Goal: Information Seeking & Learning: Learn about a topic

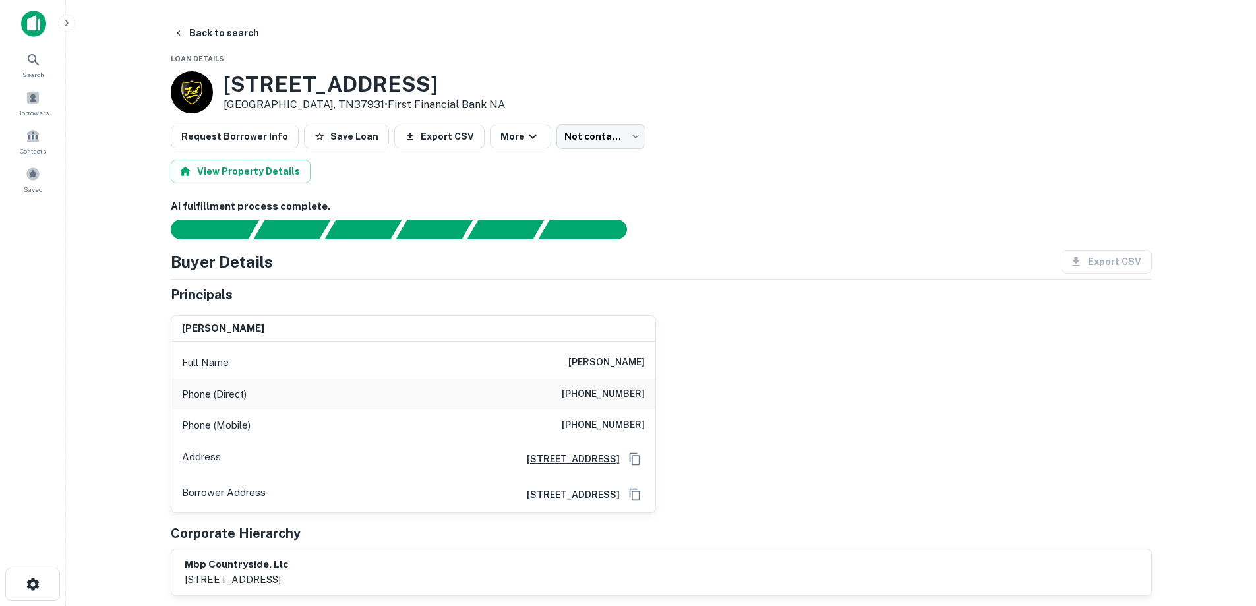
click at [626, 365] on h6 "[PERSON_NAME]" at bounding box center [606, 363] width 76 height 16
click at [624, 364] on h6 "[PERSON_NAME]" at bounding box center [606, 363] width 76 height 16
click at [624, 363] on h6 "[PERSON_NAME]" at bounding box center [606, 363] width 76 height 16
click at [237, 35] on button "Back to search" at bounding box center [216, 33] width 96 height 24
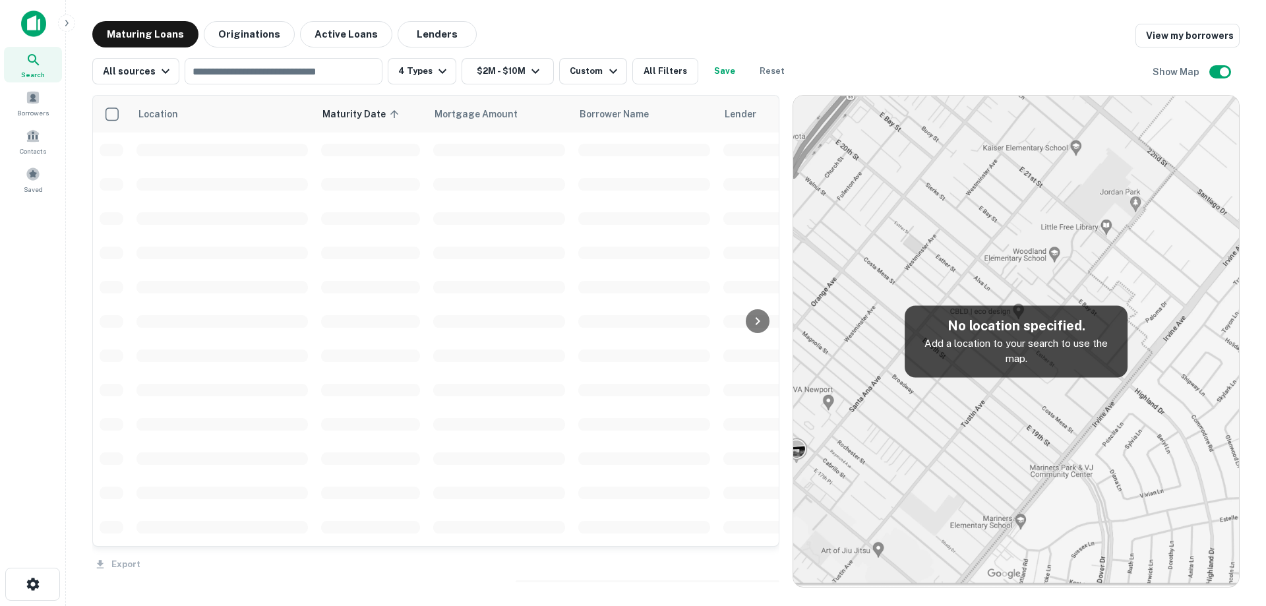
scroll to position [1945, 0]
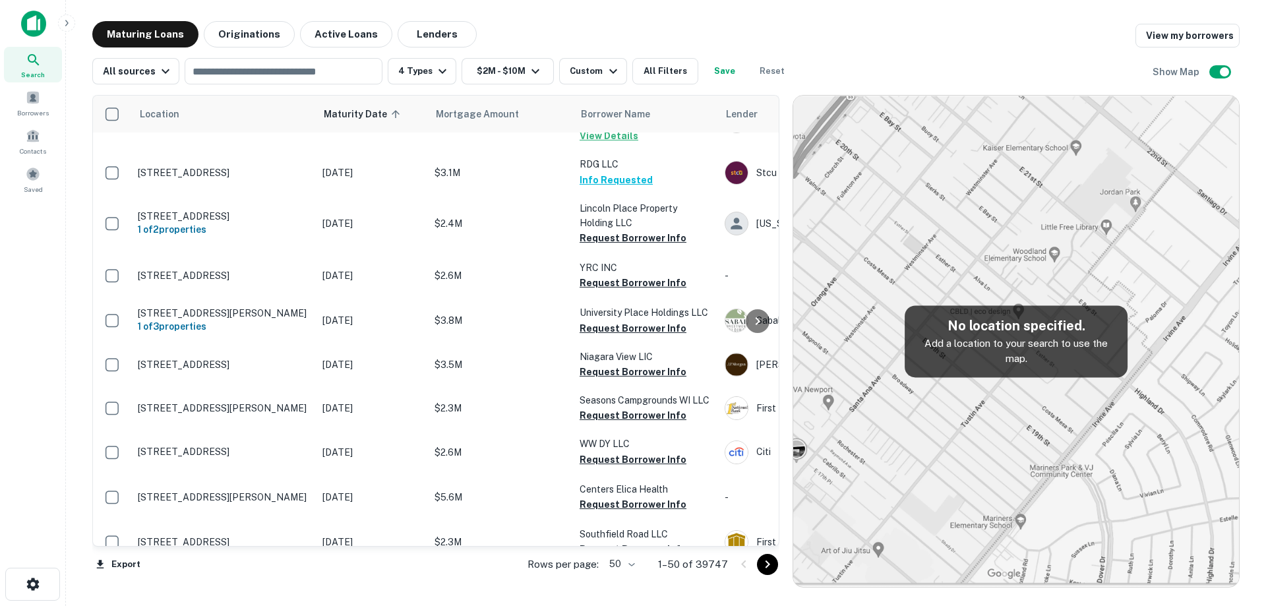
click at [619, 562] on body "Search Borrowers Contacts Saved Maturing Loans Originations Active Loans Lender…" at bounding box center [633, 303] width 1266 height 606
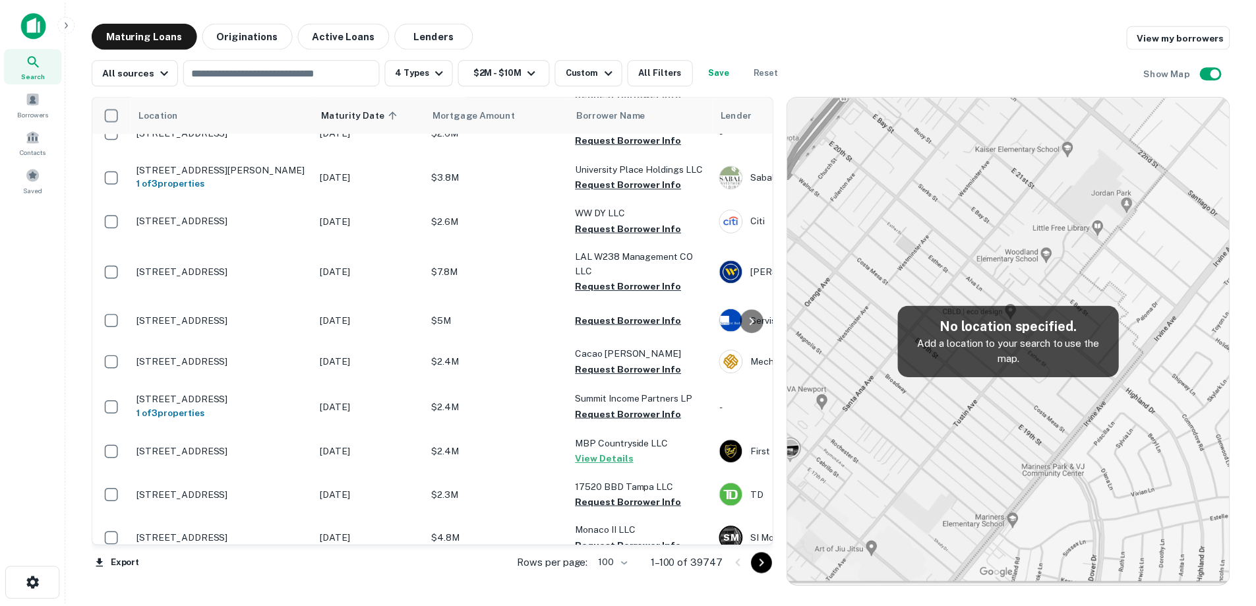
scroll to position [2142, 0]
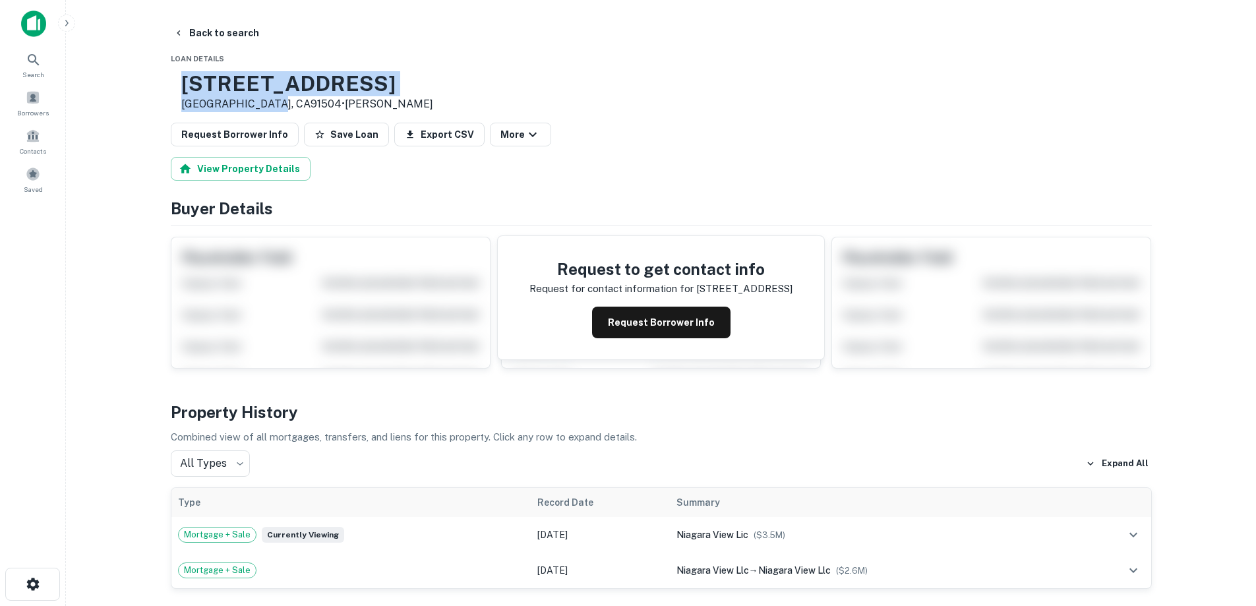
drag, startPoint x: 236, startPoint y: 80, endPoint x: 313, endPoint y: 102, distance: 80.3
click at [313, 102] on div "[STREET_ADDRESS] • [PERSON_NAME]" at bounding box center [302, 91] width 262 height 41
copy div "[STREET_ADDRESS]"
click at [636, 323] on button "Request Borrower Info" at bounding box center [661, 323] width 138 height 32
click at [328, 86] on h3 "[STREET_ADDRESS]" at bounding box center [307, 83] width 252 height 25
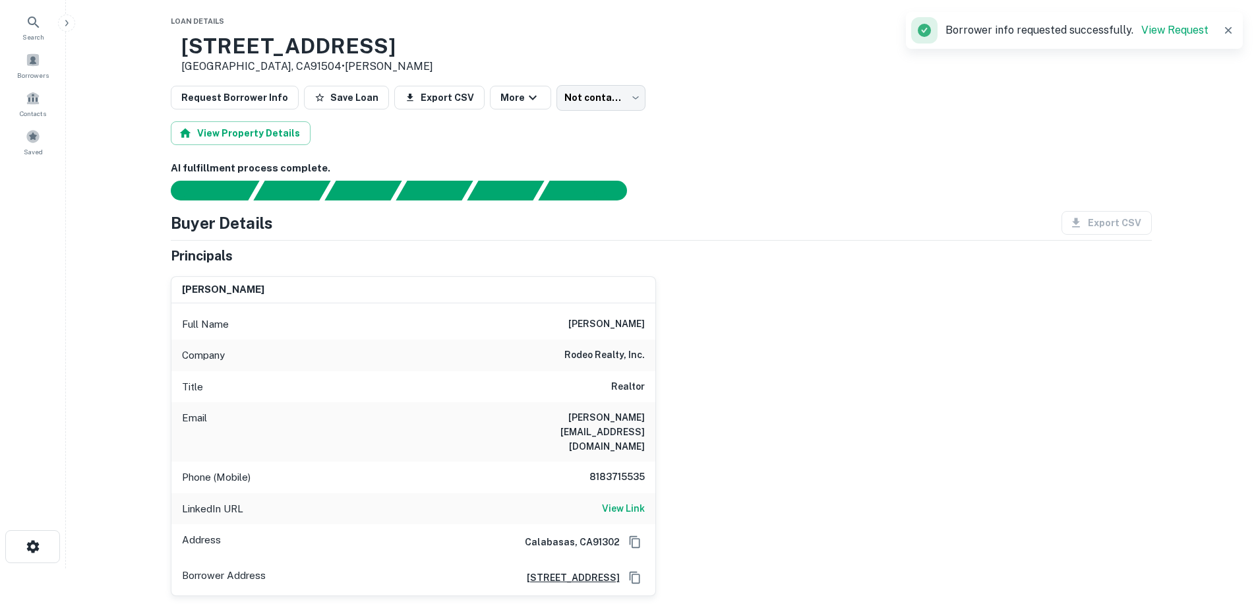
scroll to position [66, 0]
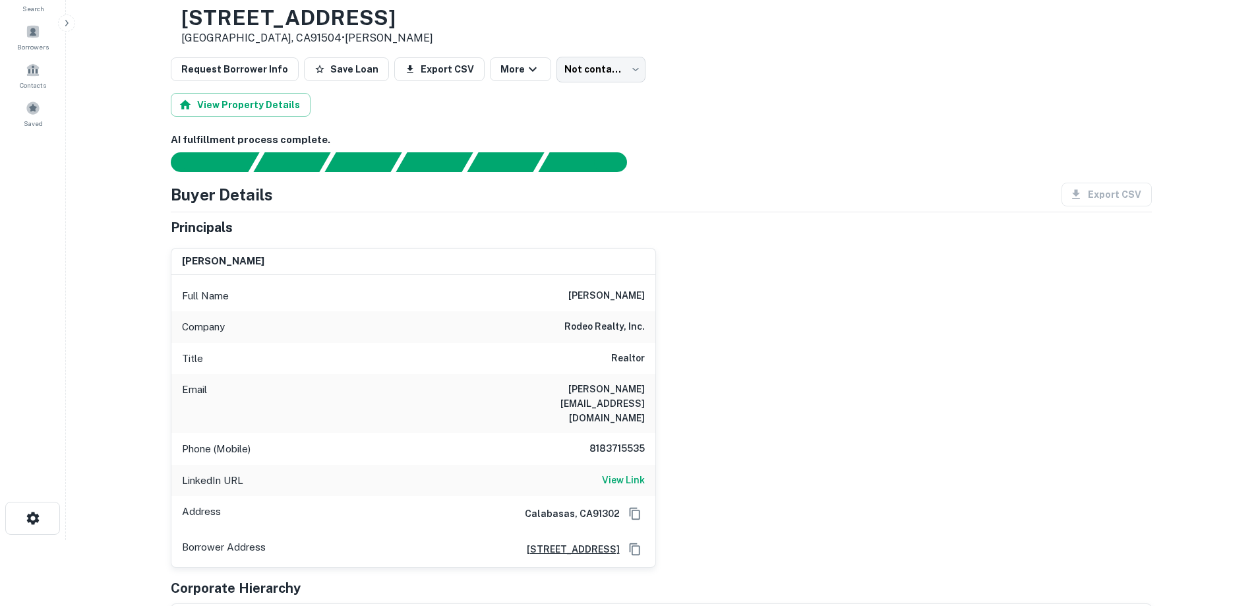
click at [613, 441] on h6 "8183715535" at bounding box center [605, 449] width 79 height 16
drag, startPoint x: 613, startPoint y: 429, endPoint x: 617, endPoint y: 331, distance: 98.3
click at [617, 331] on h6 "rodeo realty, inc." at bounding box center [604, 327] width 80 height 16
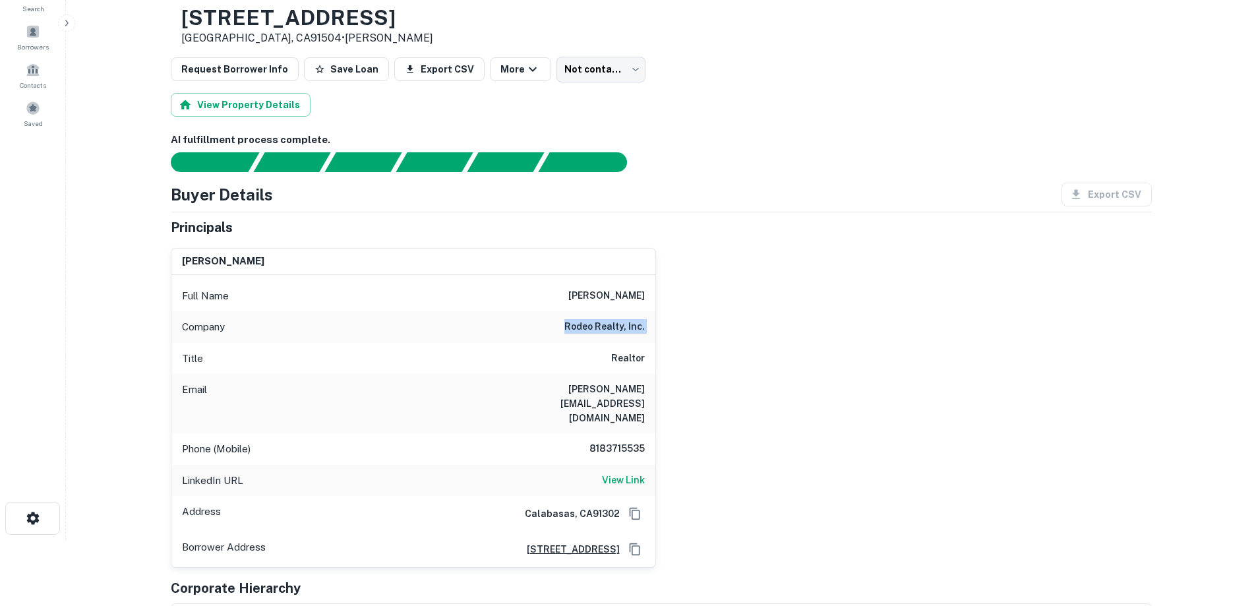
click at [617, 331] on h6 "rodeo realty, inc." at bounding box center [604, 327] width 80 height 16
copy h6 "rodeo realty, inc."
click at [584, 297] on h6 "[PERSON_NAME]" at bounding box center [606, 296] width 76 height 16
click at [600, 441] on h6 "8183715535" at bounding box center [605, 449] width 79 height 16
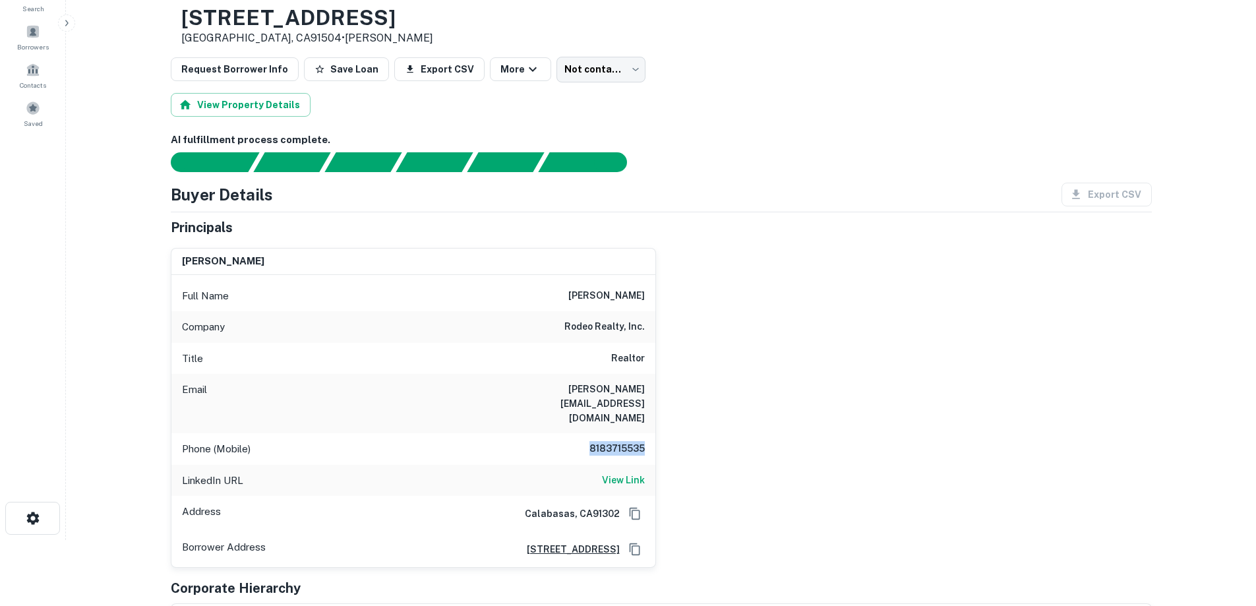
copy h6 "8183715535"
click at [604, 351] on div "Title Realtor" at bounding box center [413, 359] width 484 height 32
click at [603, 390] on h6 "[PERSON_NAME][EMAIL_ADDRESS][DOMAIN_NAME]" at bounding box center [566, 404] width 158 height 44
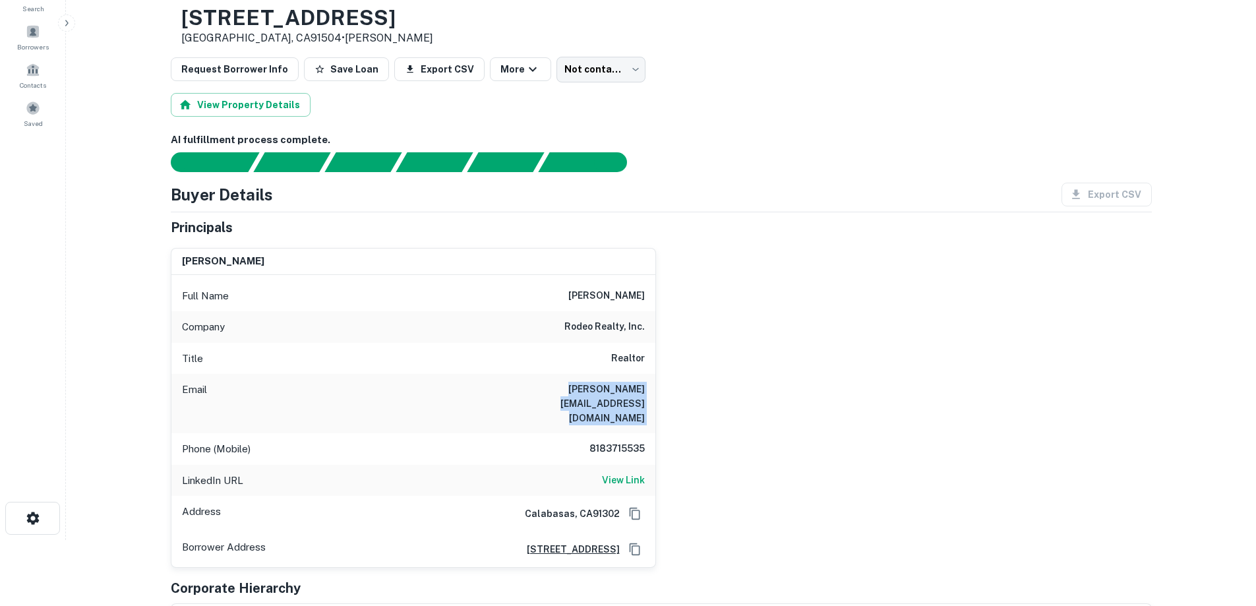
click at [603, 390] on h6 "[PERSON_NAME][EMAIL_ADDRESS][DOMAIN_NAME]" at bounding box center [566, 404] width 158 height 44
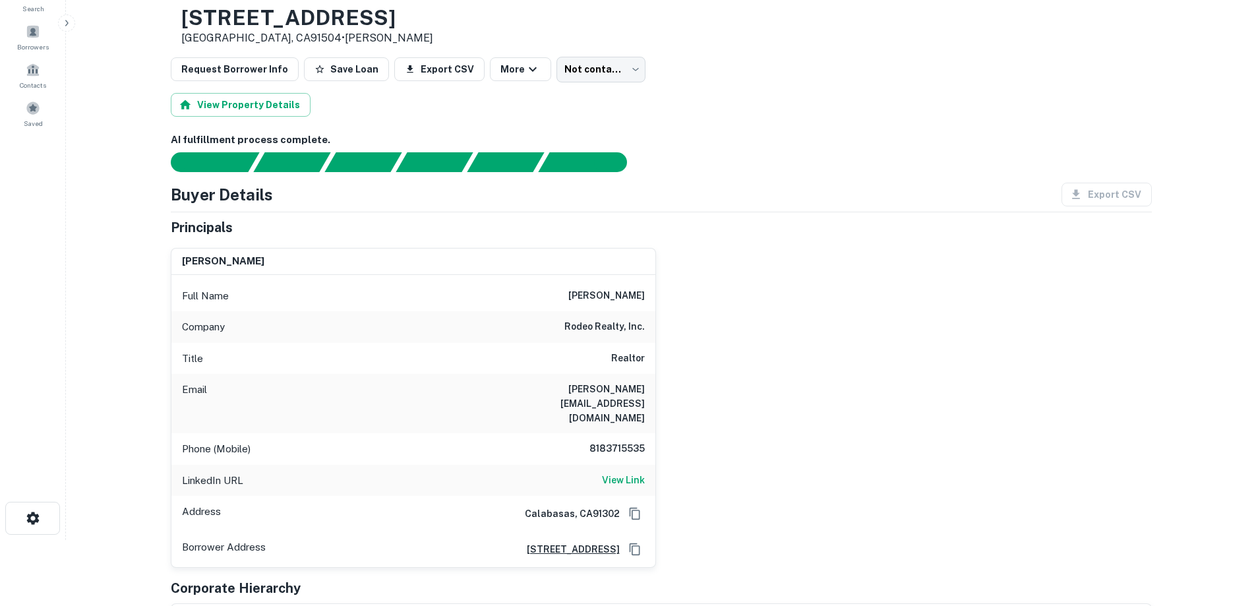
drag, startPoint x: 569, startPoint y: 294, endPoint x: 671, endPoint y: 295, distance: 102.2
click at [671, 295] on div "[PERSON_NAME] Full Name [PERSON_NAME] Company rodeo realty, inc. Title Realtor …" at bounding box center [656, 402] width 992 height 330
click at [607, 322] on h6 "rodeo realty, inc." at bounding box center [604, 327] width 80 height 16
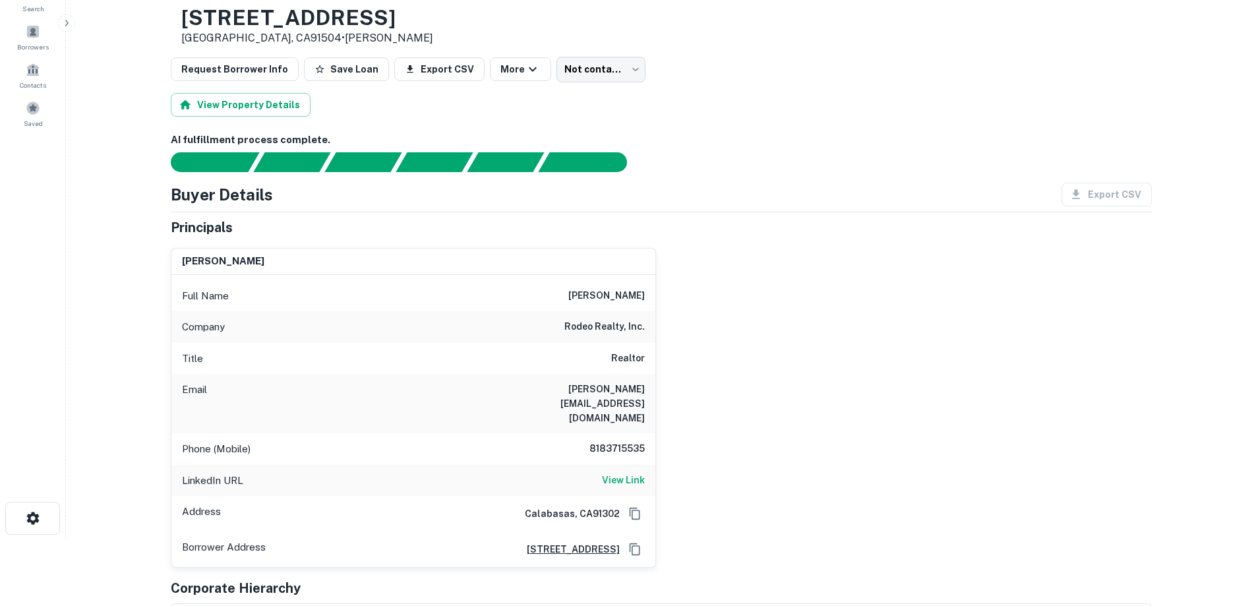
click at [615, 355] on h6 "Realtor" at bounding box center [628, 359] width 34 height 16
click at [614, 390] on h6 "[PERSON_NAME][EMAIL_ADDRESS][DOMAIN_NAME]" at bounding box center [566, 404] width 158 height 44
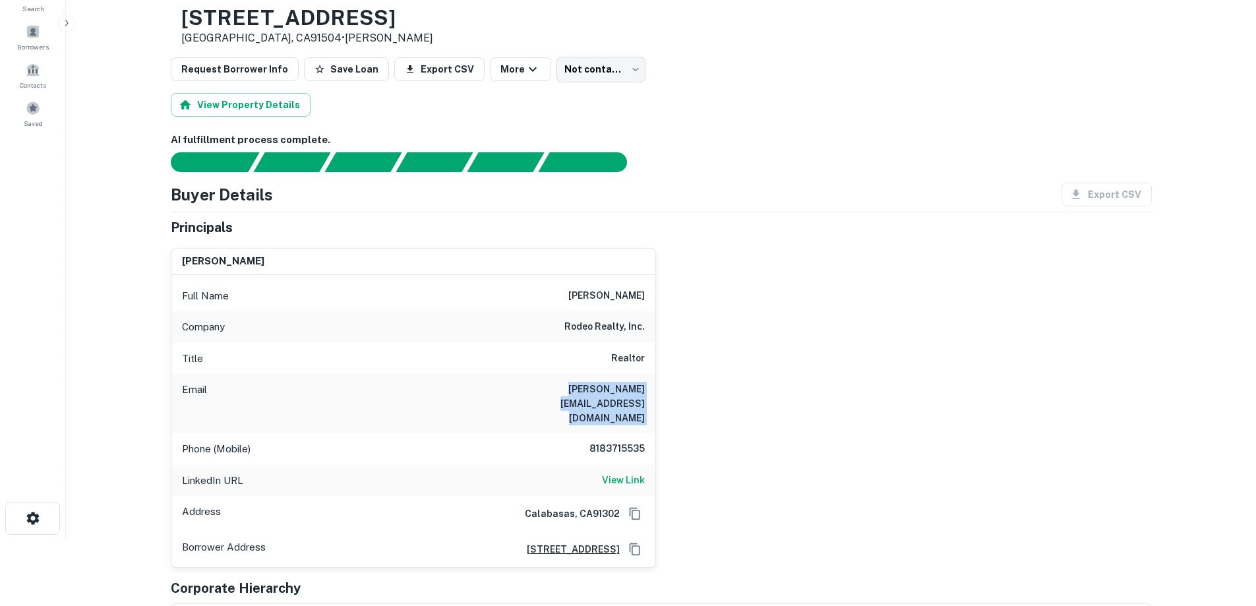
click at [614, 390] on h6 "[PERSON_NAME][EMAIL_ADDRESS][DOMAIN_NAME]" at bounding box center [566, 404] width 158 height 44
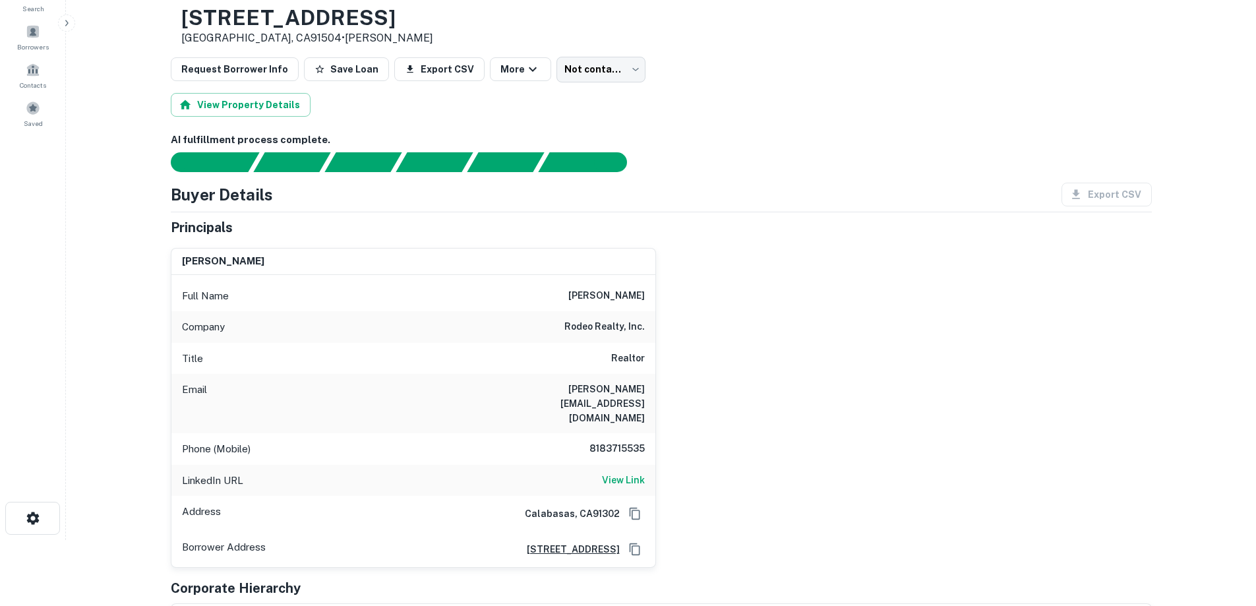
click at [614, 390] on h6 "[PERSON_NAME][EMAIL_ADDRESS][DOMAIN_NAME]" at bounding box center [566, 404] width 158 height 44
click at [584, 394] on h6 "[PERSON_NAME][EMAIL_ADDRESS][DOMAIN_NAME]" at bounding box center [566, 404] width 158 height 44
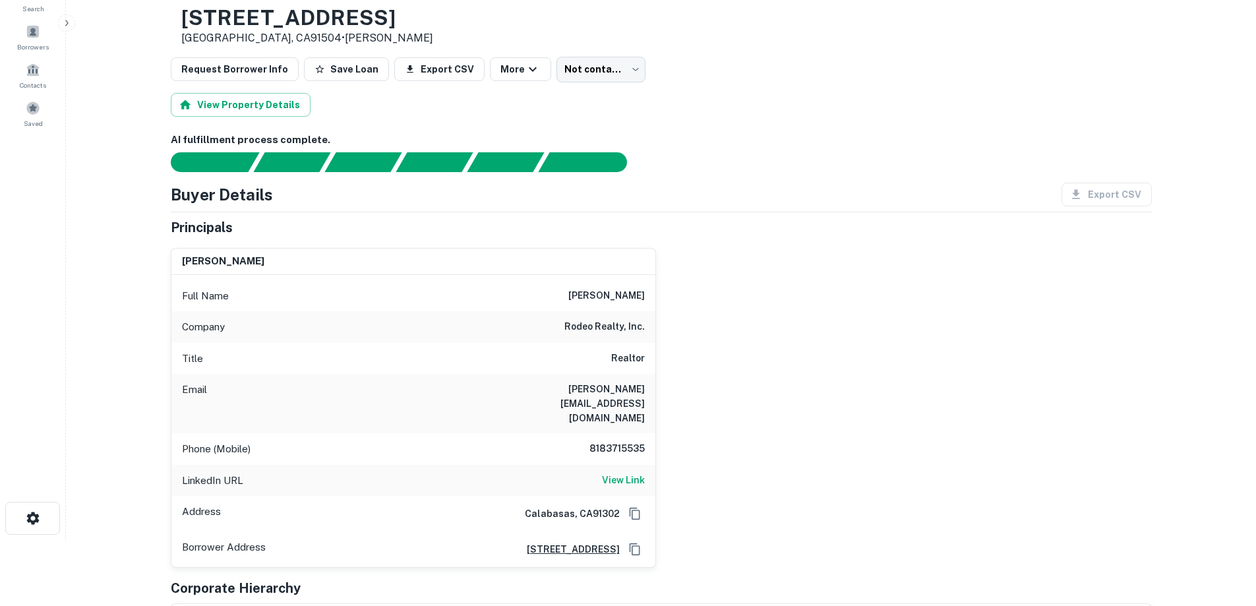
click at [593, 387] on h6 "[PERSON_NAME][EMAIL_ADDRESS][DOMAIN_NAME]" at bounding box center [566, 404] width 158 height 44
click at [607, 330] on h6 "rodeo realty, inc." at bounding box center [604, 327] width 80 height 16
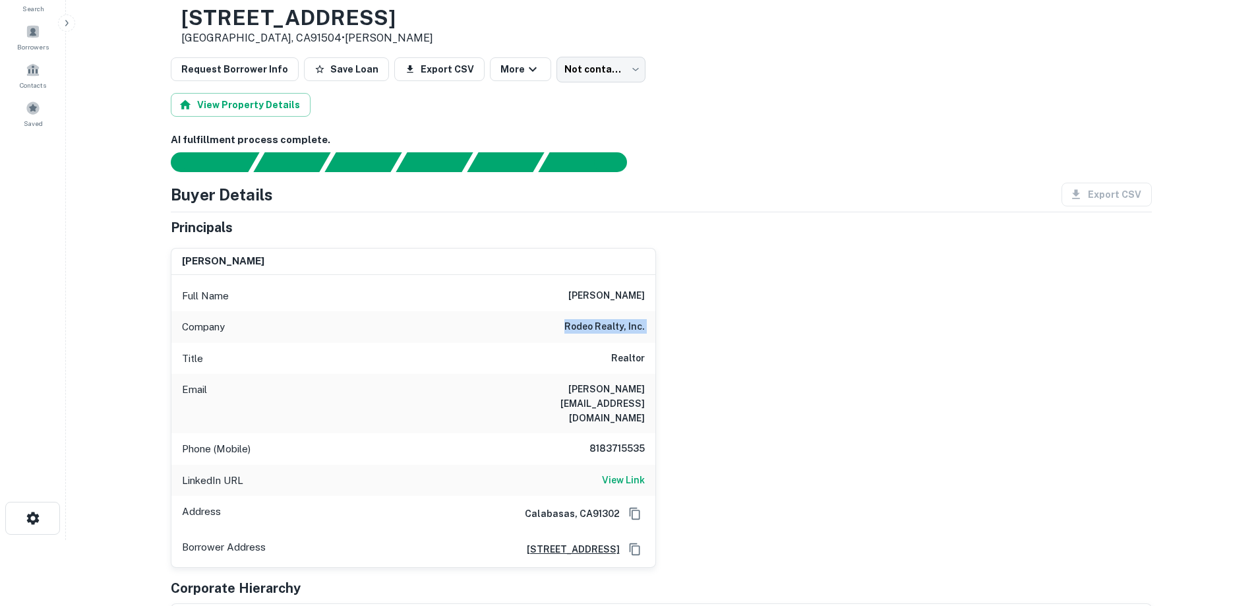
click at [607, 330] on h6 "rodeo realty, inc." at bounding box center [604, 327] width 80 height 16
click at [608, 296] on h6 "[PERSON_NAME]" at bounding box center [606, 296] width 76 height 16
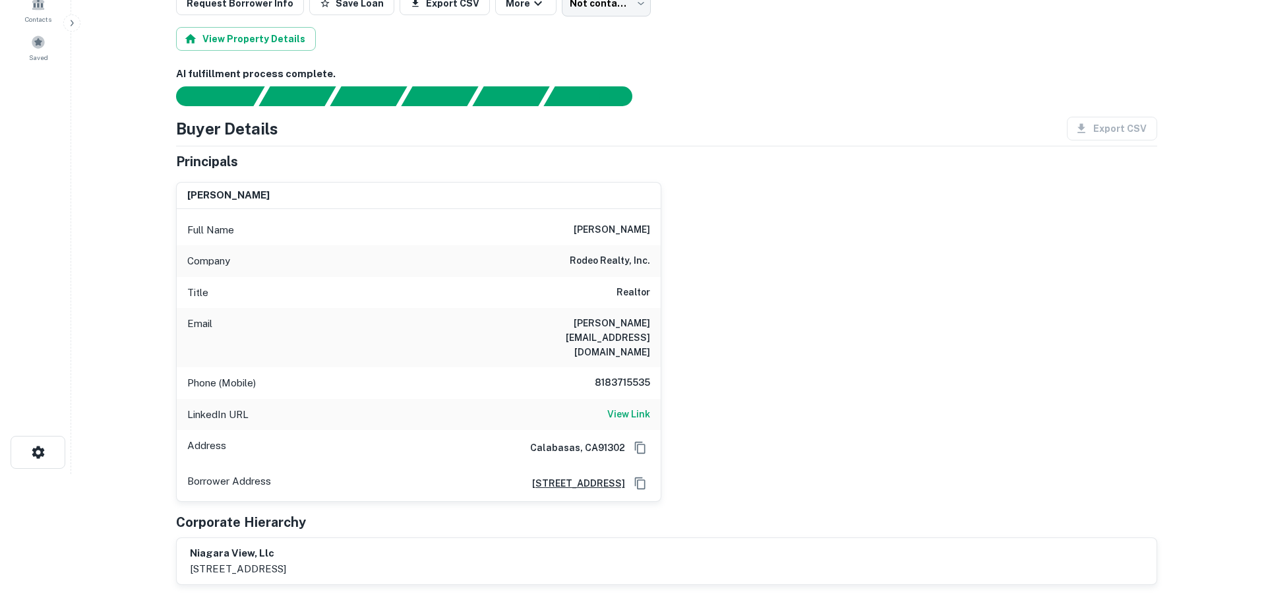
scroll to position [0, 0]
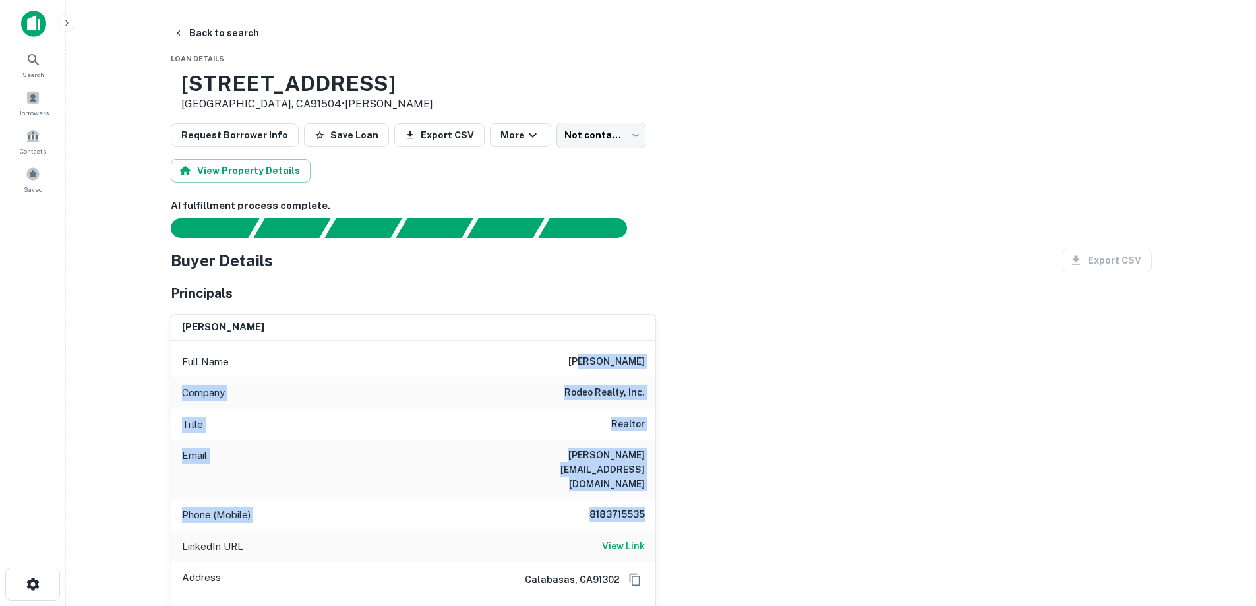
drag, startPoint x: 579, startPoint y: 357, endPoint x: 668, endPoint y: 499, distance: 168.0
click at [668, 499] on div "[PERSON_NAME] Full Name [PERSON_NAME] Company rodeo realty, inc. Title Realtor …" at bounding box center [656, 468] width 992 height 330
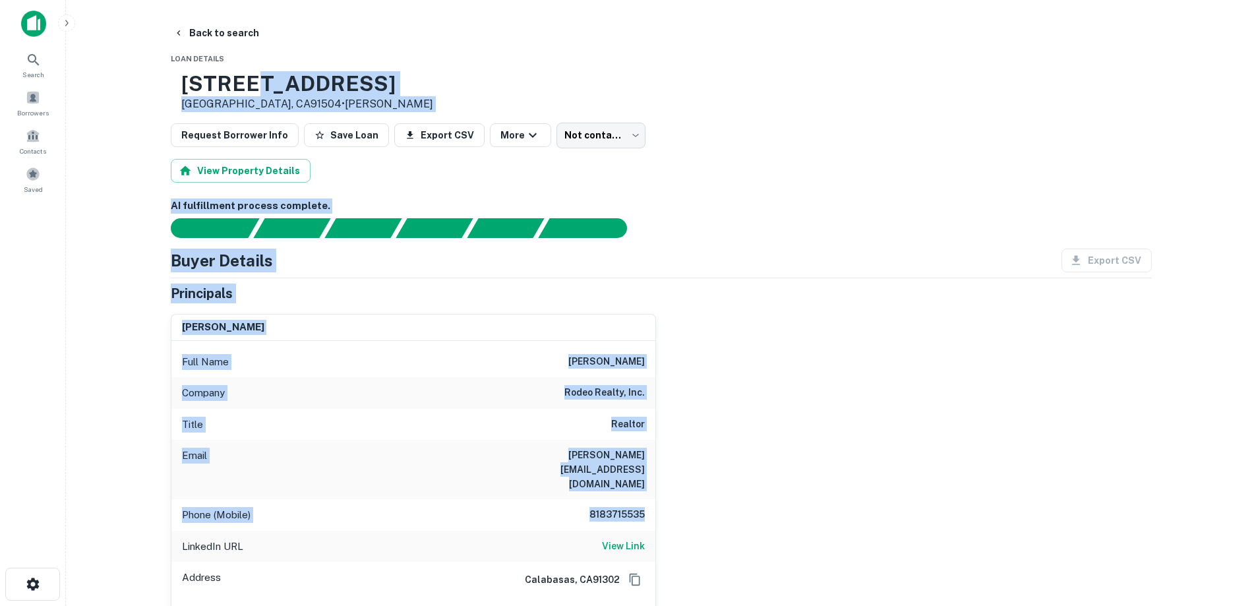
drag, startPoint x: 667, startPoint y: 494, endPoint x: 293, endPoint y: 87, distance: 552.6
click at [292, 87] on h3 "[STREET_ADDRESS]" at bounding box center [307, 83] width 252 height 25
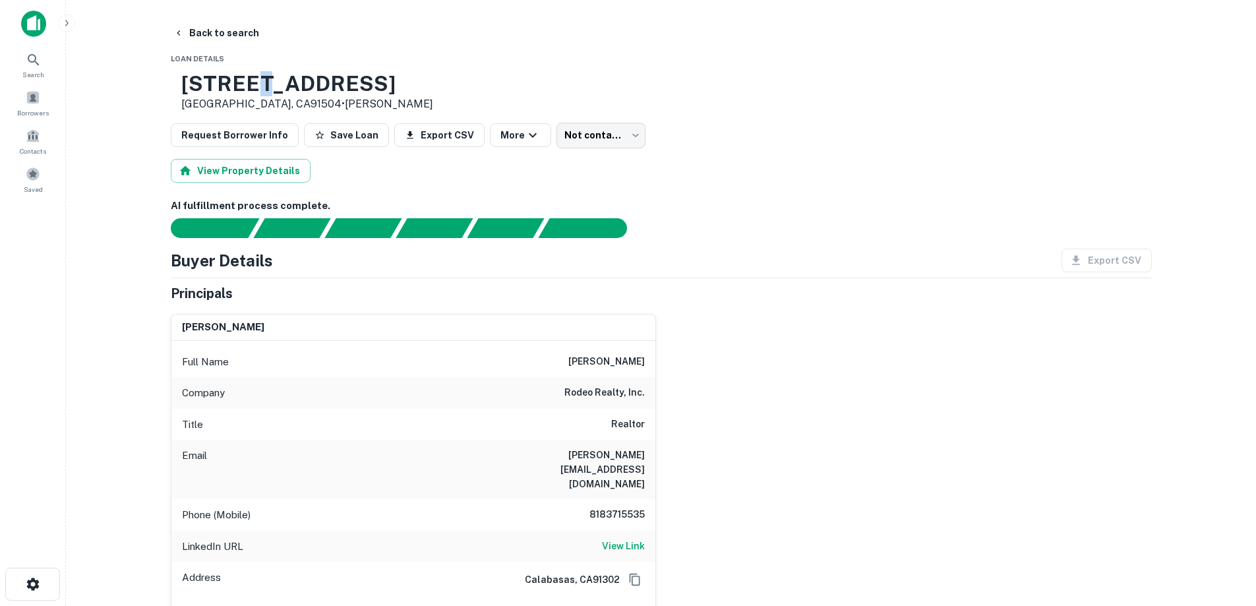
click at [292, 87] on h3 "[STREET_ADDRESS]" at bounding box center [307, 83] width 252 height 25
click at [295, 101] on p "[GEOGRAPHIC_DATA], CA91504 • [PERSON_NAME]" at bounding box center [307, 104] width 252 height 16
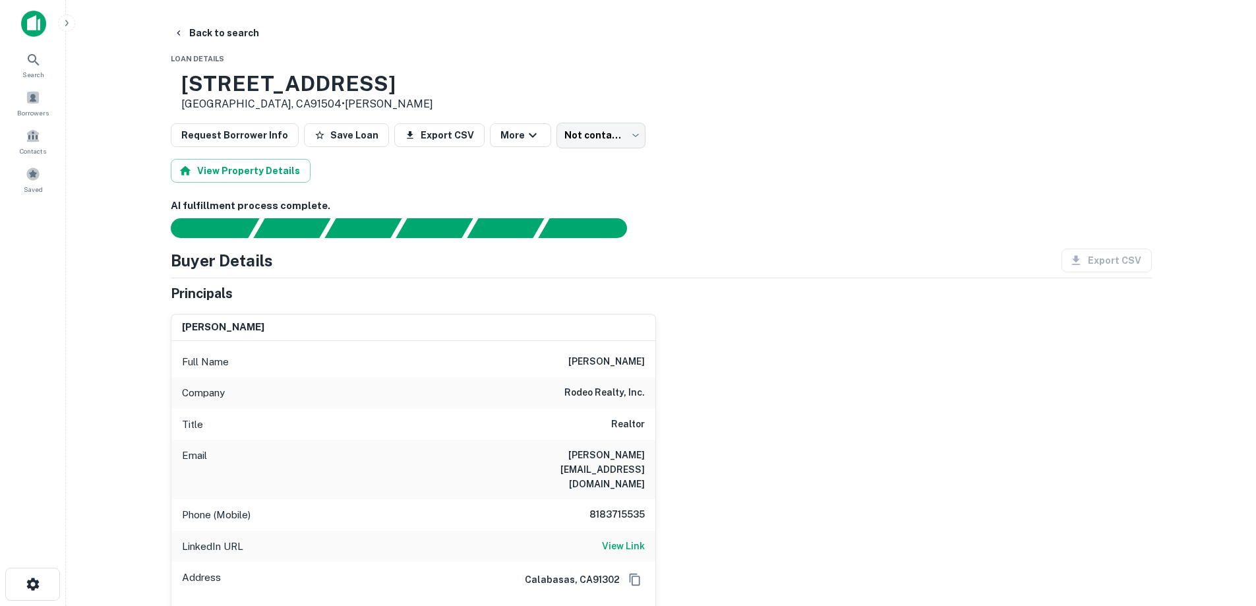
click at [299, 90] on h3 "[STREET_ADDRESS]" at bounding box center [307, 83] width 252 height 25
click at [298, 98] on p "[GEOGRAPHIC_DATA], CA91504 • [PERSON_NAME]" at bounding box center [307, 104] width 252 height 16
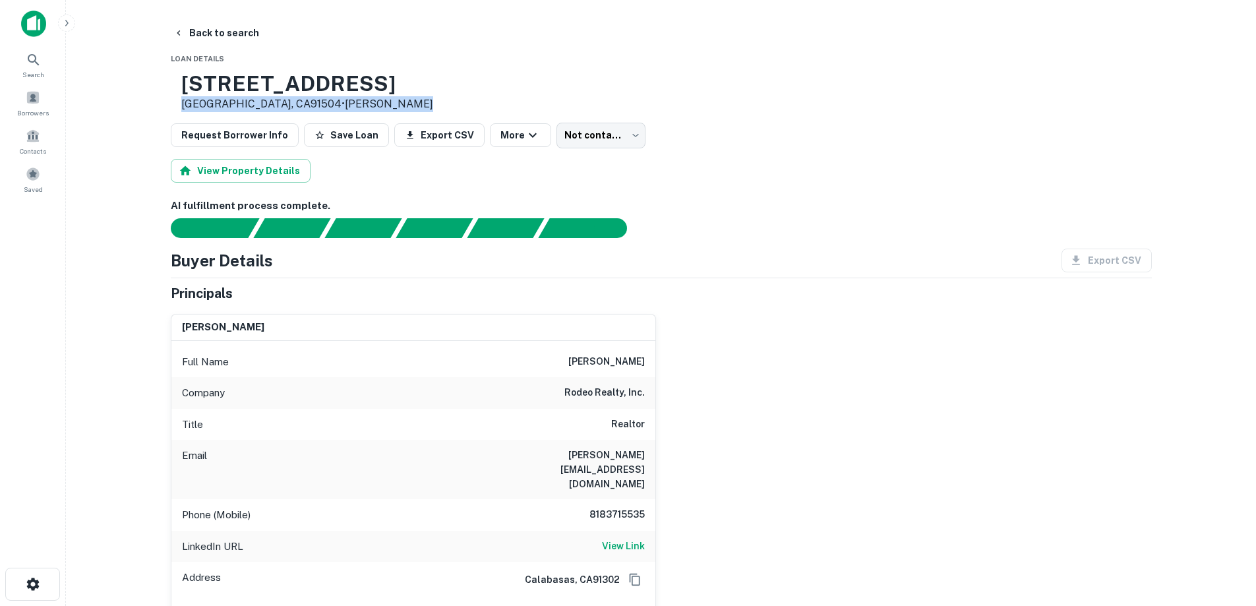
click at [298, 98] on p "[GEOGRAPHIC_DATA], CA91504 • [PERSON_NAME]" at bounding box center [307, 104] width 252 height 16
click at [303, 89] on h3 "[STREET_ADDRESS]" at bounding box center [307, 83] width 252 height 25
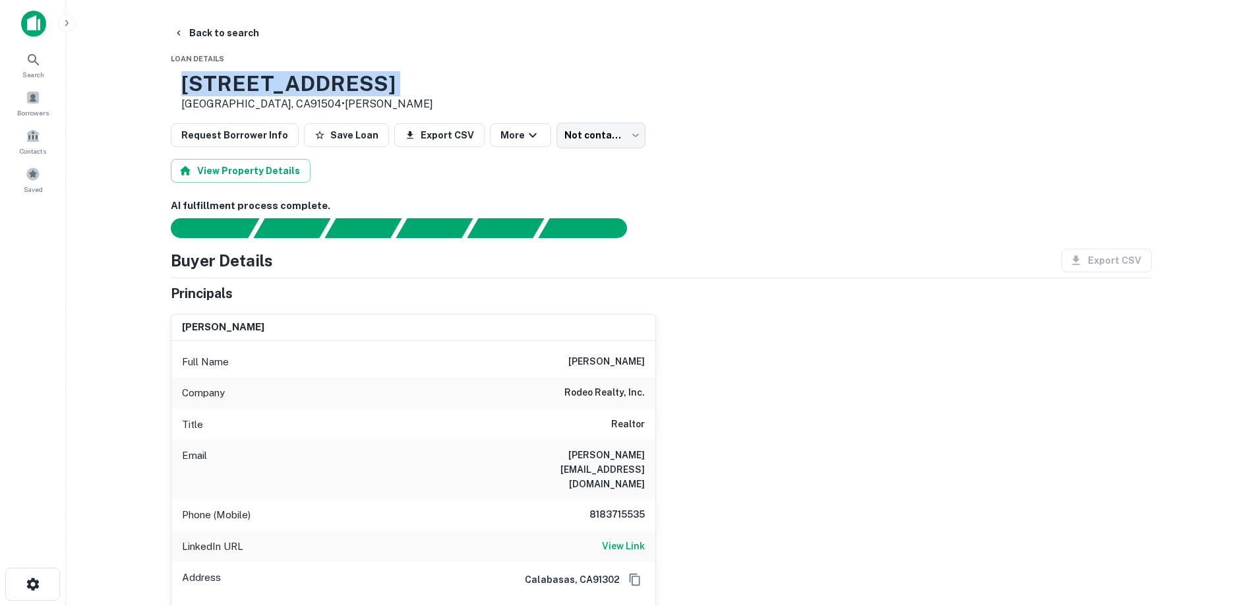
click at [303, 89] on h3 "[STREET_ADDRESS]" at bounding box center [307, 83] width 252 height 25
click at [305, 104] on p "[GEOGRAPHIC_DATA], CA91504 • [PERSON_NAME]" at bounding box center [307, 104] width 252 height 16
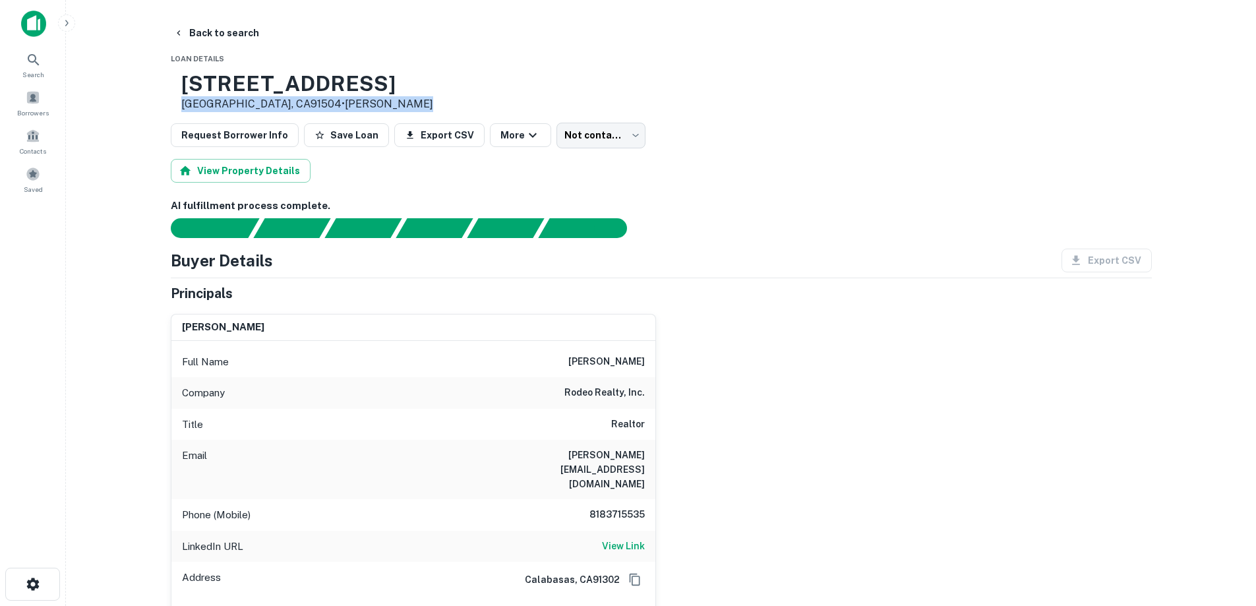
click at [305, 104] on p "[GEOGRAPHIC_DATA], CA91504 • [PERSON_NAME]" at bounding box center [307, 104] width 252 height 16
click at [317, 94] on h3 "[STREET_ADDRESS]" at bounding box center [307, 83] width 252 height 25
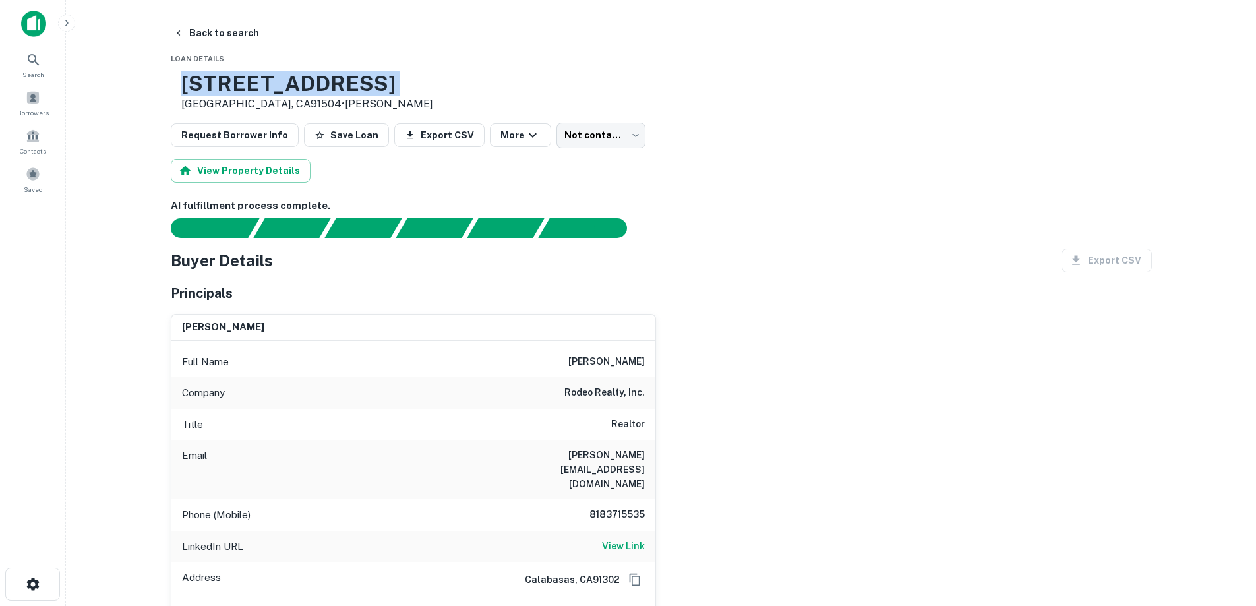
click at [317, 94] on h3 "[STREET_ADDRESS]" at bounding box center [307, 83] width 252 height 25
click at [317, 104] on p "[GEOGRAPHIC_DATA], CA91504 • [PERSON_NAME]" at bounding box center [307, 104] width 252 height 16
click at [239, 29] on button "Back to search" at bounding box center [216, 33] width 96 height 24
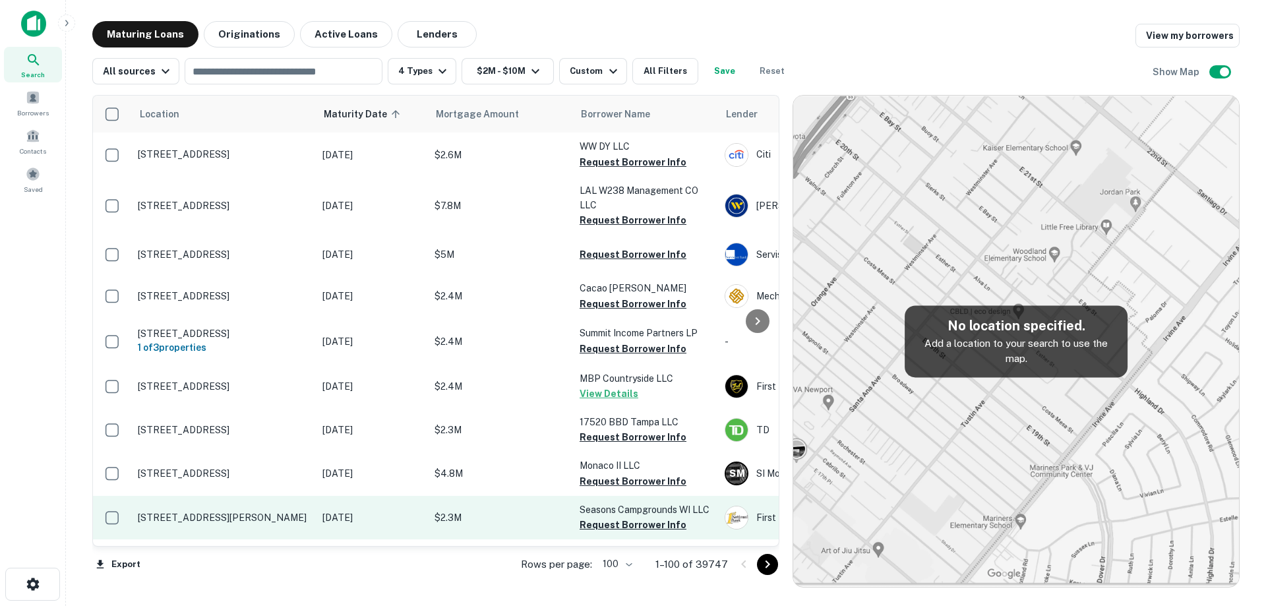
scroll to position [2208, 0]
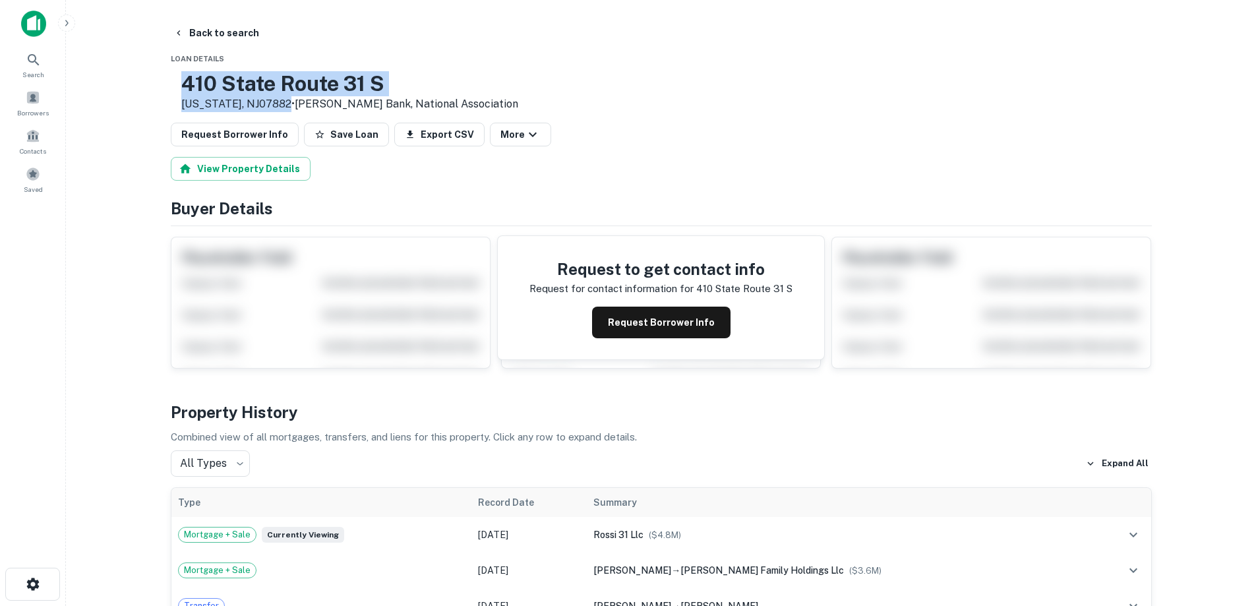
drag, startPoint x: 222, startPoint y: 82, endPoint x: 325, endPoint y: 100, distance: 105.0
click at [330, 102] on div "[STREET_ADDRESS][US_STATE] • [PERSON_NAME] Bank, National Association" at bounding box center [345, 91] width 348 height 41
copy div "[STREET_ADDRESS][US_STATE]"
click at [239, 35] on button "Back to search" at bounding box center [216, 33] width 96 height 24
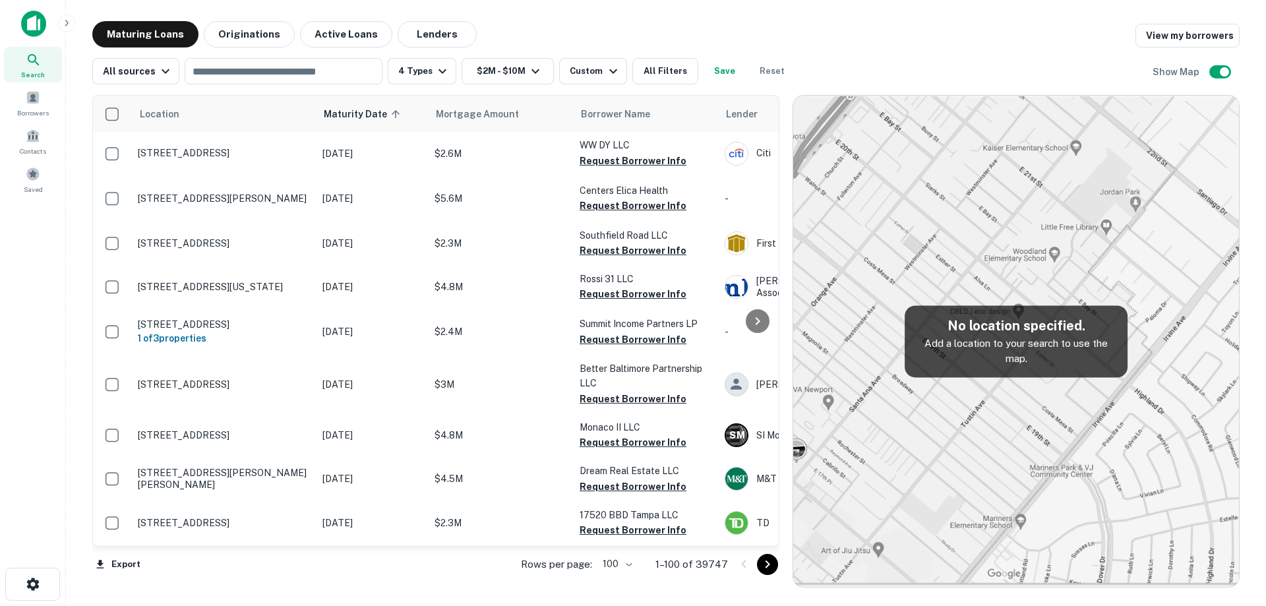
scroll to position [2208, 0]
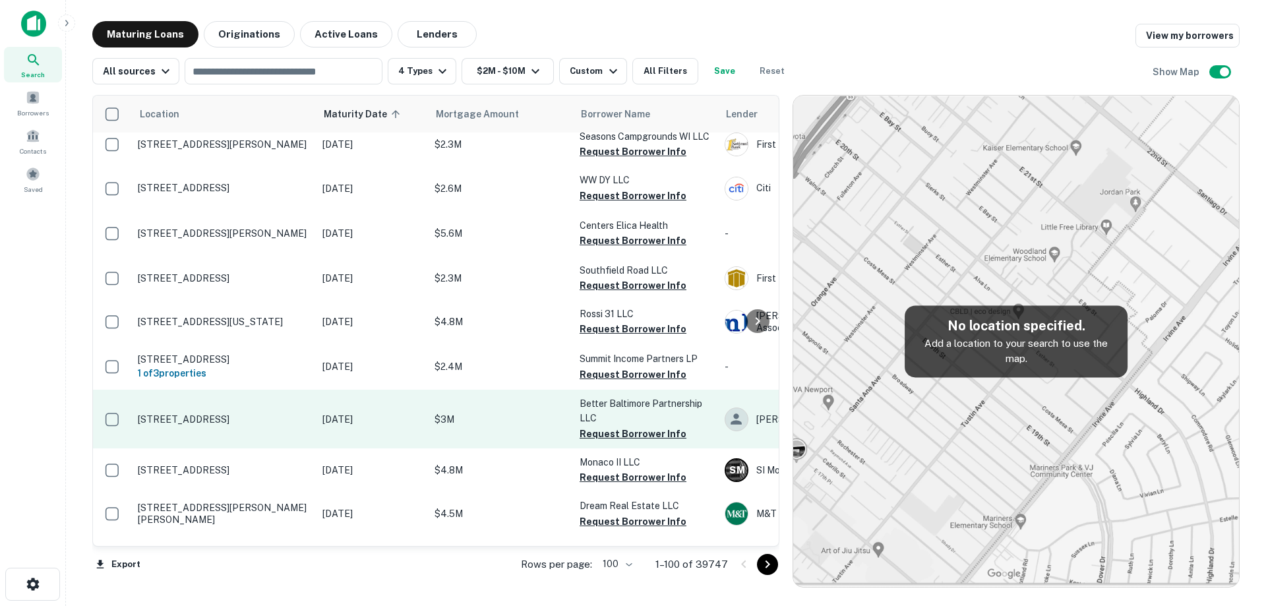
click at [296, 390] on td "[STREET_ADDRESS]" at bounding box center [223, 419] width 185 height 58
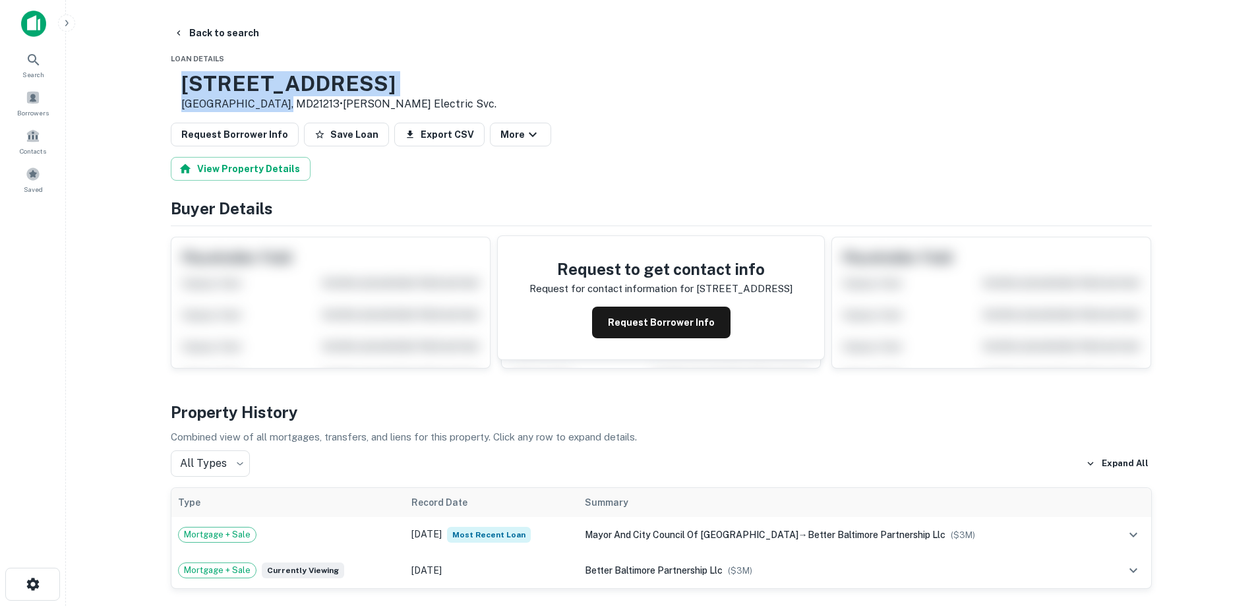
drag, startPoint x: 225, startPoint y: 75, endPoint x: 321, endPoint y: 104, distance: 100.6
click at [321, 104] on div "[STREET_ADDRESS] • [PERSON_NAME] Electric Svc." at bounding box center [338, 91] width 315 height 41
copy div "[STREET_ADDRESS]"
click at [689, 326] on button "Request Borrower Info" at bounding box center [661, 323] width 138 height 32
click at [353, 81] on h3 "[STREET_ADDRESS]" at bounding box center [338, 83] width 315 height 25
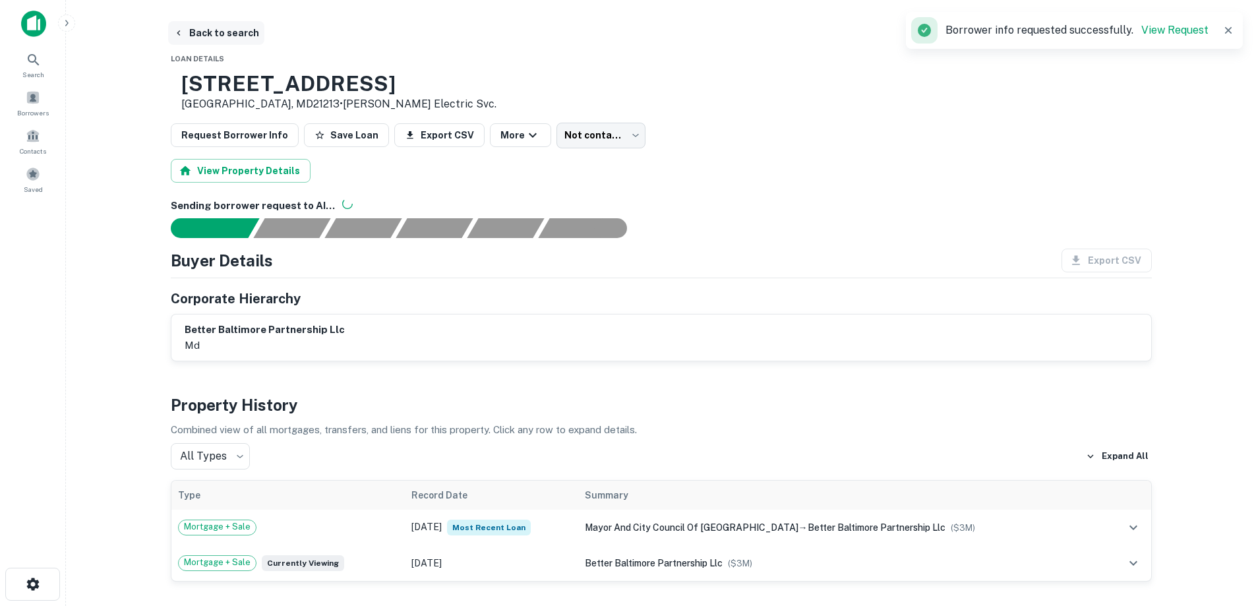
click at [260, 42] on div "Back to search" at bounding box center [661, 33] width 981 height 24
click at [247, 36] on button "Back to search" at bounding box center [216, 33] width 96 height 24
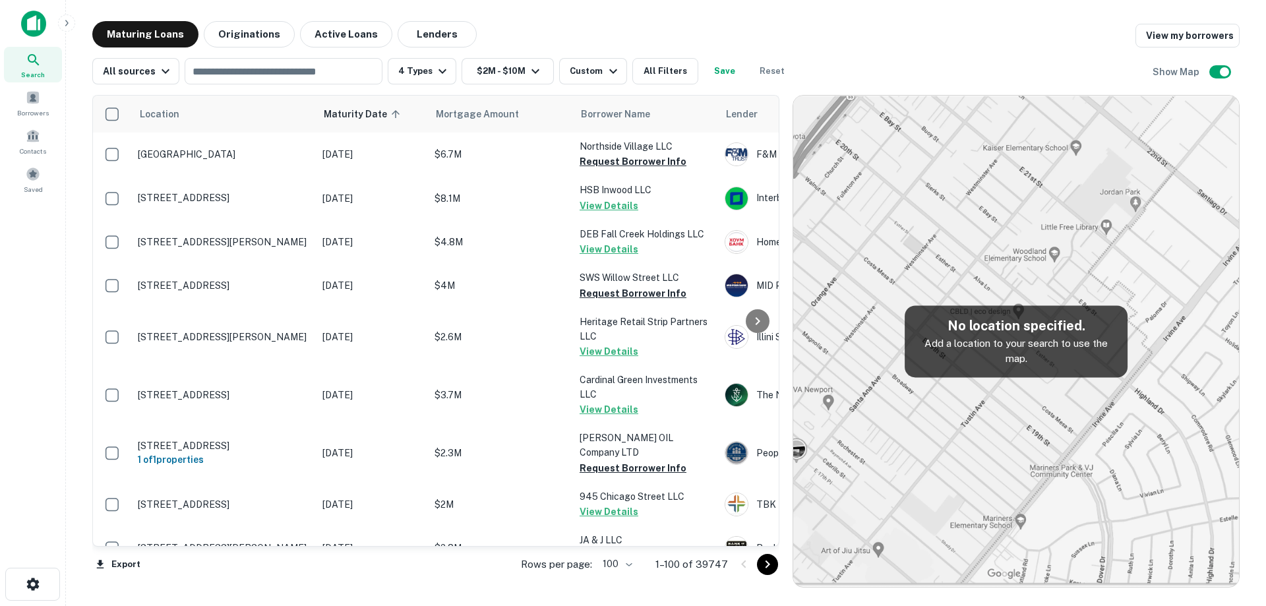
scroll to position [2208, 0]
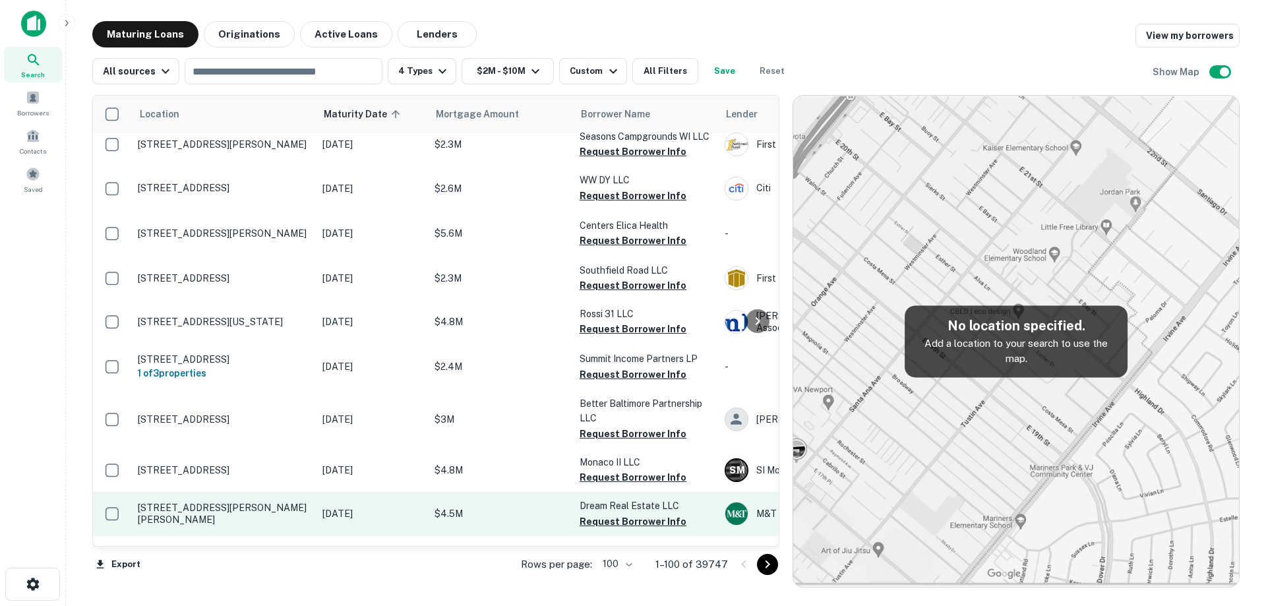
click at [296, 502] on p "[STREET_ADDRESS][PERSON_NAME][PERSON_NAME]" at bounding box center [223, 514] width 171 height 24
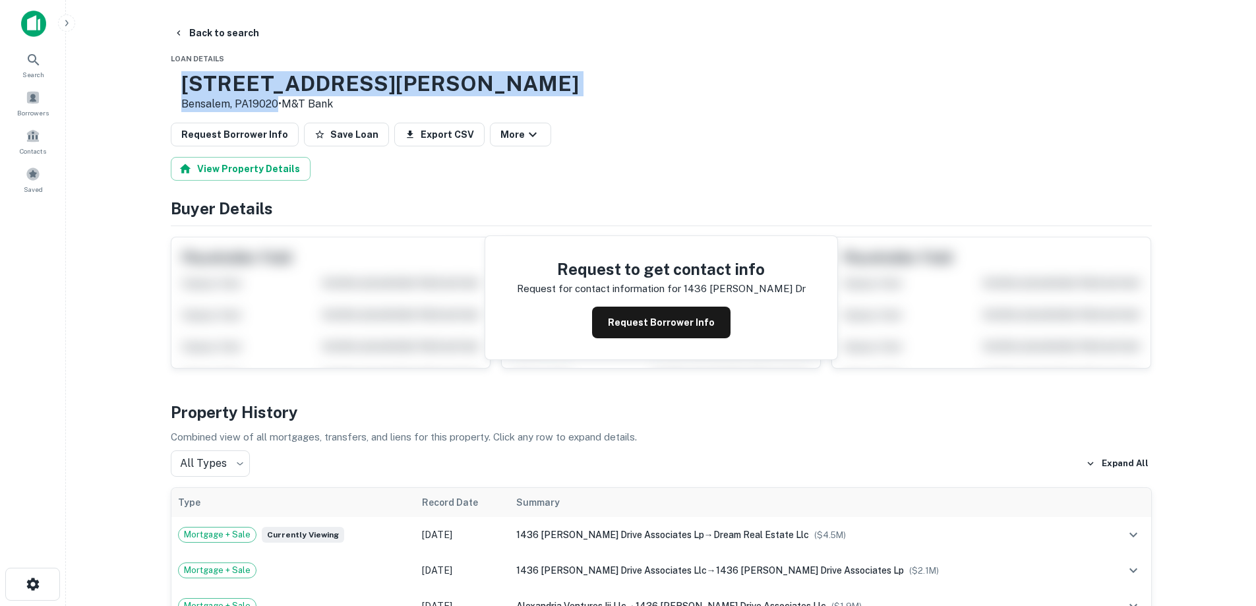
drag, startPoint x: 225, startPoint y: 80, endPoint x: 318, endPoint y: 103, distance: 96.3
click at [318, 103] on div "[STREET_ADDRESS][PERSON_NAME][PERSON_NAME] • M&T Bank" at bounding box center [380, 91] width 398 height 41
copy div "[STREET_ADDRESS][PERSON_NAME][PERSON_NAME]"
click at [684, 322] on button "Request Borrower Info" at bounding box center [661, 323] width 138 height 32
click at [311, 98] on p "Bensalem, PA19020 • M&T Bank" at bounding box center [380, 104] width 398 height 16
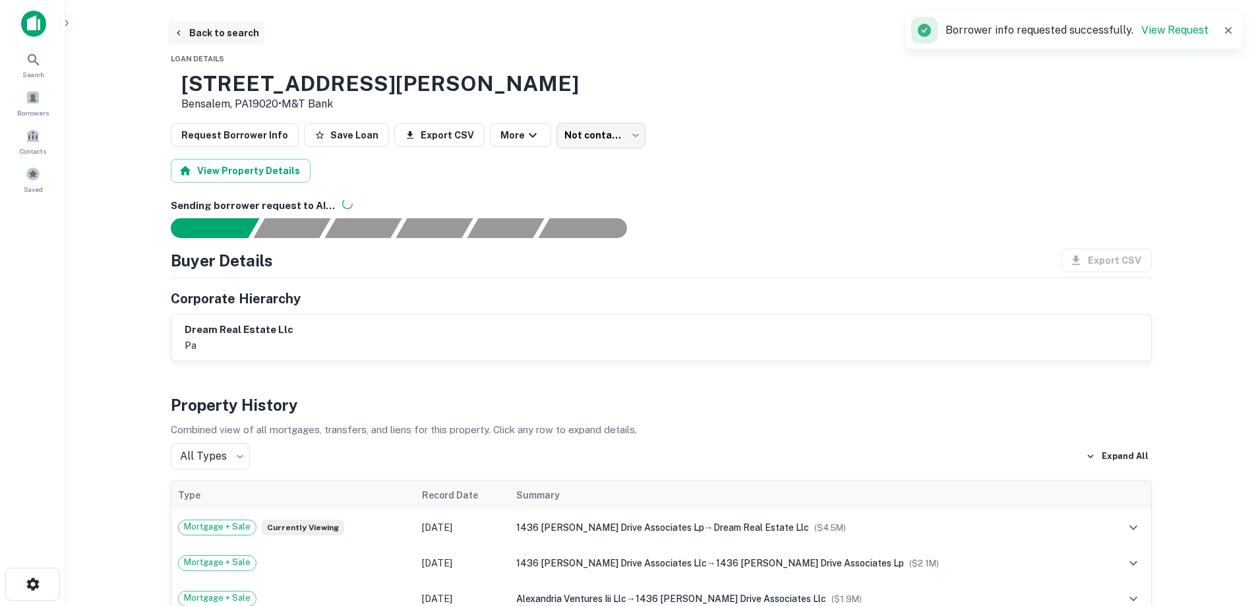
click at [224, 26] on button "Back to search" at bounding box center [216, 33] width 96 height 24
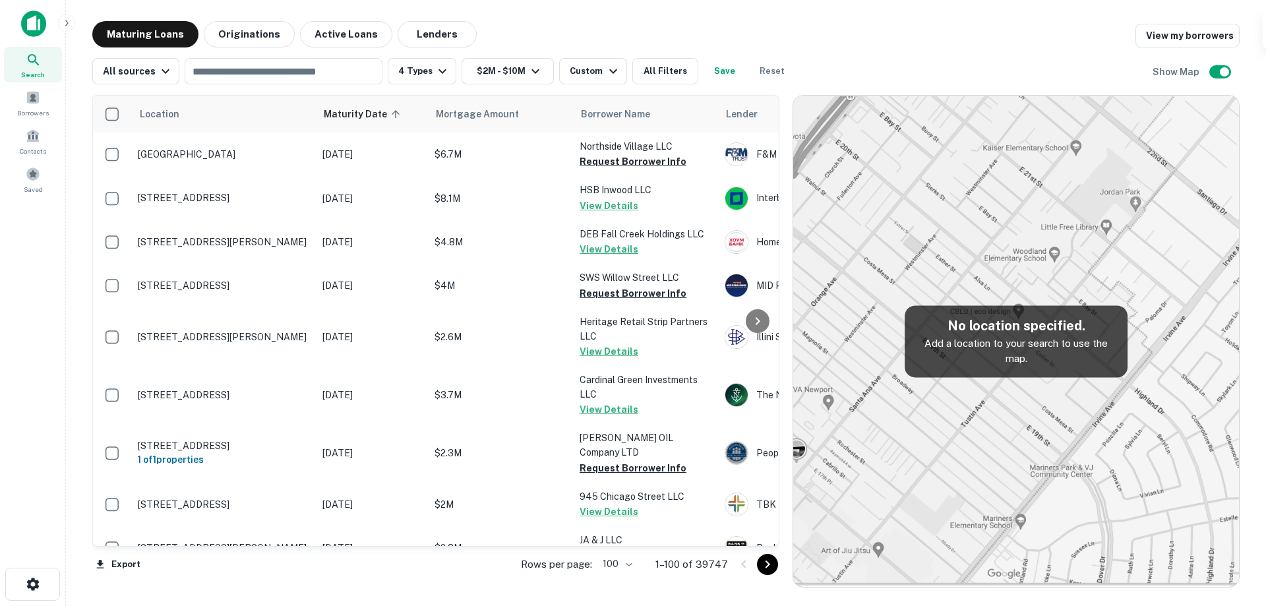
scroll to position [2208, 0]
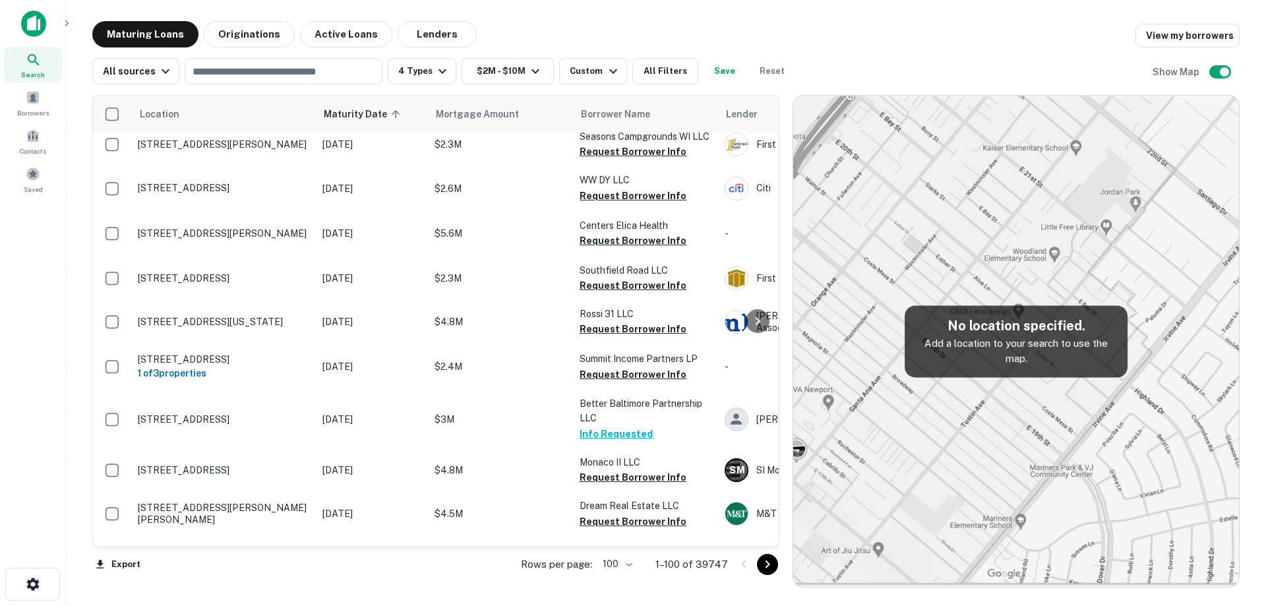
click at [281, 603] on p "[STREET_ADDRESS]" at bounding box center [223, 609] width 171 height 12
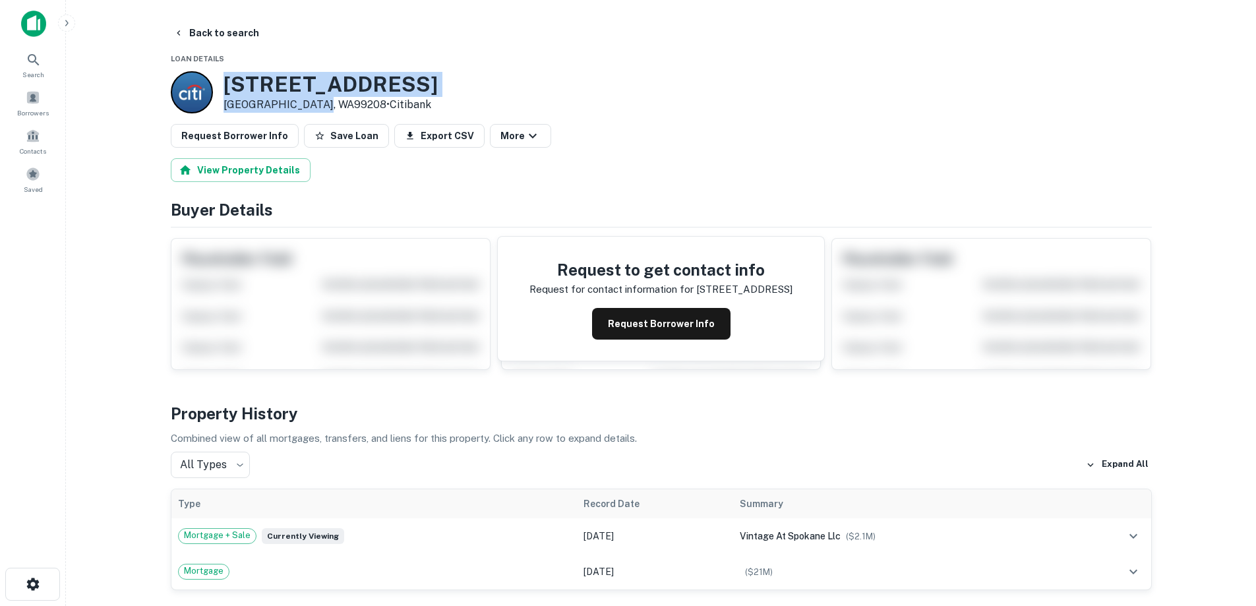
drag, startPoint x: 251, startPoint y: 90, endPoint x: 307, endPoint y: 104, distance: 57.9
click at [322, 108] on div "[STREET_ADDRESS] • Citibank" at bounding box center [304, 92] width 267 height 42
click at [208, 41] on button "Back to search" at bounding box center [216, 33] width 96 height 24
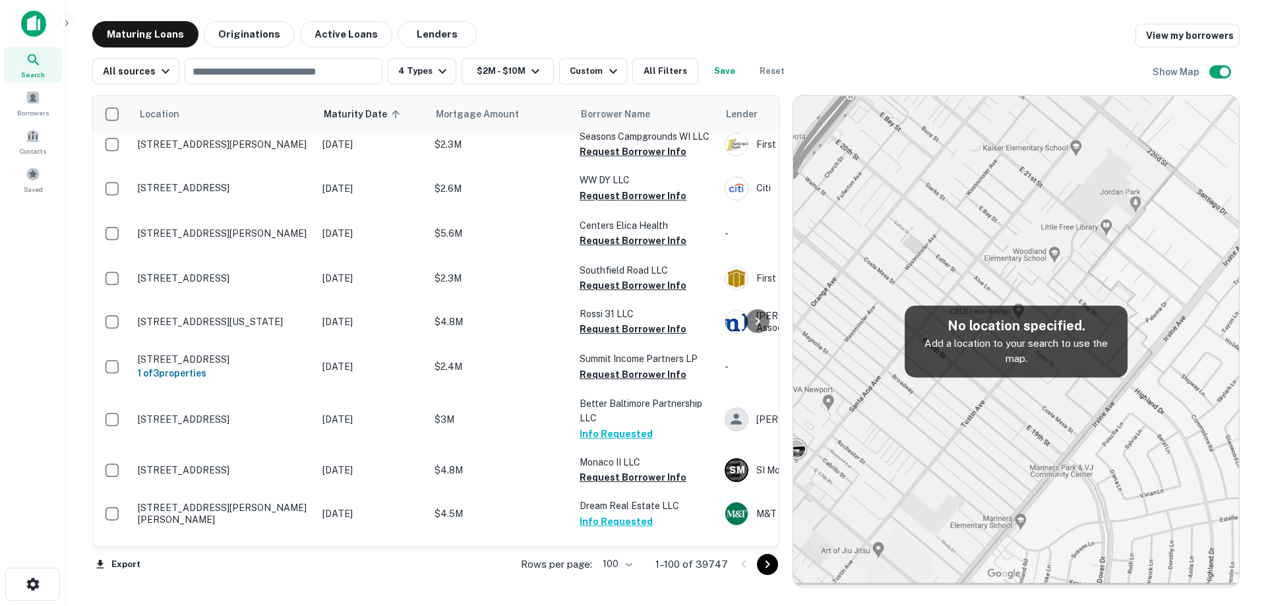
scroll to position [2274, 0]
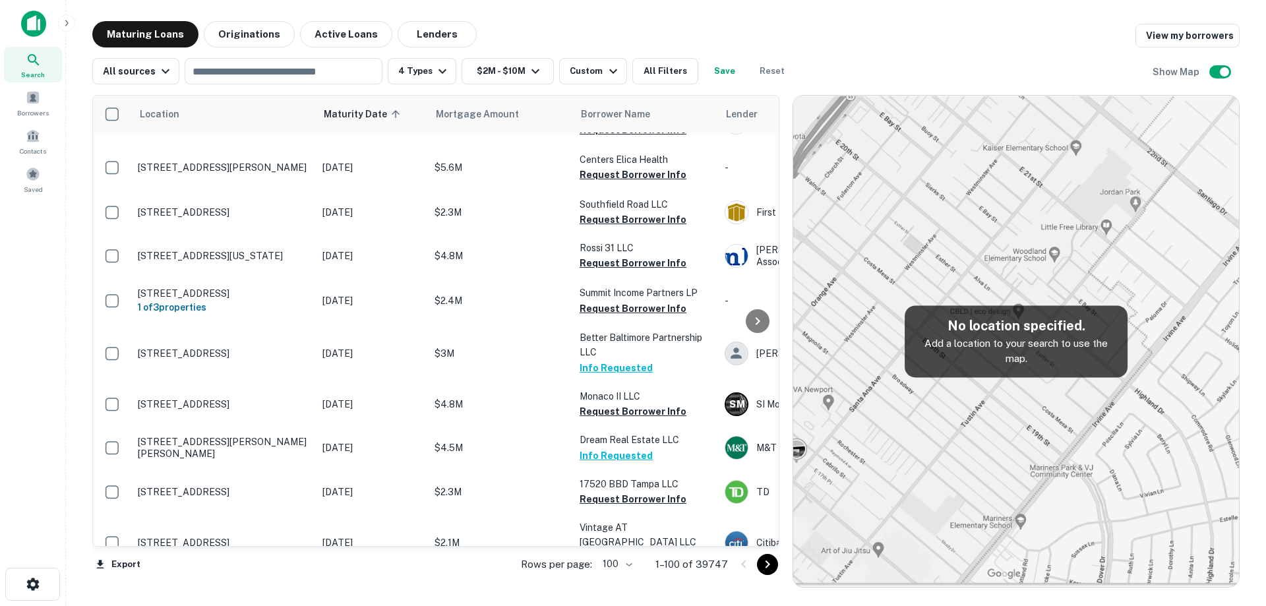
click at [301, 588] on p "[STREET_ADDRESS]" at bounding box center [223, 594] width 171 height 12
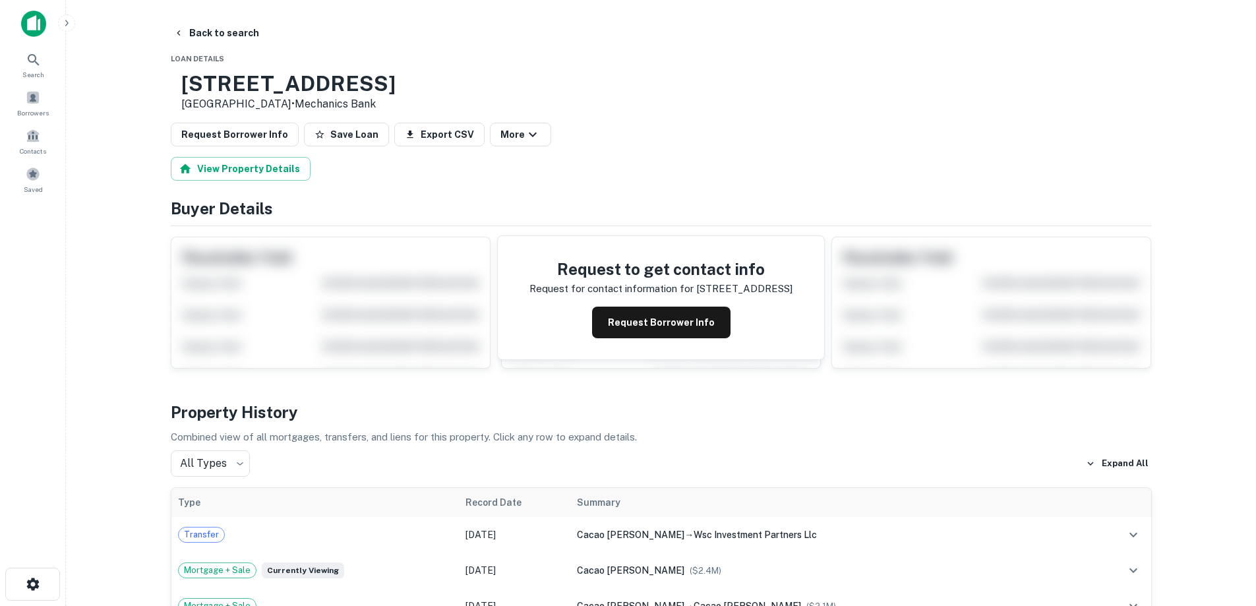
drag, startPoint x: 222, startPoint y: 82, endPoint x: 313, endPoint y: 93, distance: 91.6
click at [324, 102] on div "[STREET_ADDRESS] • Mechanics Bank" at bounding box center [283, 91] width 225 height 41
copy div "[STREET_ADDRESS]"
click at [234, 30] on button "Back to search" at bounding box center [216, 33] width 96 height 24
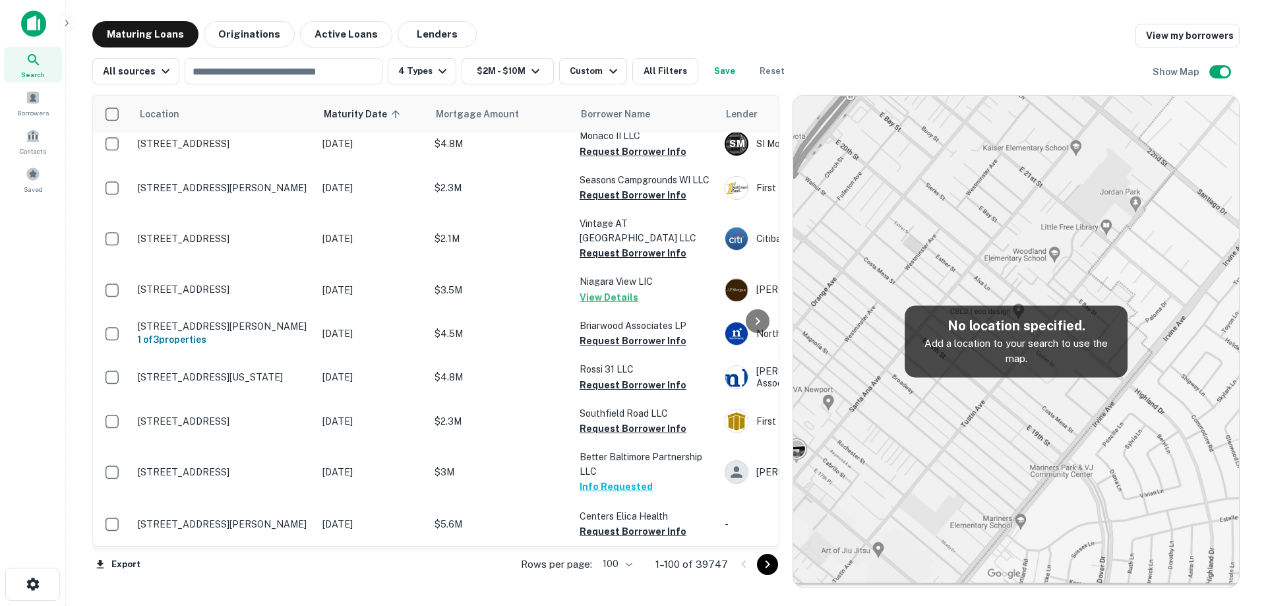
scroll to position [2538, 0]
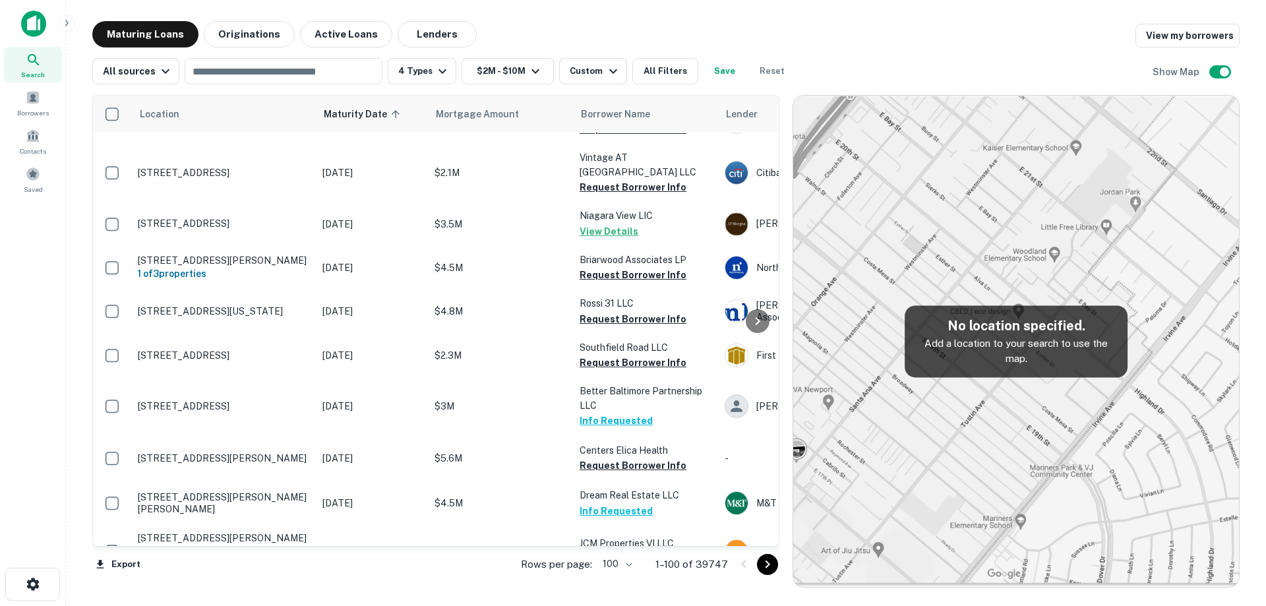
click at [265, 593] on p "[STREET_ADDRESS][PERSON_NAME]" at bounding box center [223, 599] width 171 height 12
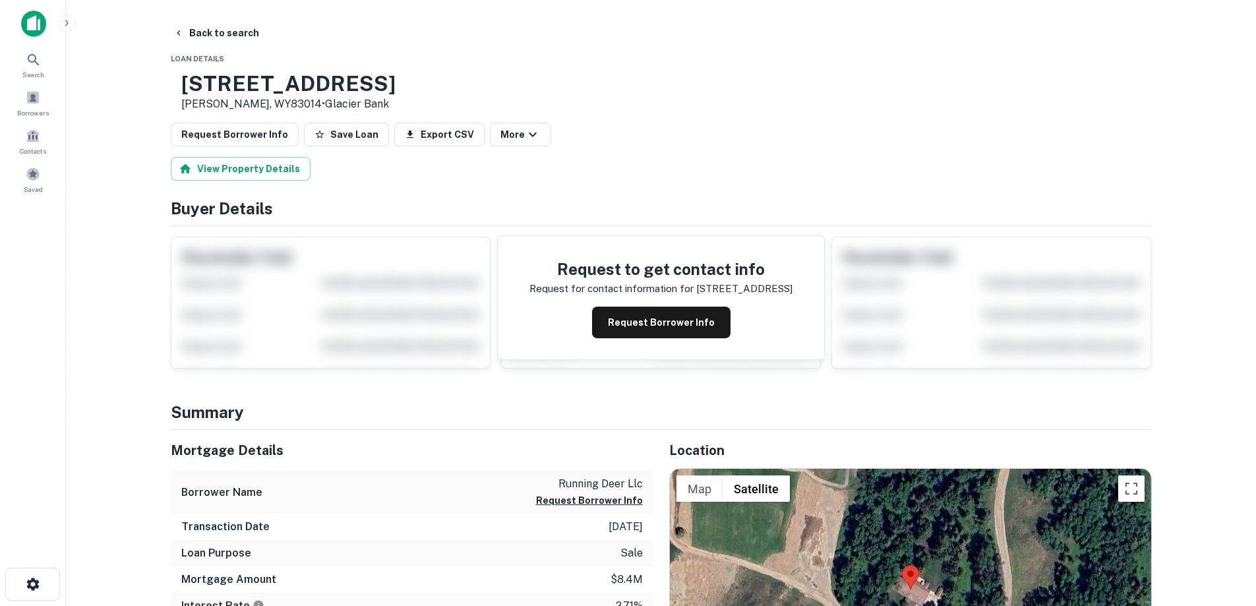
drag, startPoint x: 223, startPoint y: 76, endPoint x: 313, endPoint y: 104, distance: 94.3
click at [313, 104] on div "[STREET_ADDRESS][PERSON_NAME] • Glacier Bank" at bounding box center [288, 91] width 214 height 41
click at [594, 320] on div "Request Borrower Info" at bounding box center [661, 323] width 263 height 32
click at [653, 324] on button "Request Borrower Info" at bounding box center [661, 323] width 138 height 32
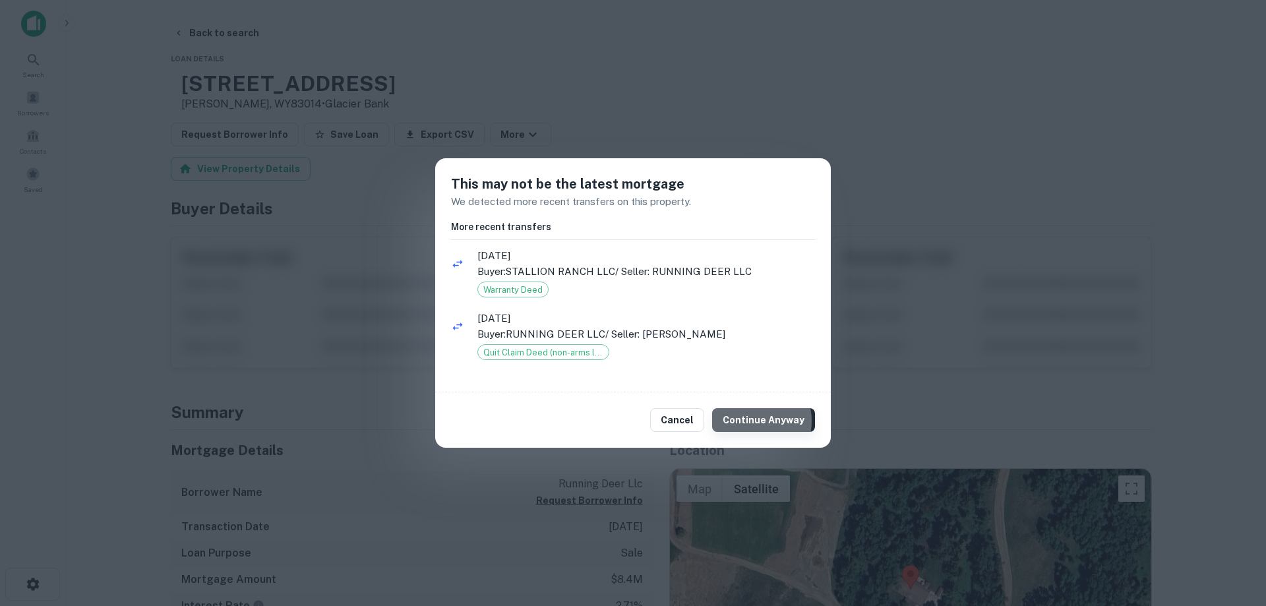
click at [756, 421] on button "Continue Anyway" at bounding box center [763, 420] width 103 height 24
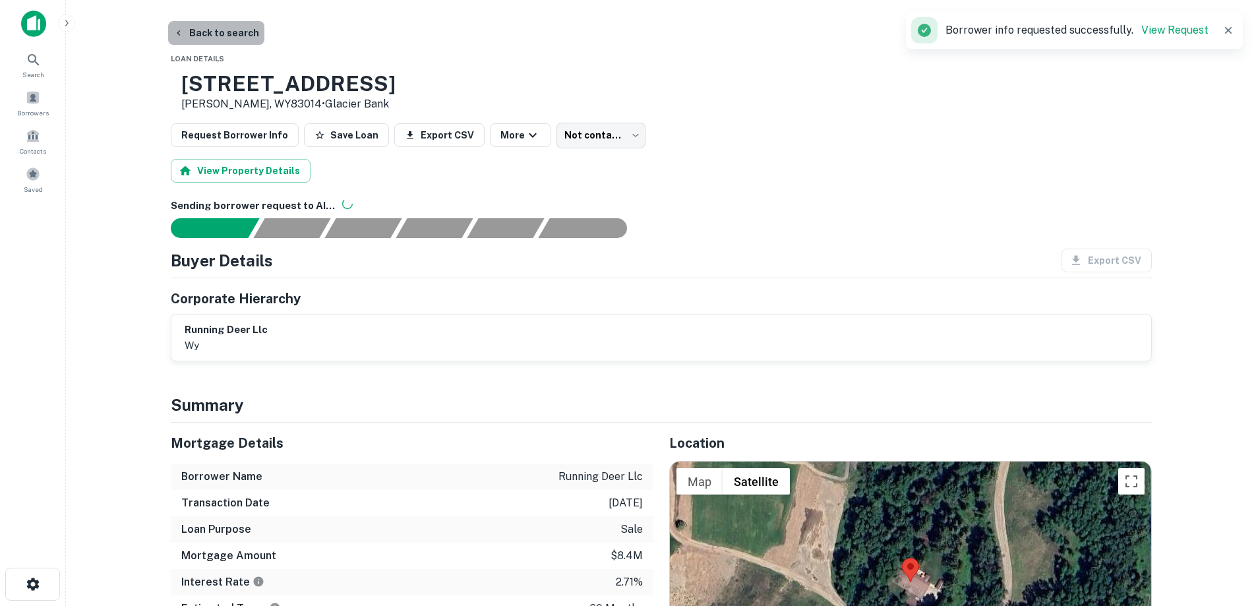
click at [231, 40] on button "Back to search" at bounding box center [216, 33] width 96 height 24
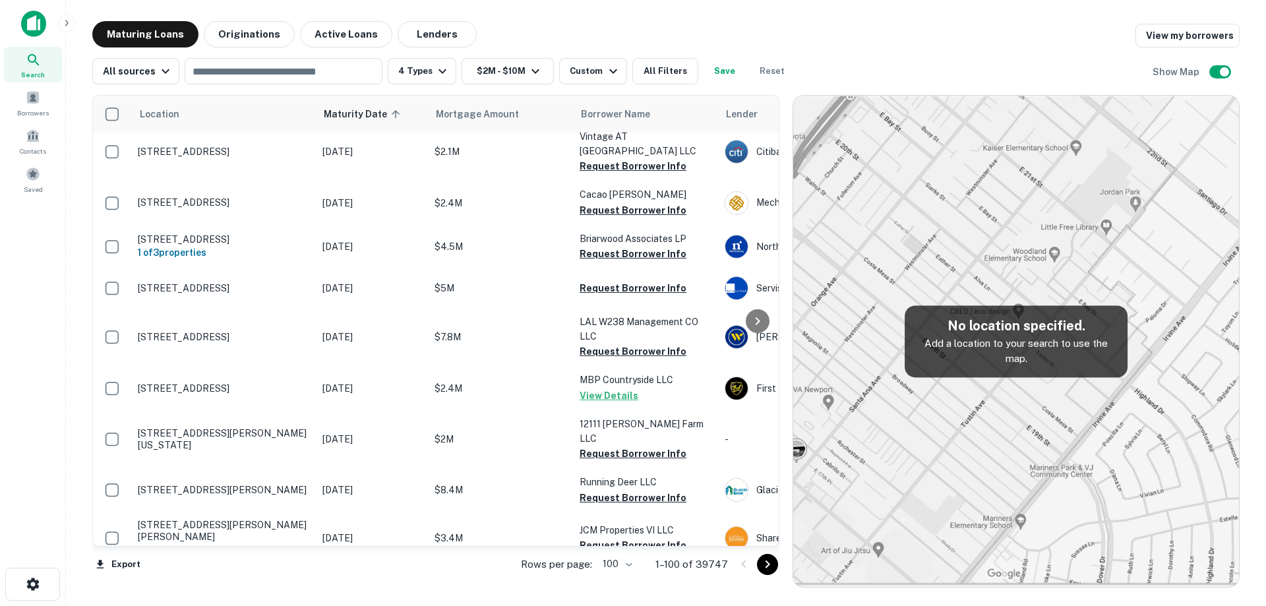
scroll to position [2680, 0]
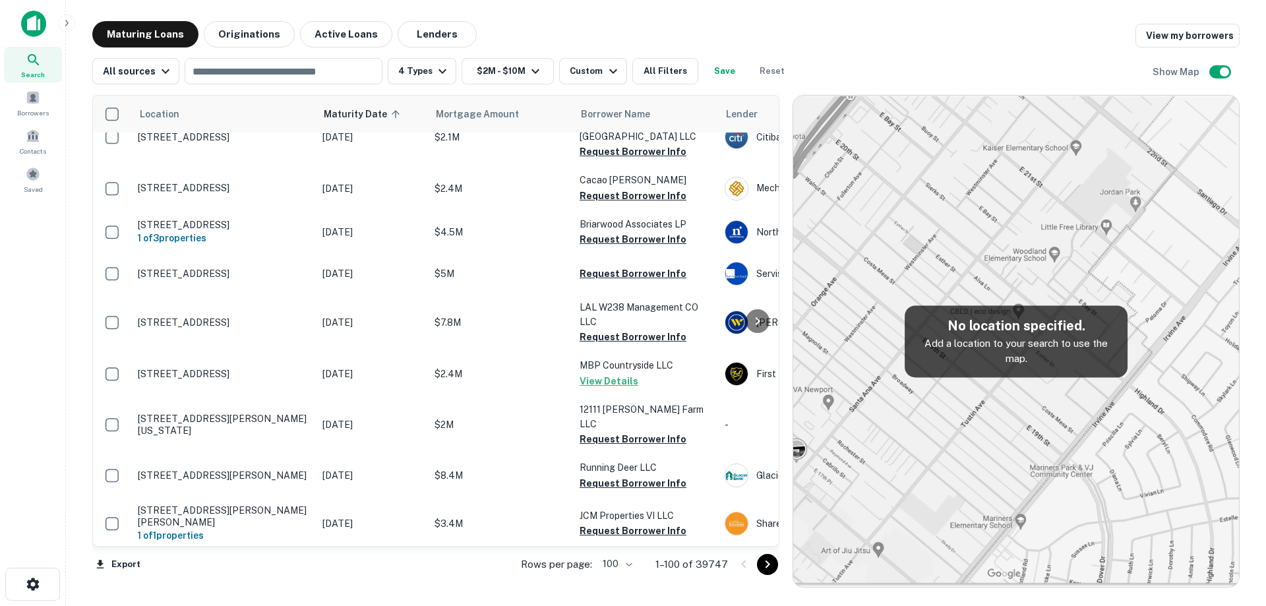
click at [286, 572] on p "[STREET_ADDRESS]" at bounding box center [223, 578] width 171 height 12
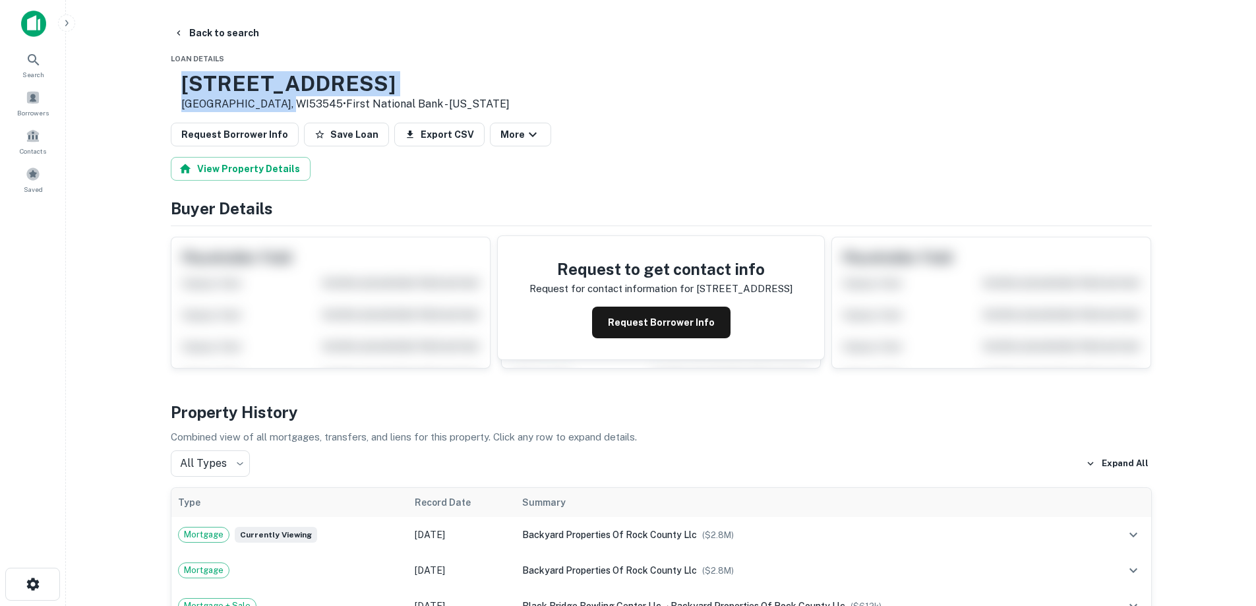
drag, startPoint x: 227, startPoint y: 77, endPoint x: 320, endPoint y: 100, distance: 95.8
click at [320, 100] on div "[STREET_ADDRESS] • First National Bank - [US_STATE]" at bounding box center [345, 91] width 328 height 41
copy div "[STREET_ADDRESS]"
click at [223, 32] on button "Back to search" at bounding box center [216, 33] width 96 height 24
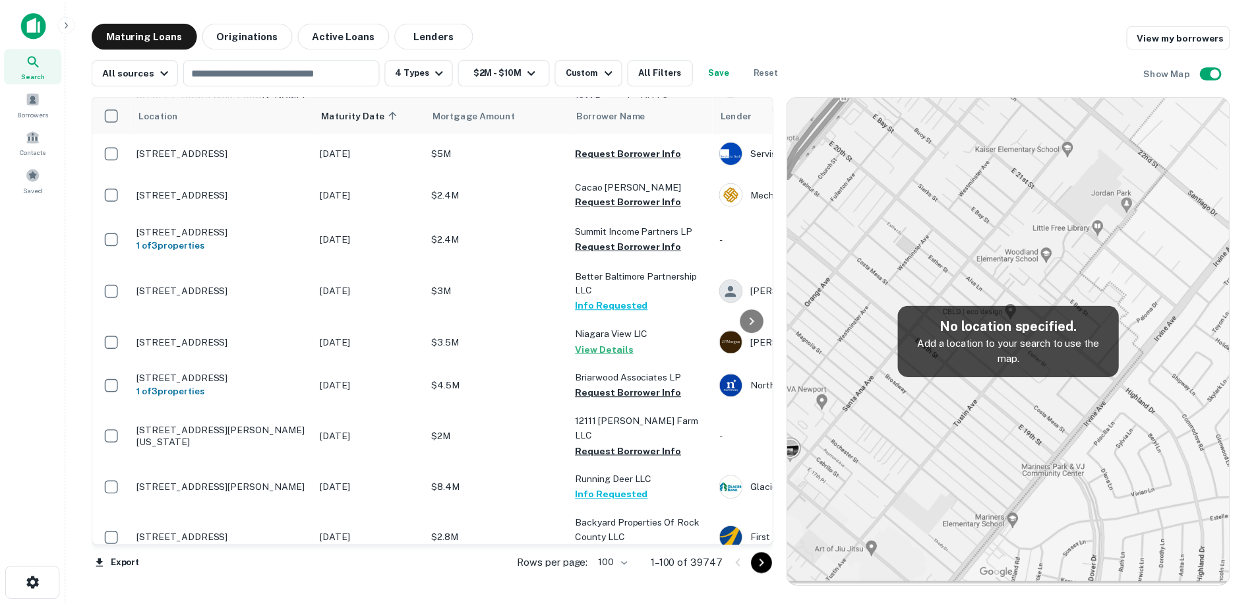
scroll to position [2746, 0]
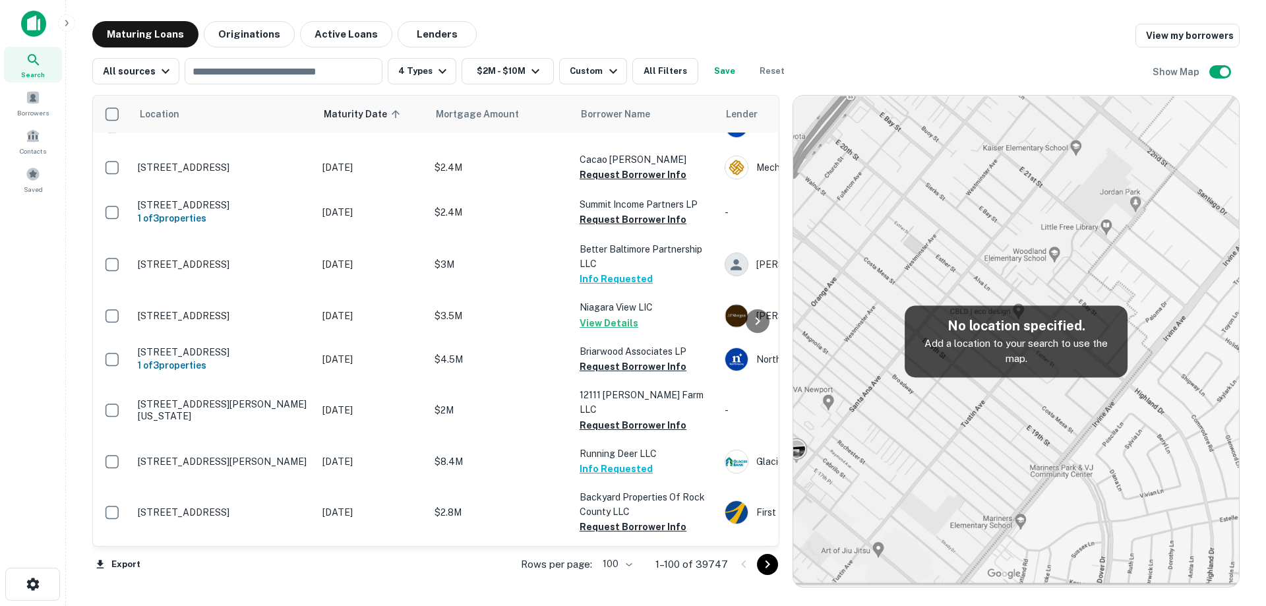
click at [281, 603] on p "[STREET_ADDRESS]" at bounding box center [223, 609] width 171 height 12
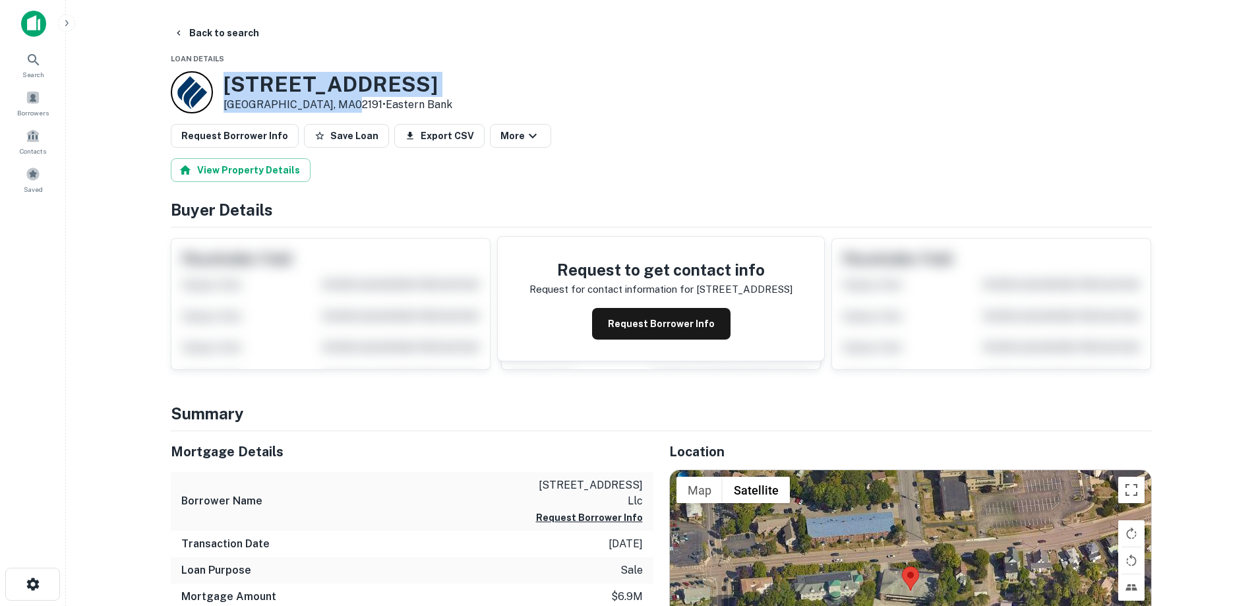
drag, startPoint x: 288, startPoint y: 91, endPoint x: 353, endPoint y: 100, distance: 65.2
click at [353, 100] on div "[STREET_ADDRESS] • Eastern Bank" at bounding box center [338, 92] width 229 height 41
drag, startPoint x: 355, startPoint y: 102, endPoint x: 226, endPoint y: 90, distance: 129.8
click at [226, 90] on div "[STREET_ADDRESS] • Eastern Bank" at bounding box center [338, 92] width 229 height 41
copy div "[STREET_ADDRESS]"
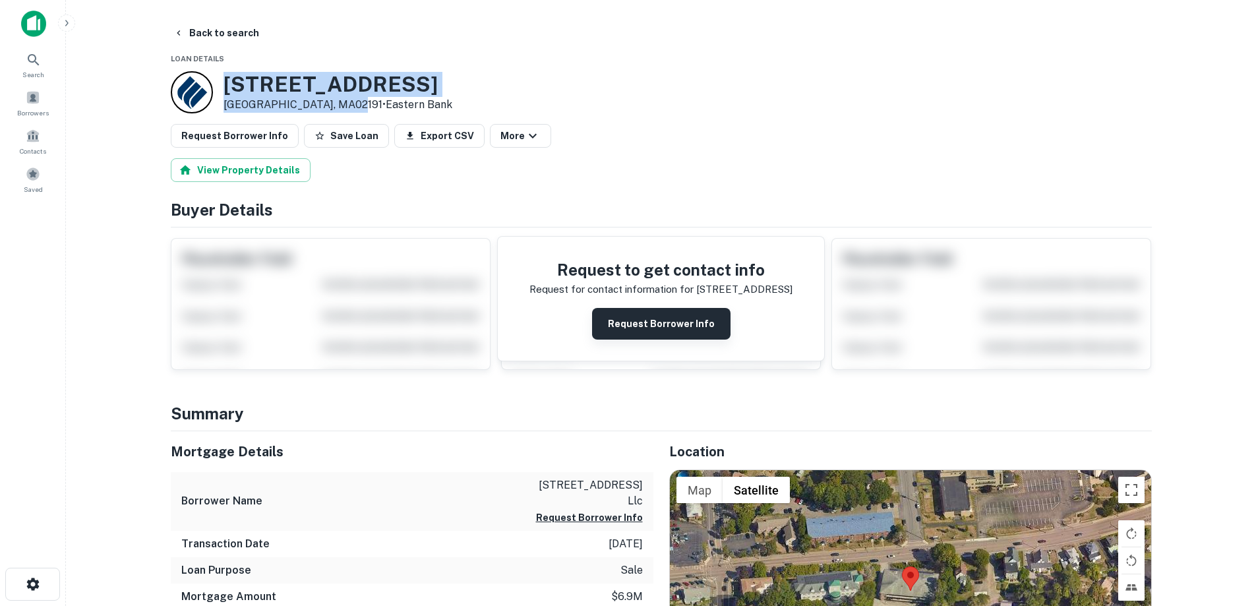
click at [711, 315] on button "Request Borrower Info" at bounding box center [661, 324] width 138 height 32
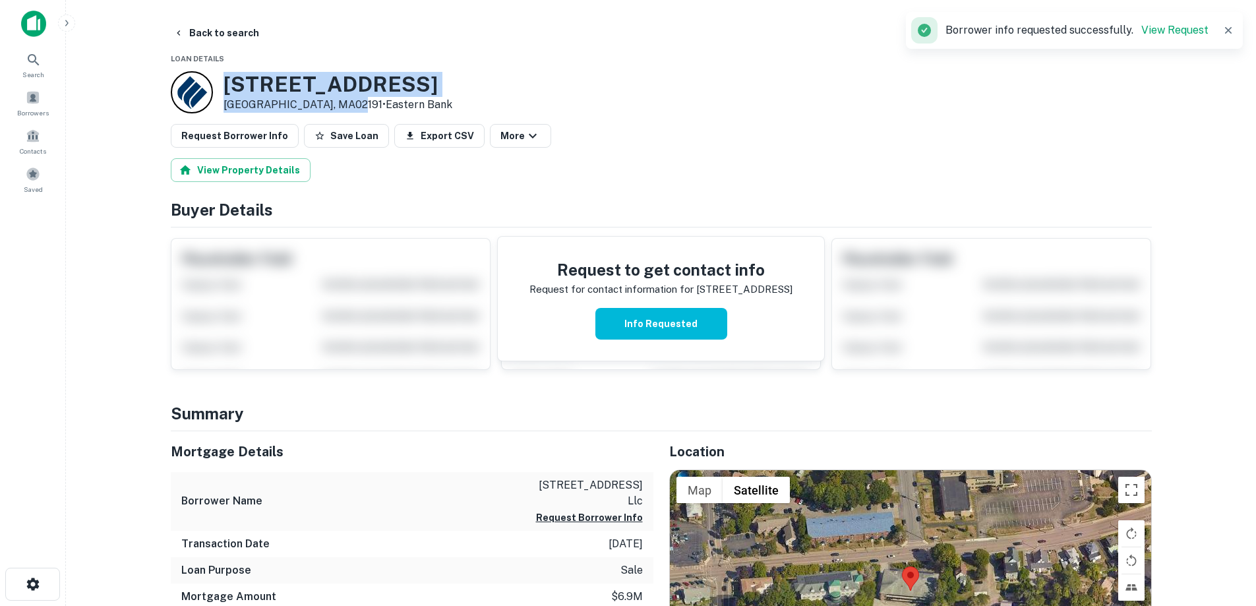
click at [307, 90] on h3 "[STREET_ADDRESS]" at bounding box center [338, 84] width 229 height 25
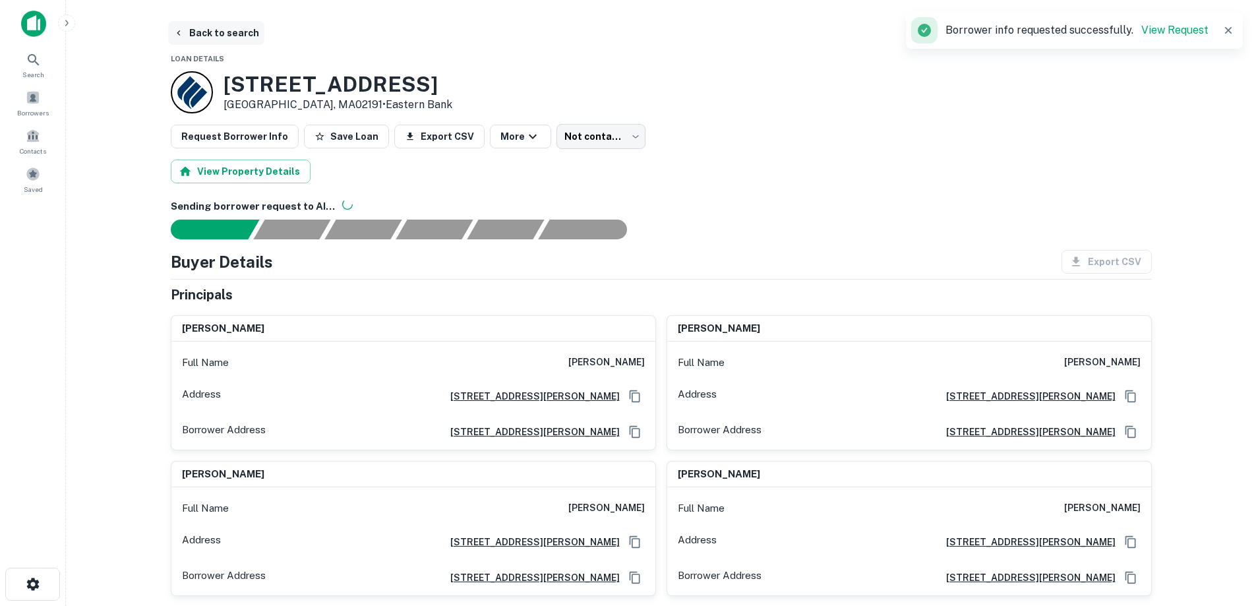
click at [220, 44] on button "Back to search" at bounding box center [216, 33] width 96 height 24
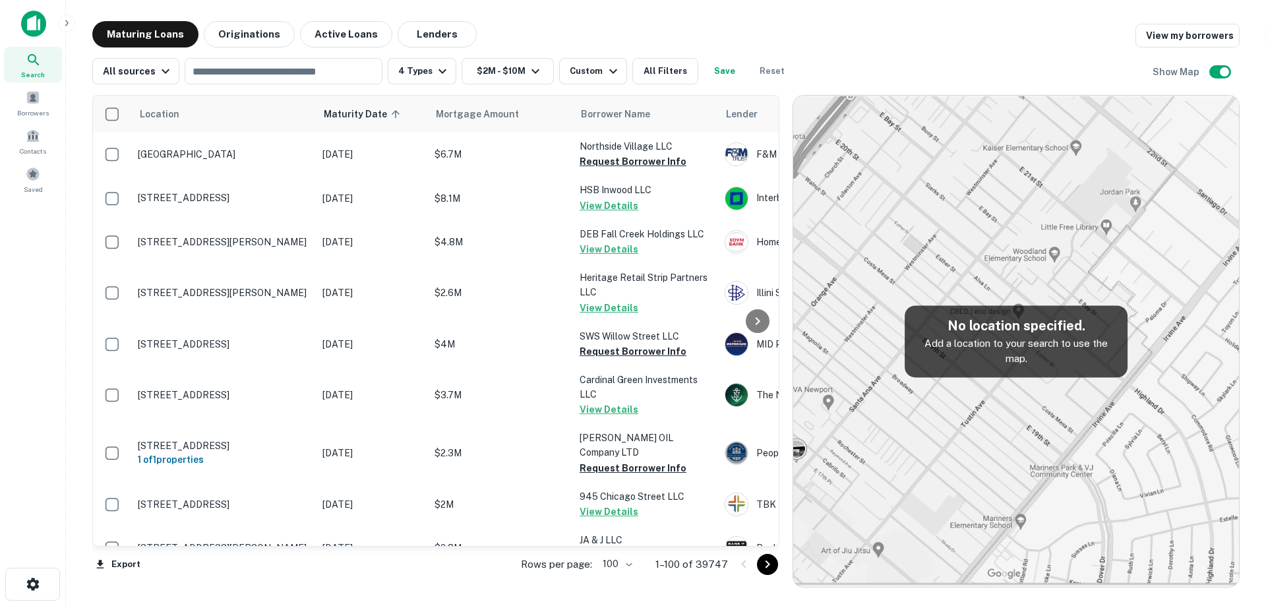
scroll to position [2746, 0]
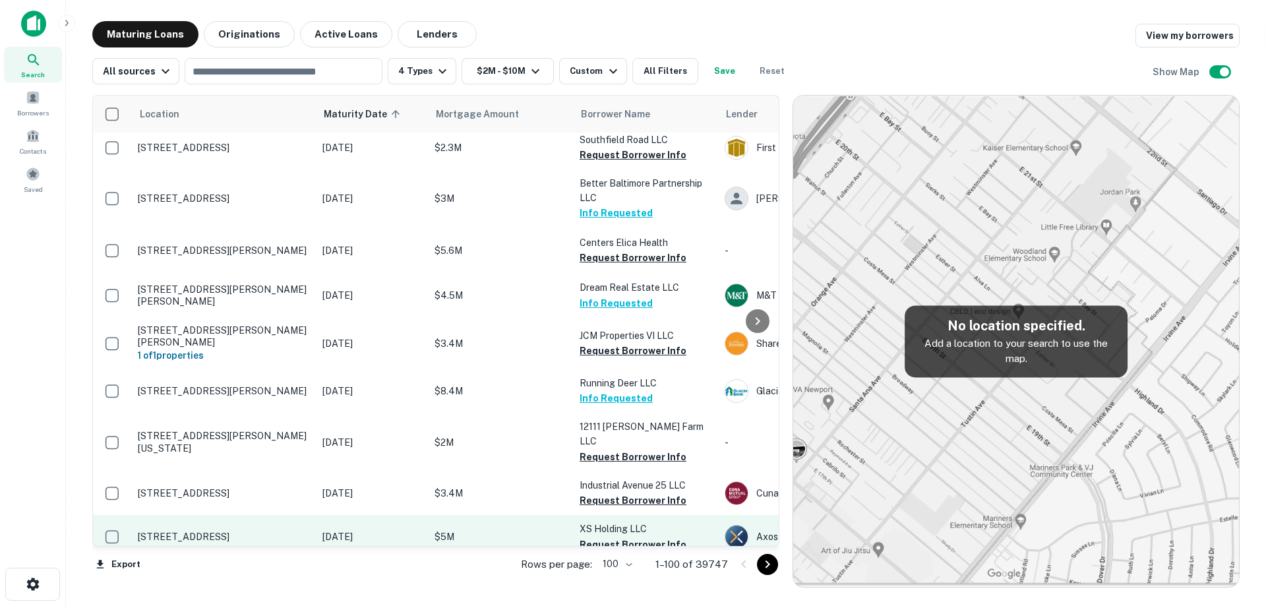
click at [299, 515] on td "[STREET_ADDRESS]" at bounding box center [223, 537] width 185 height 44
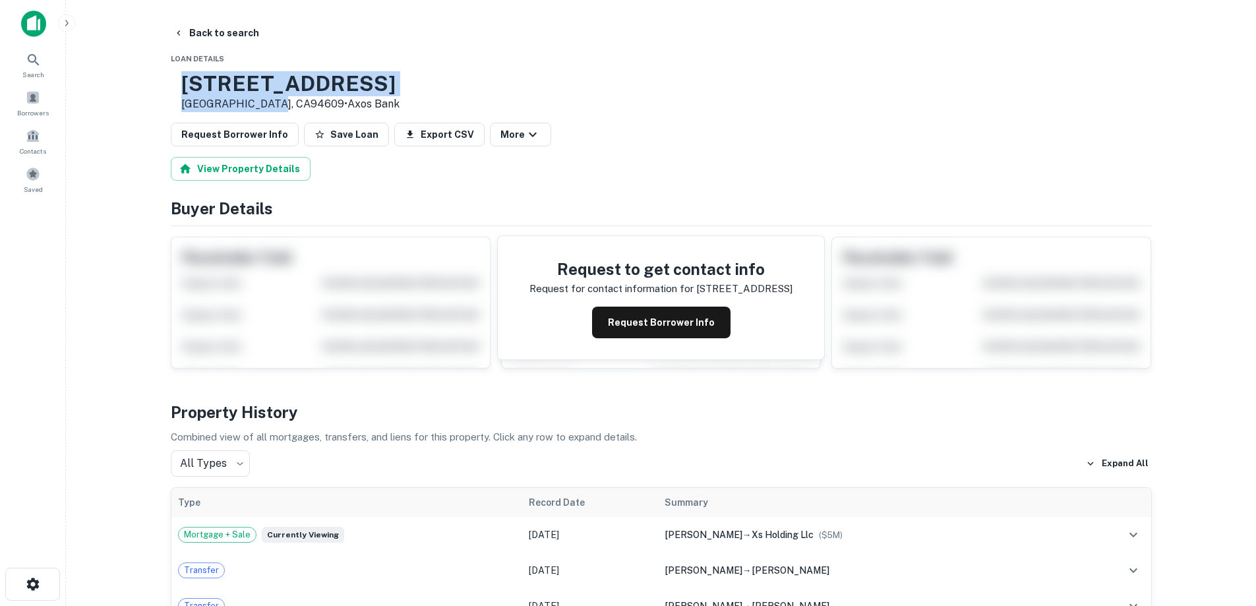
drag, startPoint x: 225, startPoint y: 80, endPoint x: 317, endPoint y: 101, distance: 93.9
click at [317, 101] on div "[STREET_ADDRESS] • Axos Bank" at bounding box center [290, 91] width 218 height 41
copy div "[STREET_ADDRESS]"
click at [665, 332] on button "Request Borrower Info" at bounding box center [661, 323] width 138 height 32
click at [307, 78] on h3 "[STREET_ADDRESS]" at bounding box center [290, 83] width 218 height 25
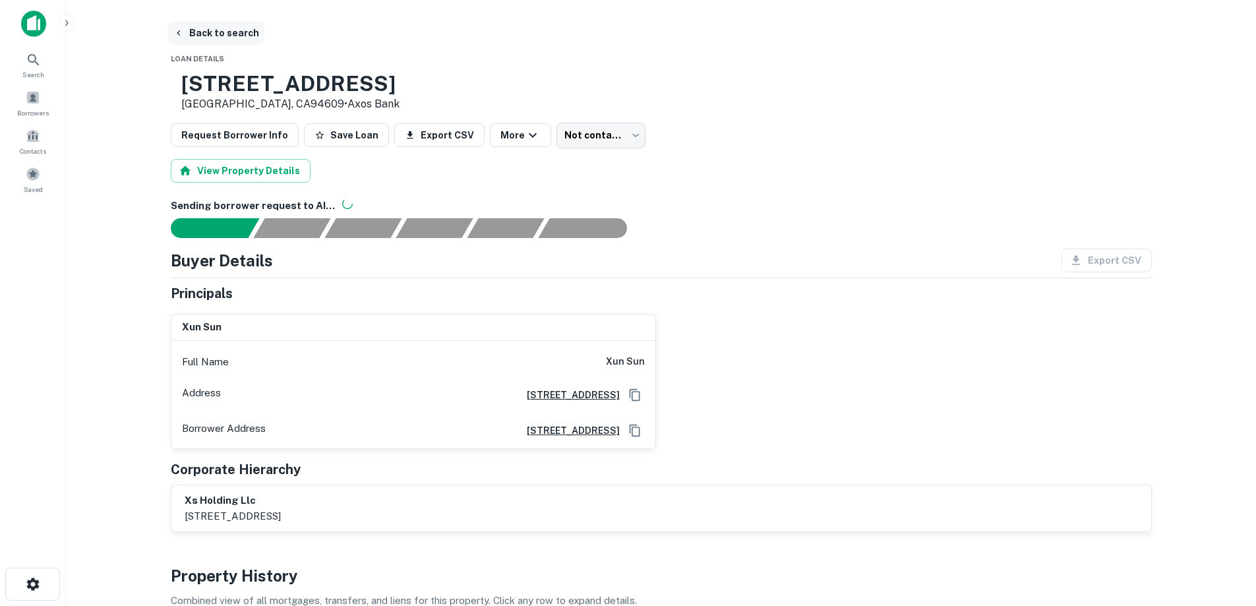
click at [235, 38] on button "Back to search" at bounding box center [216, 33] width 96 height 24
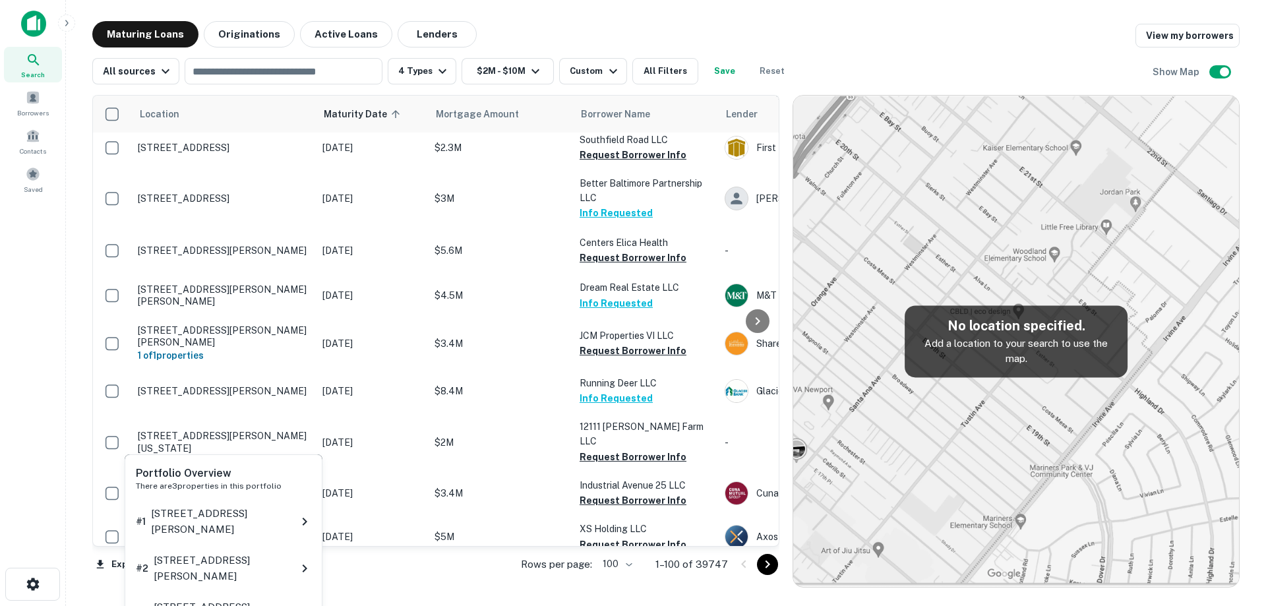
scroll to position [2812, 0]
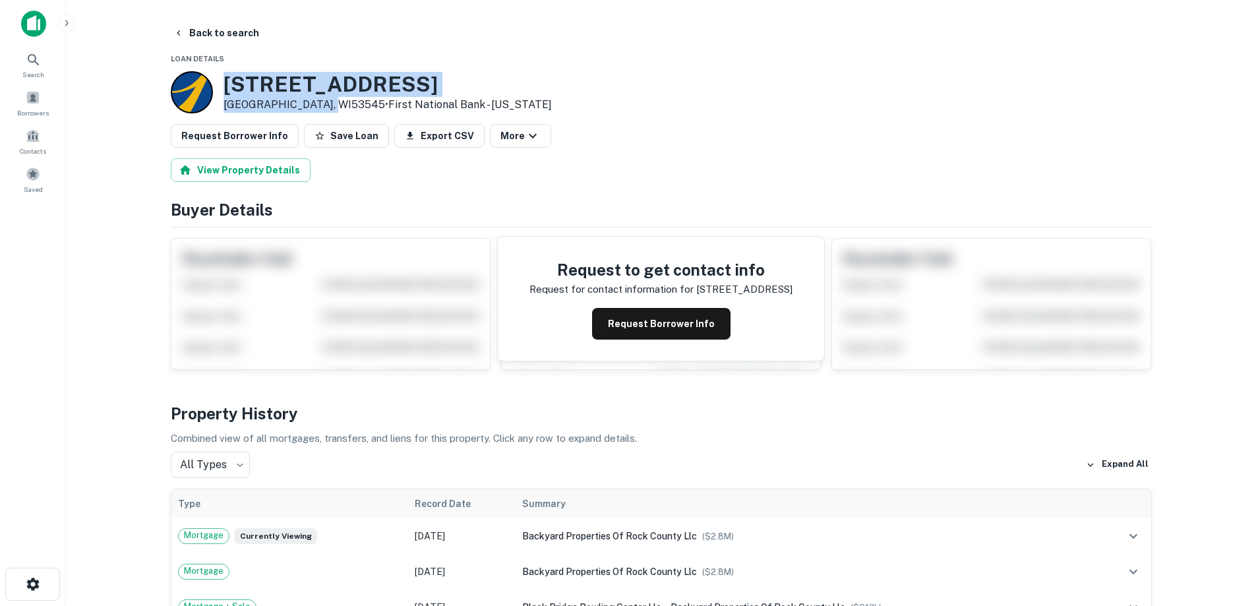
drag, startPoint x: 224, startPoint y: 82, endPoint x: 320, endPoint y: 103, distance: 99.1
click at [320, 103] on div "[STREET_ADDRESS] • First National Bank - [US_STATE]" at bounding box center [361, 92] width 381 height 42
click at [218, 22] on button "Back to search" at bounding box center [216, 33] width 96 height 24
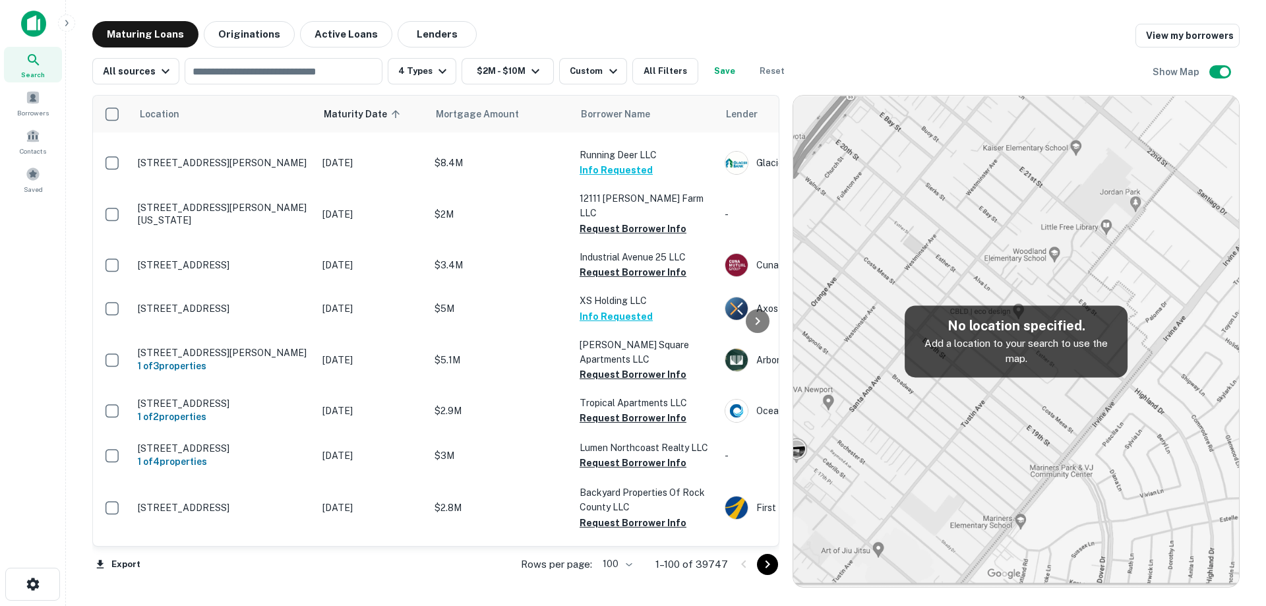
scroll to position [3010, 0]
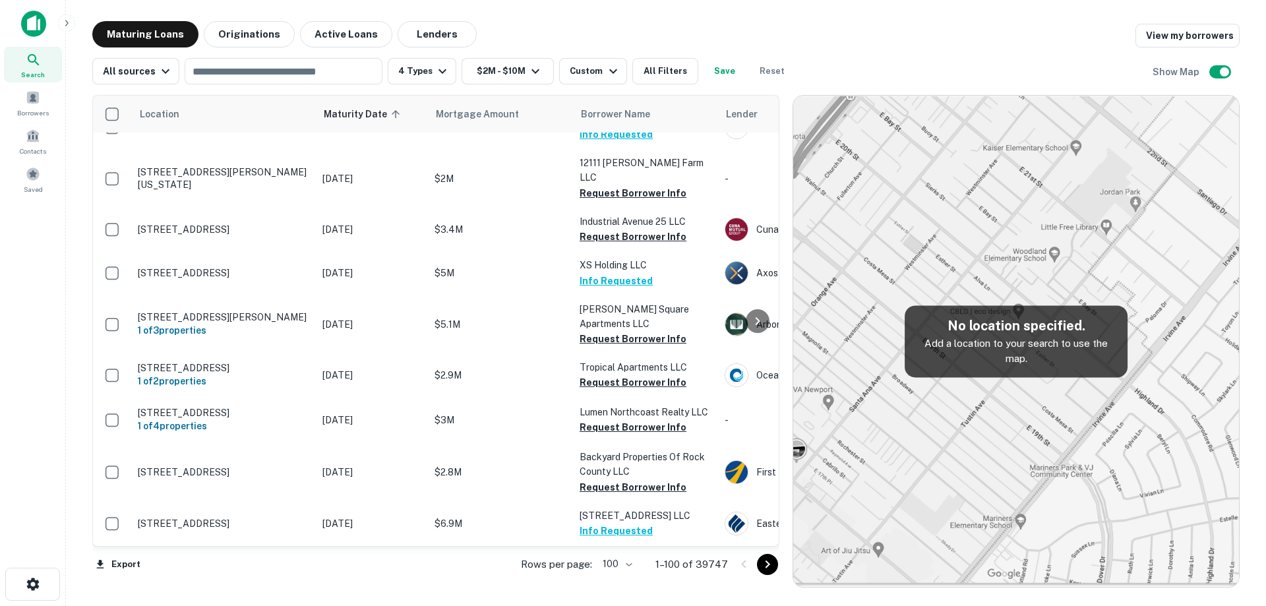
click at [272, 605] on p "[STREET_ADDRESS][US_STATE]" at bounding box center [223, 618] width 171 height 12
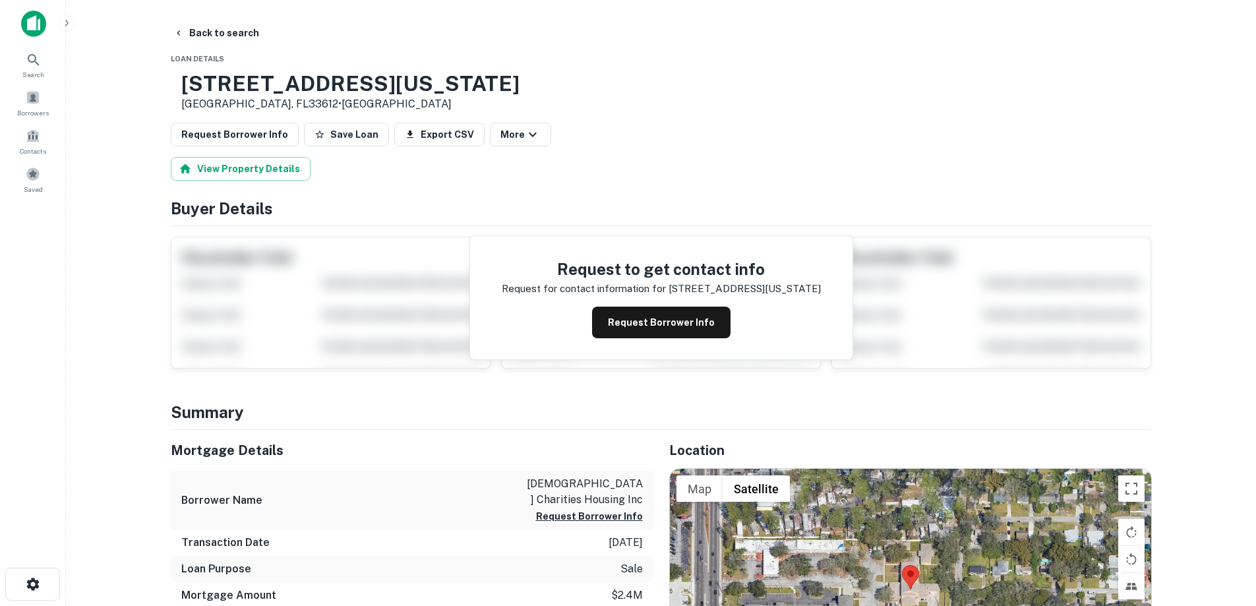
drag, startPoint x: 220, startPoint y: 83, endPoint x: 308, endPoint y: 107, distance: 91.5
click at [308, 107] on div "[STREET_ADDRESS][US_STATE] • [GEOGRAPHIC_DATA]" at bounding box center [345, 91] width 349 height 41
click at [220, 29] on button "Back to search" at bounding box center [216, 33] width 96 height 24
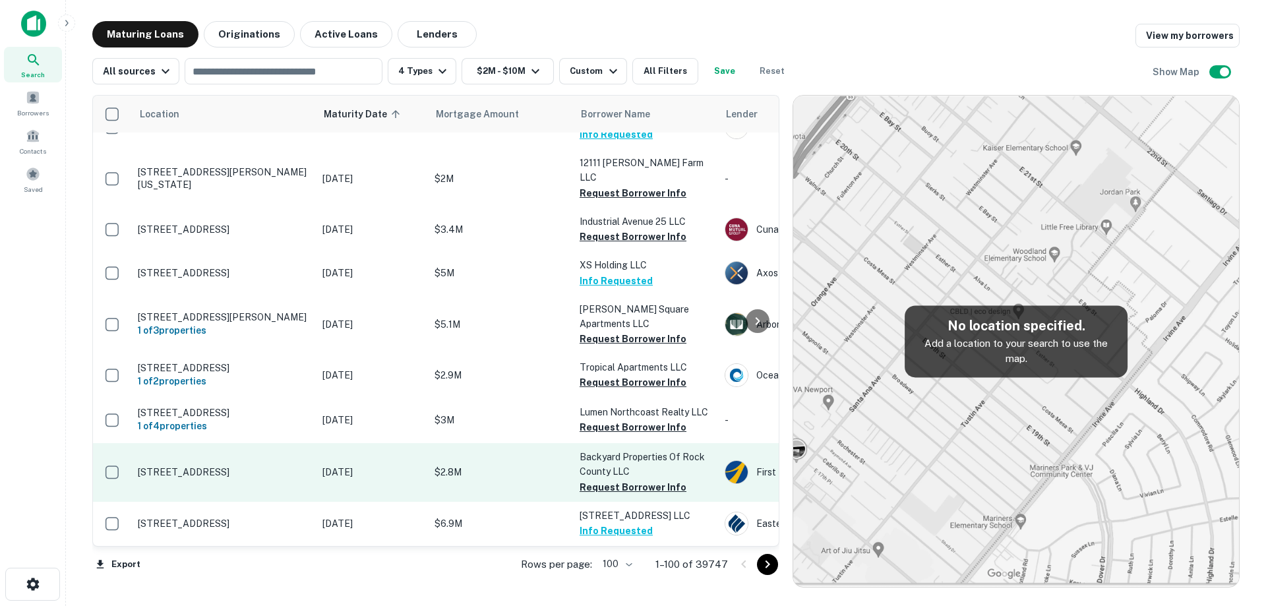
scroll to position [3075, 0]
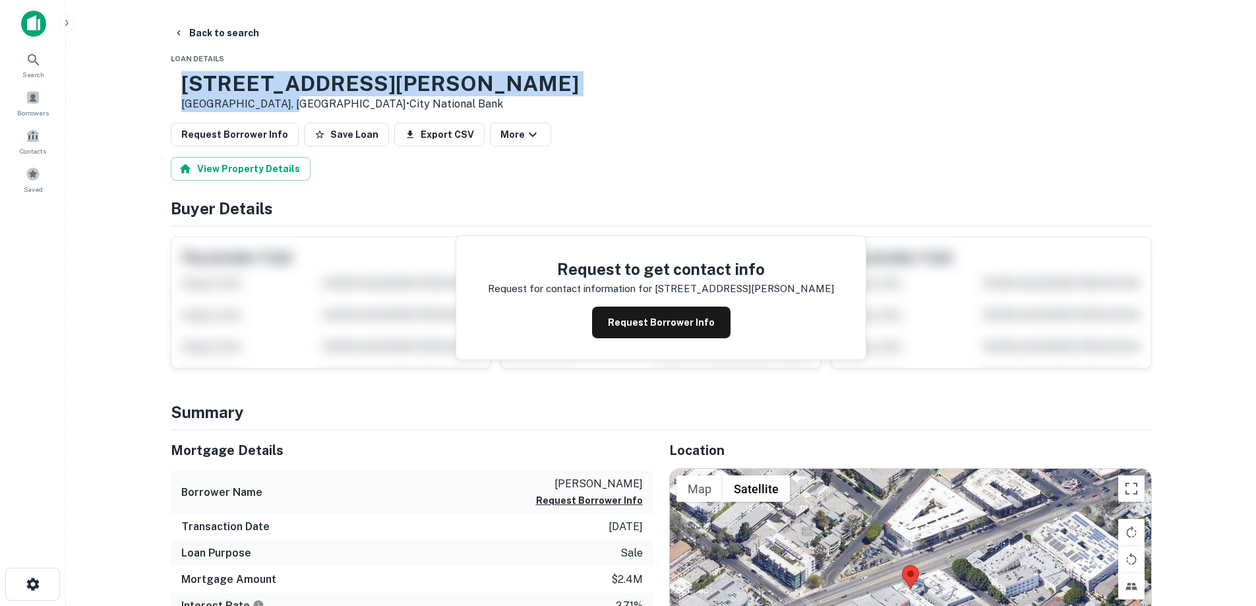
drag, startPoint x: 282, startPoint y: 96, endPoint x: 335, endPoint y: 109, distance: 55.2
click at [335, 109] on div "[STREET_ADDRESS][PERSON_NAME] • City National Bank" at bounding box center [380, 91] width 398 height 41
click at [665, 317] on button "Request Borrower Info" at bounding box center [661, 323] width 138 height 32
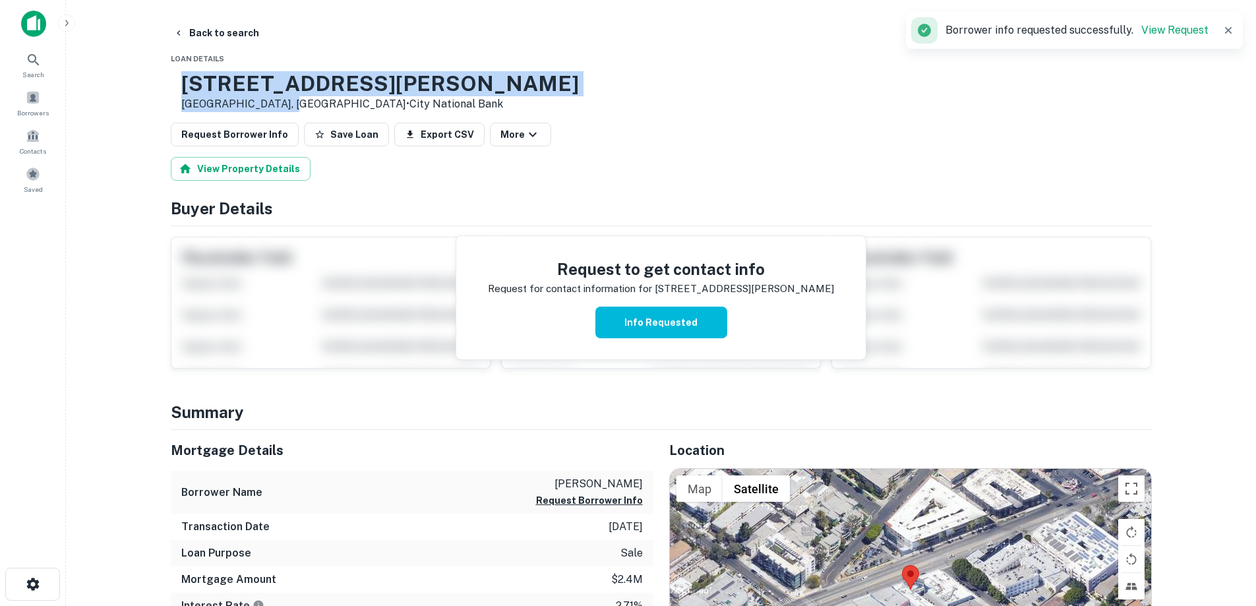
click at [352, 74] on h3 "[STREET_ADDRESS][PERSON_NAME]" at bounding box center [380, 83] width 398 height 25
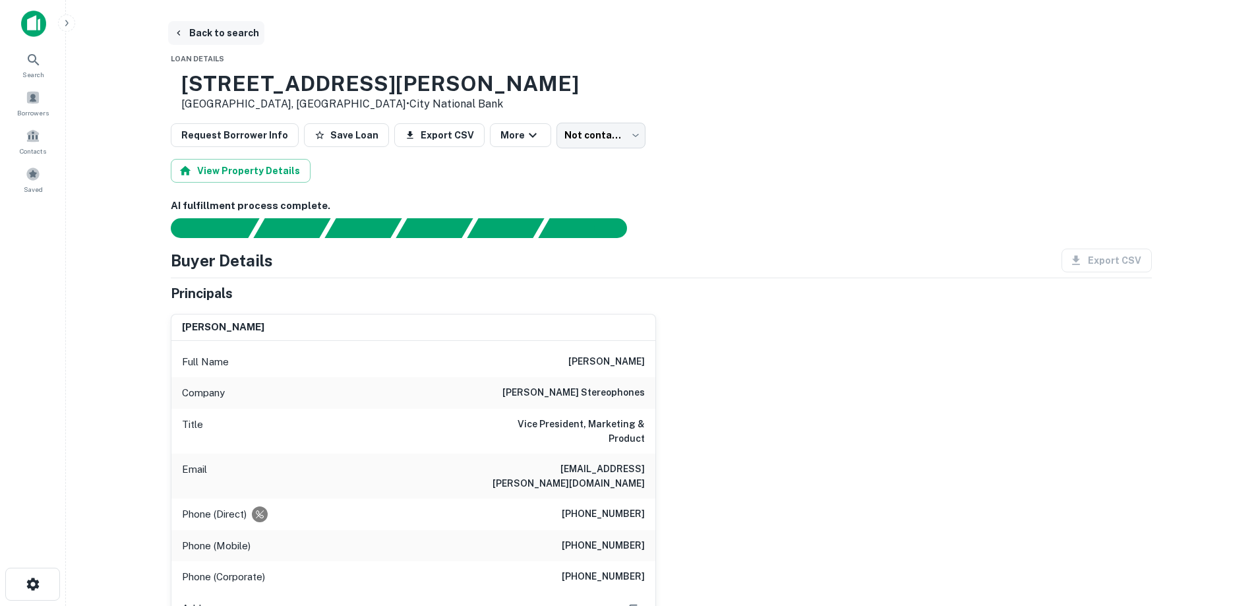
click at [233, 34] on button "Back to search" at bounding box center [216, 33] width 96 height 24
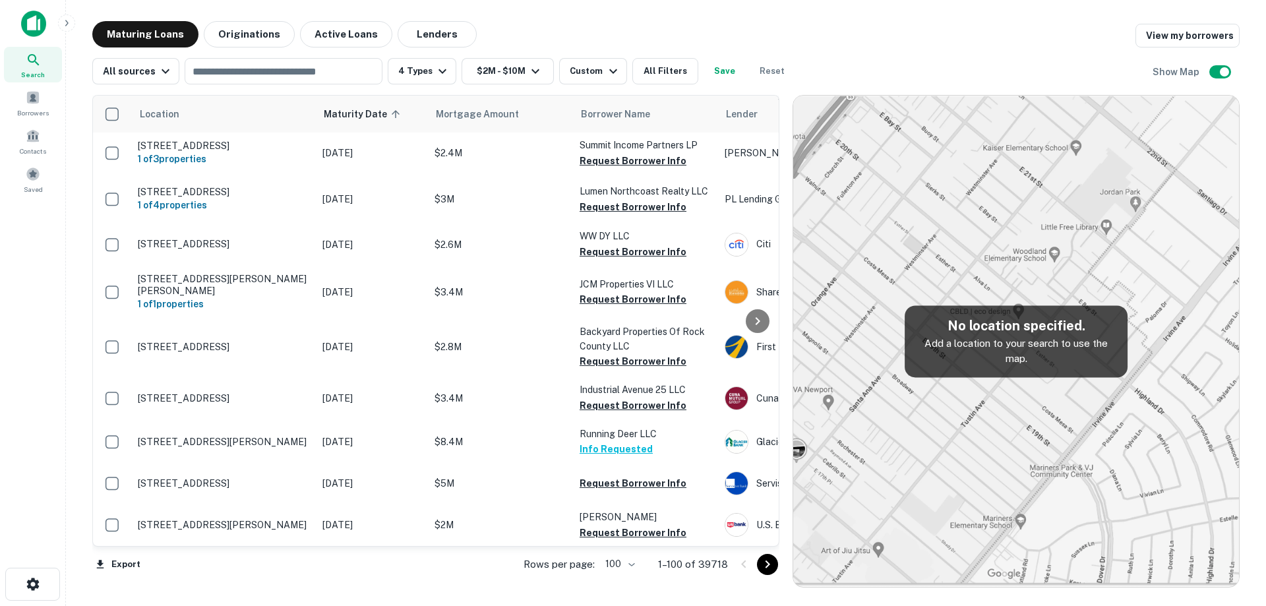
scroll to position [3091, 0]
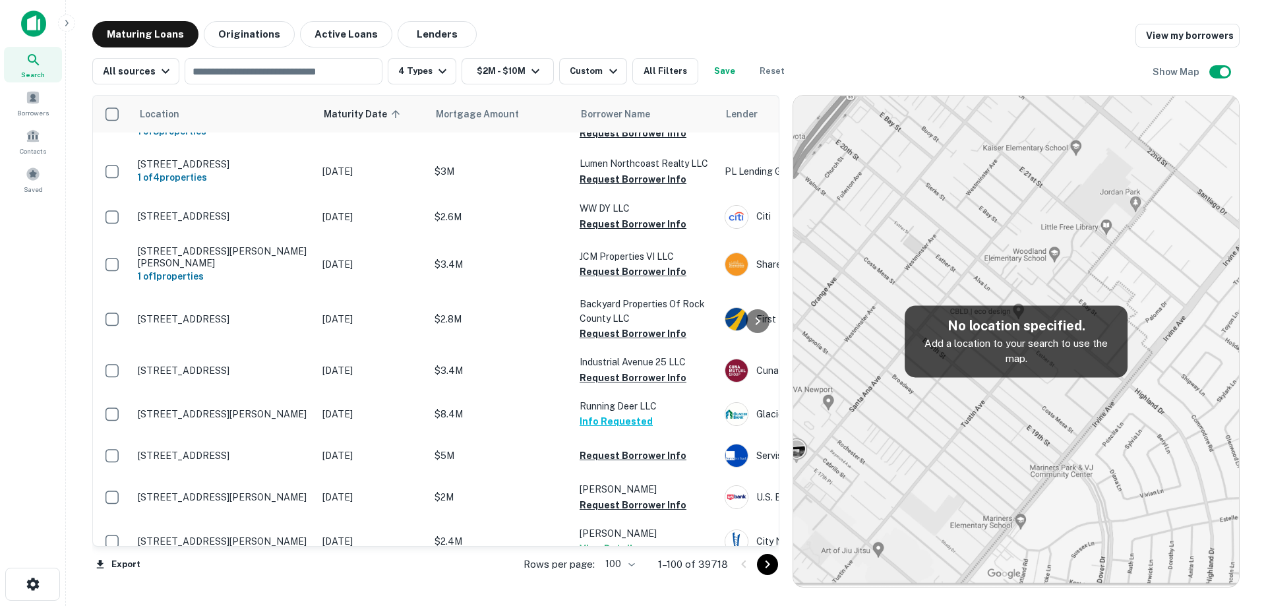
click at [293, 586] on p "[STREET_ADDRESS]" at bounding box center [223, 592] width 171 height 12
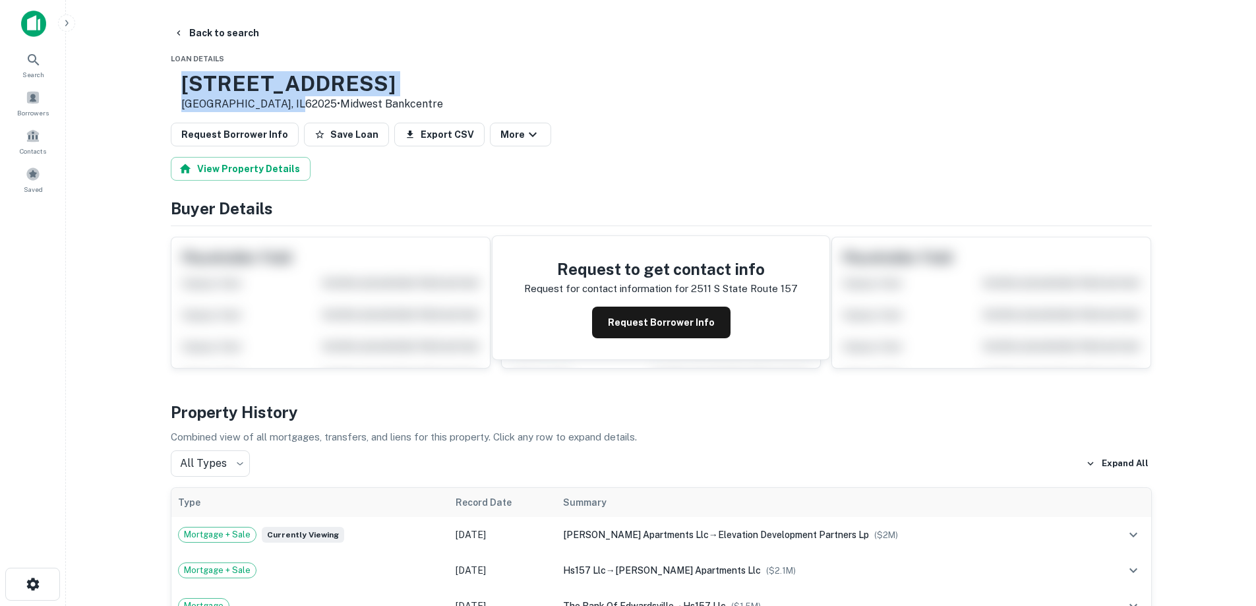
drag, startPoint x: 220, startPoint y: 78, endPoint x: 329, endPoint y: 107, distance: 112.6
click at [329, 107] on div "[STREET_ADDRESS] • Midwest Bankcentre" at bounding box center [307, 91] width 272 height 41
click at [702, 332] on button "Request Borrower Info" at bounding box center [661, 323] width 138 height 32
click at [278, 89] on h3 "[STREET_ADDRESS]" at bounding box center [312, 83] width 262 height 25
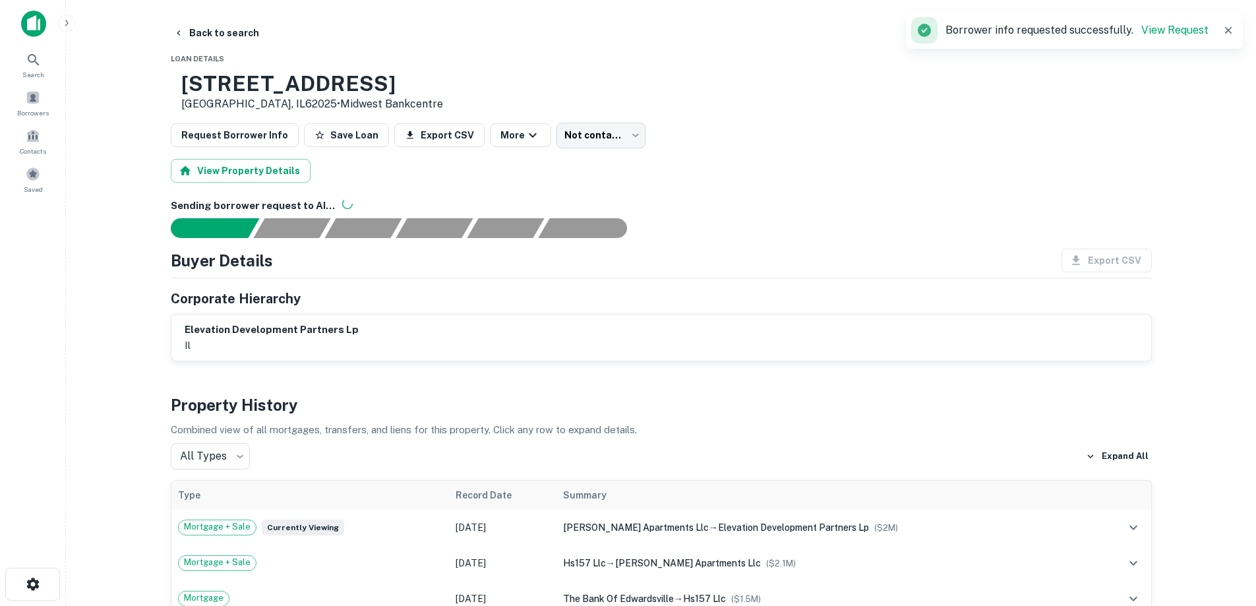
click at [231, 38] on button "Back to search" at bounding box center [216, 33] width 96 height 24
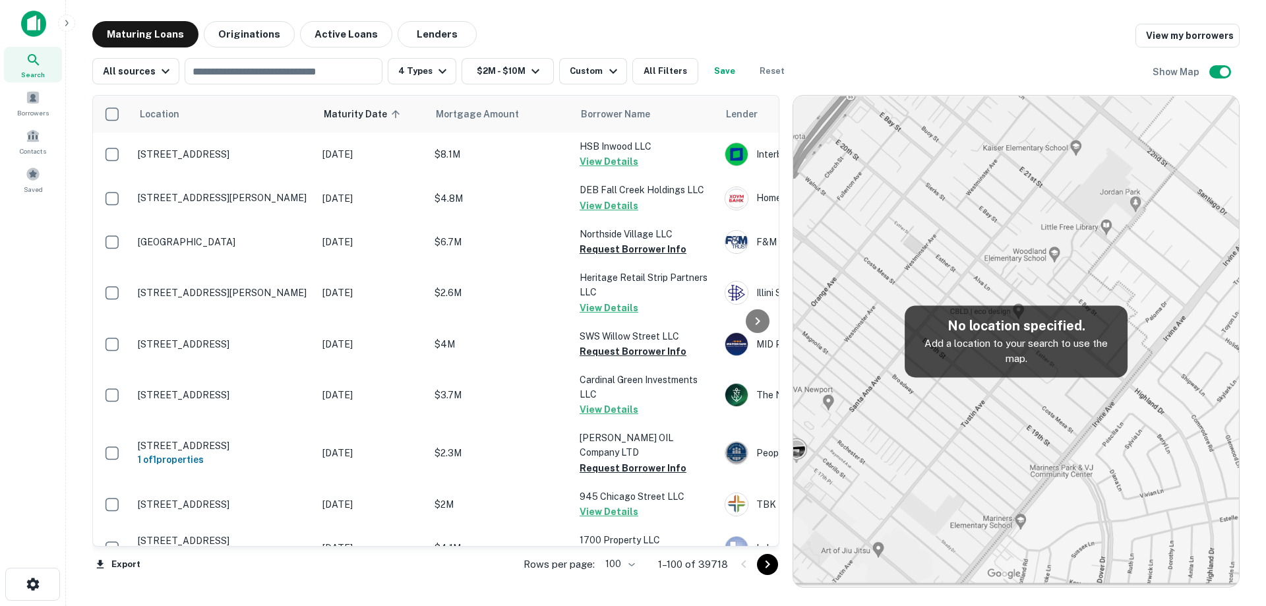
scroll to position [3091, 0]
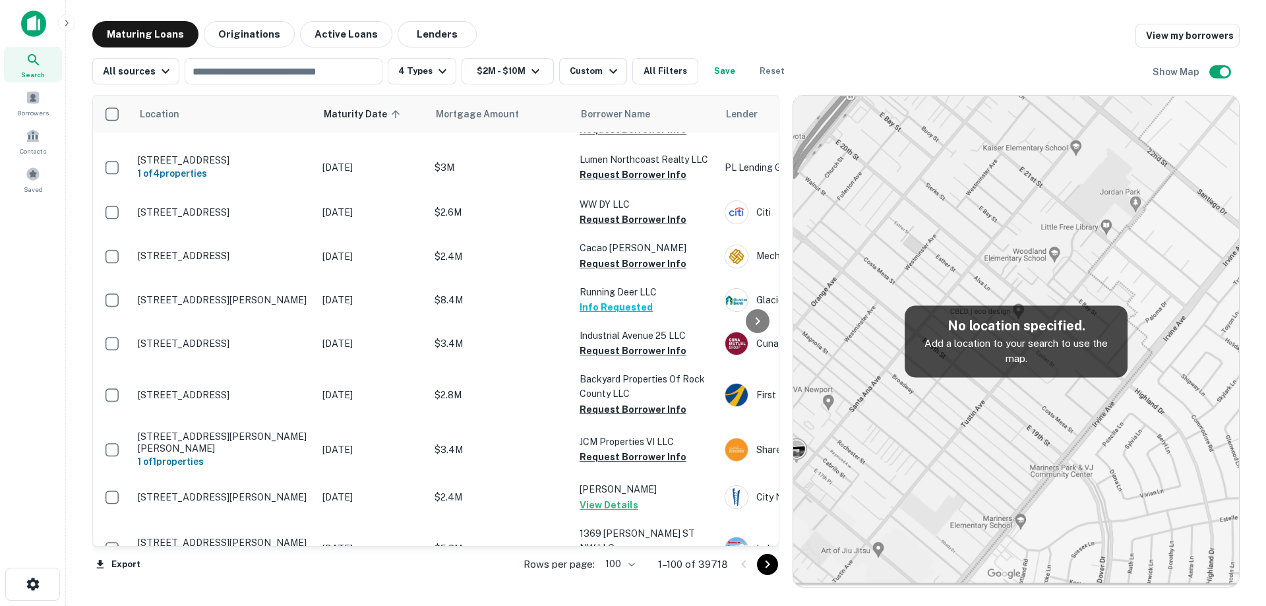
drag, startPoint x: 345, startPoint y: 497, endPoint x: 289, endPoint y: 483, distance: 57.7
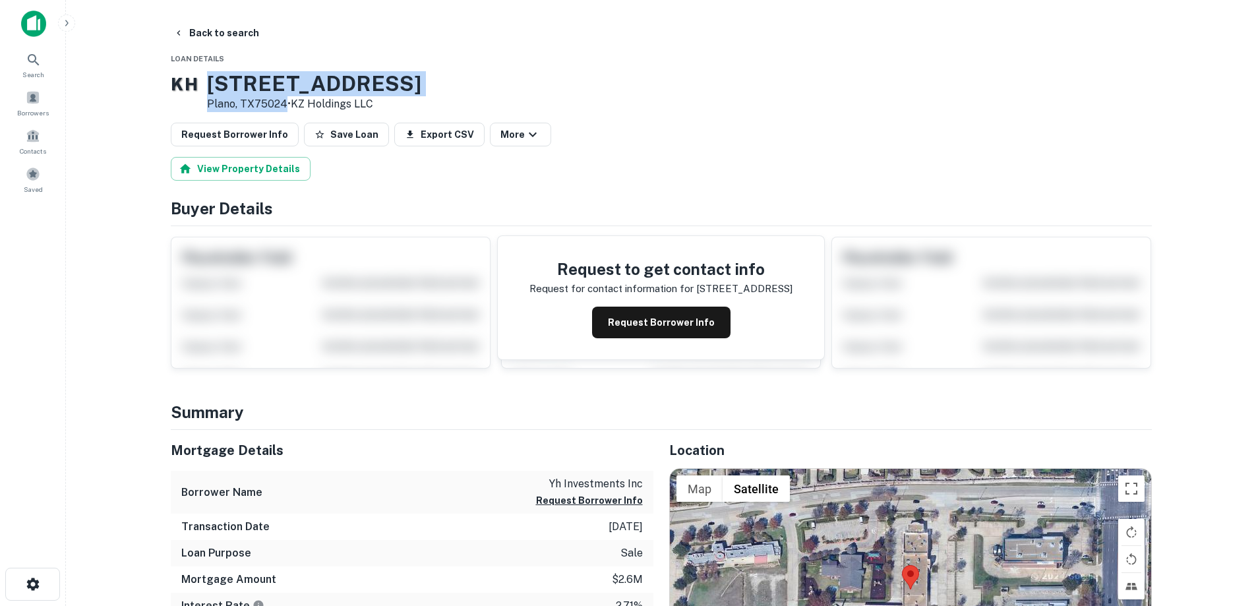
drag, startPoint x: 224, startPoint y: 77, endPoint x: 303, endPoint y: 106, distance: 84.7
click at [303, 106] on div "[STREET_ADDRESS] • KZ Holdings LLC" at bounding box center [314, 91] width 214 height 41
click at [229, 27] on button "Back to search" at bounding box center [216, 33] width 96 height 24
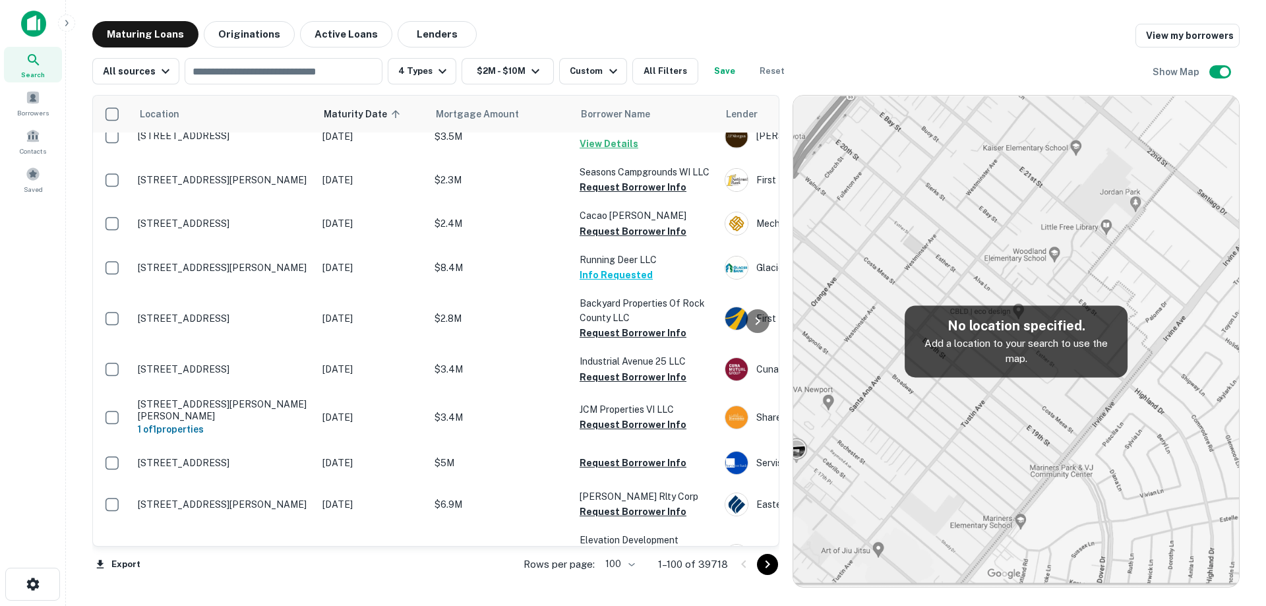
scroll to position [3083, 0]
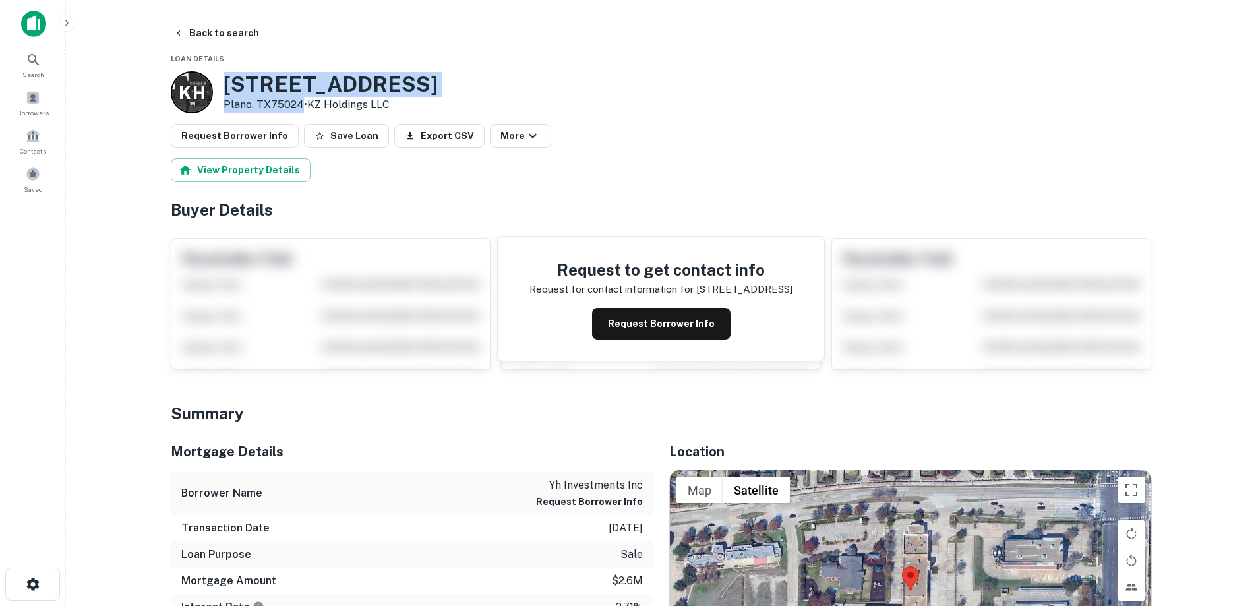
drag, startPoint x: 224, startPoint y: 80, endPoint x: 302, endPoint y: 104, distance: 81.4
click at [302, 104] on div "[STREET_ADDRESS] • KZ Holdings LLC" at bounding box center [331, 92] width 214 height 41
click at [630, 318] on button "Request Borrower Info" at bounding box center [661, 324] width 138 height 32
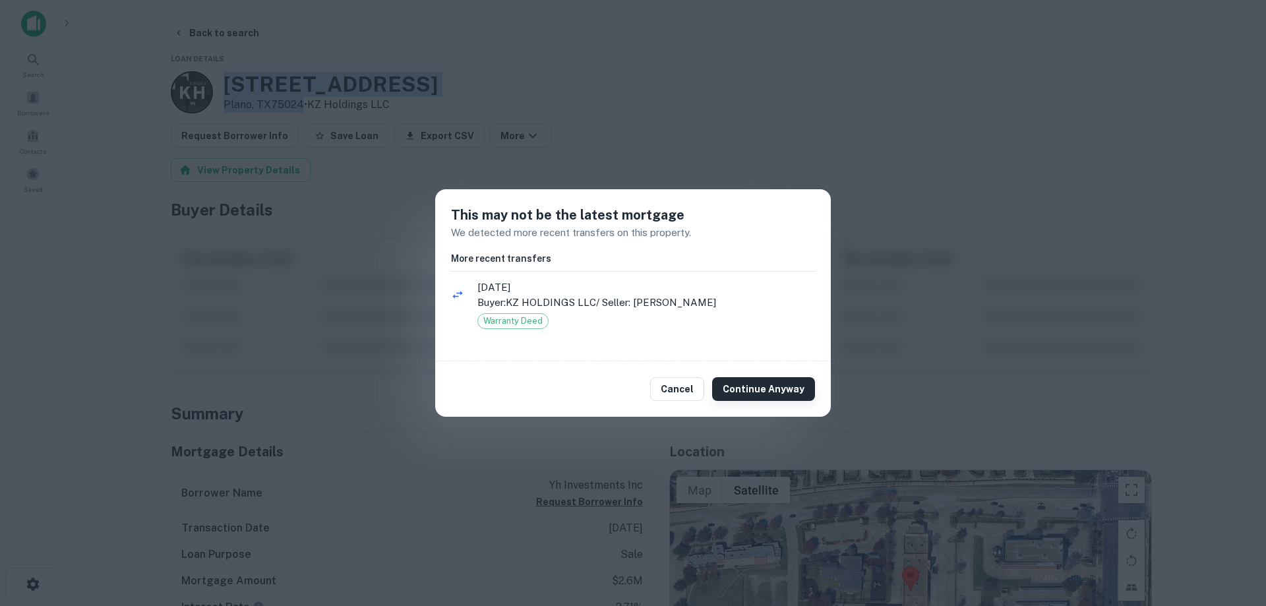
click at [742, 392] on button "Continue Anyway" at bounding box center [763, 389] width 103 height 24
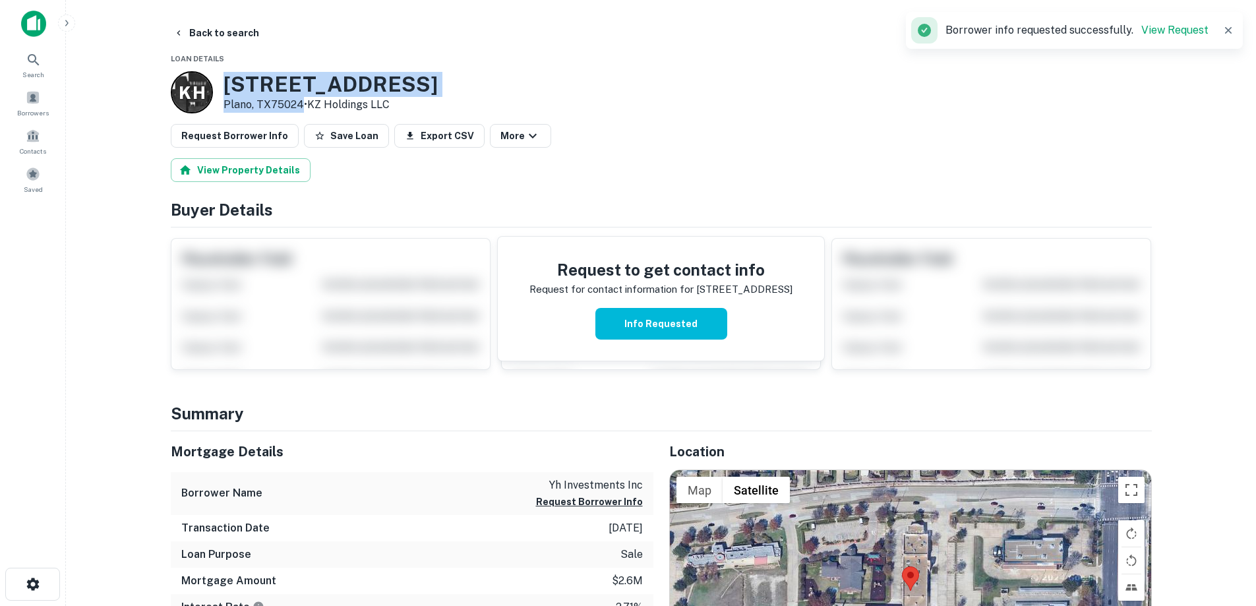
click at [277, 81] on h3 "[STREET_ADDRESS]" at bounding box center [331, 84] width 214 height 25
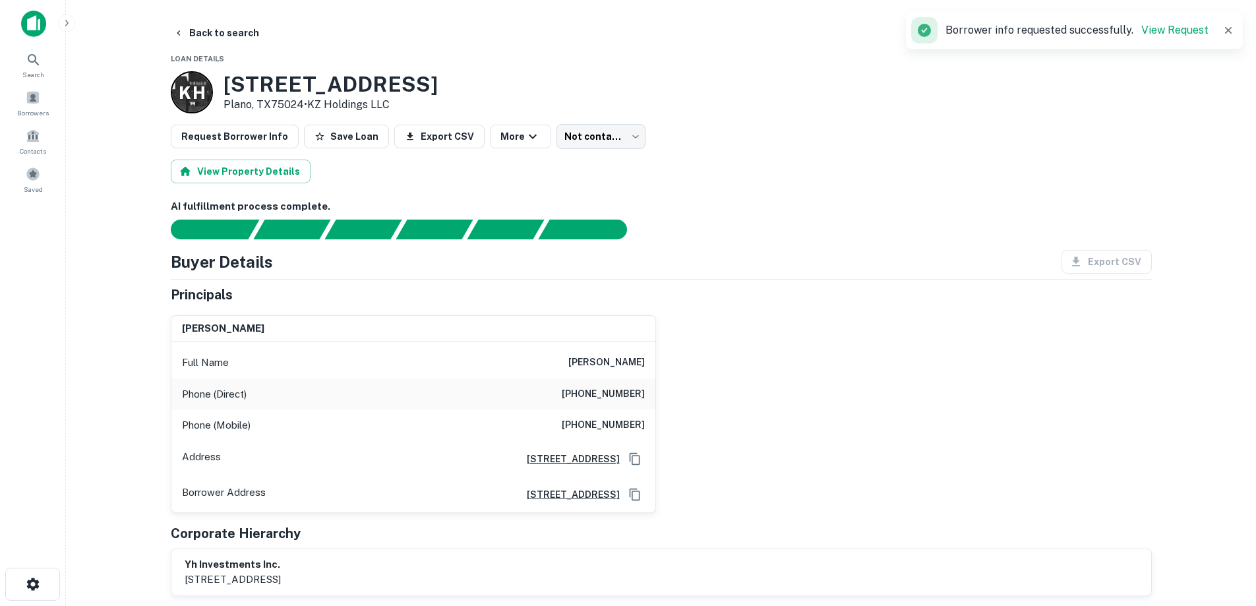
click at [609, 421] on h6 "[PHONE_NUMBER]" at bounding box center [603, 425] width 83 height 16
click at [215, 30] on button "Back to search" at bounding box center [216, 33] width 96 height 24
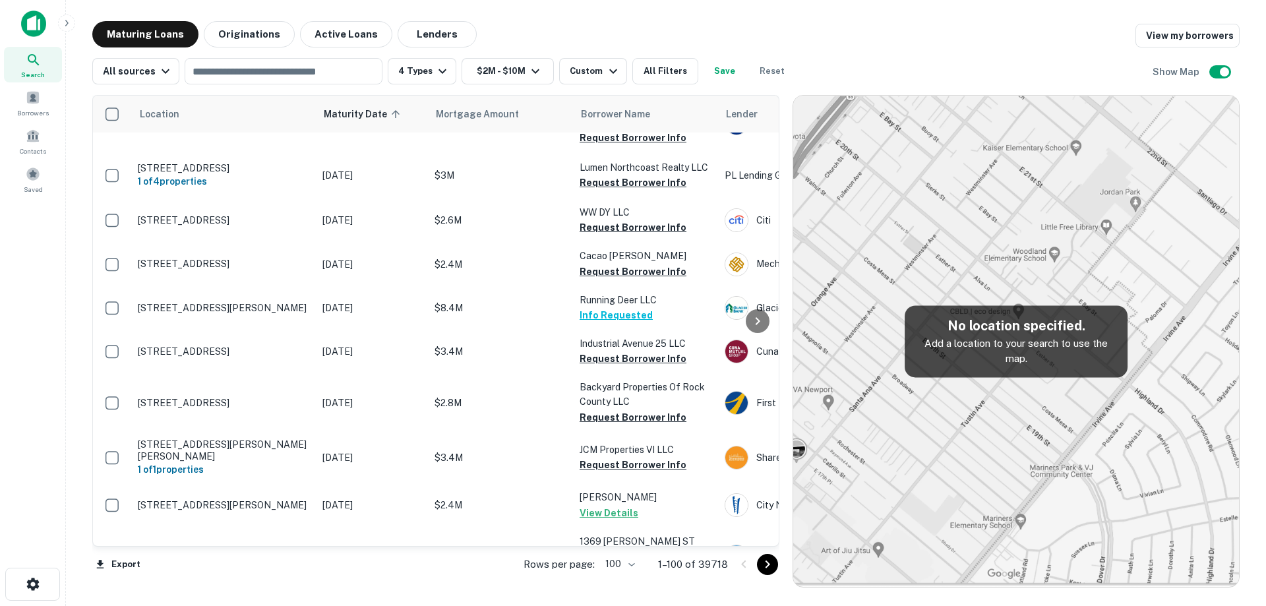
scroll to position [3138, 0]
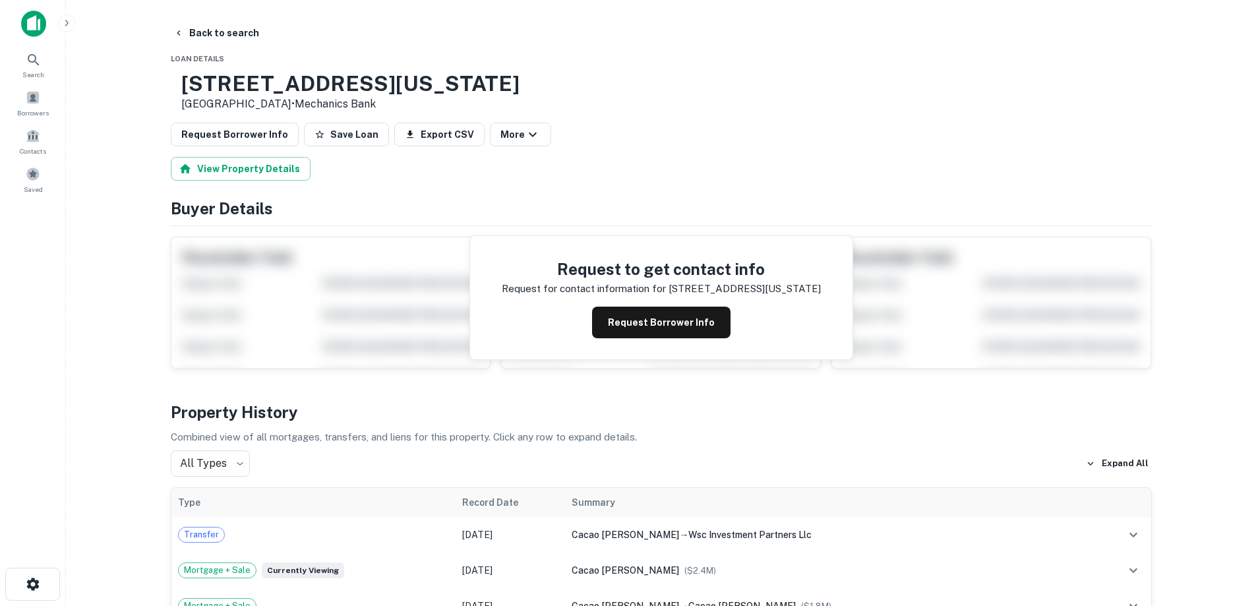
drag, startPoint x: 220, startPoint y: 79, endPoint x: 324, endPoint y: 106, distance: 108.3
click at [324, 106] on div "[STREET_ADDRESS][US_STATE] • Mechanics Bank" at bounding box center [345, 91] width 349 height 41
click at [231, 37] on button "Back to search" at bounding box center [216, 33] width 96 height 24
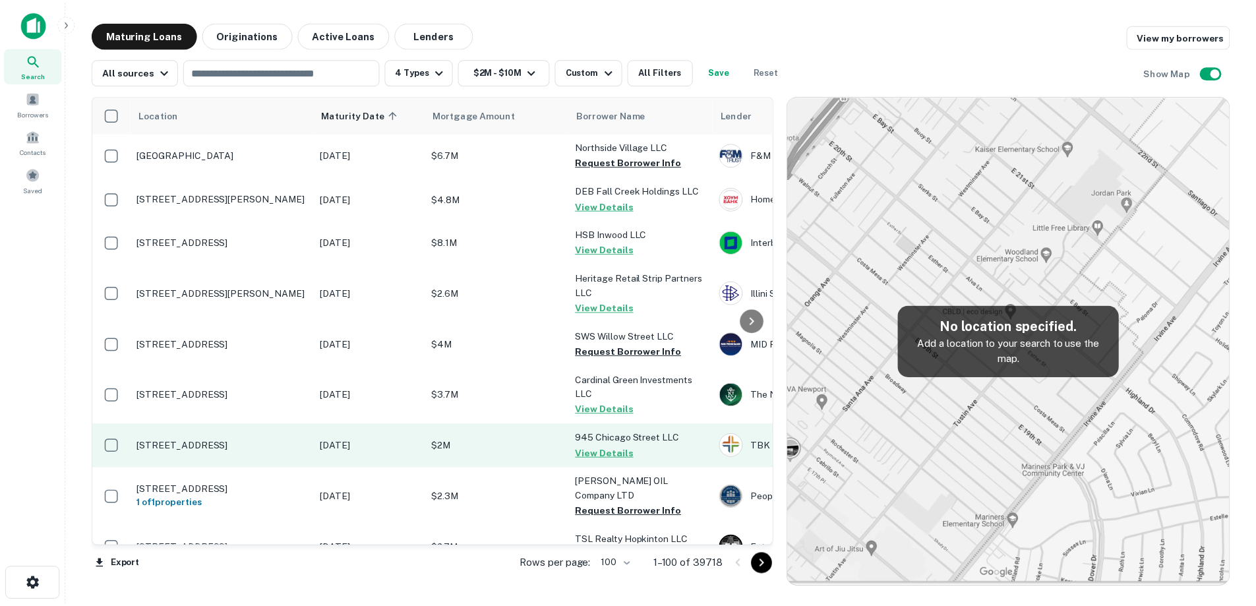
scroll to position [3138, 0]
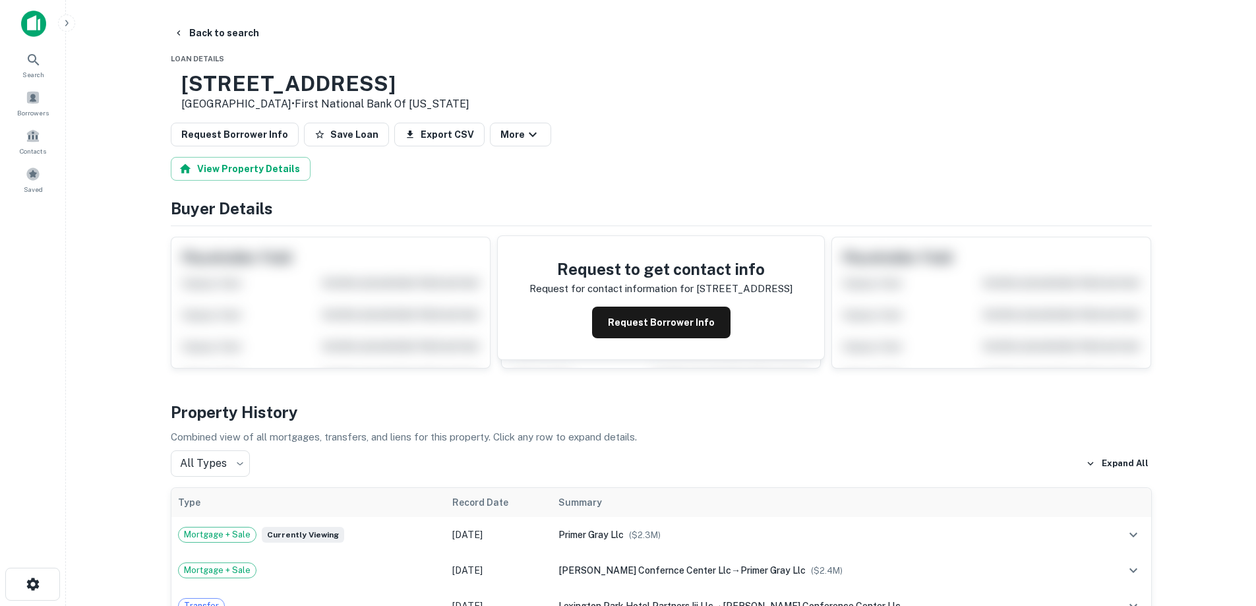
drag, startPoint x: 220, startPoint y: 76, endPoint x: 353, endPoint y: 103, distance: 136.6
click at [353, 103] on div "[STREET_ADDRESS] • First National Bank Of [US_STATE]" at bounding box center [320, 91] width 299 height 41
click at [392, 82] on h3 "[STREET_ADDRESS]" at bounding box center [325, 83] width 288 height 25
click at [364, 80] on h3 "[STREET_ADDRESS]" at bounding box center [325, 83] width 288 height 25
click at [330, 85] on h3 "[STREET_ADDRESS]" at bounding box center [325, 83] width 288 height 25
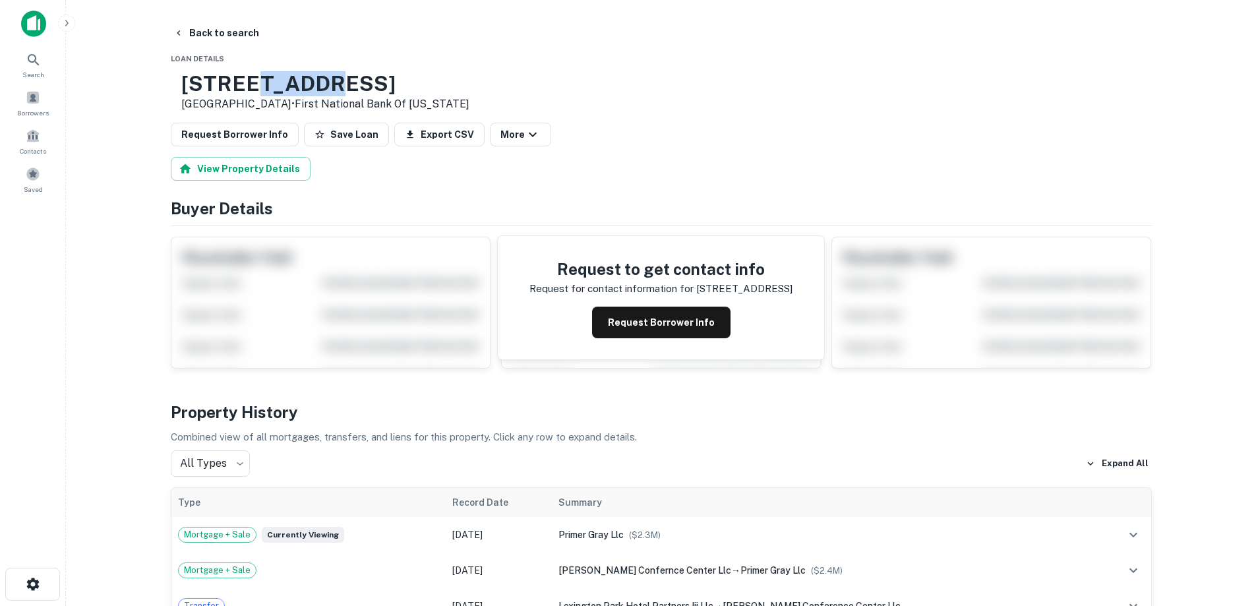
click at [330, 85] on h3 "[STREET_ADDRESS]" at bounding box center [325, 83] width 288 height 25
click at [342, 101] on p "[GEOGRAPHIC_DATA] • First National Bank Of [US_STATE]" at bounding box center [325, 104] width 288 height 16
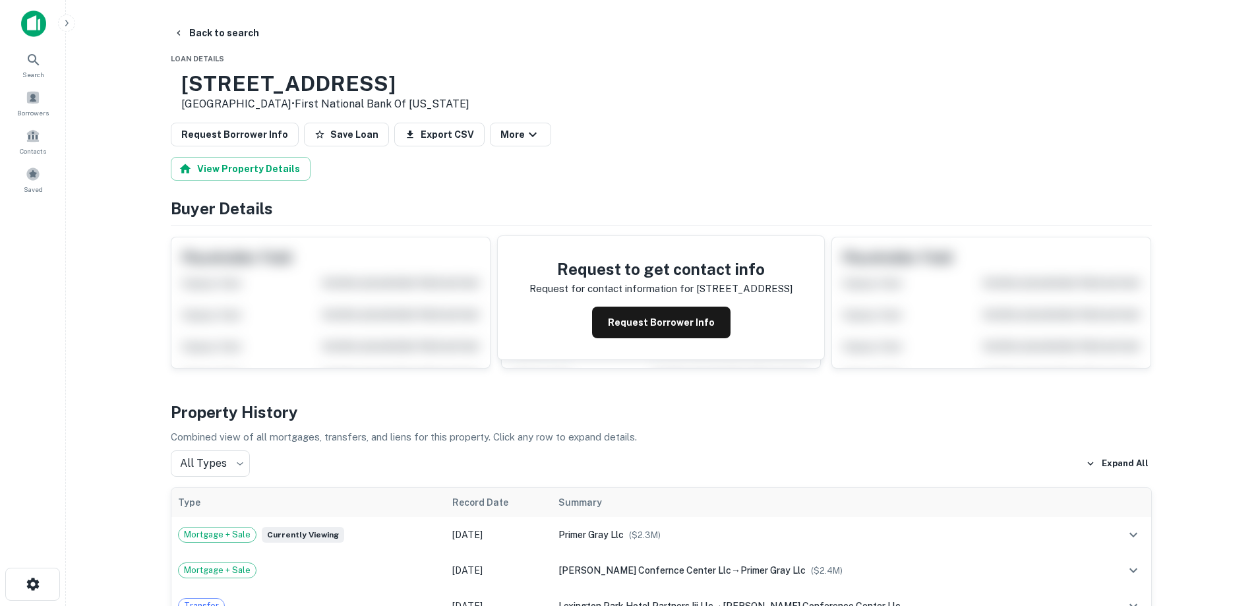
click at [342, 86] on h3 "[STREET_ADDRESS]" at bounding box center [325, 83] width 288 height 25
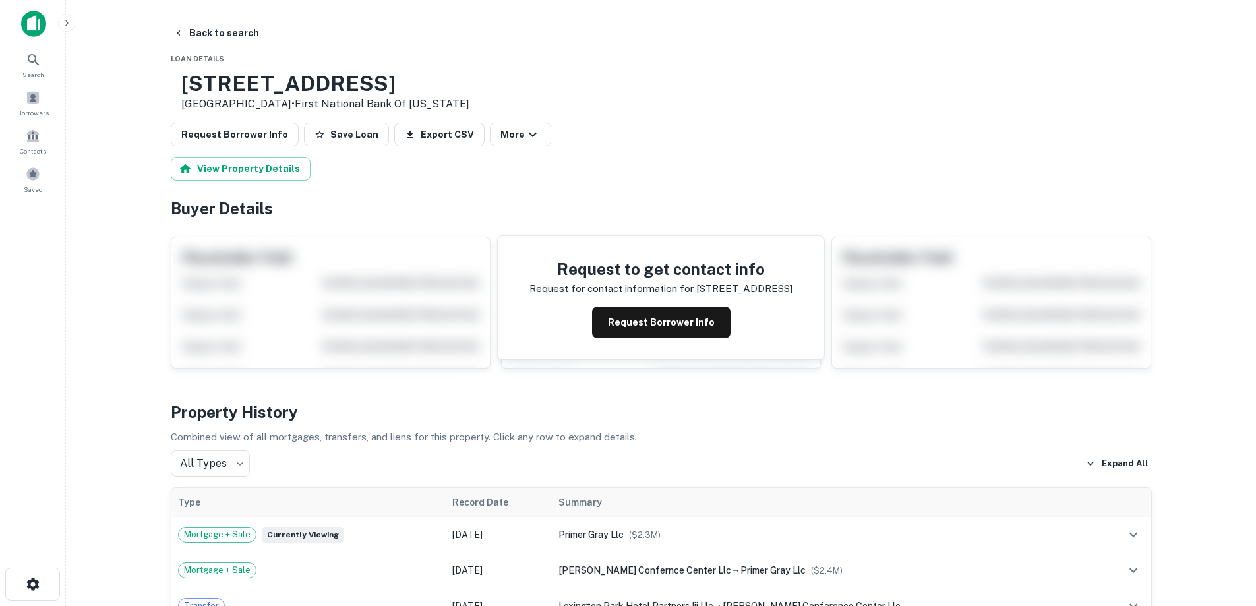
click at [344, 104] on p "[GEOGRAPHIC_DATA] • First National Bank Of [US_STATE]" at bounding box center [325, 104] width 288 height 16
click at [344, 89] on h3 "[STREET_ADDRESS]" at bounding box center [325, 83] width 288 height 25
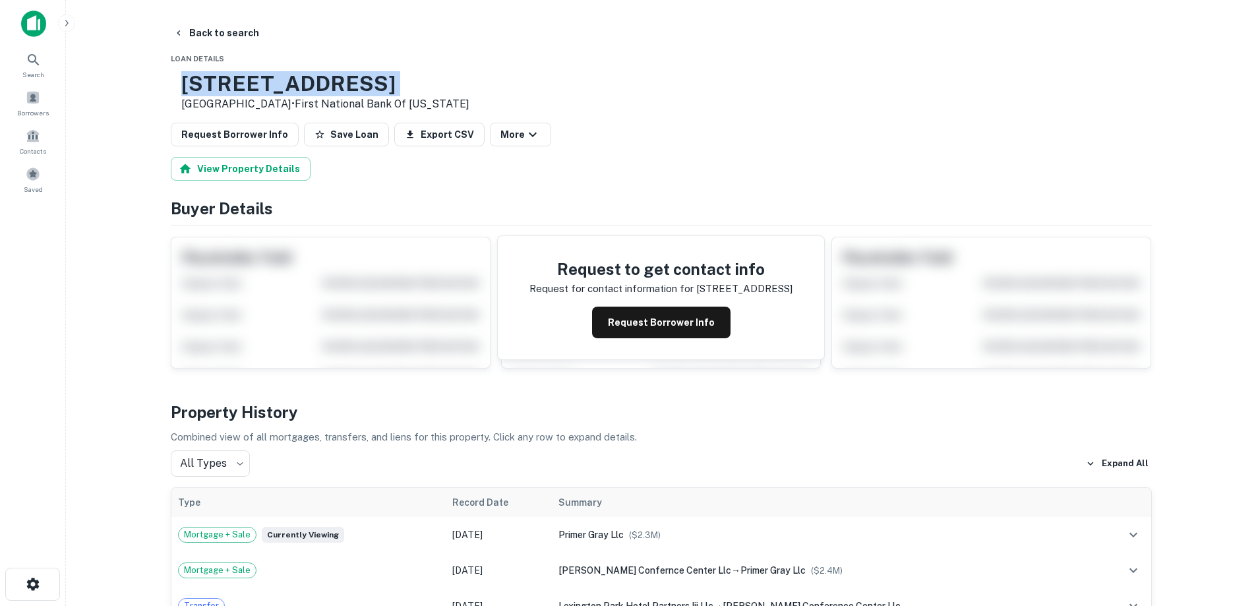
click at [344, 89] on h3 "[STREET_ADDRESS]" at bounding box center [325, 83] width 288 height 25
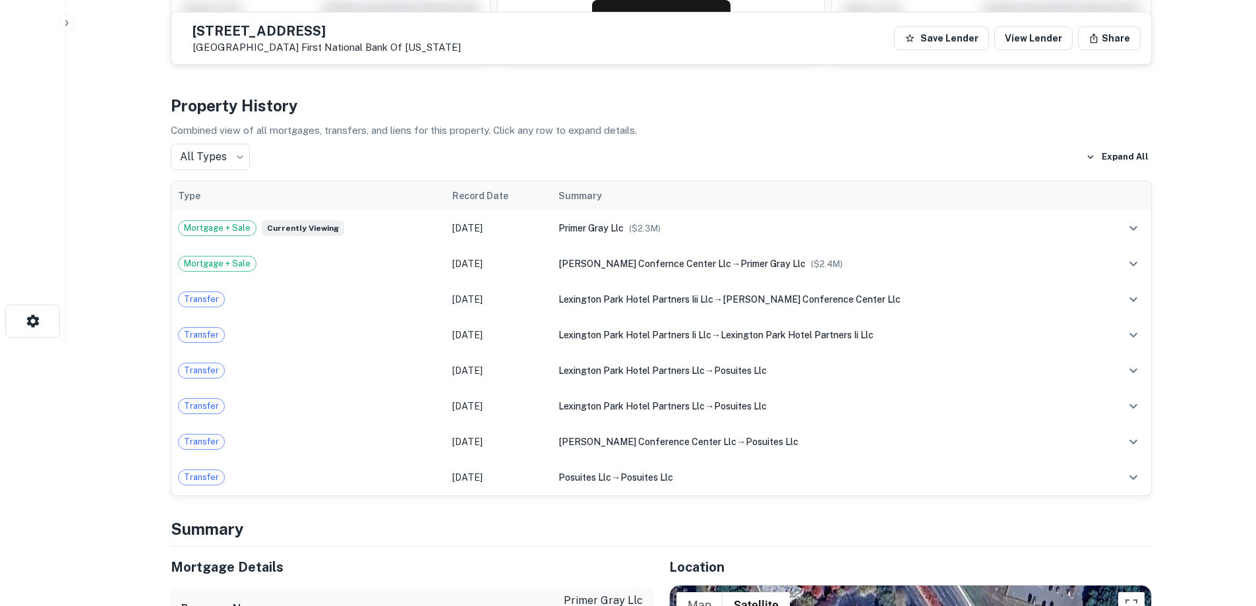
scroll to position [264, 0]
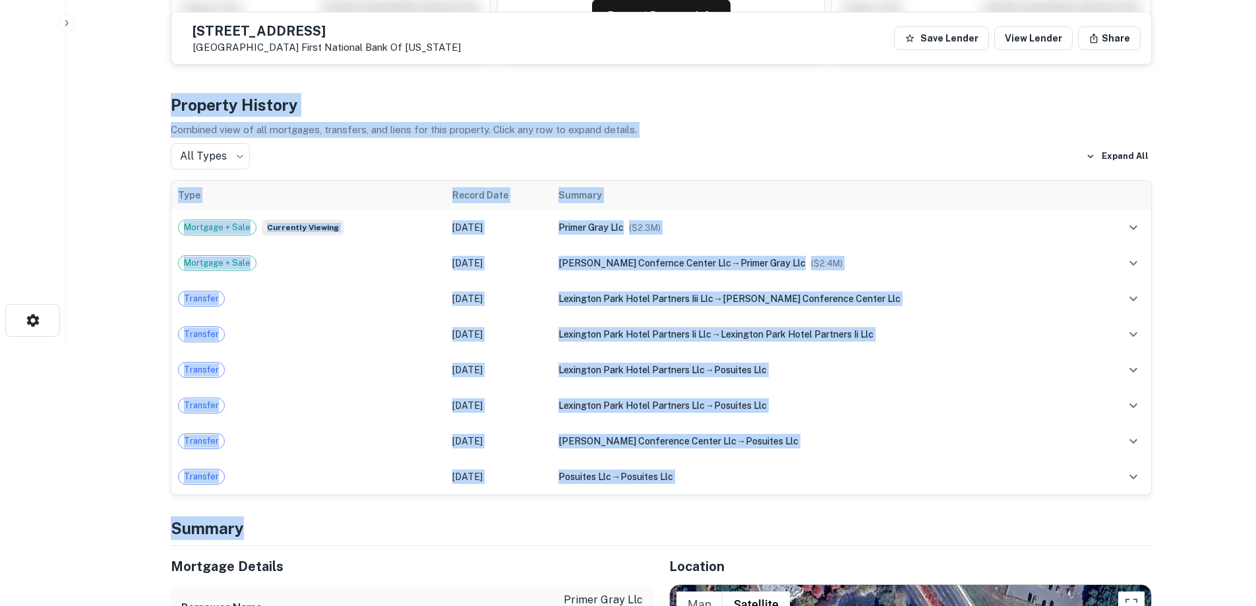
drag, startPoint x: 717, startPoint y: 500, endPoint x: 175, endPoint y: 100, distance: 673.3
click at [173, 100] on h4 "Property History" at bounding box center [661, 105] width 981 height 24
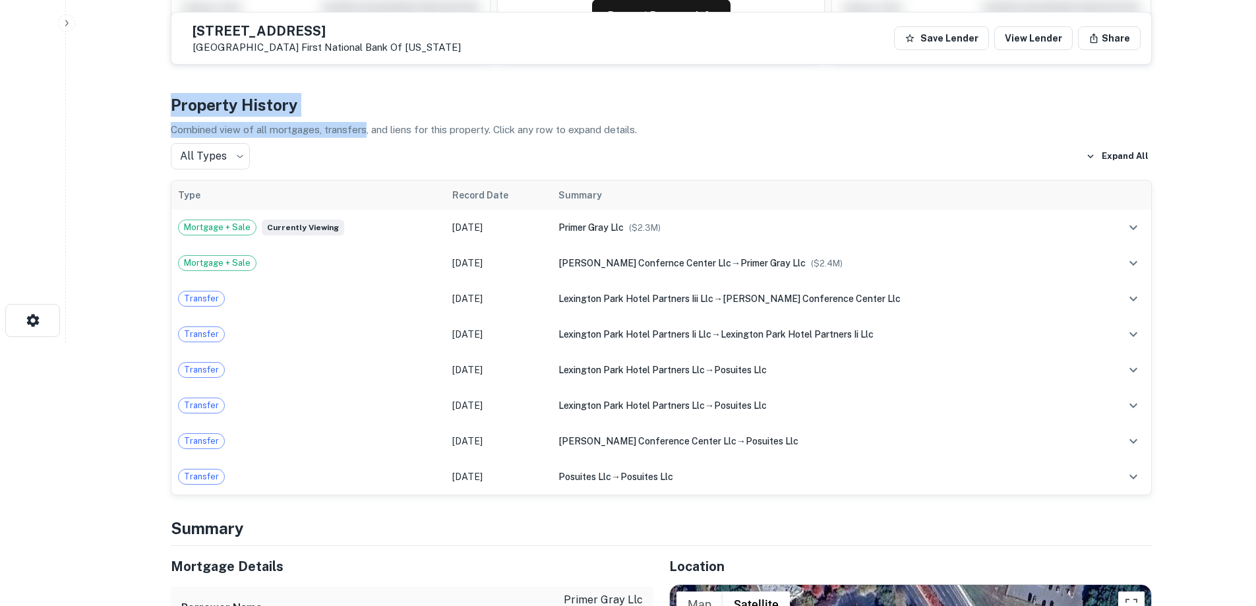
drag, startPoint x: 172, startPoint y: 100, endPoint x: 335, endPoint y: 128, distance: 165.2
click at [335, 128] on div "Property History Combined view of all mortgages, transfers, and liens for this …" at bounding box center [661, 294] width 981 height 402
click at [335, 128] on p "Combined view of all mortgages, transfers, and liens for this property. Click a…" at bounding box center [661, 130] width 981 height 16
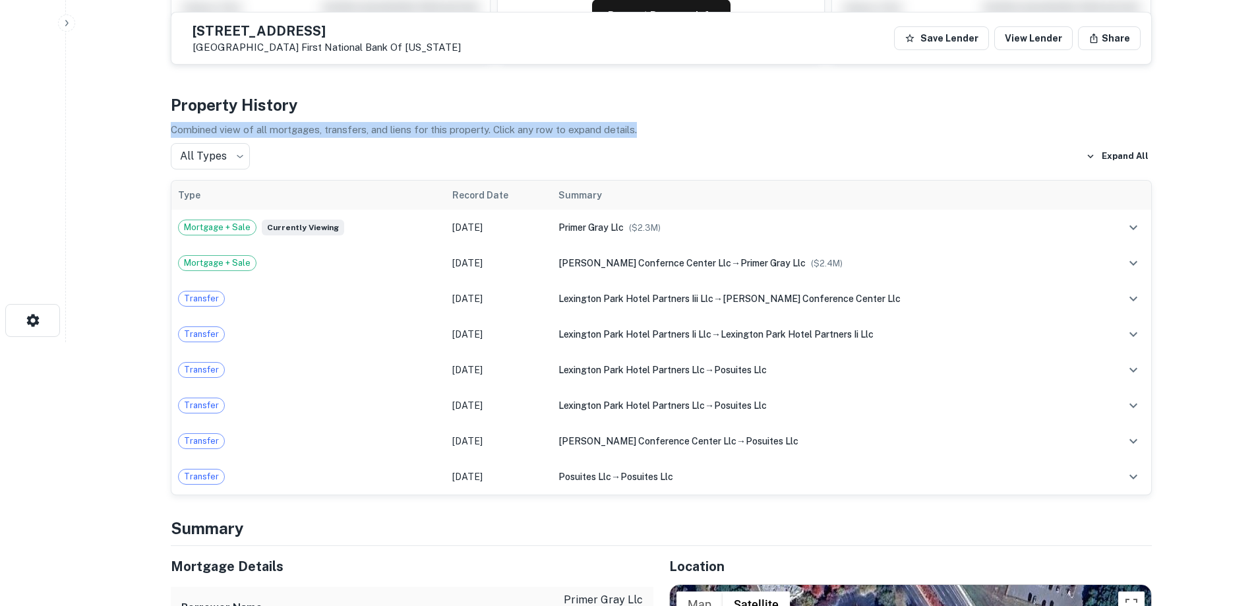
click at [327, 129] on p "Combined view of all mortgages, transfers, and liens for this property. Click a…" at bounding box center [661, 130] width 981 height 16
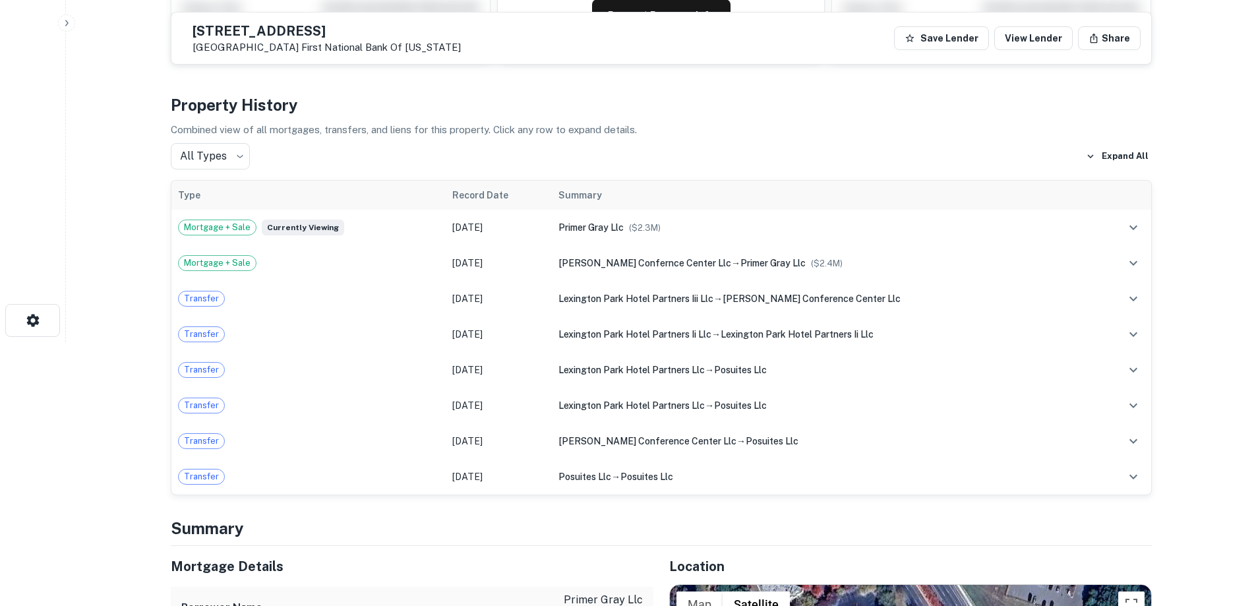
click at [268, 113] on h4 "Property History" at bounding box center [661, 105] width 981 height 24
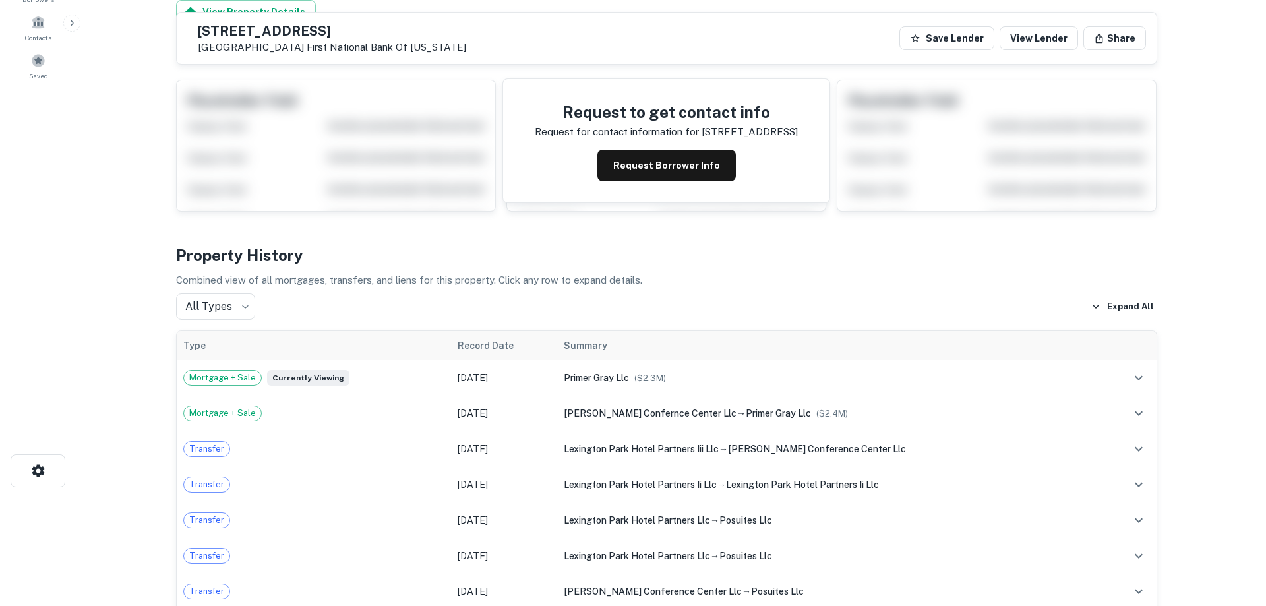
scroll to position [0, 0]
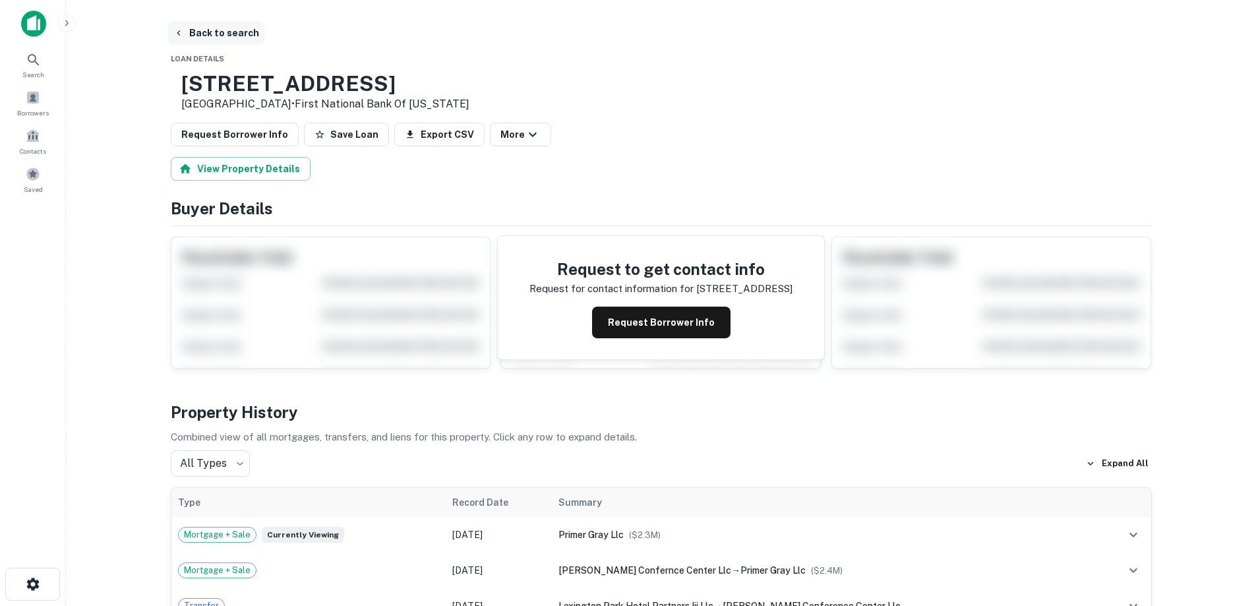
click at [217, 28] on button "Back to search" at bounding box center [216, 33] width 96 height 24
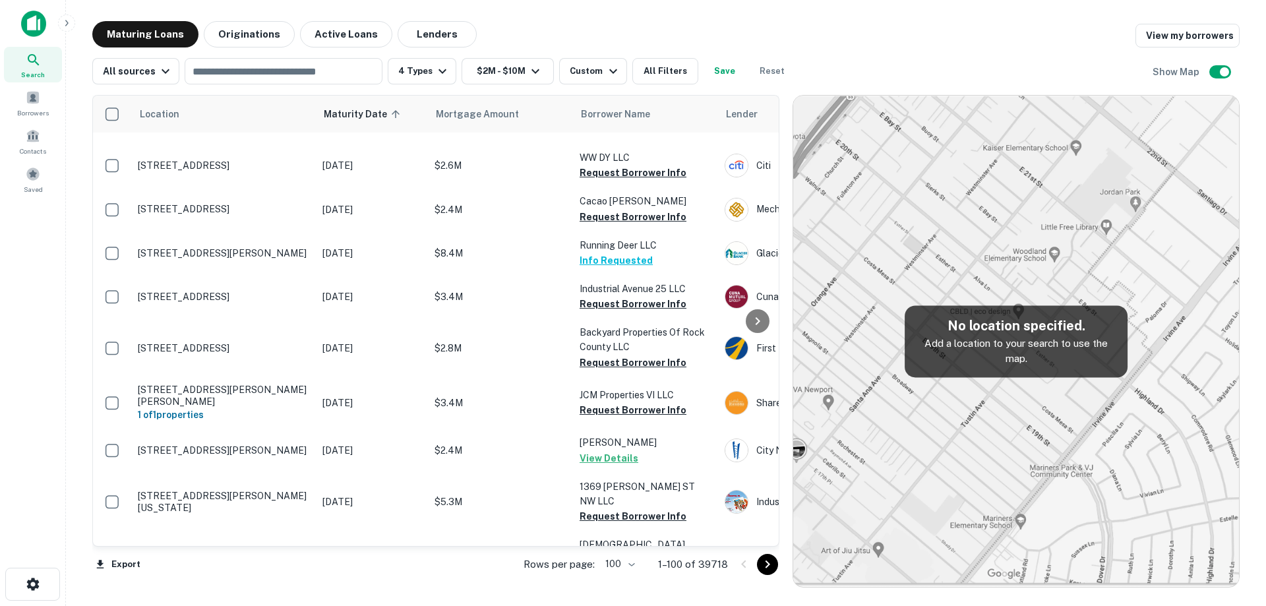
scroll to position [3204, 0]
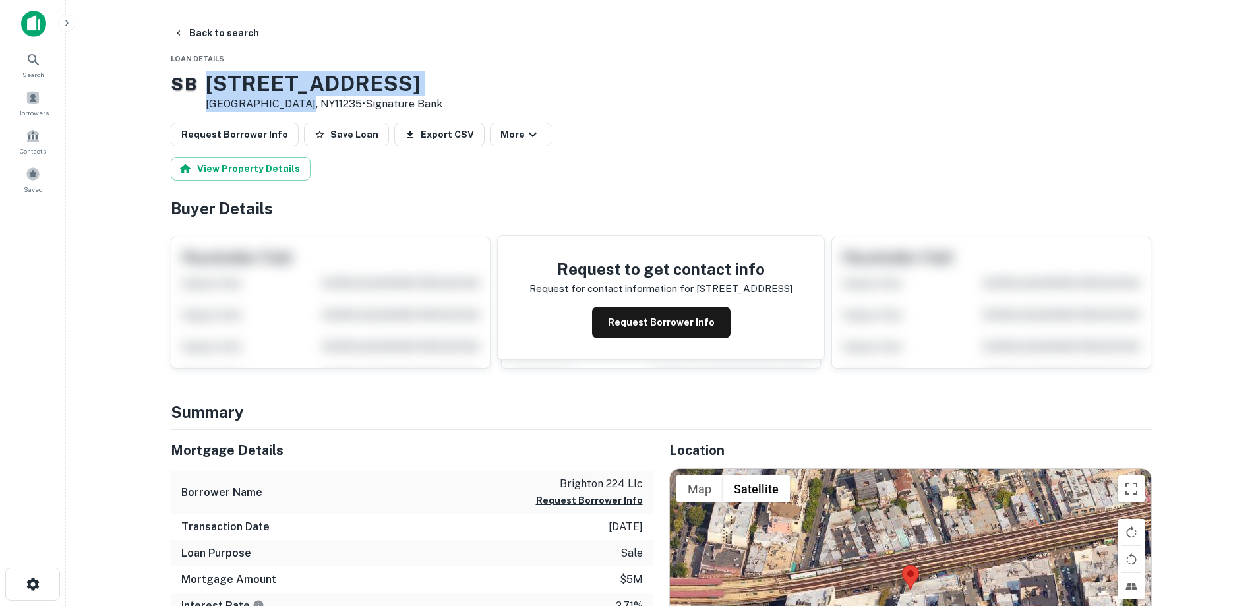
drag, startPoint x: 315, startPoint y: 90, endPoint x: 314, endPoint y: 107, distance: 16.5
click at [314, 107] on div "[GEOGRAPHIC_DATA][STREET_ADDRESS] • Signature Bank" at bounding box center [307, 91] width 272 height 41
click at [226, 34] on button "Back to search" at bounding box center [216, 33] width 96 height 24
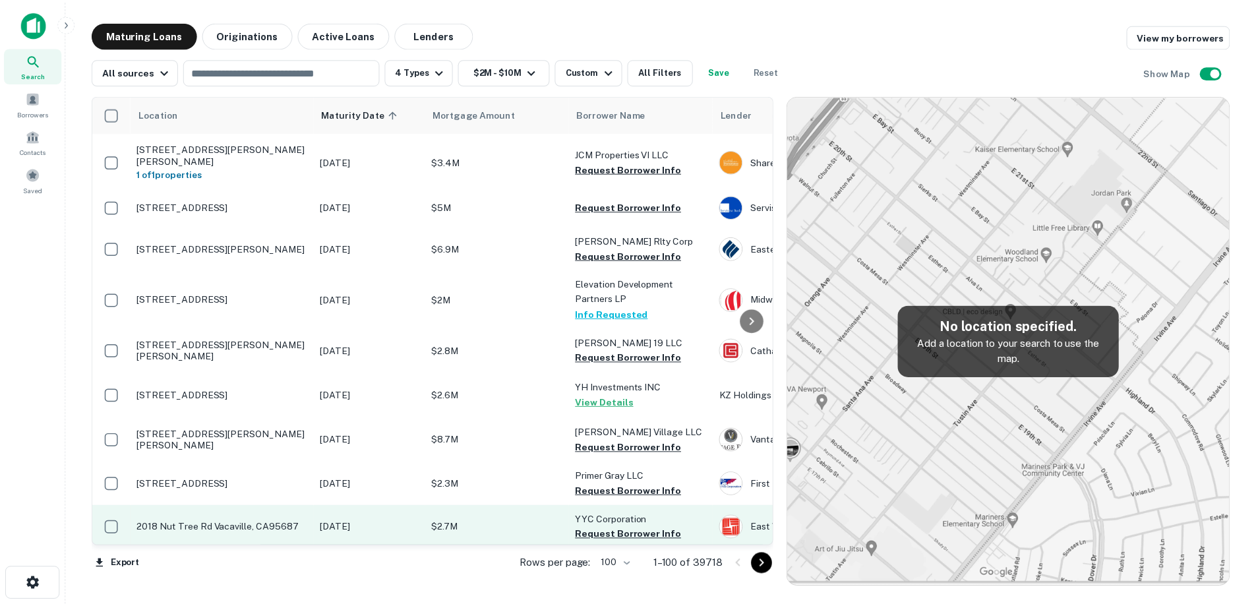
scroll to position [3262, 0]
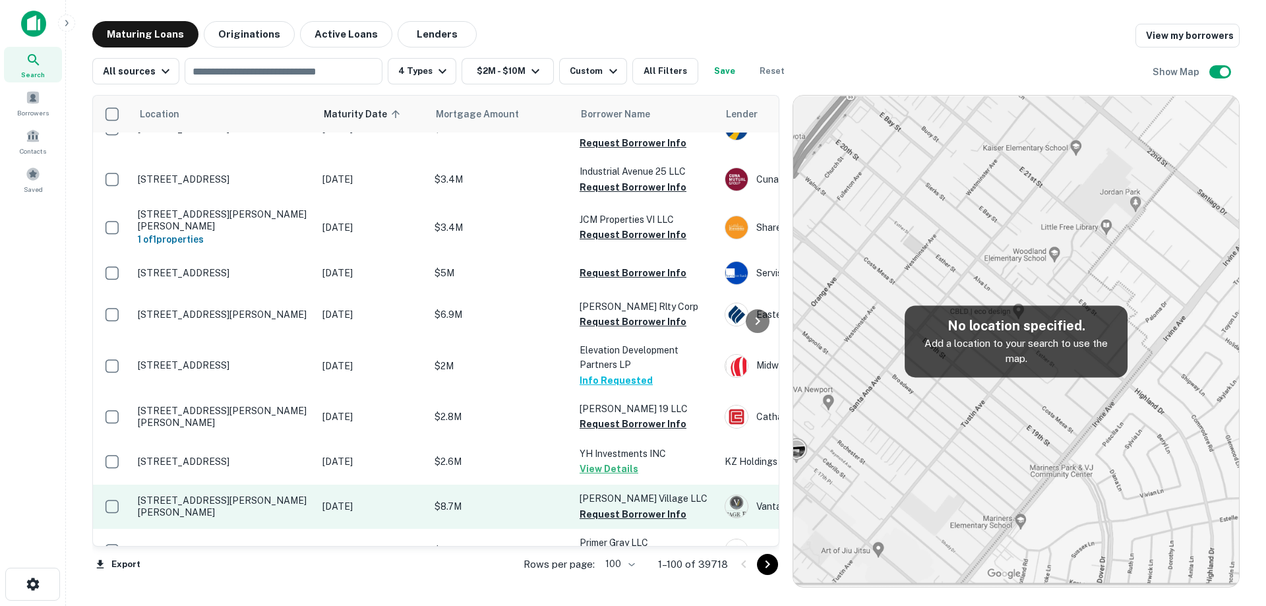
click at [266, 485] on td "[STREET_ADDRESS][PERSON_NAME][PERSON_NAME]" at bounding box center [223, 507] width 185 height 44
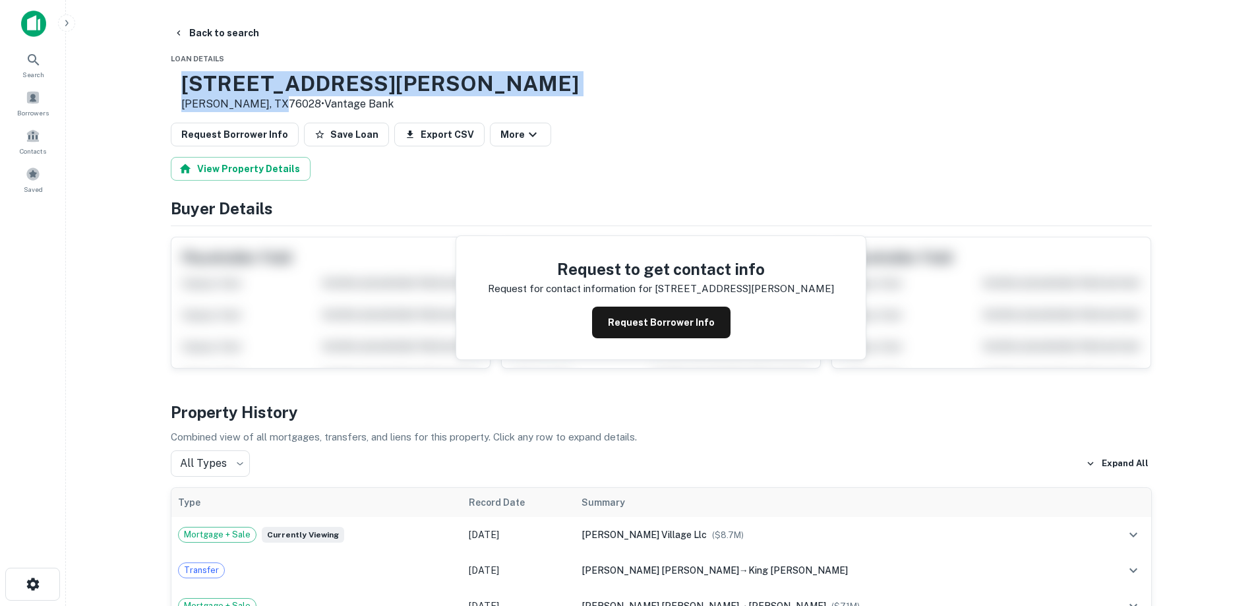
drag, startPoint x: 226, startPoint y: 85, endPoint x: 317, endPoint y: 102, distance: 93.1
click at [317, 102] on div "[STREET_ADDRESS][PERSON_NAME][PERSON_NAME] • Vantage Bank" at bounding box center [380, 91] width 398 height 41
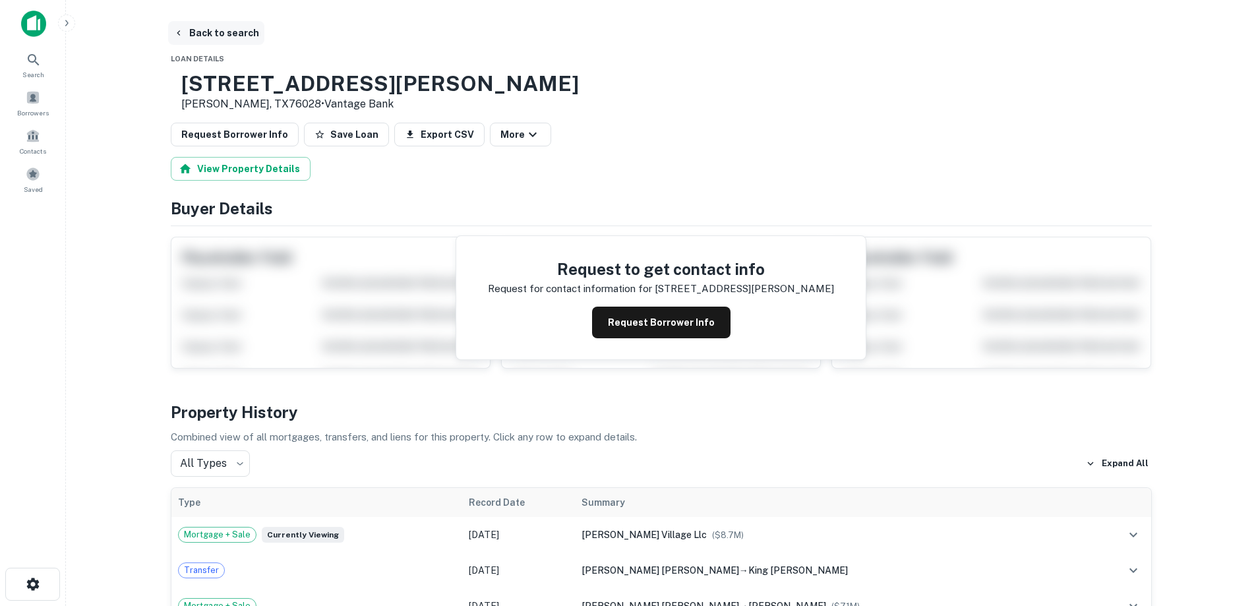
click at [205, 32] on button "Back to search" at bounding box center [216, 33] width 96 height 24
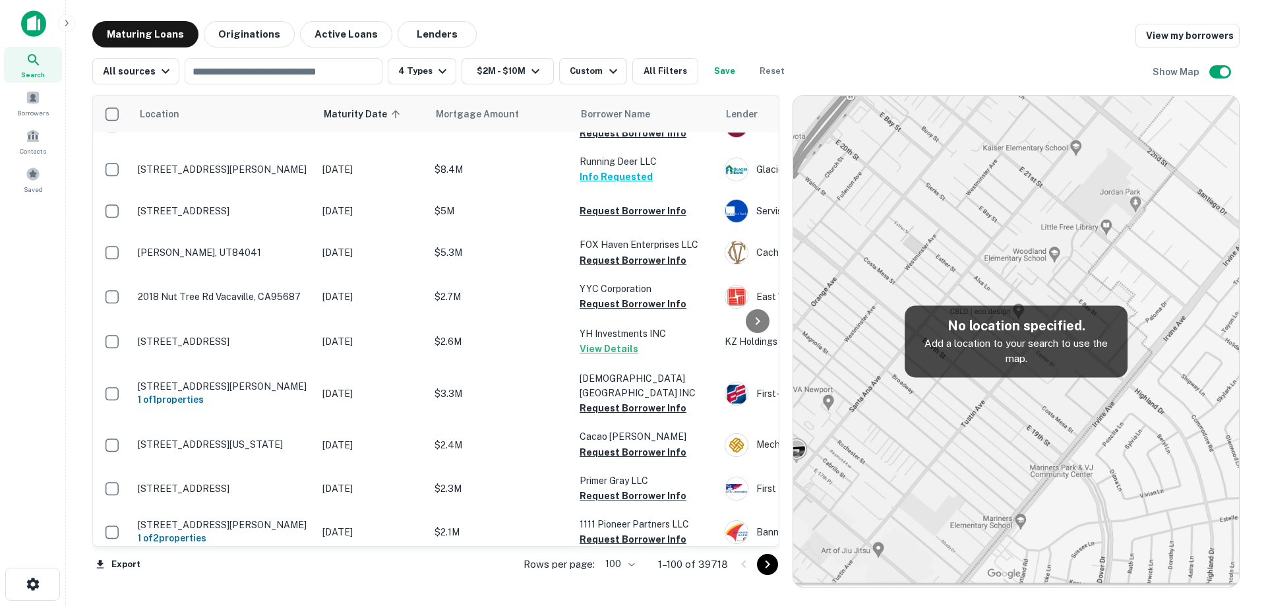
scroll to position [3402, 0]
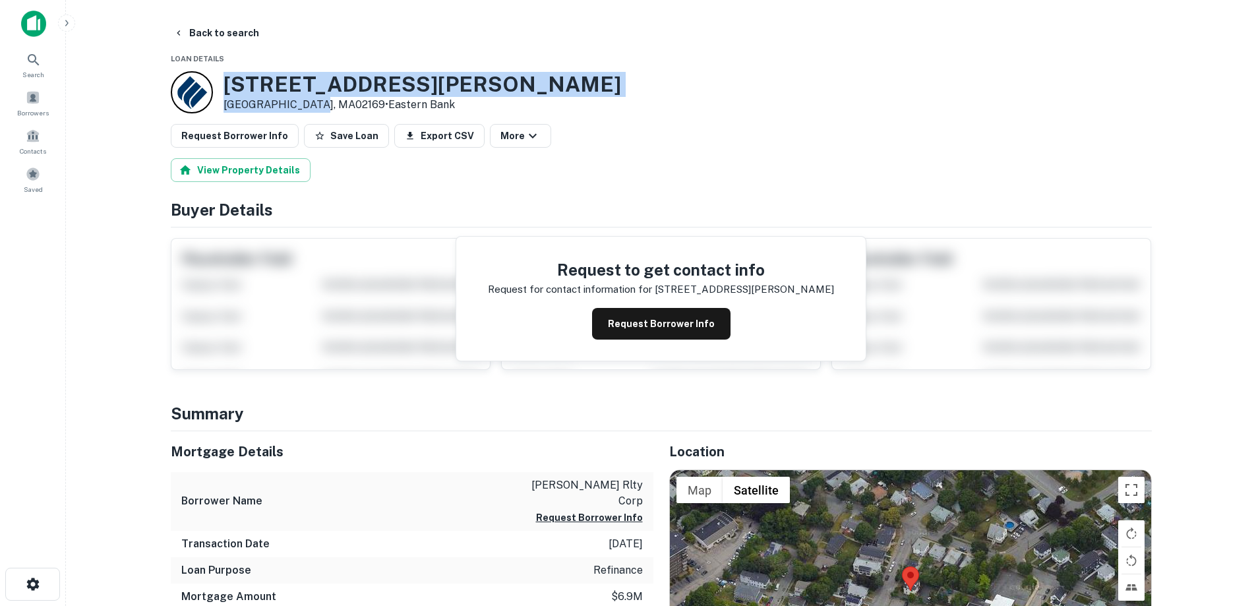
drag, startPoint x: 262, startPoint y: 82, endPoint x: 312, endPoint y: 106, distance: 55.5
click at [312, 106] on div "[STREET_ADDRESS][PERSON_NAME] • Eastern Bank" at bounding box center [396, 92] width 450 height 42
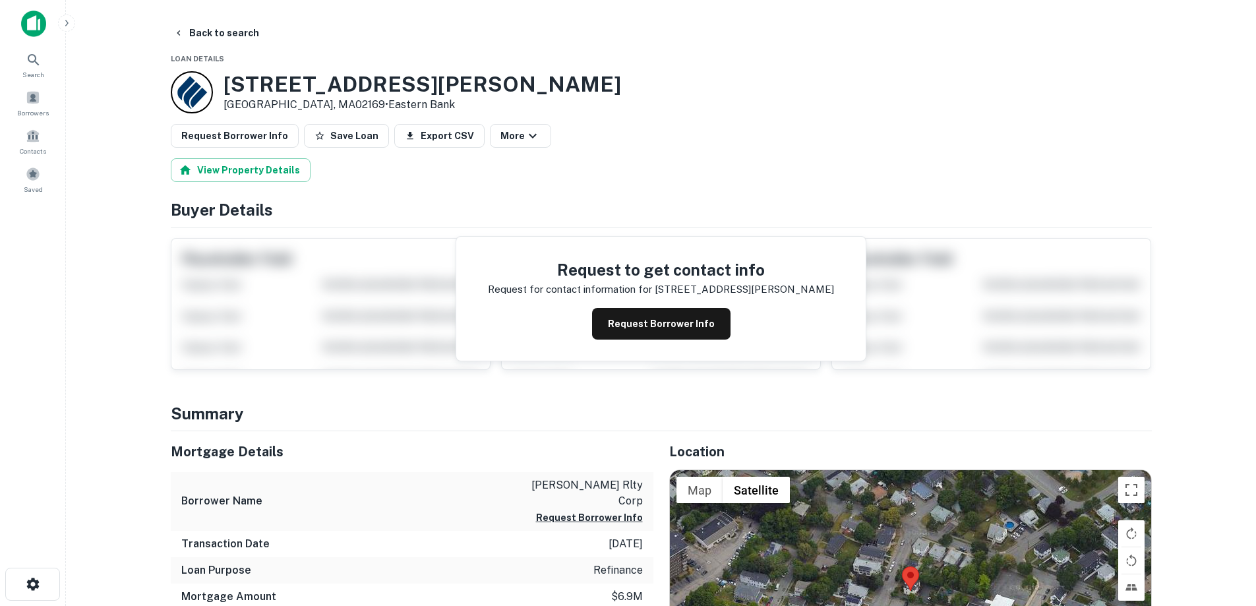
drag, startPoint x: 312, startPoint y: 106, endPoint x: 243, endPoint y: 78, distance: 74.8
click at [243, 78] on h3 "[STREET_ADDRESS][PERSON_NAME]" at bounding box center [423, 84] width 398 height 25
drag, startPoint x: 230, startPoint y: 82, endPoint x: 251, endPoint y: 86, distance: 20.8
click at [264, 92] on h3 "[STREET_ADDRESS][PERSON_NAME]" at bounding box center [423, 84] width 398 height 25
drag, startPoint x: 227, startPoint y: 81, endPoint x: 314, endPoint y: 102, distance: 89.4
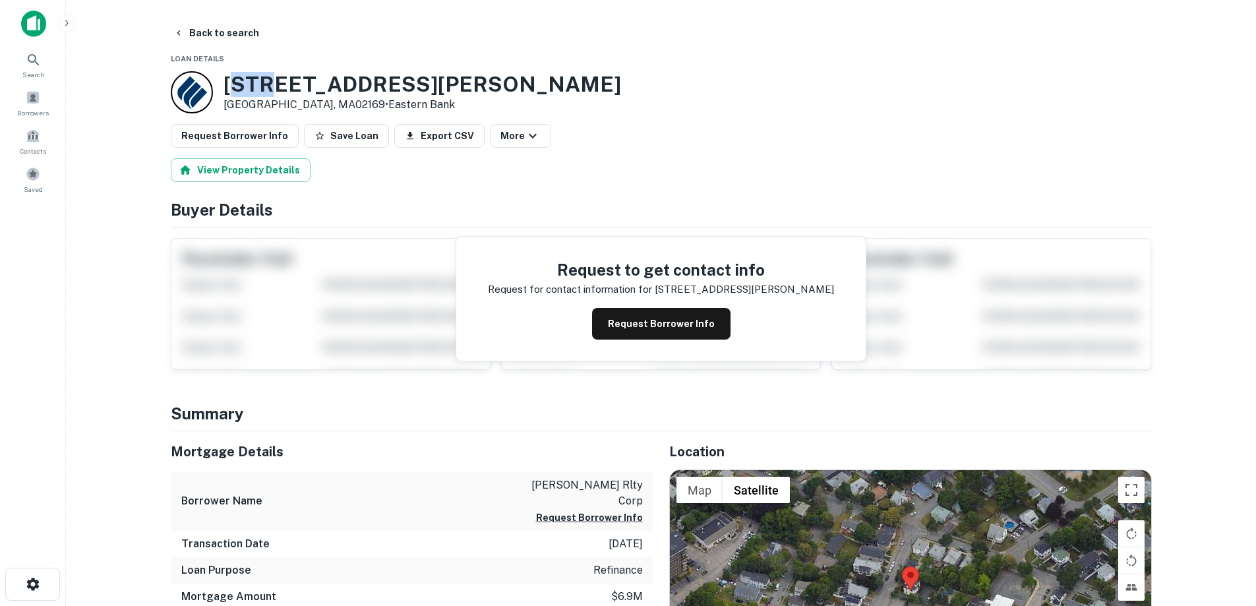
click at [314, 102] on div "[STREET_ADDRESS][PERSON_NAME] • Eastern Bank" at bounding box center [423, 92] width 398 height 41
click at [235, 32] on button "Back to search" at bounding box center [216, 33] width 96 height 24
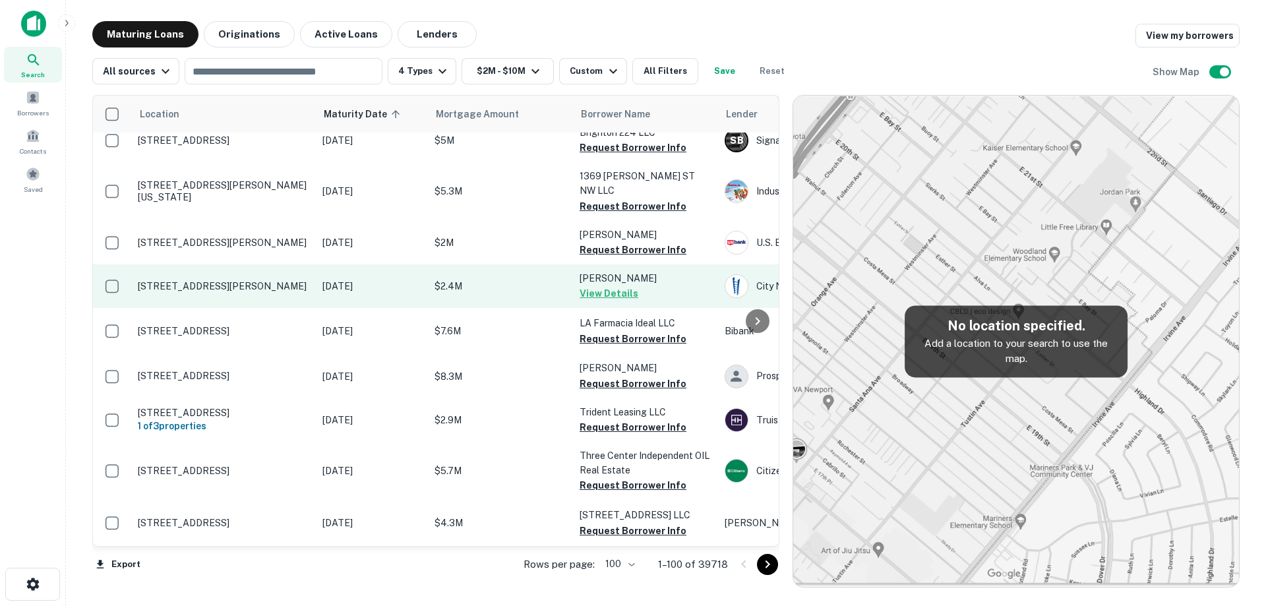
scroll to position [4253, 0]
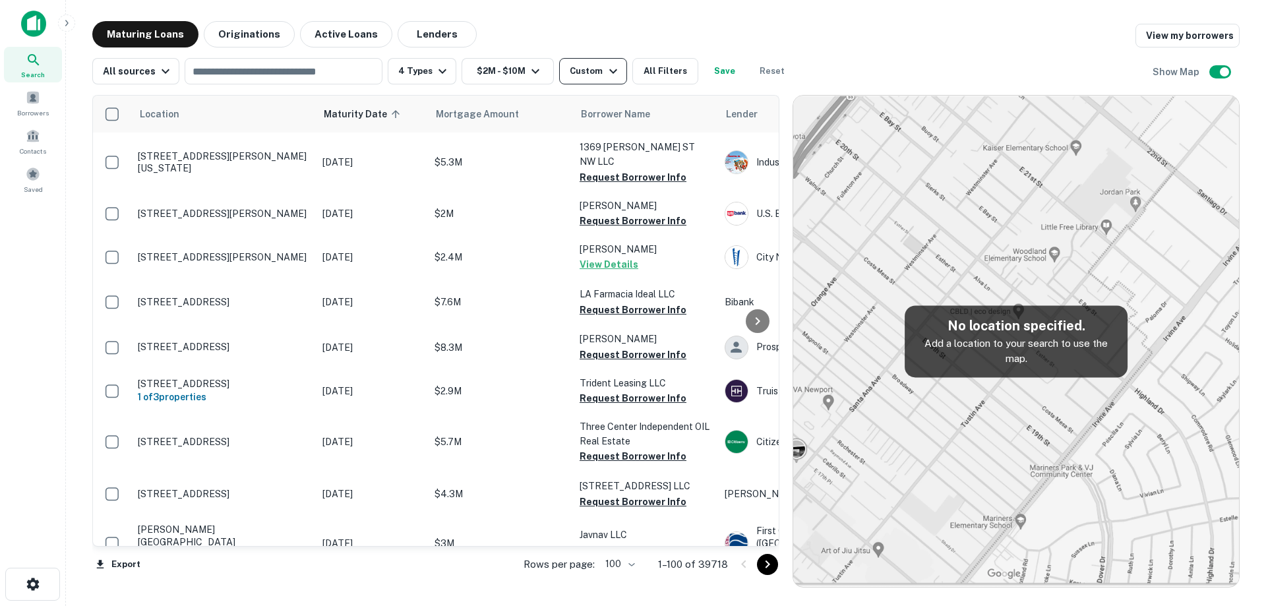
click at [586, 73] on div "Custom" at bounding box center [595, 71] width 51 height 16
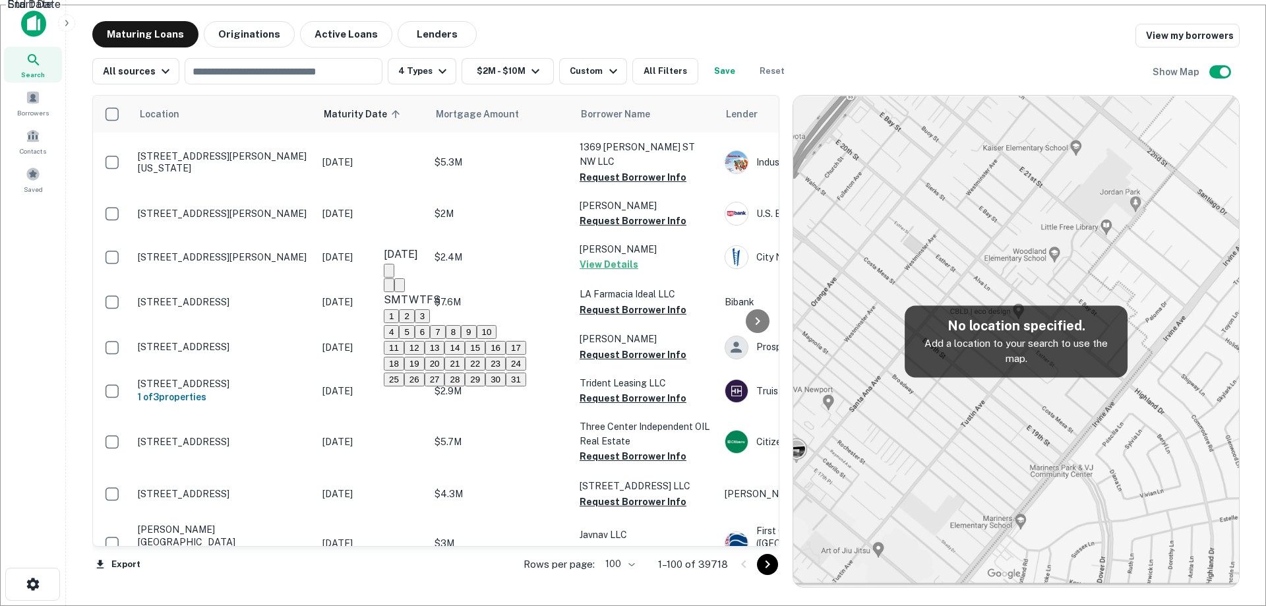
click at [445, 371] on button "20" at bounding box center [435, 364] width 20 height 14
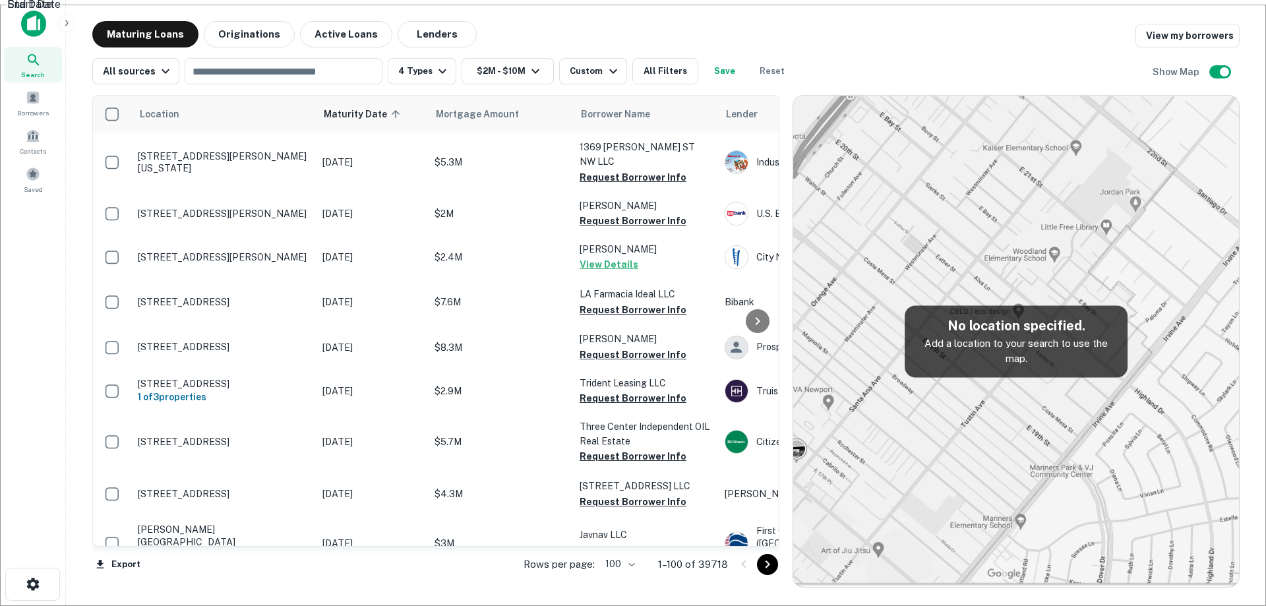
type input "**********"
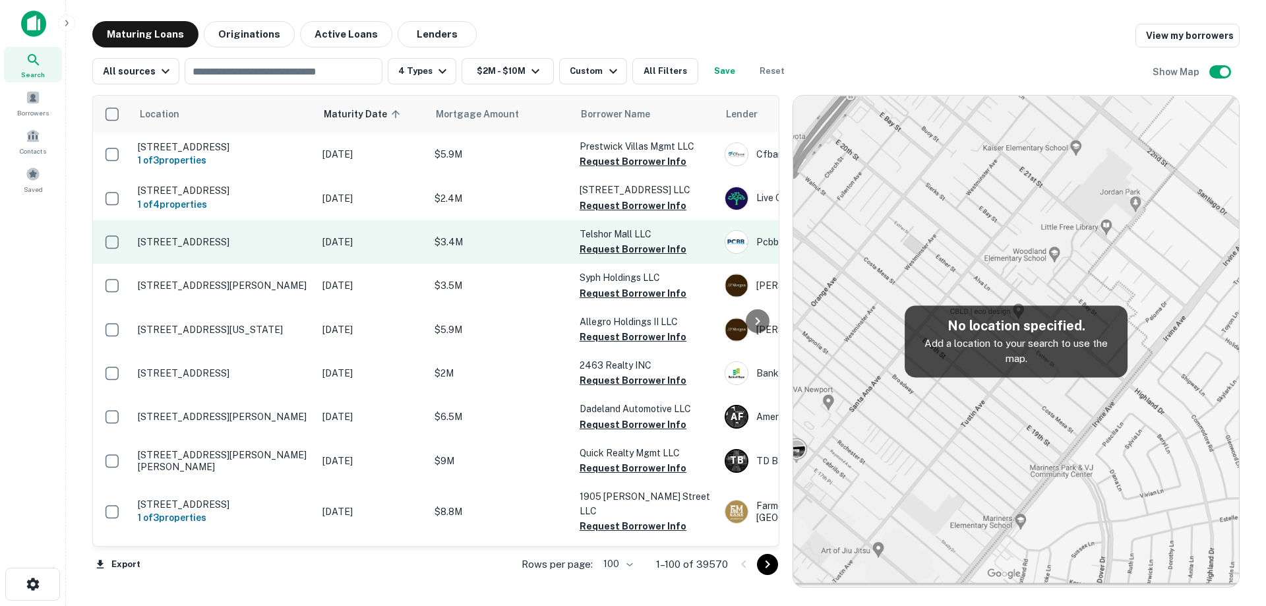
click at [324, 240] on p "[DATE]" at bounding box center [371, 242] width 99 height 15
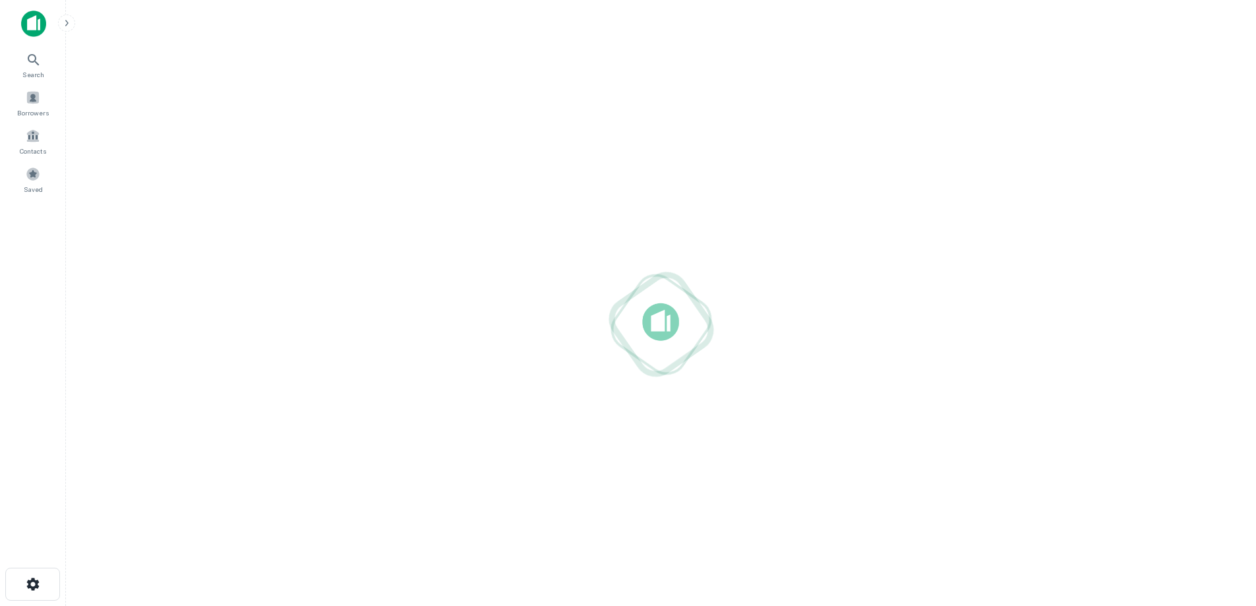
drag, startPoint x: 301, startPoint y: 137, endPoint x: 254, endPoint y: 127, distance: 48.6
click at [254, 127] on div at bounding box center [660, 324] width 1169 height 395
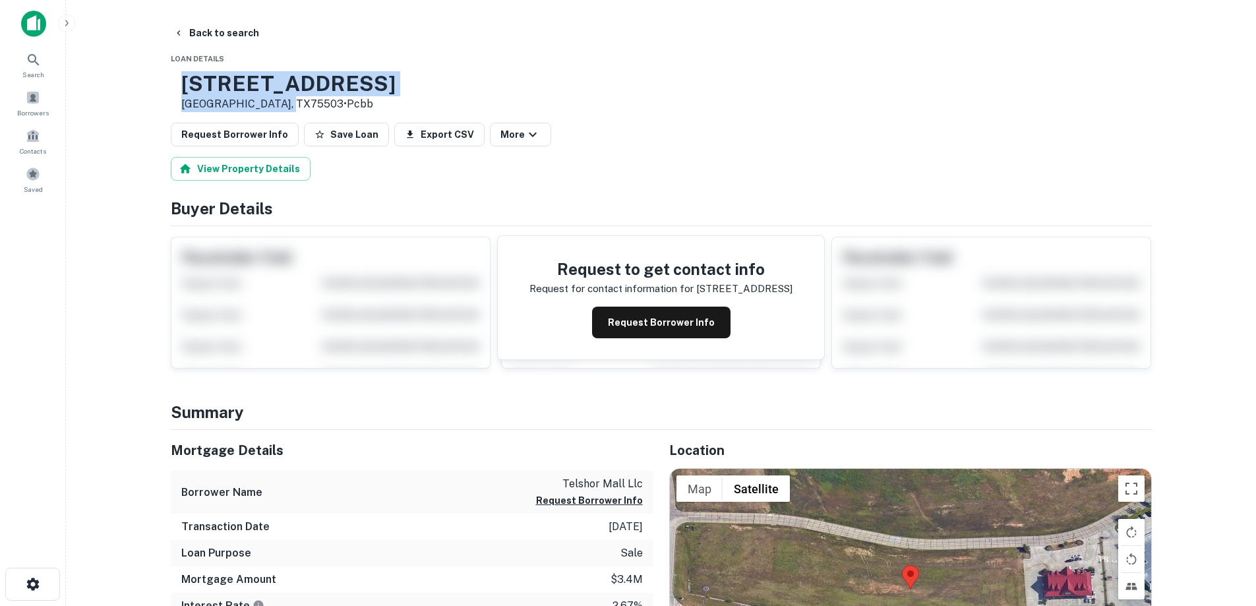
drag, startPoint x: 220, startPoint y: 83, endPoint x: 326, endPoint y: 102, distance: 108.4
click at [326, 102] on div "[STREET_ADDRESS] • Pcbb" at bounding box center [283, 91] width 225 height 41
click at [687, 332] on button "Request Borrower Info" at bounding box center [661, 323] width 138 height 32
click at [321, 78] on h3 "[STREET_ADDRESS]" at bounding box center [288, 83] width 214 height 25
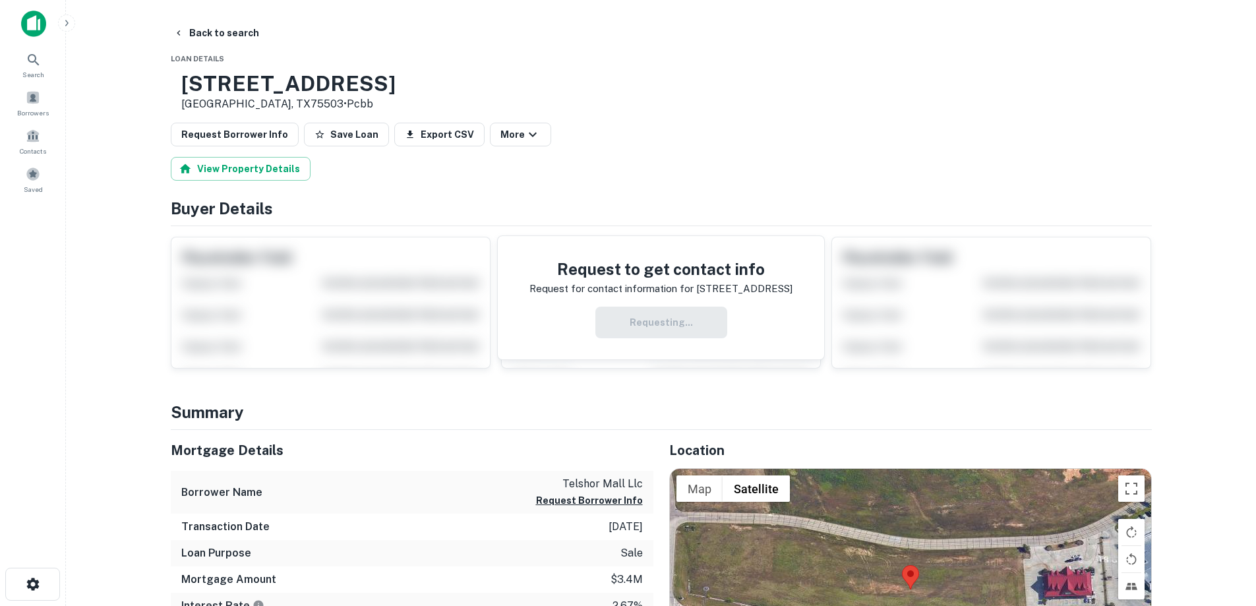
click at [681, 324] on div "Requesting..." at bounding box center [661, 323] width 263 height 32
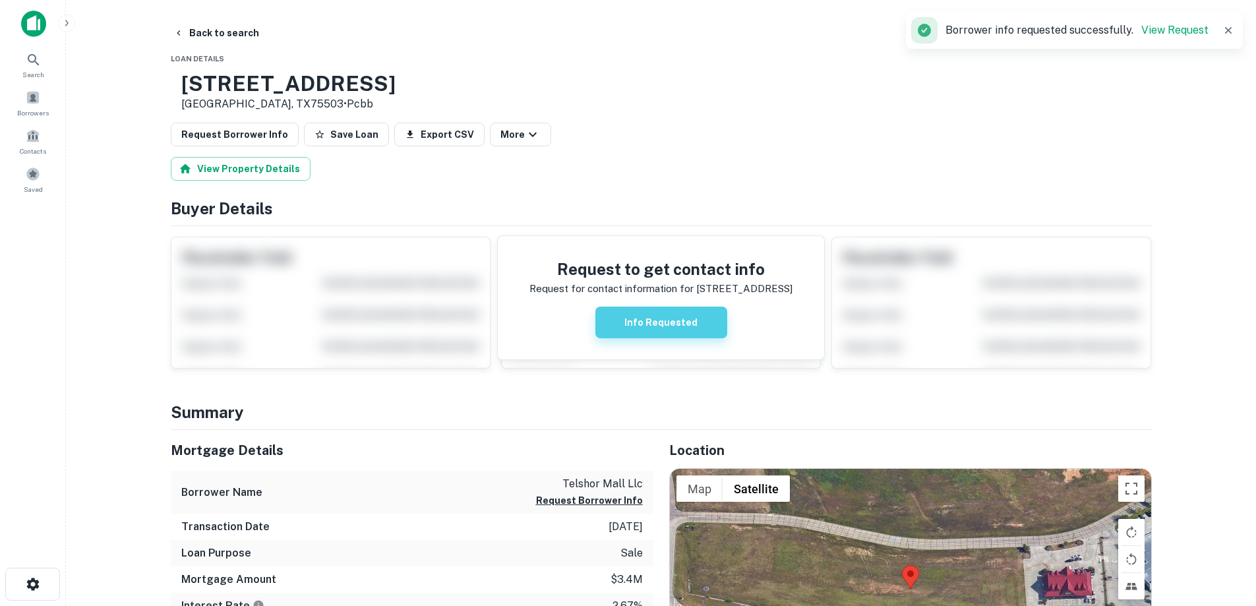
click at [686, 324] on button "Info Requested" at bounding box center [661, 323] width 132 height 32
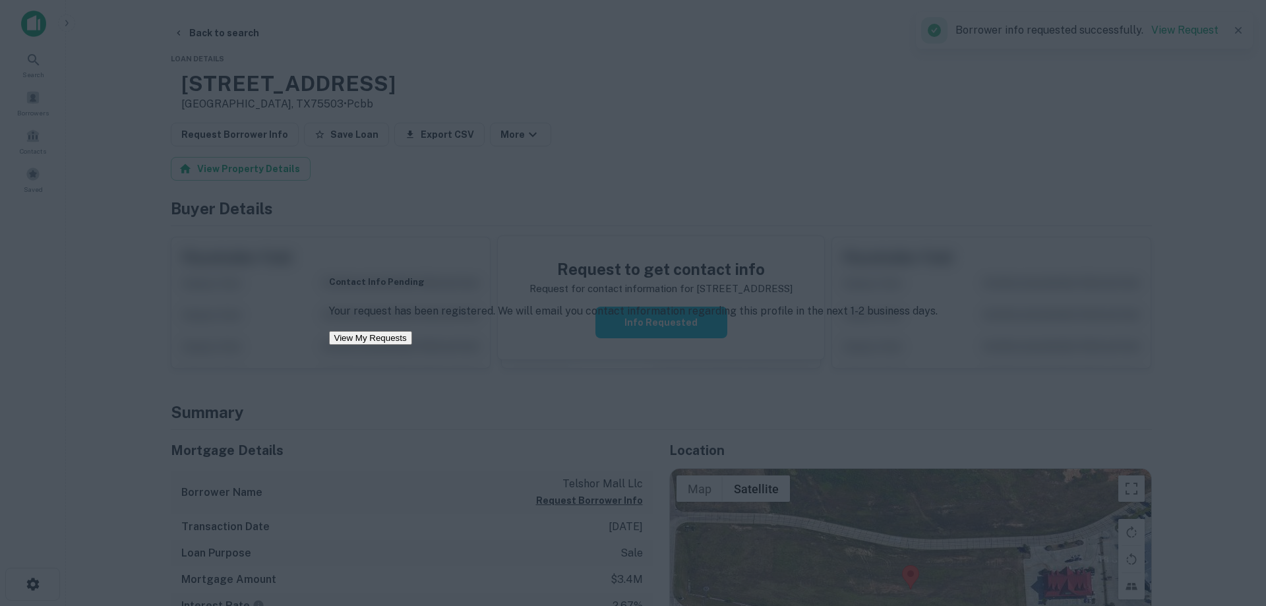
click at [783, 219] on div "Contact Info Pending Your request has been registered. We will email you contac…" at bounding box center [633, 303] width 1266 height 606
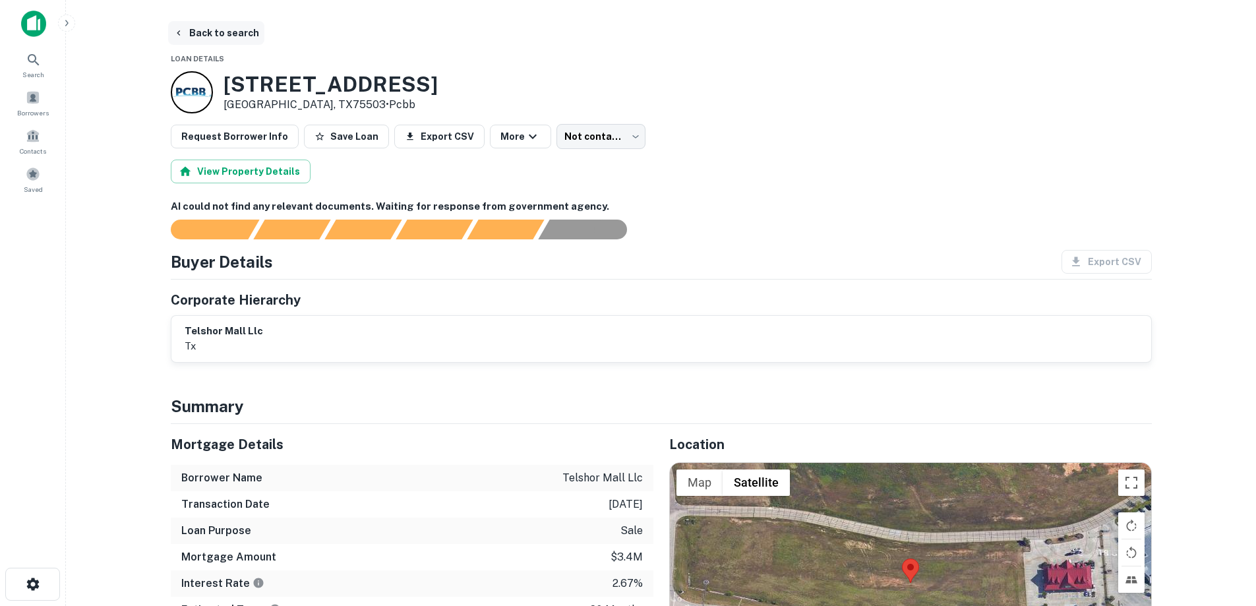
click at [227, 36] on button "Back to search" at bounding box center [216, 33] width 96 height 24
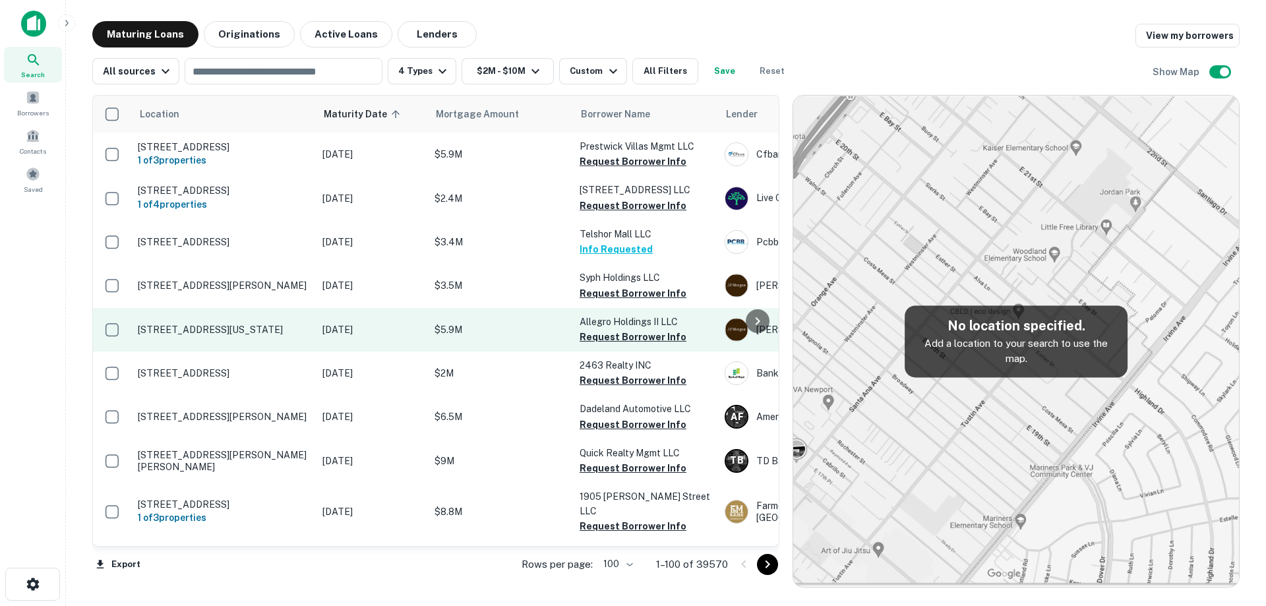
click at [315, 341] on td "[STREET_ADDRESS][US_STATE]" at bounding box center [223, 330] width 185 height 44
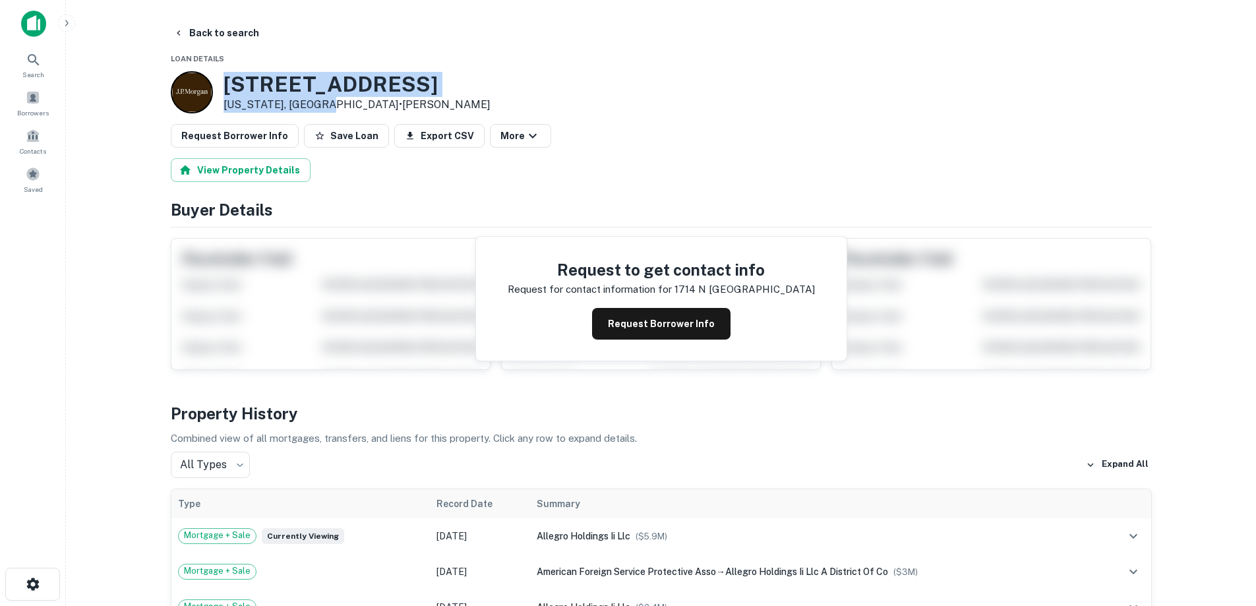
drag, startPoint x: 226, startPoint y: 79, endPoint x: 333, endPoint y: 104, distance: 110.4
click at [333, 104] on div "1714 N St NW Washington, DC20036 • J.p. Morgan" at bounding box center [331, 92] width 320 height 42
click at [222, 32] on button "Back to search" at bounding box center [216, 33] width 96 height 24
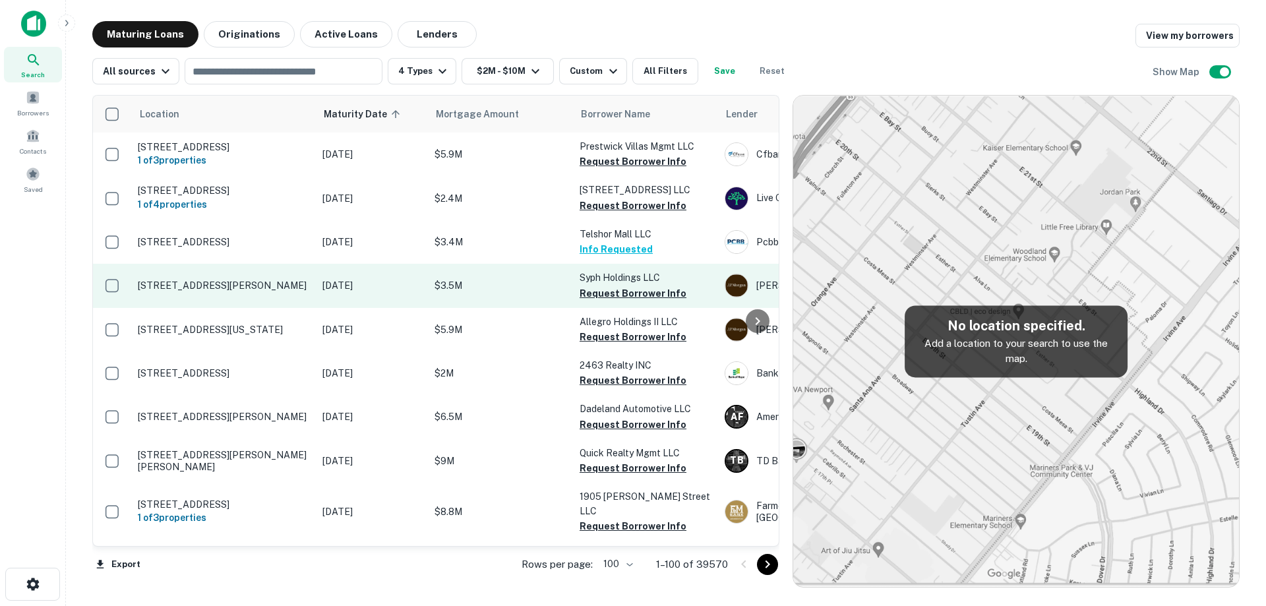
click at [289, 291] on p "[STREET_ADDRESS][PERSON_NAME]" at bounding box center [223, 286] width 171 height 12
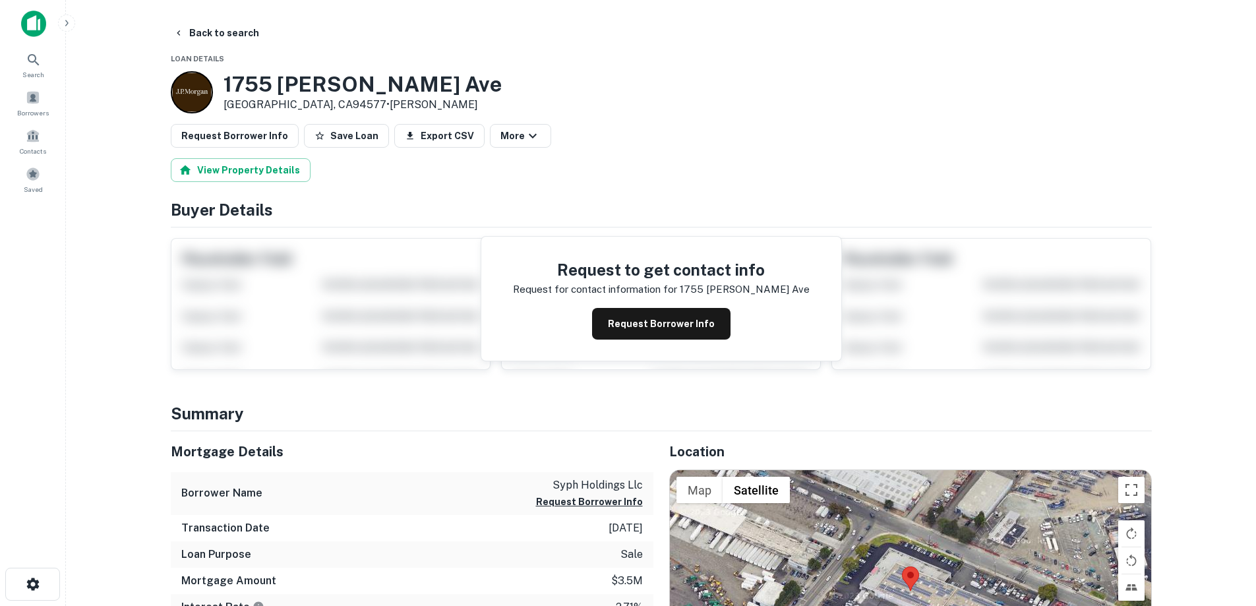
click at [233, 82] on h3 "1755 Adams Ave" at bounding box center [363, 84] width 278 height 25
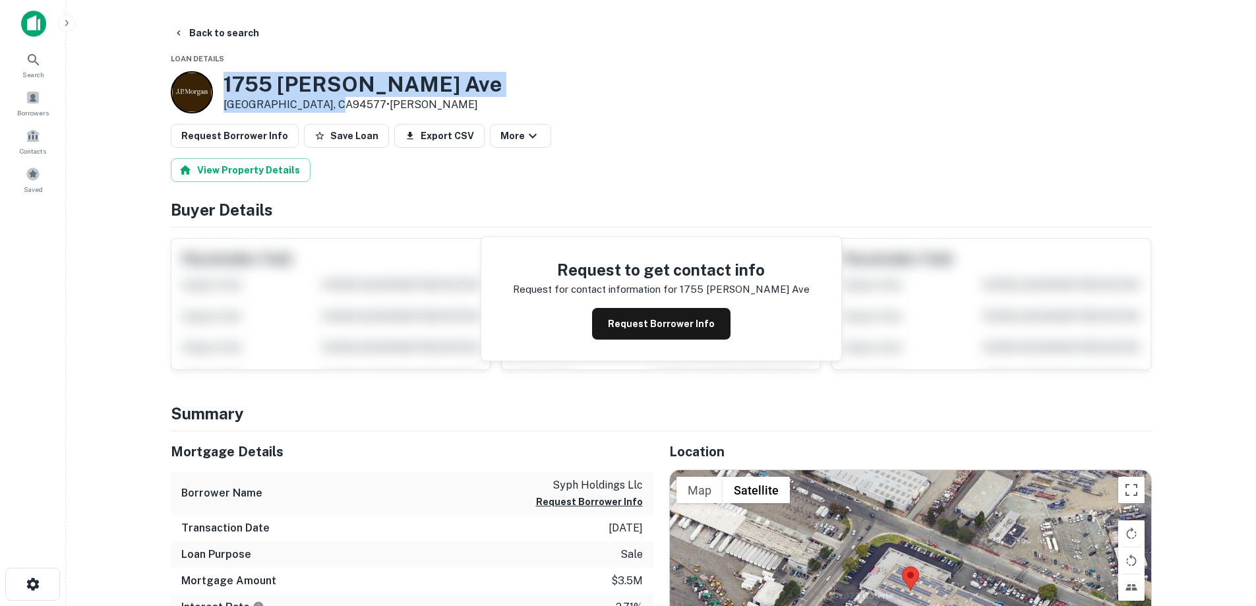
drag, startPoint x: 224, startPoint y: 78, endPoint x: 321, endPoint y: 97, distance: 99.3
click at [336, 103] on div "1755 Adams Ave San Leandro, CA94577 • J.p. Morgan" at bounding box center [363, 92] width 278 height 41
copy div "[STREET_ADDRESS][PERSON_NAME]"
click at [627, 318] on button "Request Borrower Info" at bounding box center [661, 324] width 138 height 32
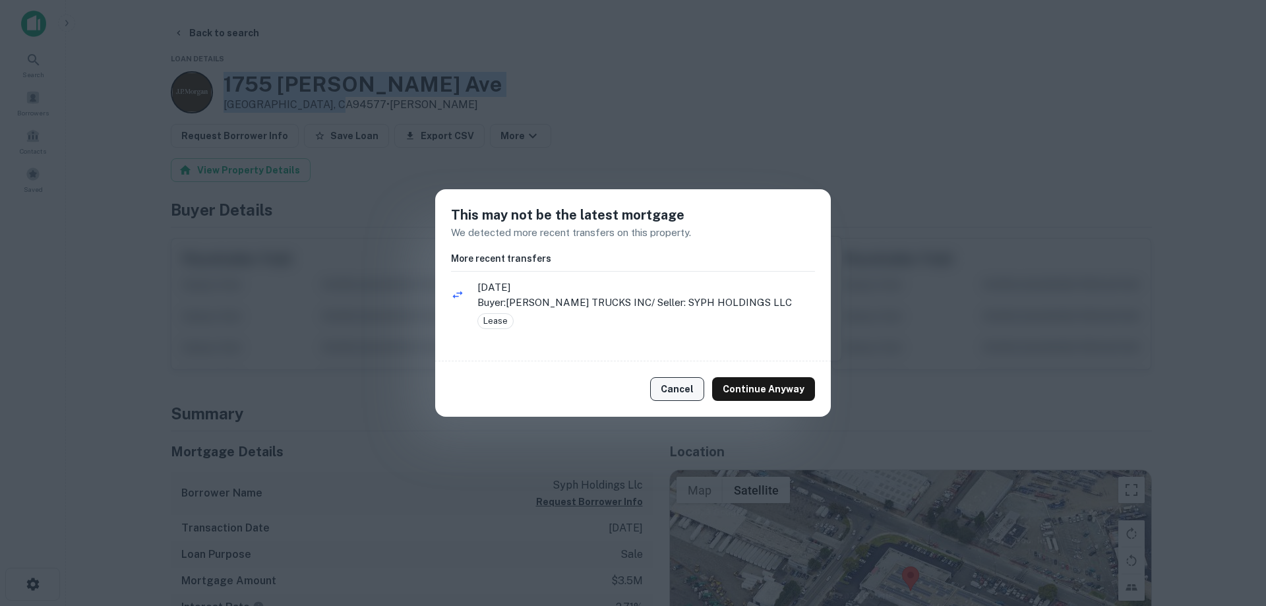
click at [693, 392] on button "Cancel" at bounding box center [677, 389] width 54 height 24
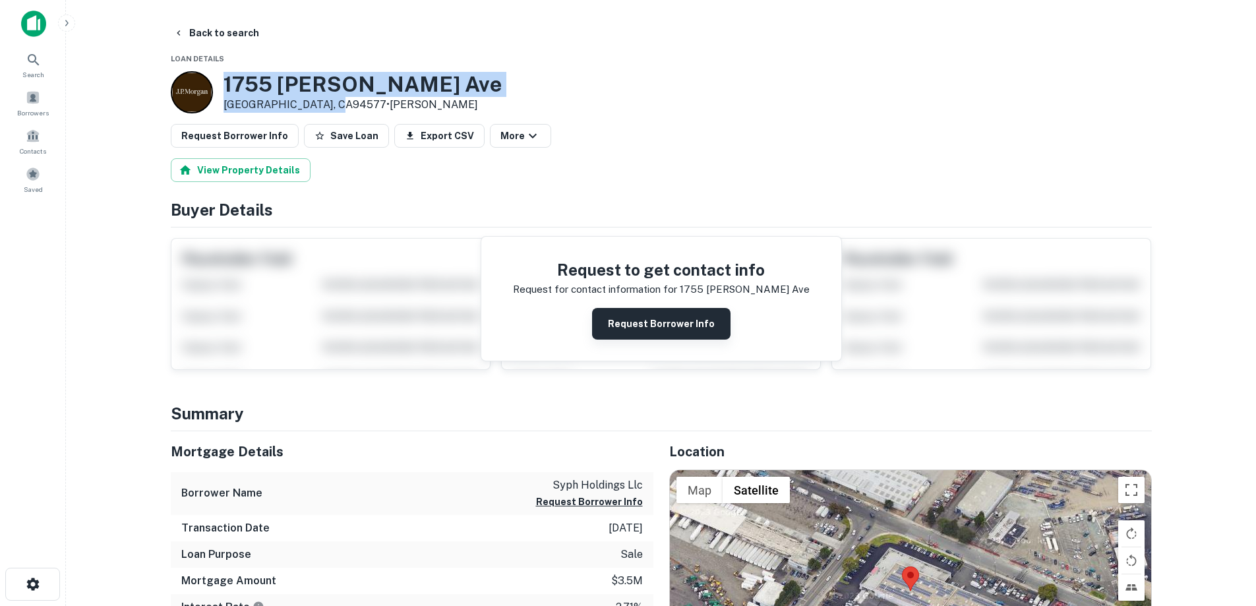
click at [675, 324] on button "Request Borrower Info" at bounding box center [661, 324] width 138 height 32
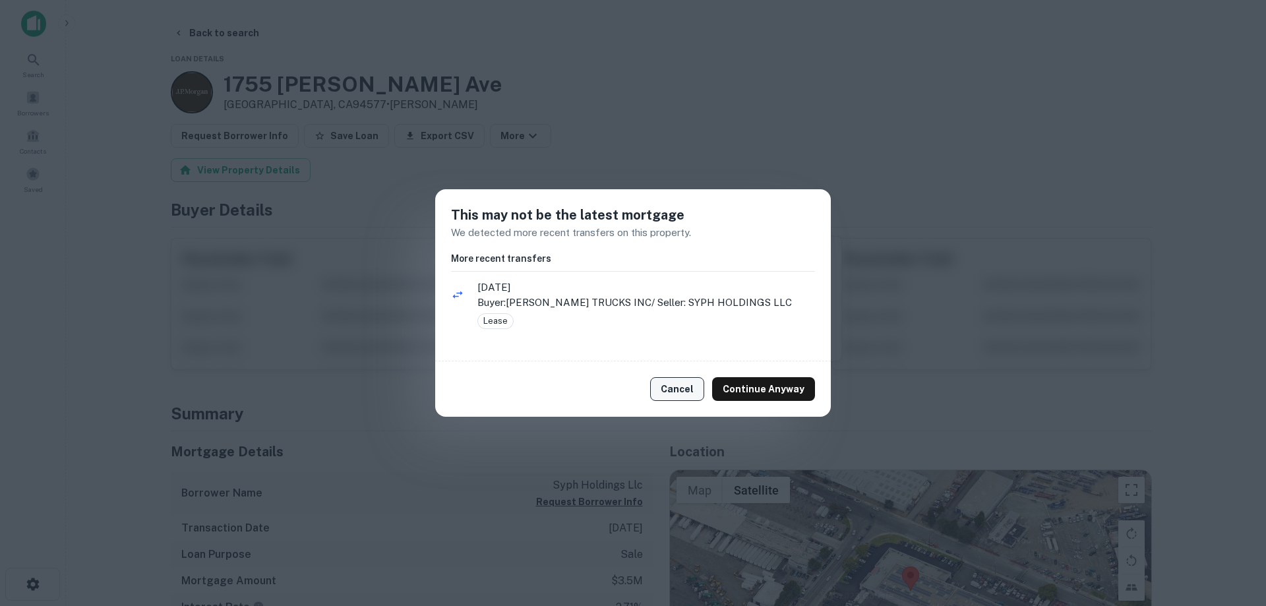
click at [658, 384] on div "Cancel Continue Anyway" at bounding box center [633, 388] width 396 height 55
click at [686, 386] on button "Cancel" at bounding box center [677, 389] width 54 height 24
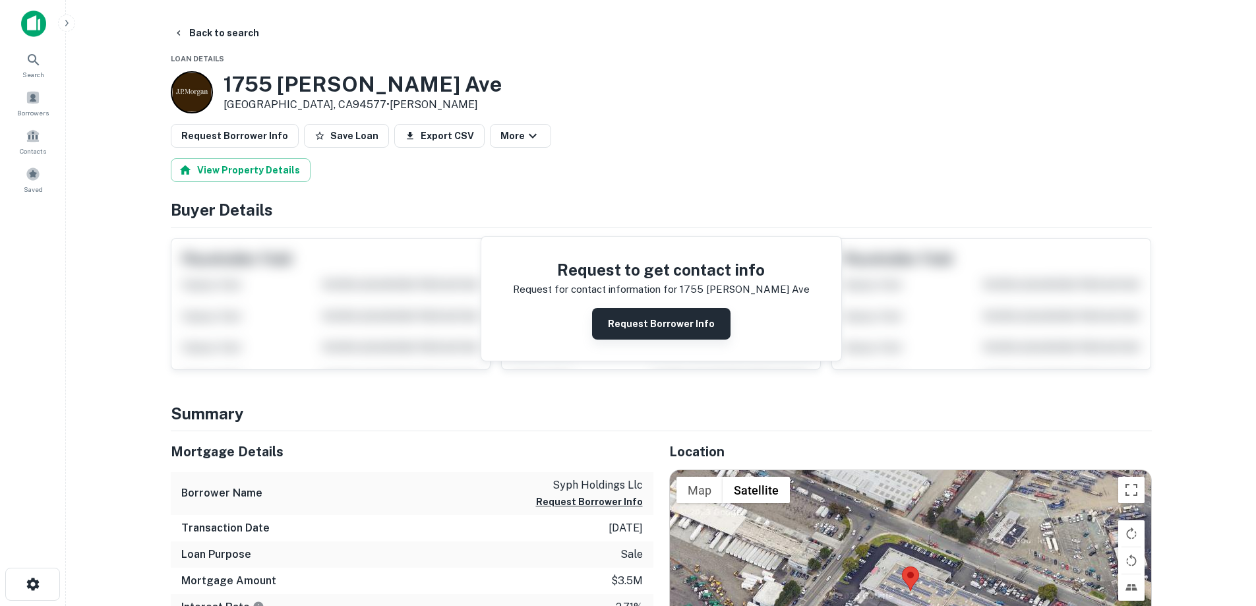
click at [658, 331] on button "Request Borrower Info" at bounding box center [661, 324] width 138 height 32
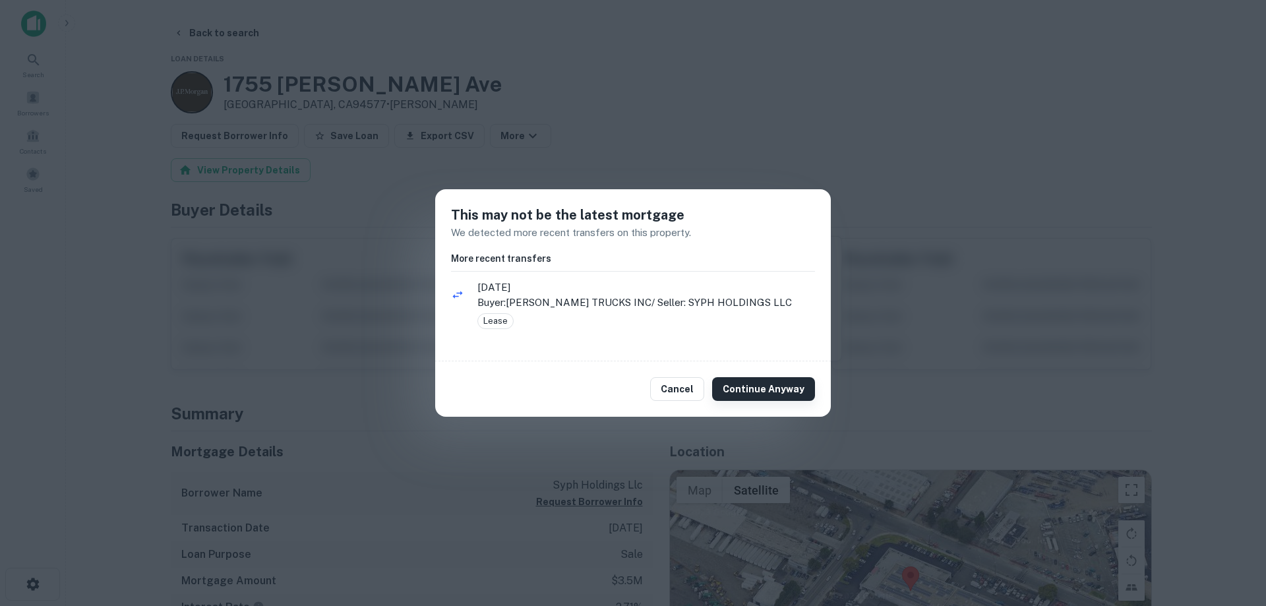
click at [777, 384] on button "Continue Anyway" at bounding box center [763, 389] width 103 height 24
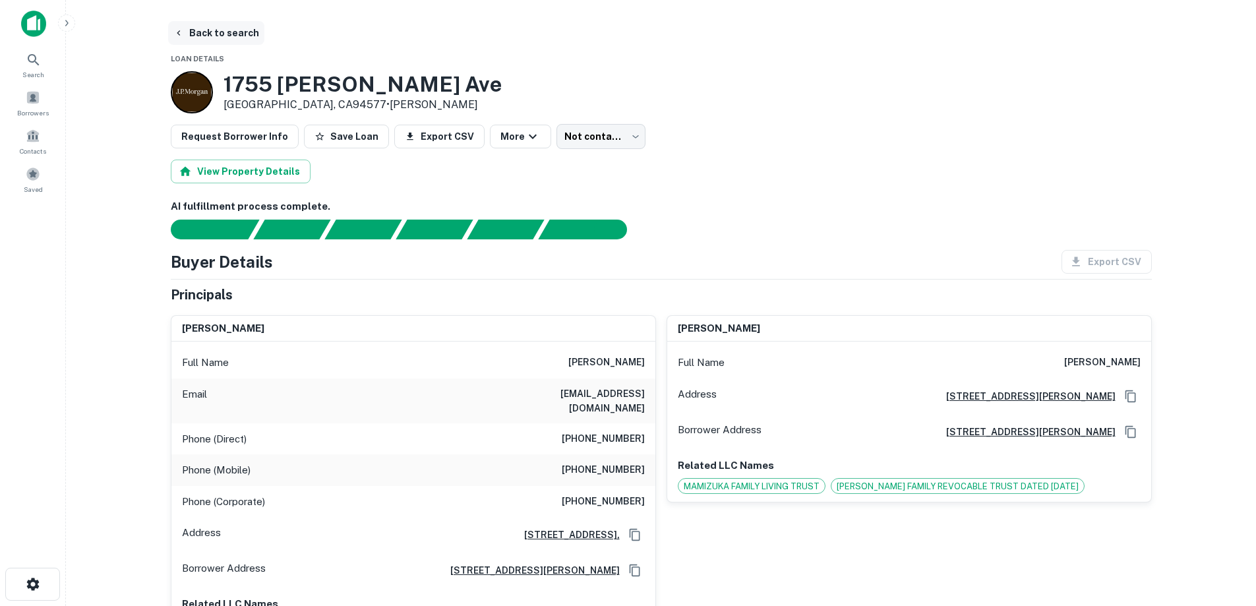
click at [230, 36] on button "Back to search" at bounding box center [216, 33] width 96 height 24
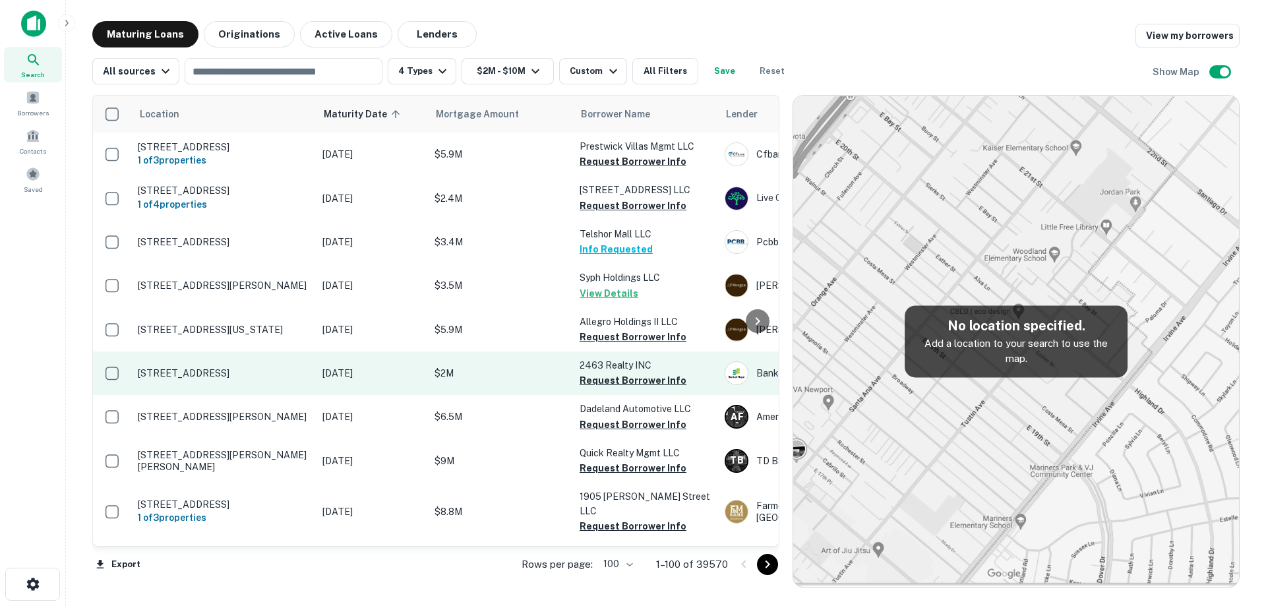
click at [307, 369] on p "[STREET_ADDRESS]" at bounding box center [223, 373] width 171 height 12
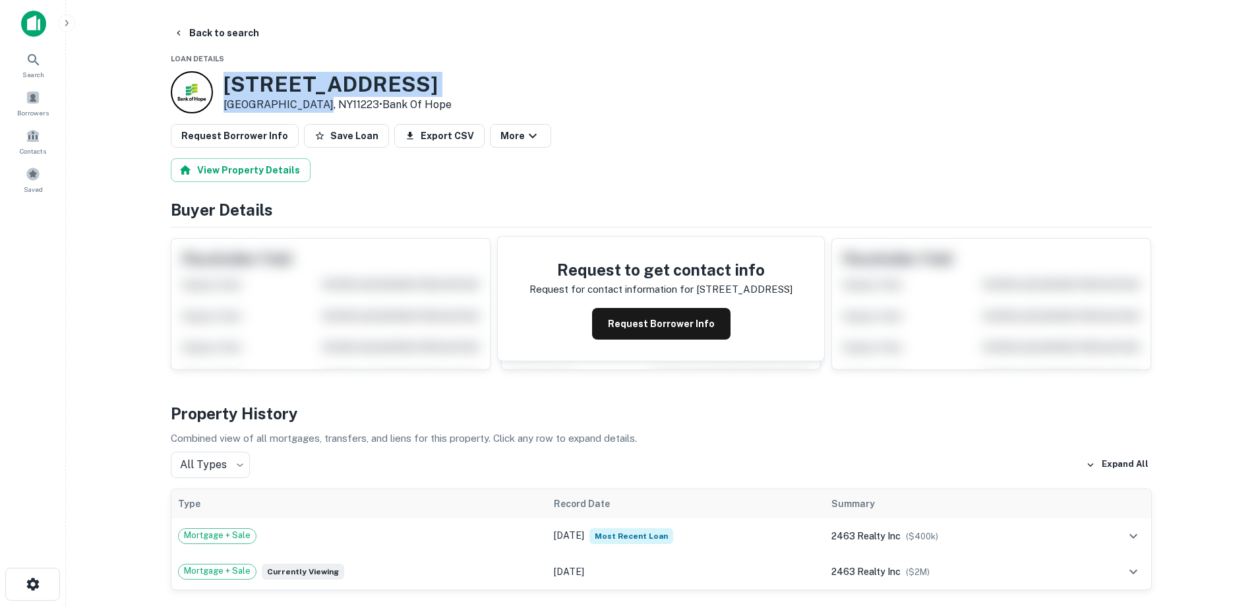
drag, startPoint x: 232, startPoint y: 81, endPoint x: 313, endPoint y: 106, distance: 84.3
click at [313, 106] on div "2451 Coney Island Ave Brooklyn, NY11223 • Bank Of Hope" at bounding box center [338, 92] width 228 height 41
copy div "[STREET_ADDRESS]"
click at [217, 43] on button "Back to search" at bounding box center [216, 33] width 96 height 24
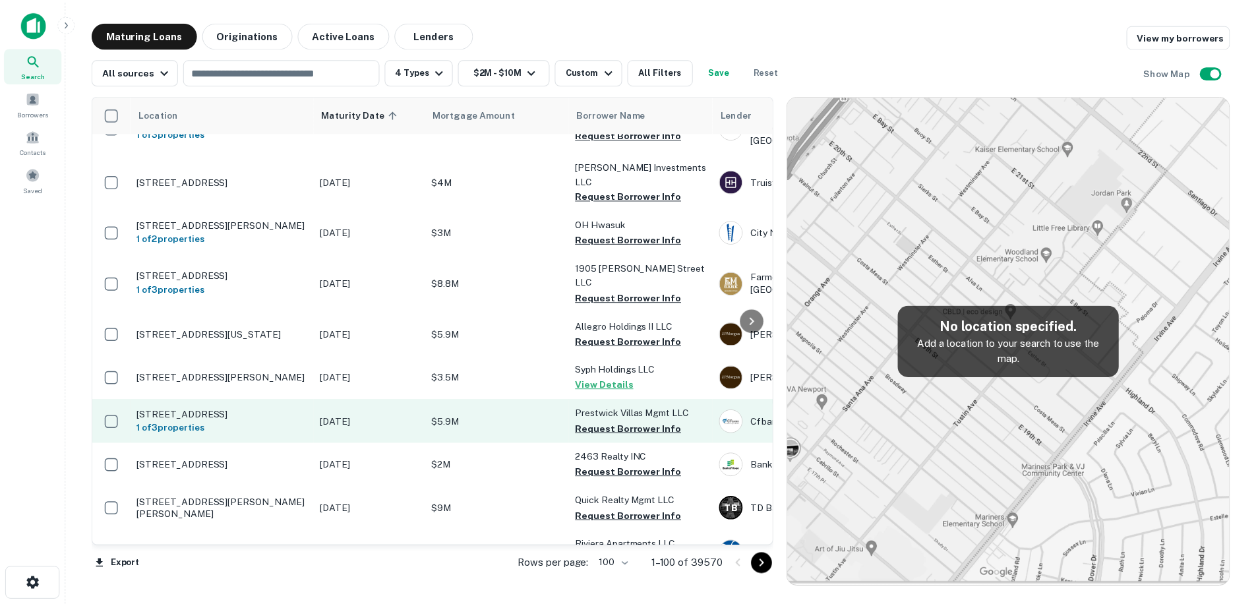
scroll to position [66, 0]
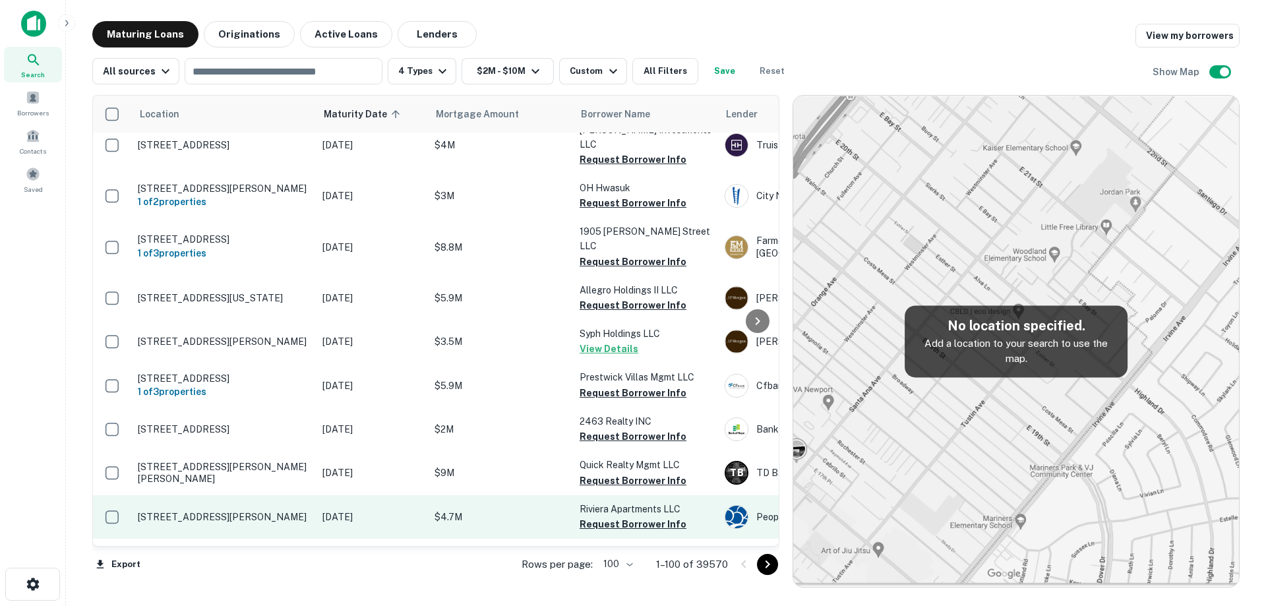
click at [282, 511] on p "[STREET_ADDRESS][PERSON_NAME]" at bounding box center [223, 517] width 171 height 12
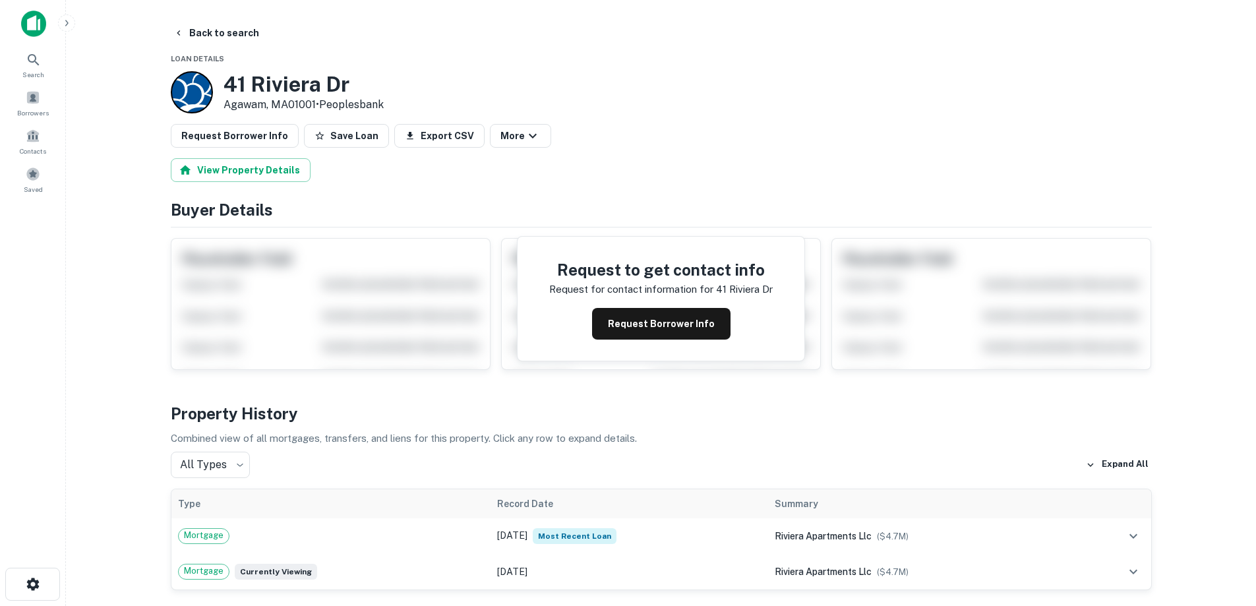
drag, startPoint x: 224, startPoint y: 86, endPoint x: 318, endPoint y: 101, distance: 96.1
click at [318, 101] on div "41 Riviera Dr Agawam, MA01001 • Peoplesbank" at bounding box center [304, 92] width 160 height 41
copy div "[STREET_ADDRESS][PERSON_NAME]"
click at [713, 324] on button "Request Borrower Info" at bounding box center [661, 324] width 138 height 32
click at [286, 91] on h3 "41 Riviera Dr" at bounding box center [304, 84] width 160 height 25
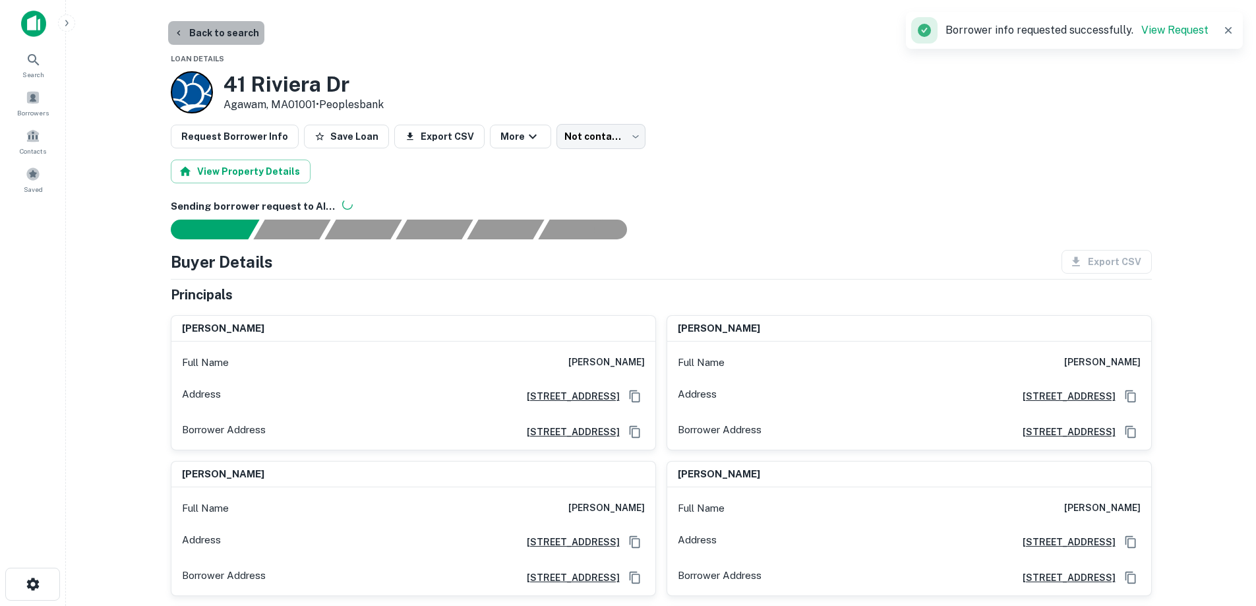
click at [238, 32] on button "Back to search" at bounding box center [216, 33] width 96 height 24
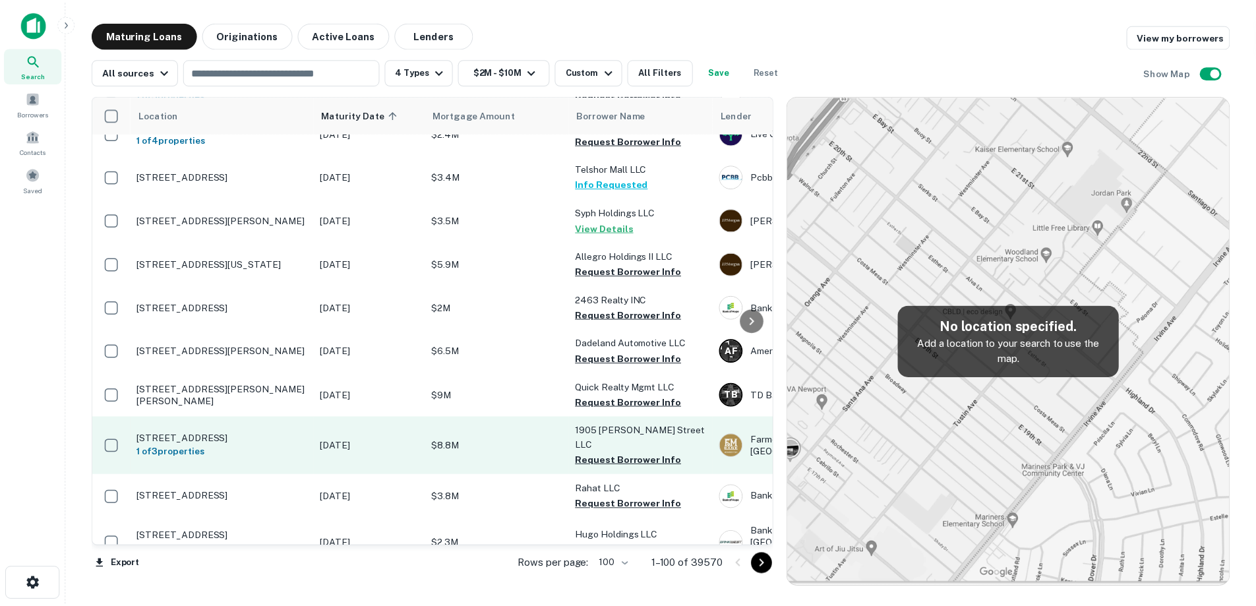
scroll to position [50, 0]
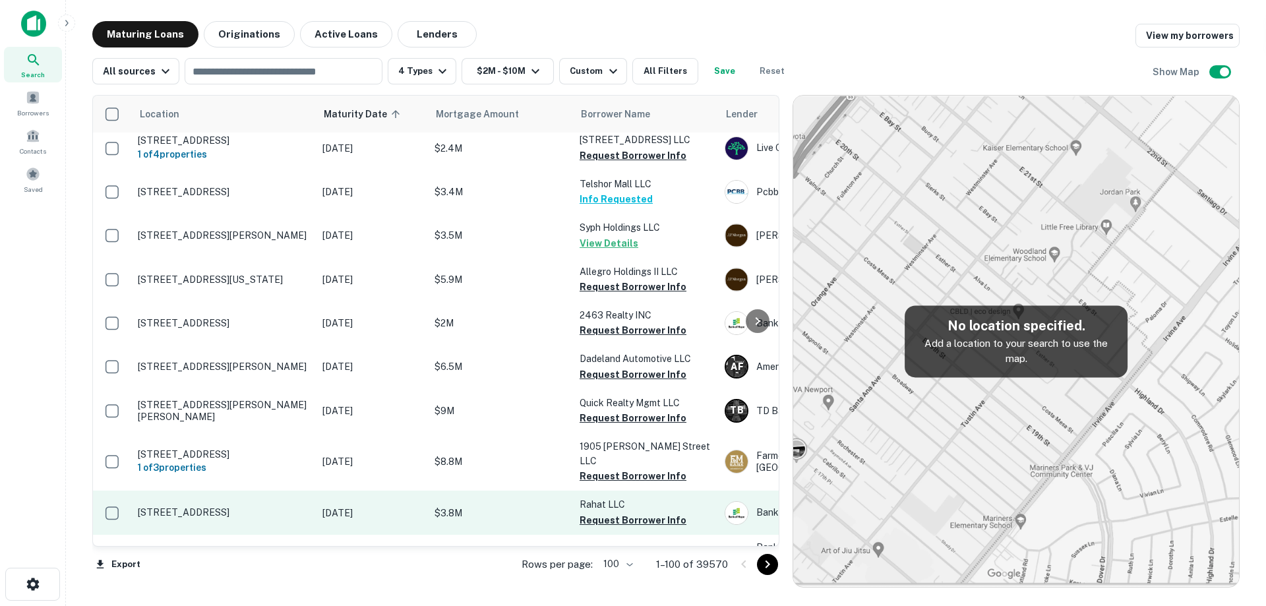
click at [321, 496] on td "[DATE]" at bounding box center [372, 513] width 112 height 44
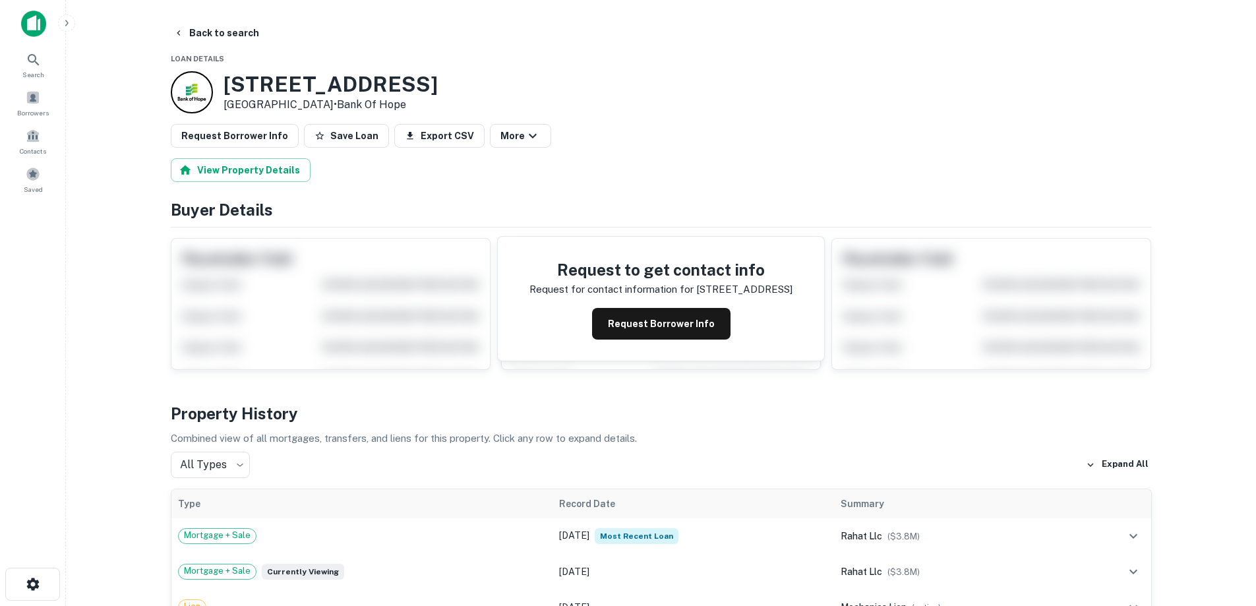
drag, startPoint x: 227, startPoint y: 81, endPoint x: 331, endPoint y: 101, distance: 106.0
click at [332, 101] on div "3003 Newport Blvd Costa Mesa, CA92626 • Bank Of Hope" at bounding box center [331, 92] width 214 height 41
click at [625, 319] on button "Request Borrower Info" at bounding box center [661, 324] width 138 height 32
click at [311, 75] on h3 "3003 Newport Blvd" at bounding box center [331, 84] width 214 height 25
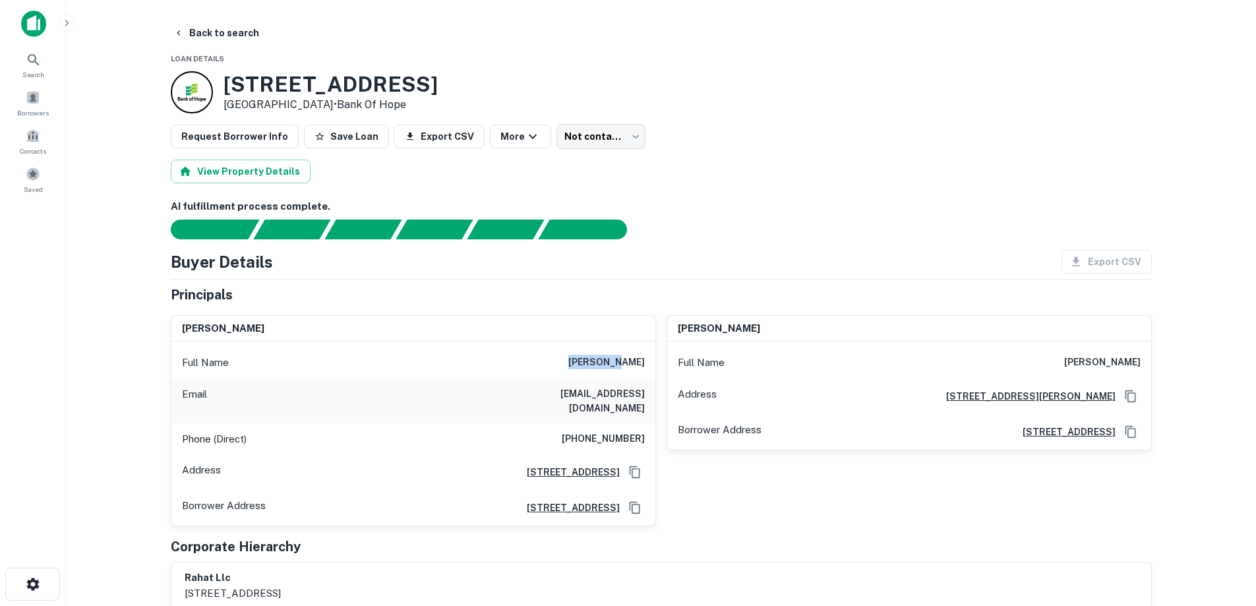
drag, startPoint x: 562, startPoint y: 367, endPoint x: 622, endPoint y: 367, distance: 60.0
click at [622, 367] on div "Full Name [PERSON_NAME]" at bounding box center [413, 363] width 484 height 32
click at [634, 367] on h6 "bahman bakhtar" at bounding box center [606, 363] width 76 height 16
click at [634, 367] on h6 "[PERSON_NAME]" at bounding box center [606, 363] width 76 height 16
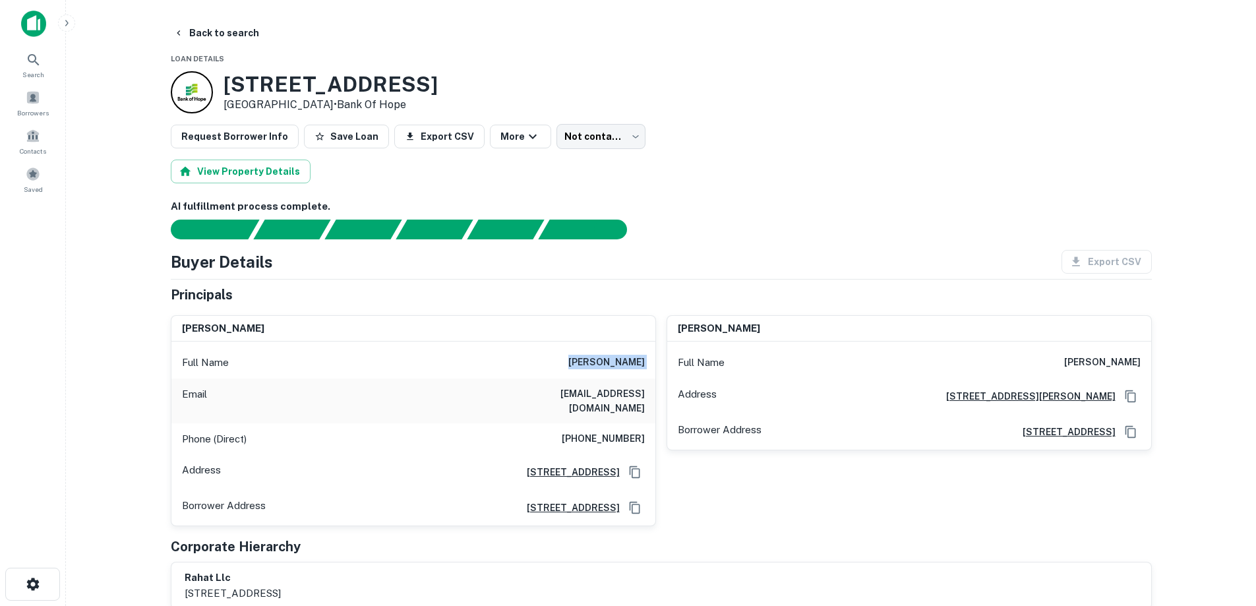
click at [599, 361] on h6 "[PERSON_NAME]" at bounding box center [606, 363] width 76 height 16
click at [634, 361] on h6 "[PERSON_NAME]" at bounding box center [606, 363] width 76 height 16
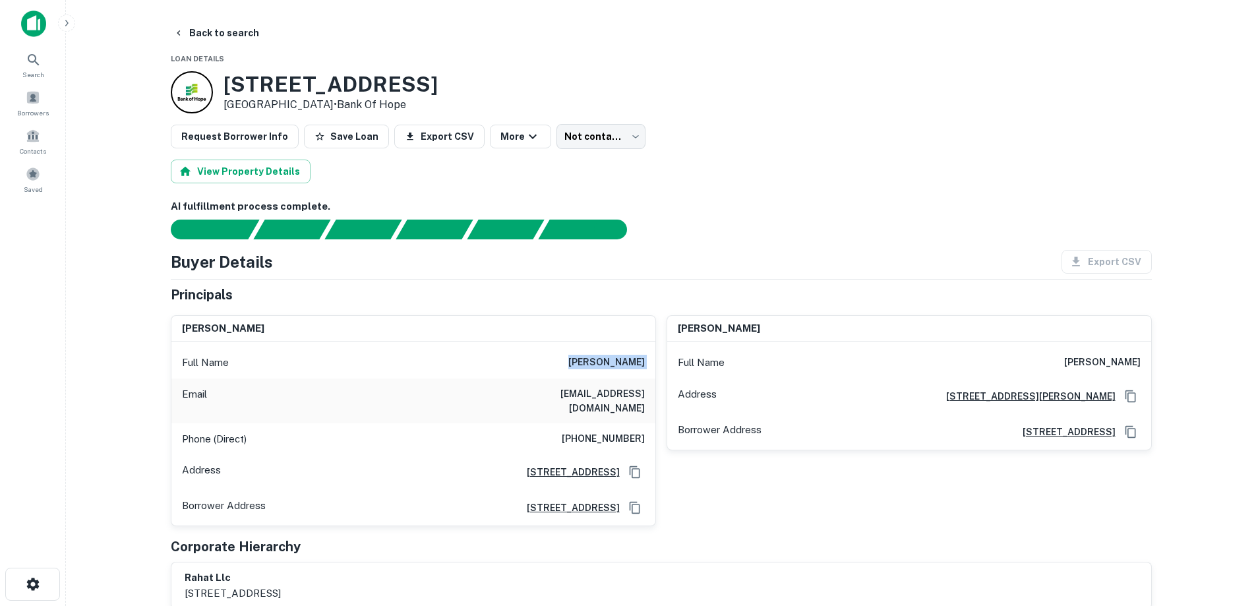
click at [634, 361] on h6 "[PERSON_NAME]" at bounding box center [606, 363] width 76 height 16
click at [581, 361] on h6 "[PERSON_NAME]" at bounding box center [606, 363] width 76 height 16
click at [626, 361] on h6 "[PERSON_NAME]" at bounding box center [606, 363] width 76 height 16
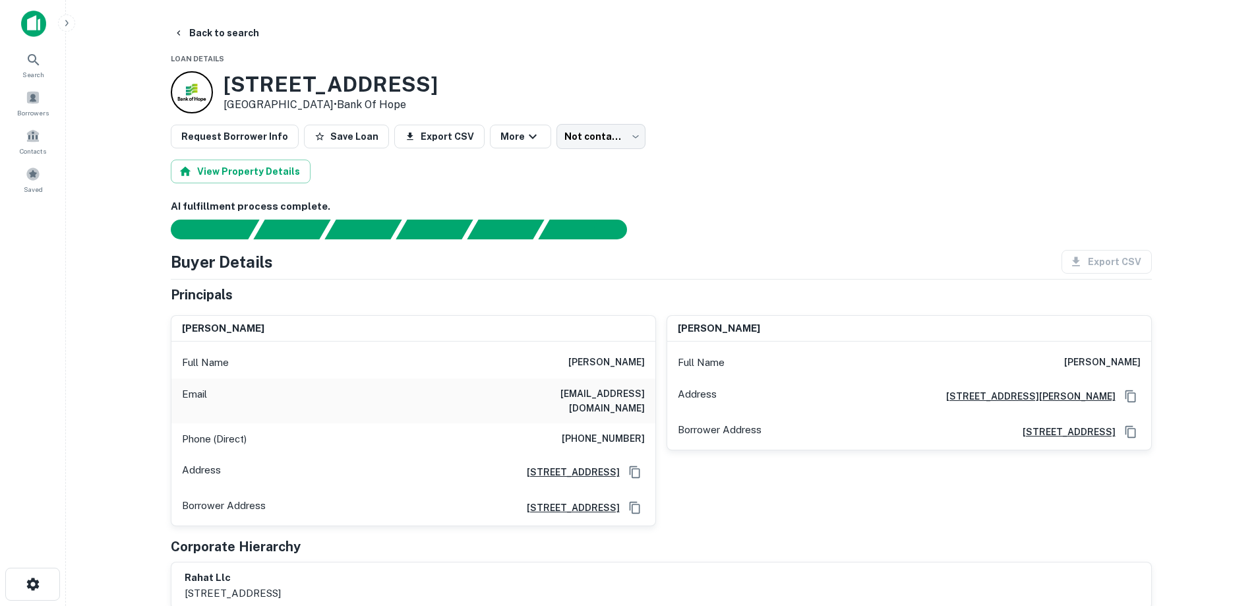
click at [626, 361] on h6 "[PERSON_NAME]" at bounding box center [606, 363] width 76 height 16
click at [613, 361] on h6 "[PERSON_NAME]" at bounding box center [606, 363] width 76 height 16
drag, startPoint x: 227, startPoint y: 86, endPoint x: 332, endPoint y: 107, distance: 107.6
click at [332, 107] on div "[STREET_ADDRESS] • Bank Of Hope" at bounding box center [331, 92] width 214 height 41
click at [332, 104] on p "Costa Mesa, CA92626 • Bank Of Hope" at bounding box center [331, 105] width 214 height 16
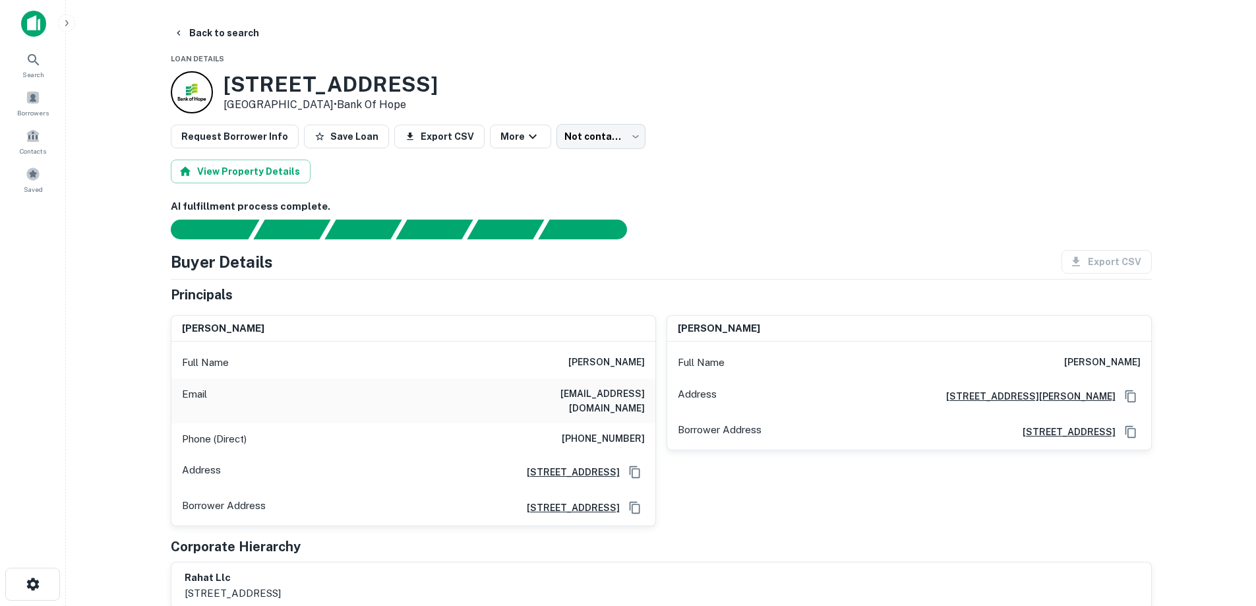
drag, startPoint x: 334, startPoint y: 104, endPoint x: 222, endPoint y: 83, distance: 113.4
click at [222, 83] on div "[STREET_ADDRESS] • Bank Of Hope" at bounding box center [304, 92] width 267 height 42
click at [228, 82] on h3 "[STREET_ADDRESS]" at bounding box center [331, 84] width 214 height 25
drag, startPoint x: 228, startPoint y: 82, endPoint x: 420, endPoint y: 94, distance: 192.3
click at [420, 94] on div "[STREET_ADDRESS] • Bank Of Hope" at bounding box center [661, 92] width 981 height 42
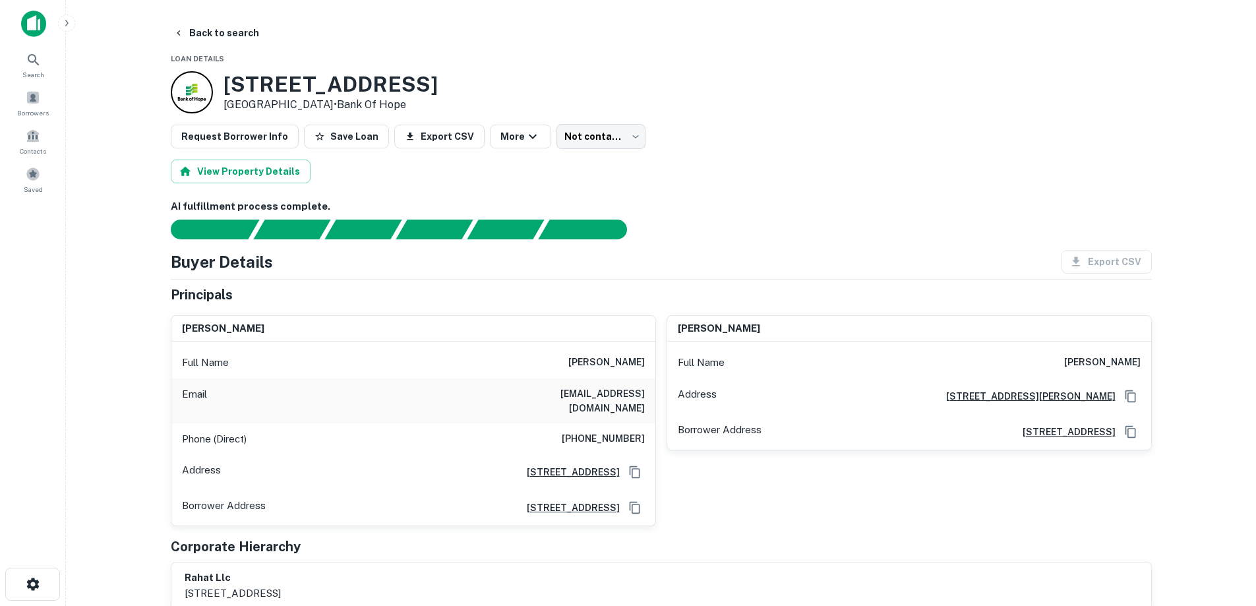
click at [417, 87] on h3 "[STREET_ADDRESS]" at bounding box center [331, 84] width 214 height 25
click at [620, 361] on h6 "[PERSON_NAME]" at bounding box center [606, 363] width 76 height 16
click at [620, 361] on h6 "bahman bakhtar" at bounding box center [606, 363] width 76 height 16
click at [603, 359] on h6 "bahman bakhtar" at bounding box center [606, 363] width 76 height 16
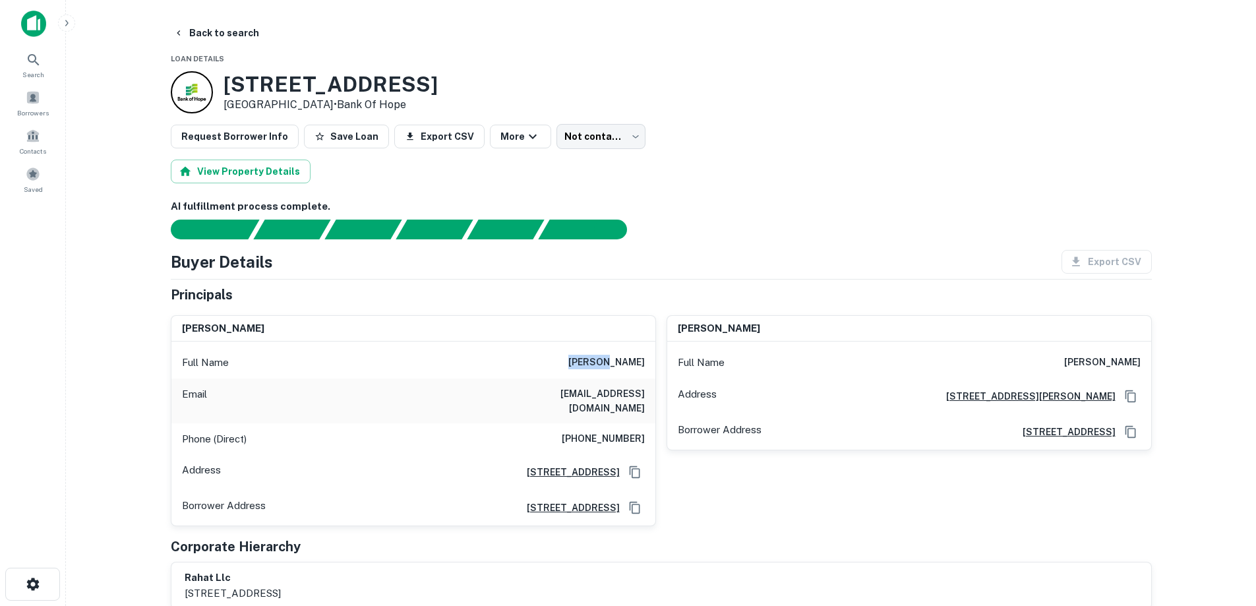
click at [603, 359] on h6 "bahman bakhtar" at bounding box center [606, 363] width 76 height 16
copy h6 "bahman bakhtar"
drag, startPoint x: 257, startPoint y: 84, endPoint x: 336, endPoint y: 105, distance: 81.1
click at [336, 105] on div "3003 Newport Blvd Costa Mesa, CA92626 • Bank Of Hope" at bounding box center [331, 92] width 214 height 41
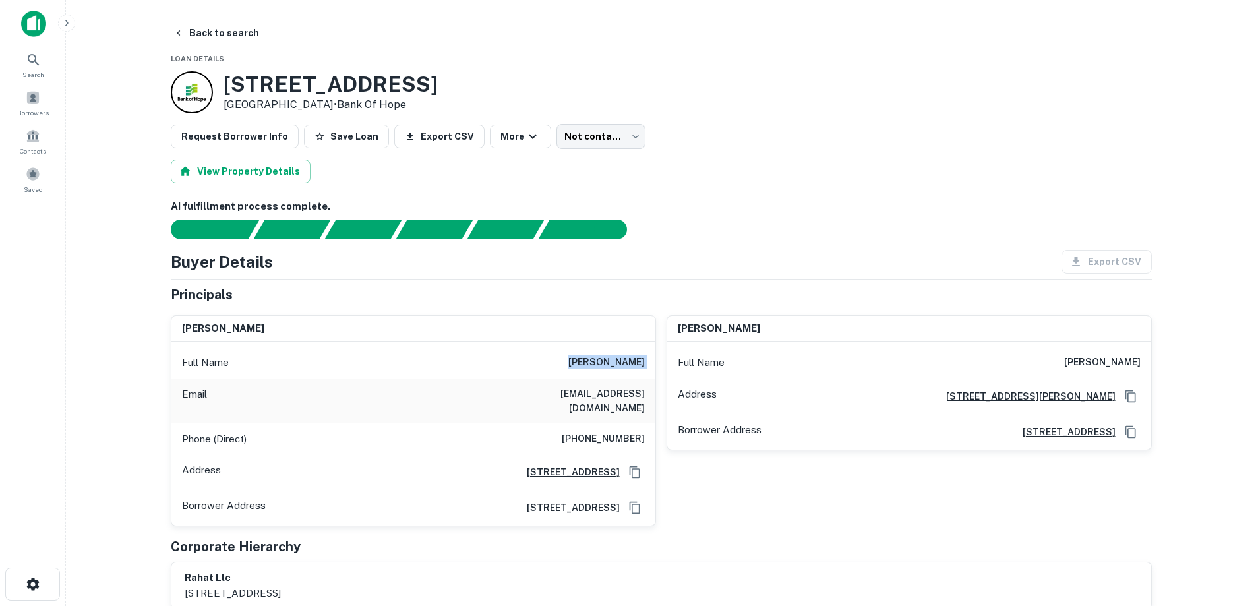
copy div "[STREET_ADDRESS]"
click at [233, 38] on button "Back to search" at bounding box center [216, 33] width 96 height 24
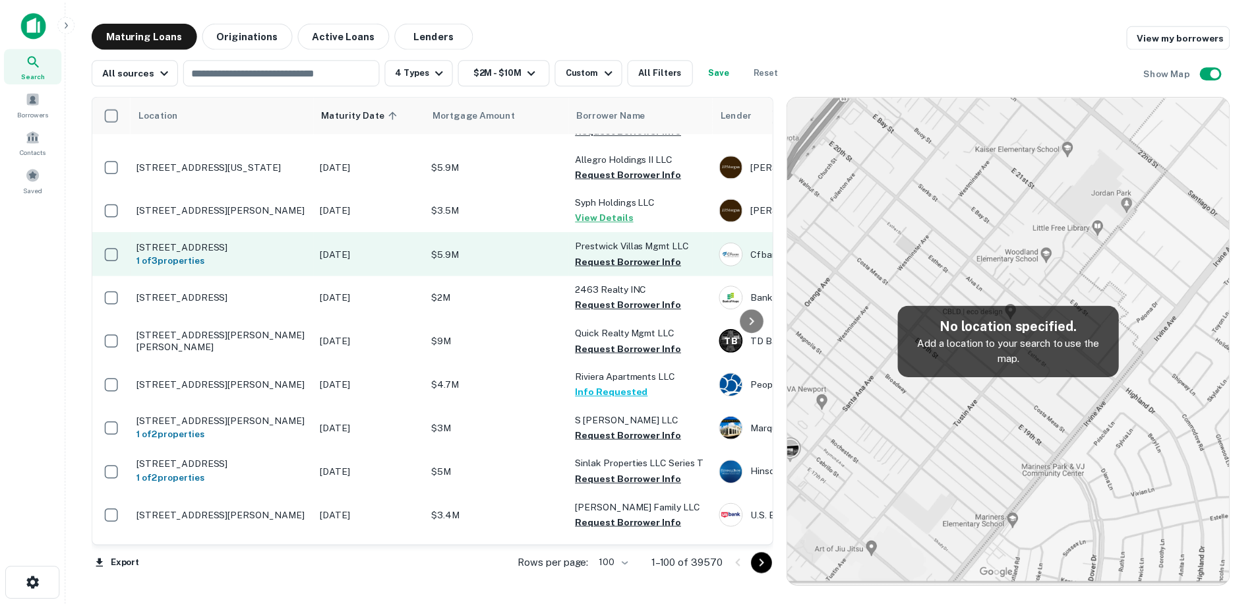
scroll to position [264, 0]
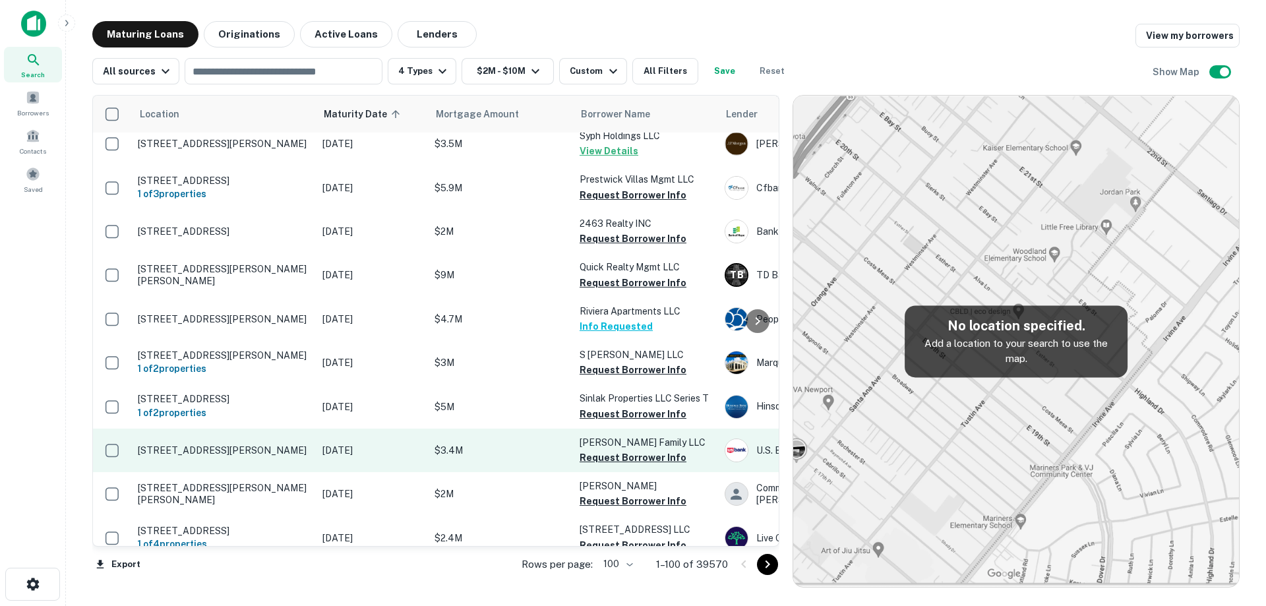
click at [344, 443] on p "[DATE]" at bounding box center [371, 450] width 99 height 15
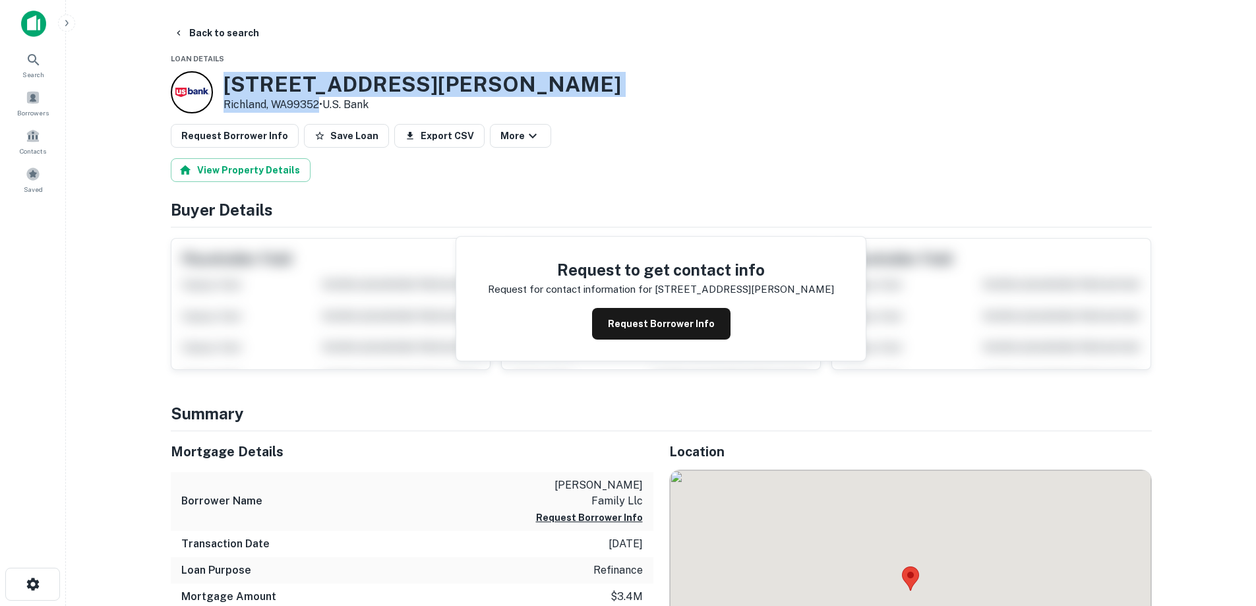
drag, startPoint x: 223, startPoint y: 71, endPoint x: 320, endPoint y: 102, distance: 102.4
click at [320, 102] on div "303 Bradley Blvd Richland, WA99352 • U.s. Bank" at bounding box center [423, 92] width 398 height 41
copy div "[STREET_ADDRESS][PERSON_NAME]"
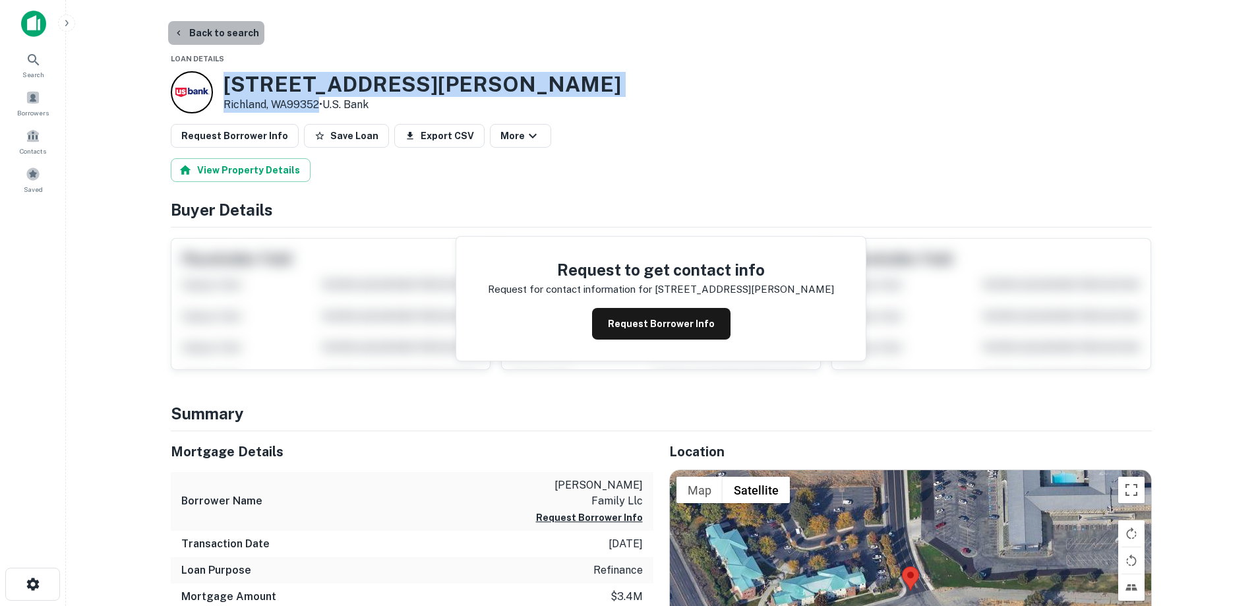
click at [218, 31] on button "Back to search" at bounding box center [216, 33] width 96 height 24
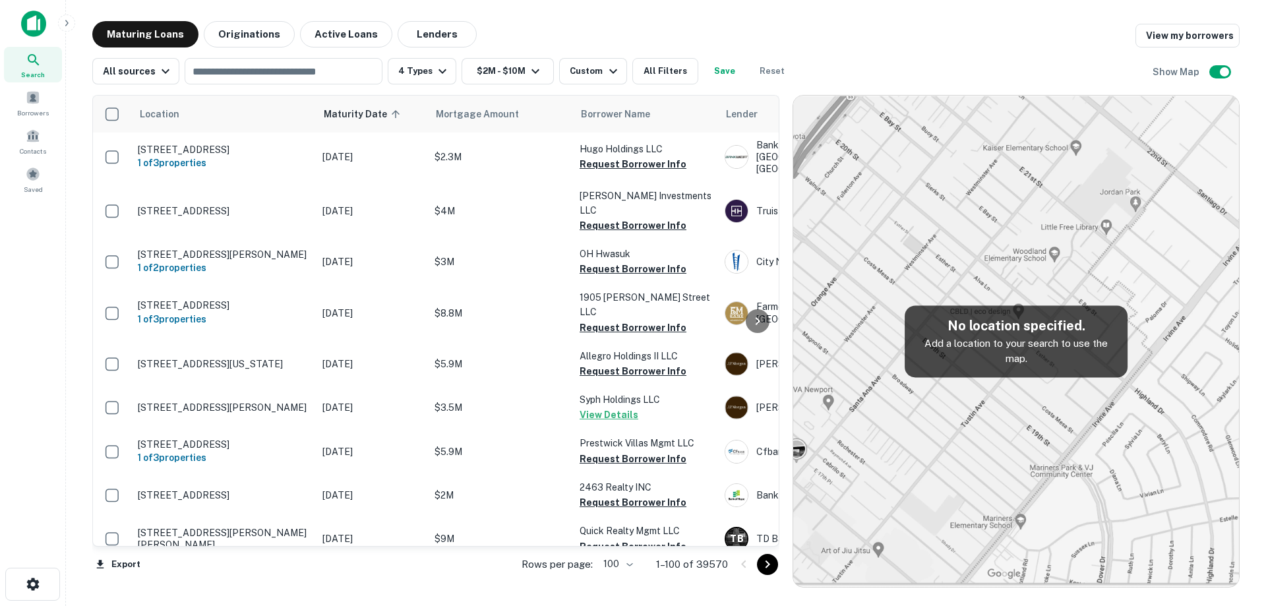
scroll to position [264, 0]
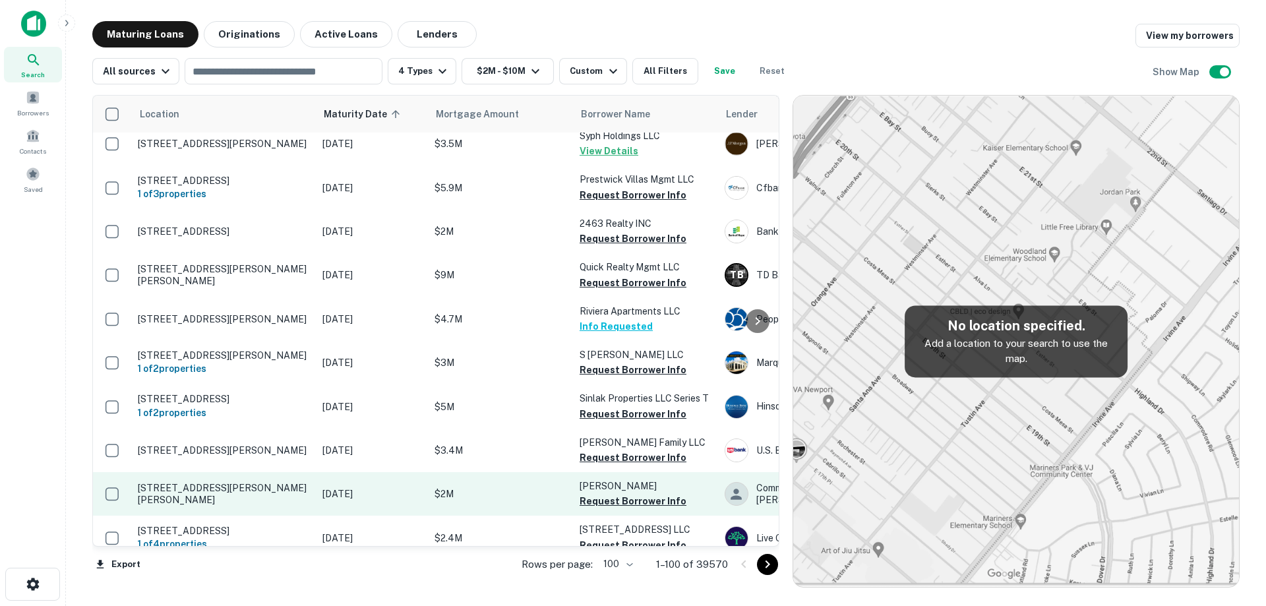
click at [295, 482] on p "[STREET_ADDRESS][PERSON_NAME][PERSON_NAME]" at bounding box center [223, 494] width 171 height 24
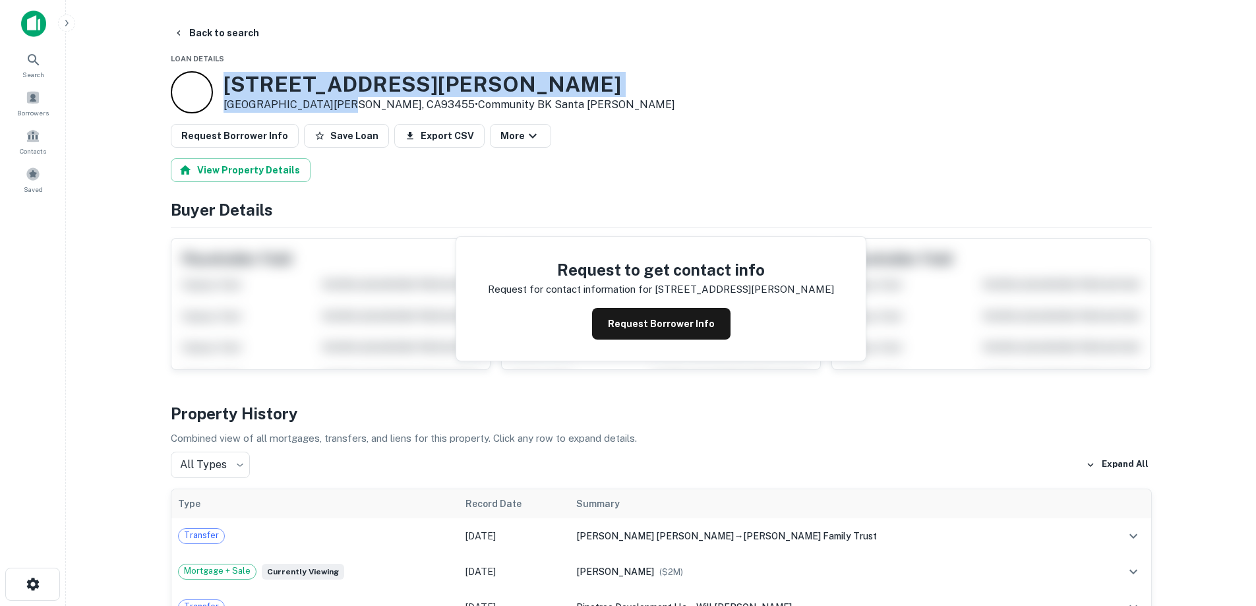
drag, startPoint x: 231, startPoint y: 80, endPoint x: 336, endPoint y: 105, distance: 108.4
click at [336, 105] on div "1606 E Clark Ave Santa Maria, CA93455 • Community BK Santa Maria" at bounding box center [423, 92] width 504 height 42
click at [231, 26] on button "Back to search" at bounding box center [216, 33] width 96 height 24
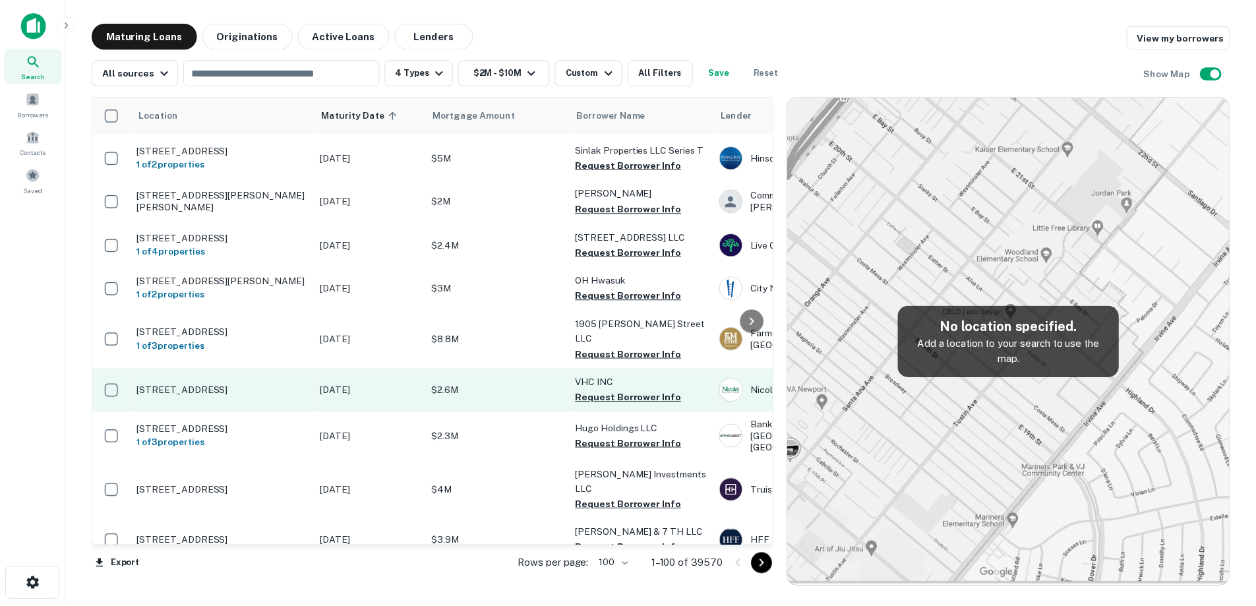
scroll to position [462, 0]
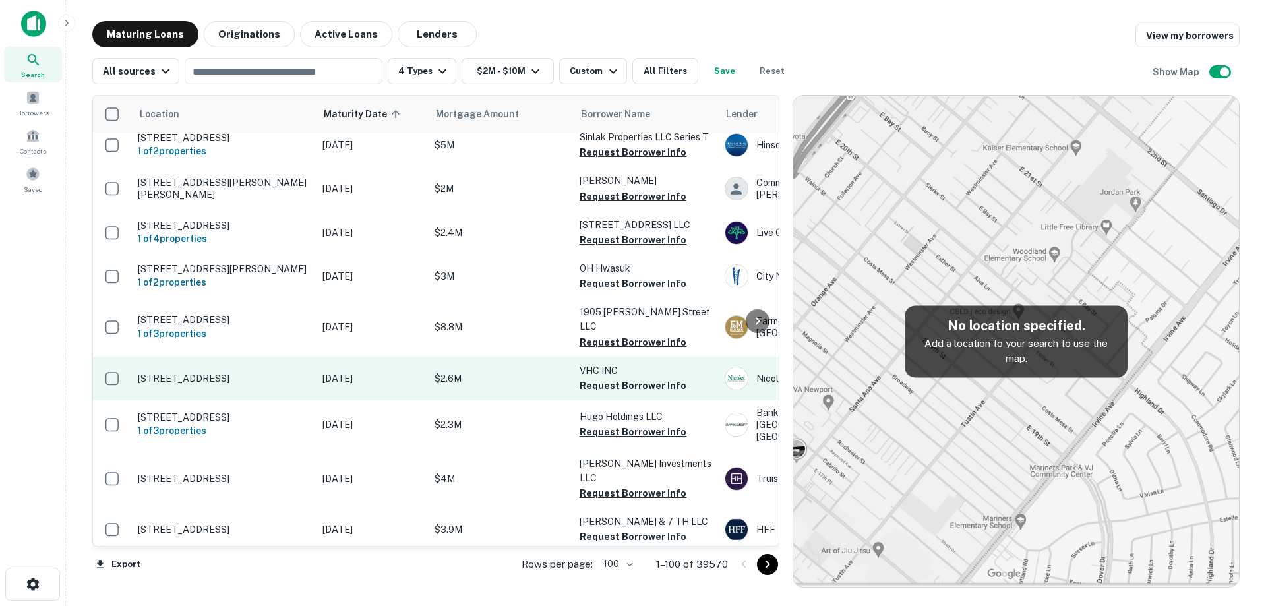
click at [267, 381] on td "[STREET_ADDRESS]" at bounding box center [223, 379] width 185 height 44
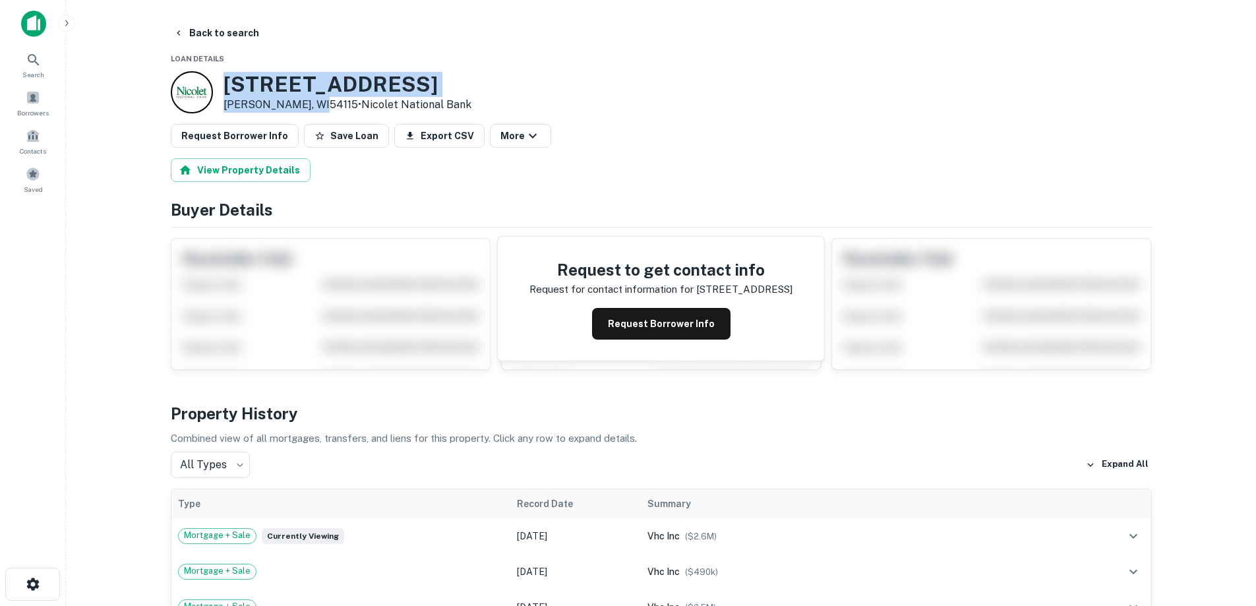
drag, startPoint x: 228, startPoint y: 80, endPoint x: 276, endPoint y: 89, distance: 48.2
click at [309, 102] on div "450 College Ave De Pere, WI54115 • Nicolet National Bank" at bounding box center [348, 92] width 248 height 41
copy div "[STREET_ADDRESS]"
click at [689, 330] on button "Request Borrower Info" at bounding box center [661, 324] width 138 height 32
click at [277, 77] on h3 "450 College Ave" at bounding box center [348, 84] width 248 height 25
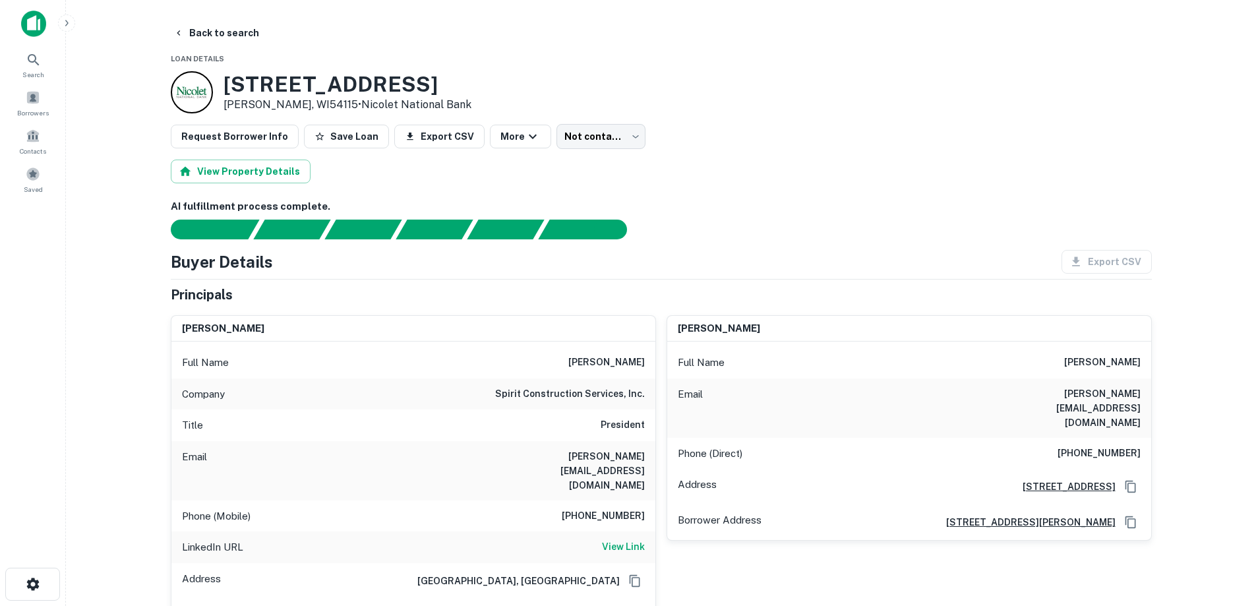
click at [369, 86] on h3 "450 College Ave" at bounding box center [348, 84] width 248 height 25
click at [272, 106] on p "De Pere, WI54115 • Nicolet National Bank" at bounding box center [348, 105] width 248 height 16
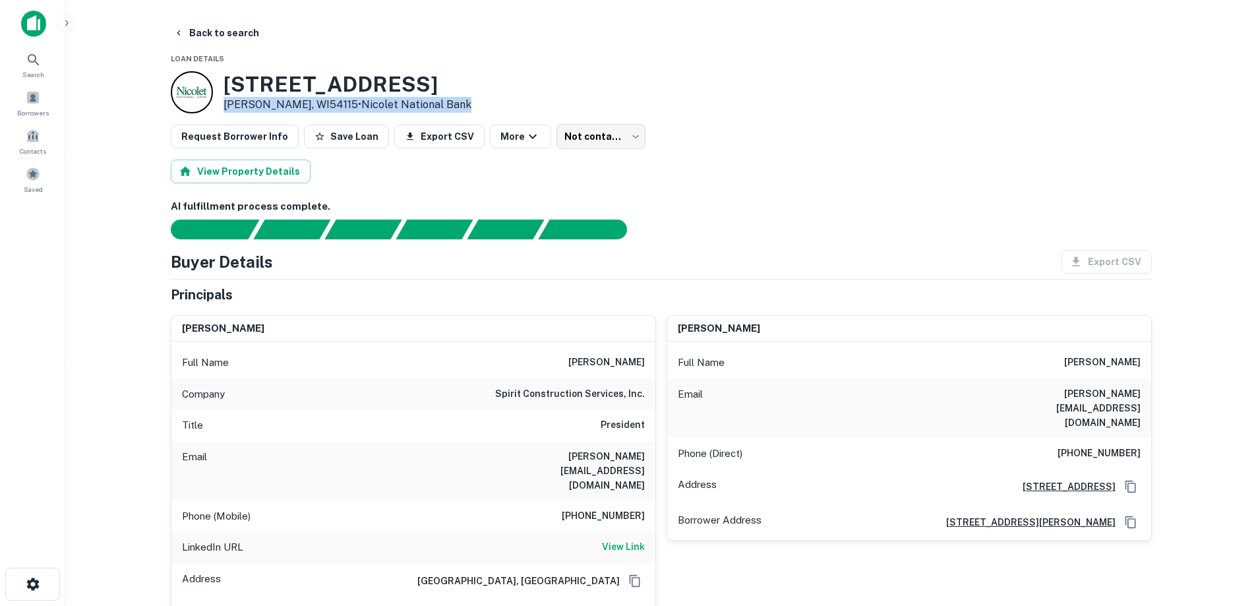
click at [272, 106] on p "De Pere, WI54115 • Nicolet National Bank" at bounding box center [348, 105] width 248 height 16
click at [294, 84] on h3 "450 College Ave" at bounding box center [348, 84] width 248 height 25
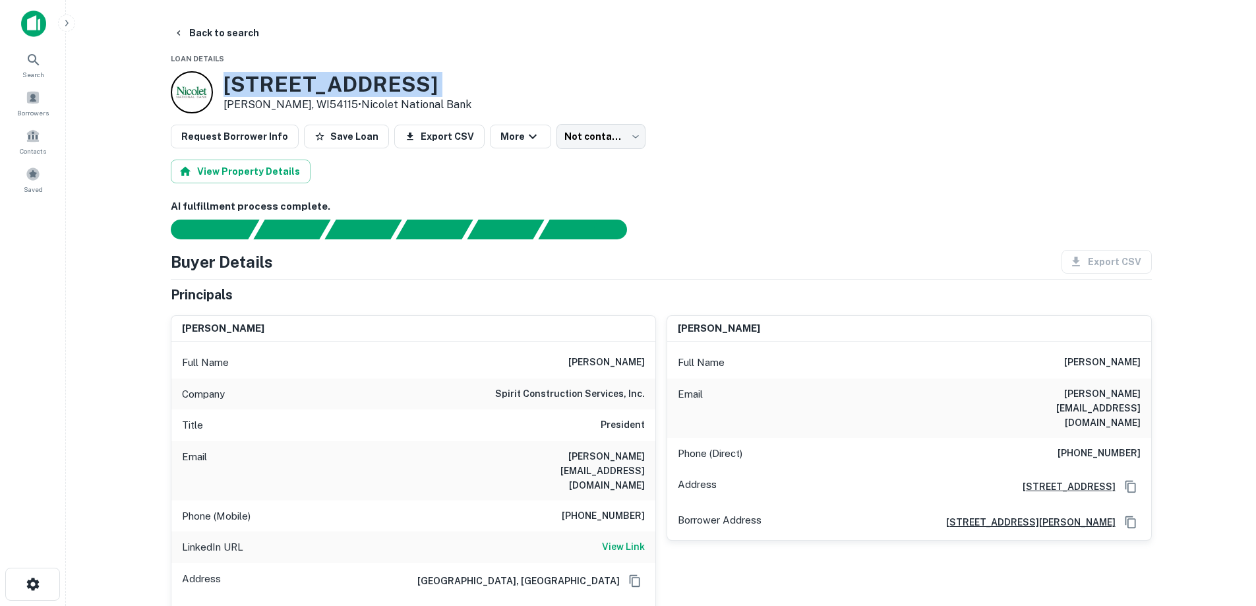
click at [294, 84] on h3 "450 College Ave" at bounding box center [348, 84] width 248 height 25
click at [291, 104] on p "De Pere, WI54115 • Nicolet National Bank" at bounding box center [348, 105] width 248 height 16
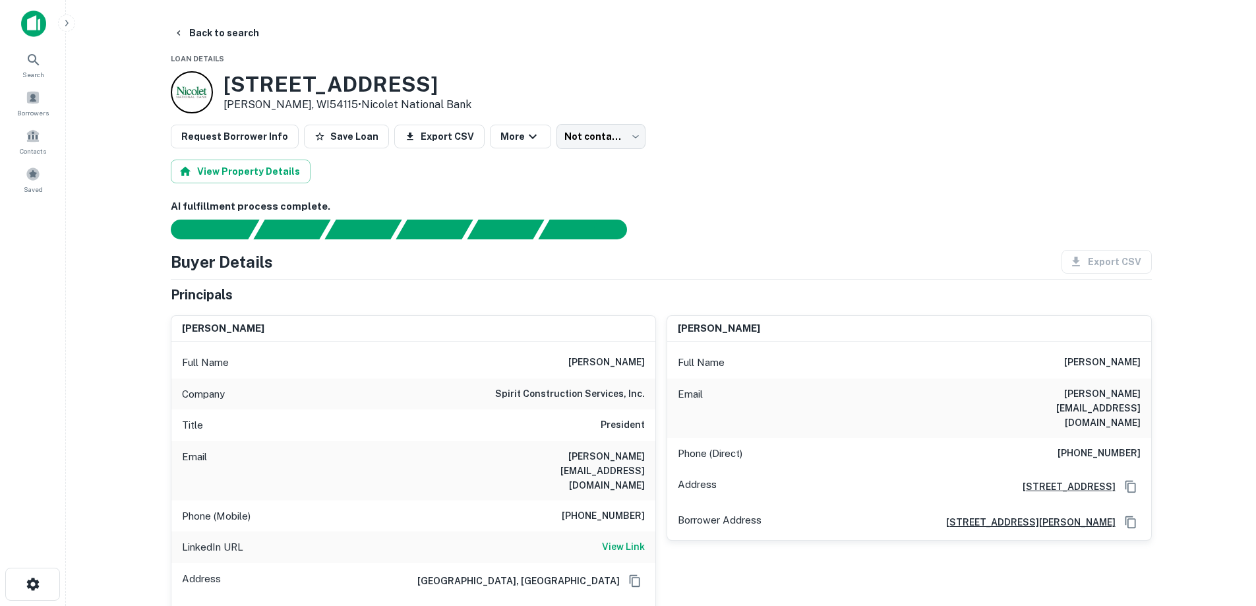
click at [302, 86] on h3 "450 College Ave" at bounding box center [348, 84] width 248 height 25
click at [280, 108] on p "De Pere, WI54115 • Nicolet National Bank" at bounding box center [348, 105] width 248 height 16
click at [281, 108] on p "De Pere, WI54115 • Nicolet National Bank" at bounding box center [348, 105] width 248 height 16
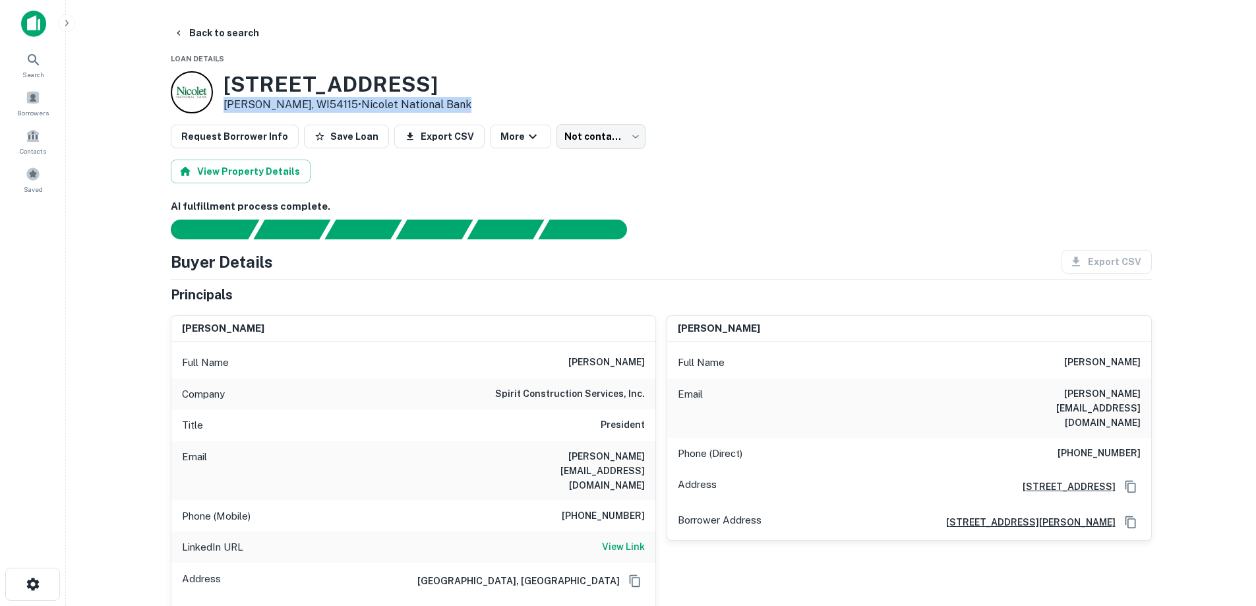
click at [281, 108] on p "De Pere, WI54115 • Nicolet National Bank" at bounding box center [348, 105] width 248 height 16
click at [297, 86] on h3 "450 College Ave" at bounding box center [348, 84] width 248 height 25
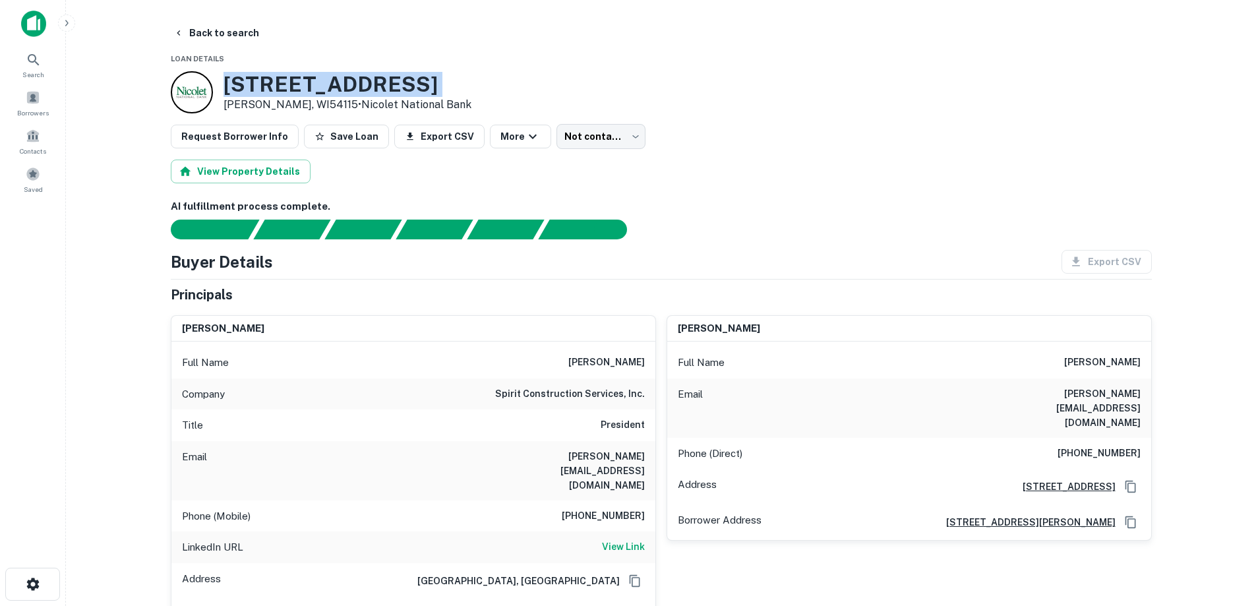
click at [297, 86] on h3 "450 College Ave" at bounding box center [348, 84] width 248 height 25
click at [296, 106] on p "De Pere, WI54115 • Nicolet National Bank" at bounding box center [348, 105] width 248 height 16
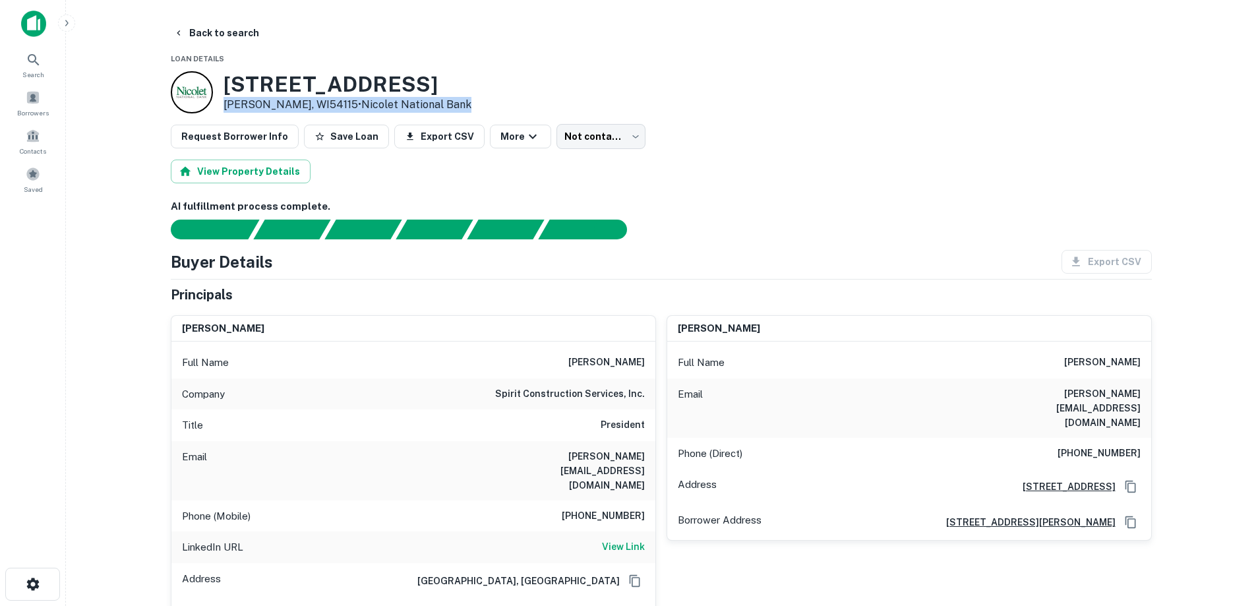
click at [296, 106] on p "De Pere, WI54115 • Nicolet National Bank" at bounding box center [348, 105] width 248 height 16
click at [298, 97] on p "De Pere, WI54115 • Nicolet National Bank" at bounding box center [348, 105] width 248 height 16
click at [299, 94] on h3 "450 College Ave" at bounding box center [348, 84] width 248 height 25
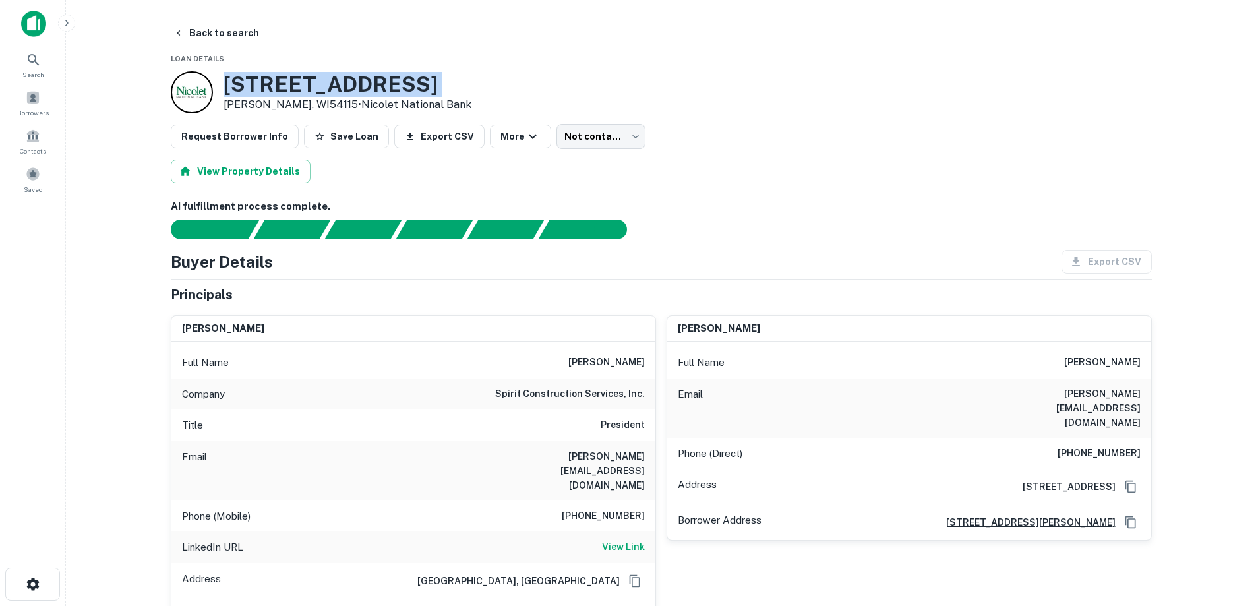
click at [299, 94] on h3 "450 College Ave" at bounding box center [348, 84] width 248 height 25
click at [299, 98] on p "De Pere, WI54115 • Nicolet National Bank" at bounding box center [348, 105] width 248 height 16
click at [301, 85] on h3 "450 College Ave" at bounding box center [348, 84] width 248 height 25
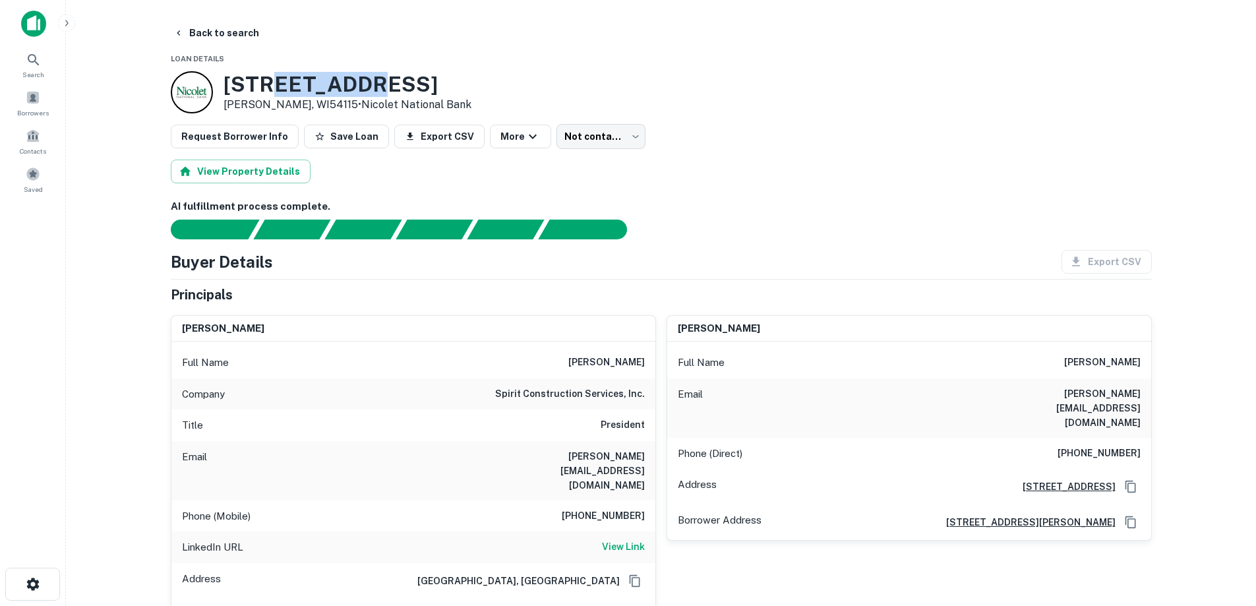
click at [301, 85] on h3 "450 College Ave" at bounding box center [348, 84] width 248 height 25
click at [301, 84] on h3 "450 College Ave" at bounding box center [348, 84] width 248 height 25
click at [301, 102] on p "De Pere, WI54115 • Nicolet National Bank" at bounding box center [348, 105] width 248 height 16
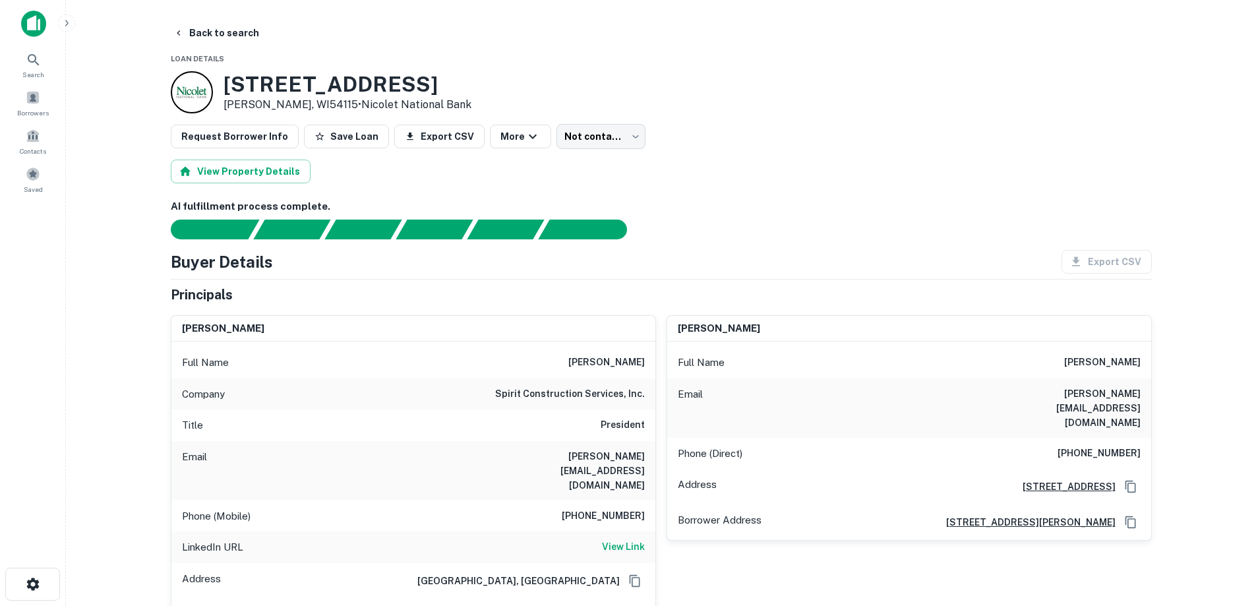
click at [301, 86] on h3 "450 College Ave" at bounding box center [348, 84] width 248 height 25
click at [303, 106] on p "De Pere, WI54115 • Nicolet National Bank" at bounding box center [348, 105] width 248 height 16
drag, startPoint x: 427, startPoint y: 97, endPoint x: 464, endPoint y: 80, distance: 41.0
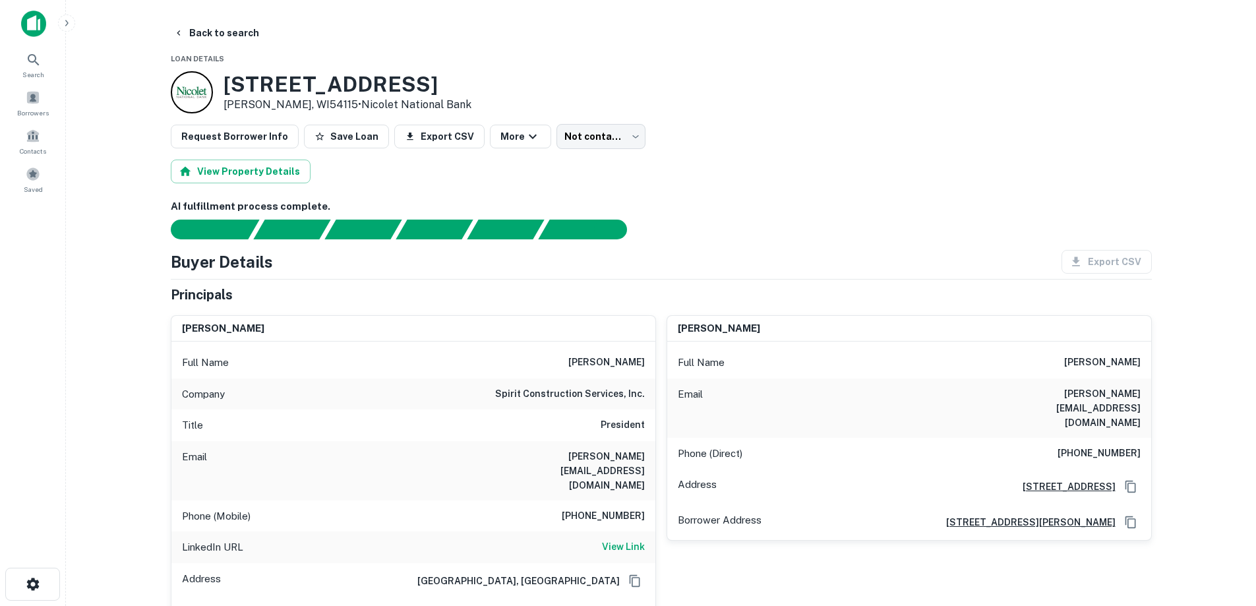
click at [464, 80] on div "450 College Ave De Pere, WI54115 • Nicolet National Bank" at bounding box center [661, 92] width 981 height 42
click at [243, 32] on button "Back to search" at bounding box center [216, 33] width 96 height 24
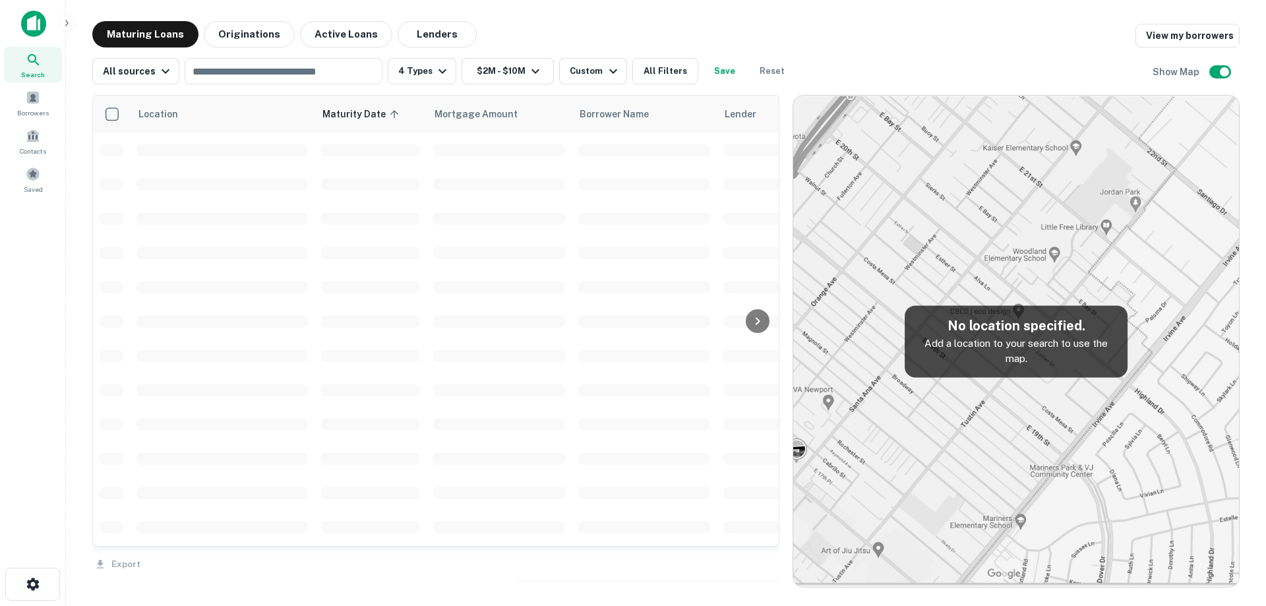
scroll to position [462, 0]
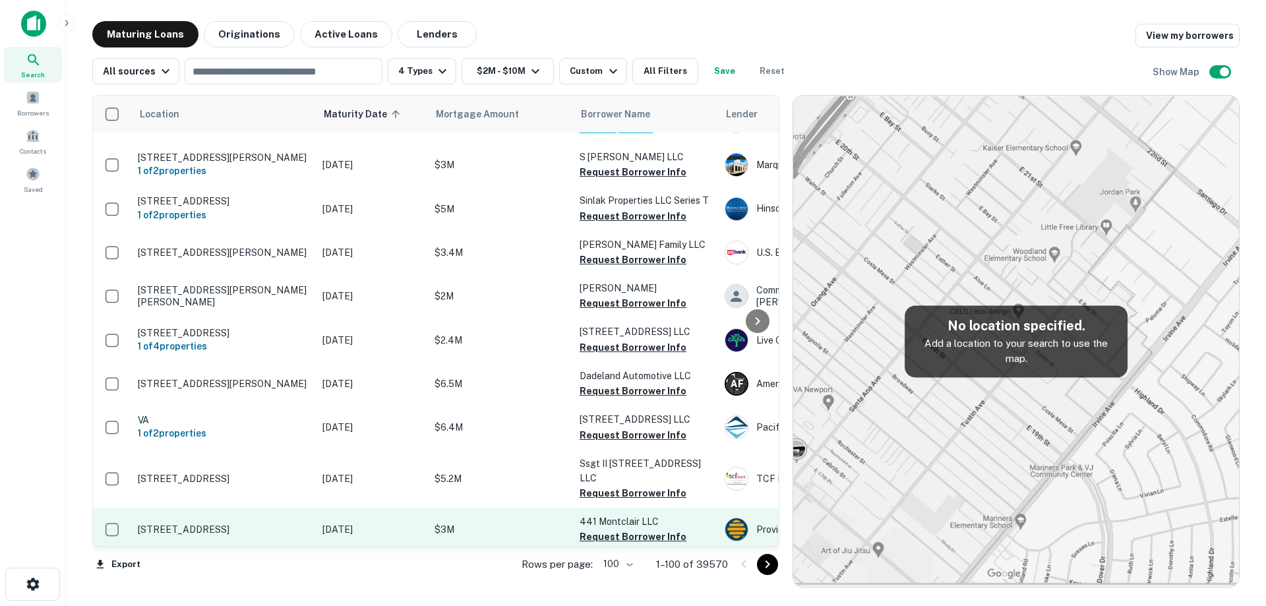
click at [364, 522] on p "[DATE]" at bounding box center [371, 529] width 99 height 15
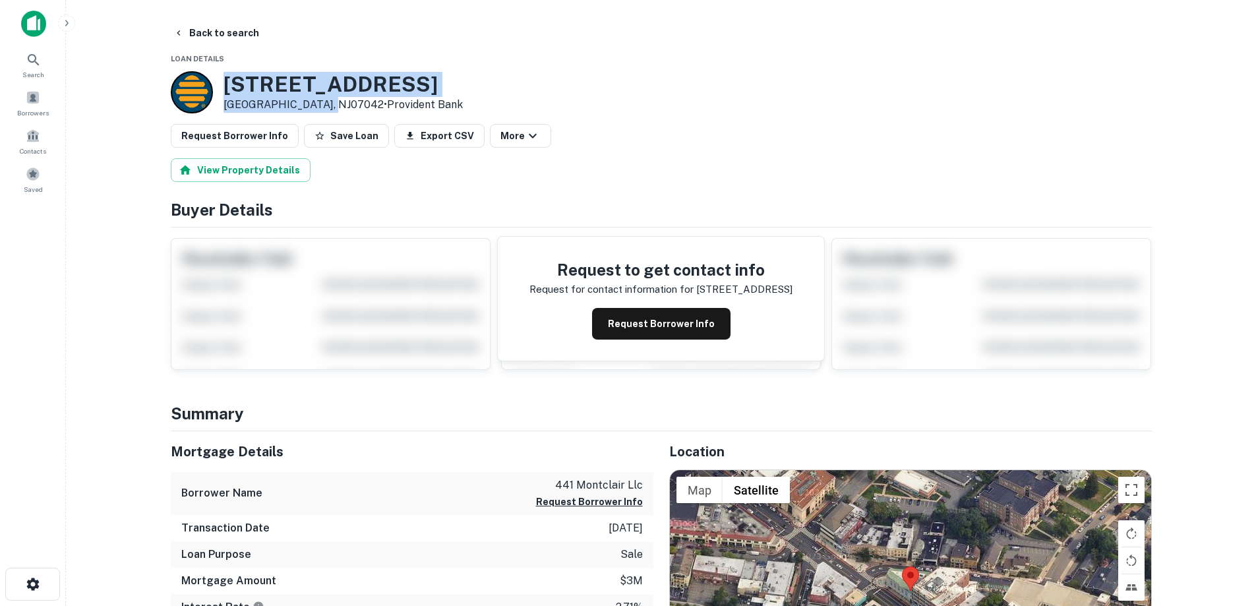
drag, startPoint x: 293, startPoint y: 87, endPoint x: 322, endPoint y: 104, distance: 33.7
click at [322, 104] on div "441 Bloomfield Ave Montclair, NJ07042 • Provident Bank" at bounding box center [343, 92] width 239 height 41
click at [670, 324] on button "Request Borrower Info" at bounding box center [661, 324] width 138 height 32
click at [340, 84] on h3 "441 Bloomfield Ave" at bounding box center [343, 84] width 239 height 25
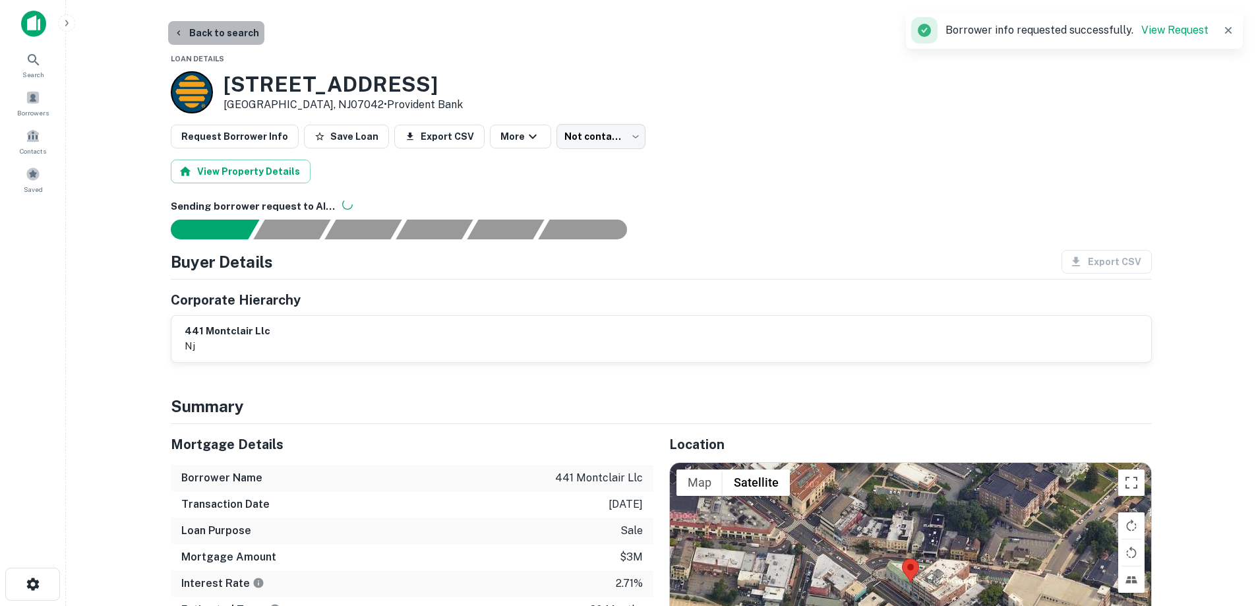
click at [237, 38] on button "Back to search" at bounding box center [216, 33] width 96 height 24
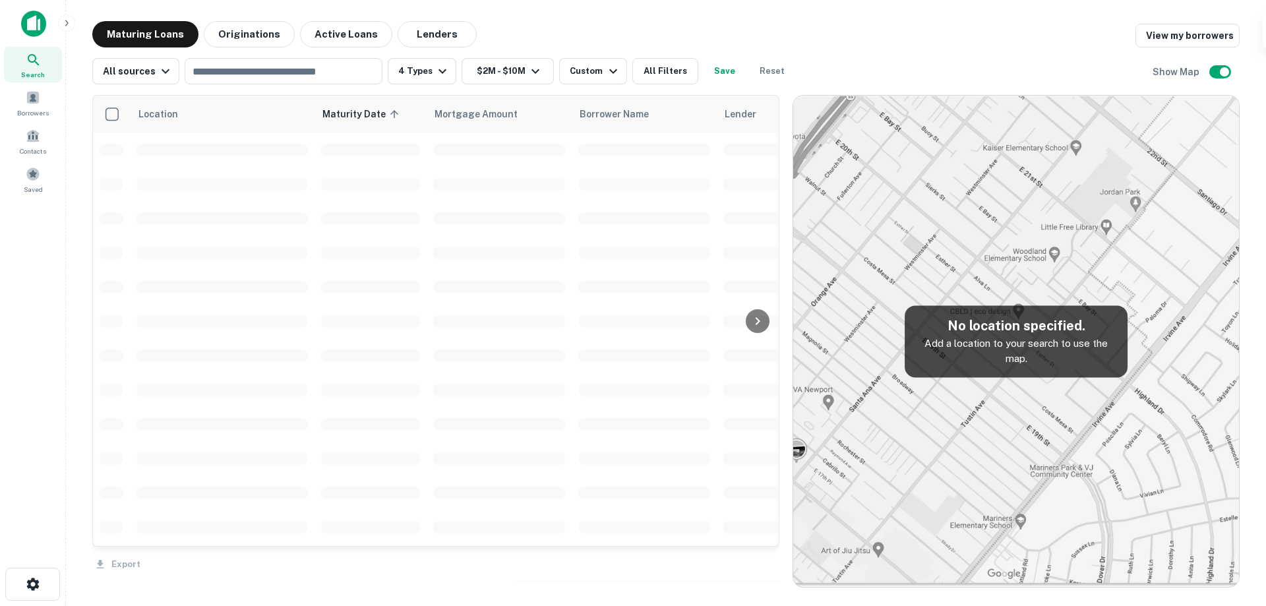
scroll to position [462, 0]
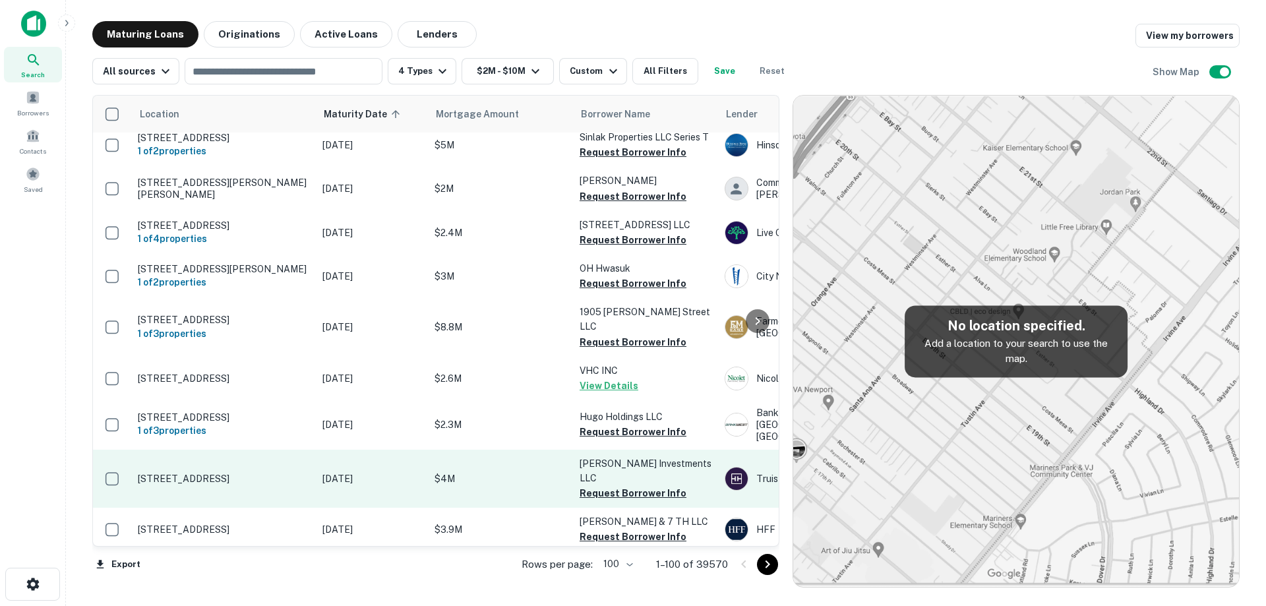
click at [401, 453] on td "[DATE]" at bounding box center [372, 479] width 112 height 58
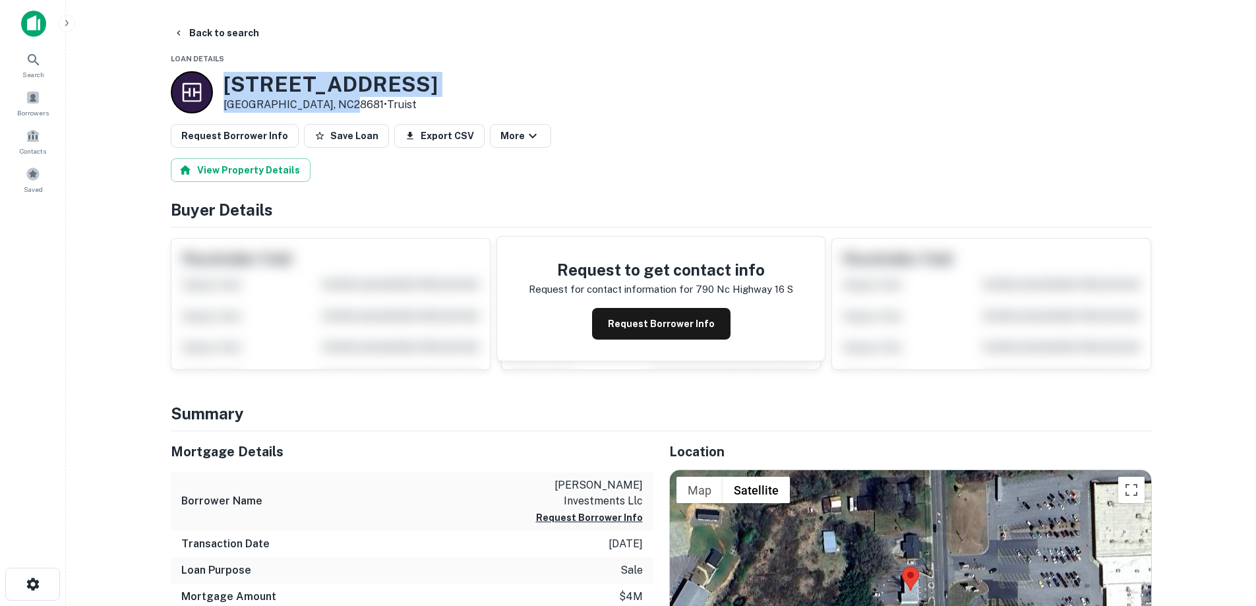
drag, startPoint x: 223, startPoint y: 77, endPoint x: 331, endPoint y: 104, distance: 111.3
click at [331, 104] on div "790 NC HIGHWAY 16 S Taylorsville, NC28681 • Truist" at bounding box center [331, 92] width 214 height 41
copy div "790 NC HIGHWAY 16 S Taylorsville, NC28681"
click at [212, 37] on button "Back to search" at bounding box center [216, 33] width 96 height 24
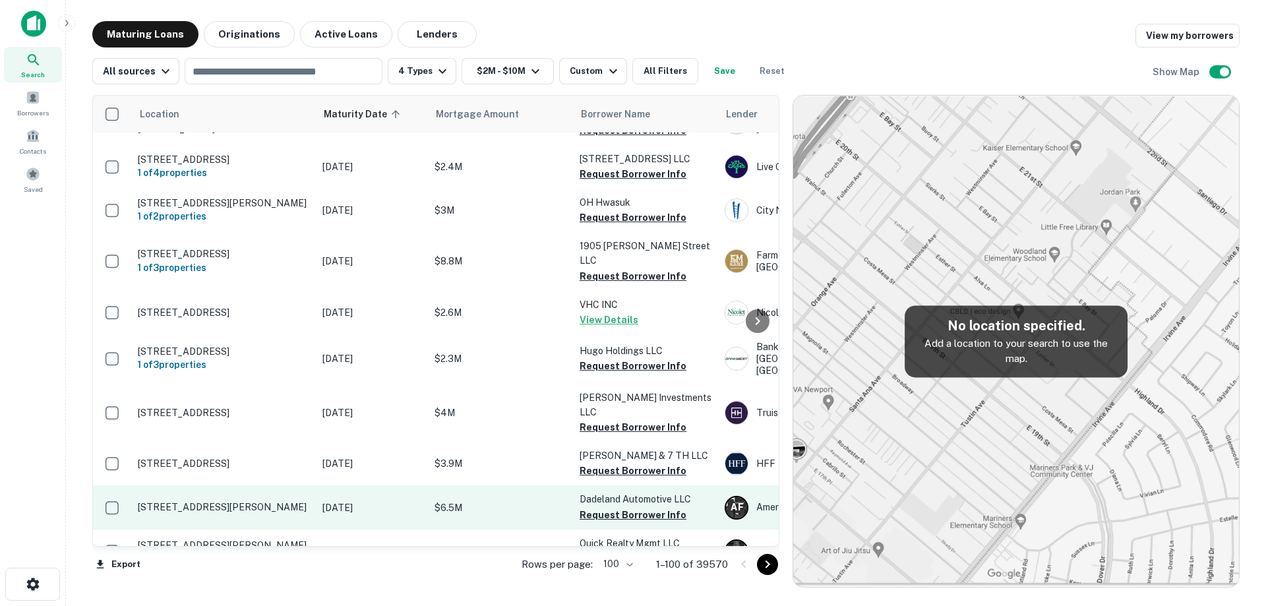
scroll to position [593, 0]
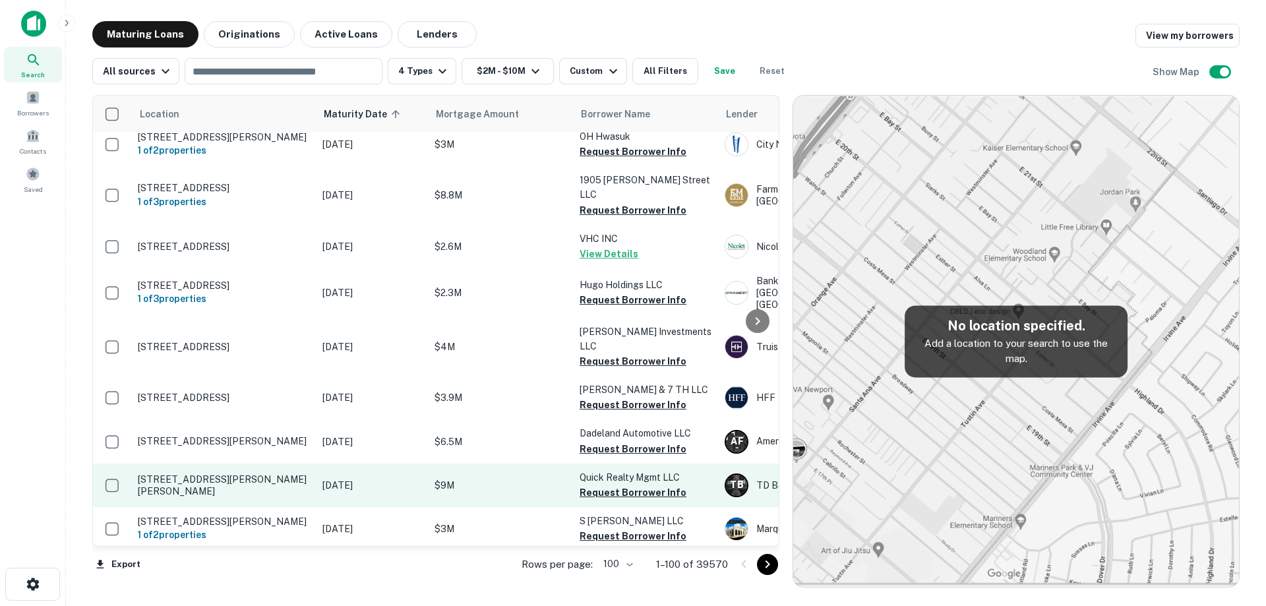
click at [361, 478] on p "[DATE]" at bounding box center [371, 485] width 99 height 15
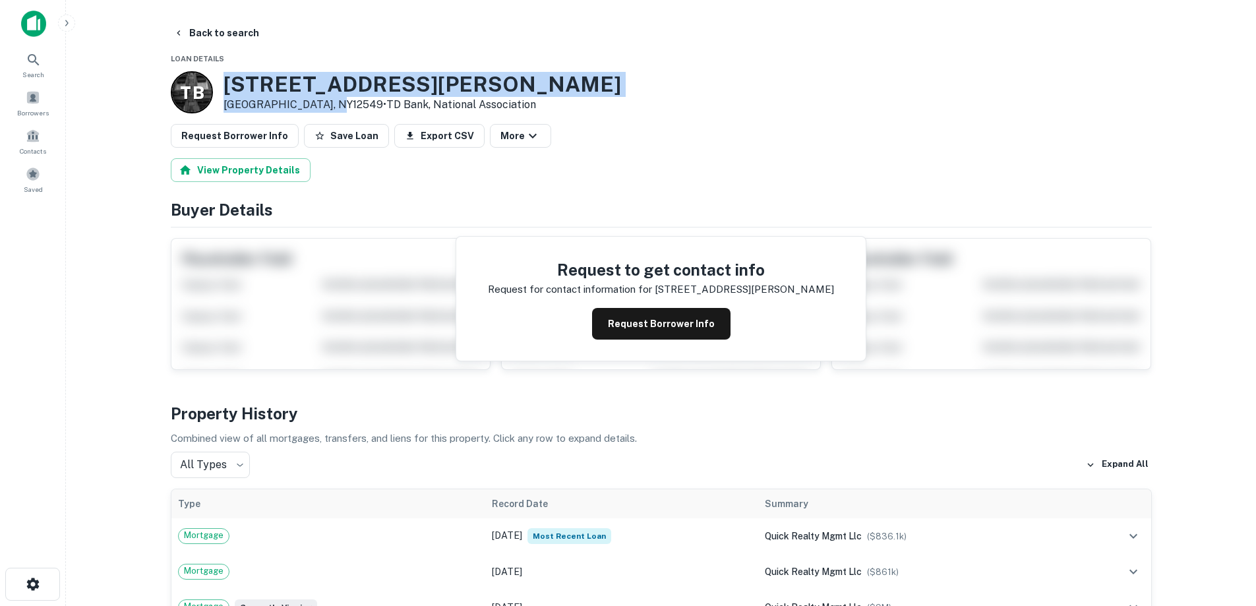
drag, startPoint x: 224, startPoint y: 76, endPoint x: 339, endPoint y: 109, distance: 119.4
click at [339, 109] on div "T B 116-118 Bracken Rd Montgomery, NY12549 • TD Bank, National Association" at bounding box center [396, 92] width 450 height 42
copy div "[STREET_ADDRESS][PERSON_NAME][PERSON_NAME]"
click at [220, 34] on button "Back to search" at bounding box center [216, 33] width 96 height 24
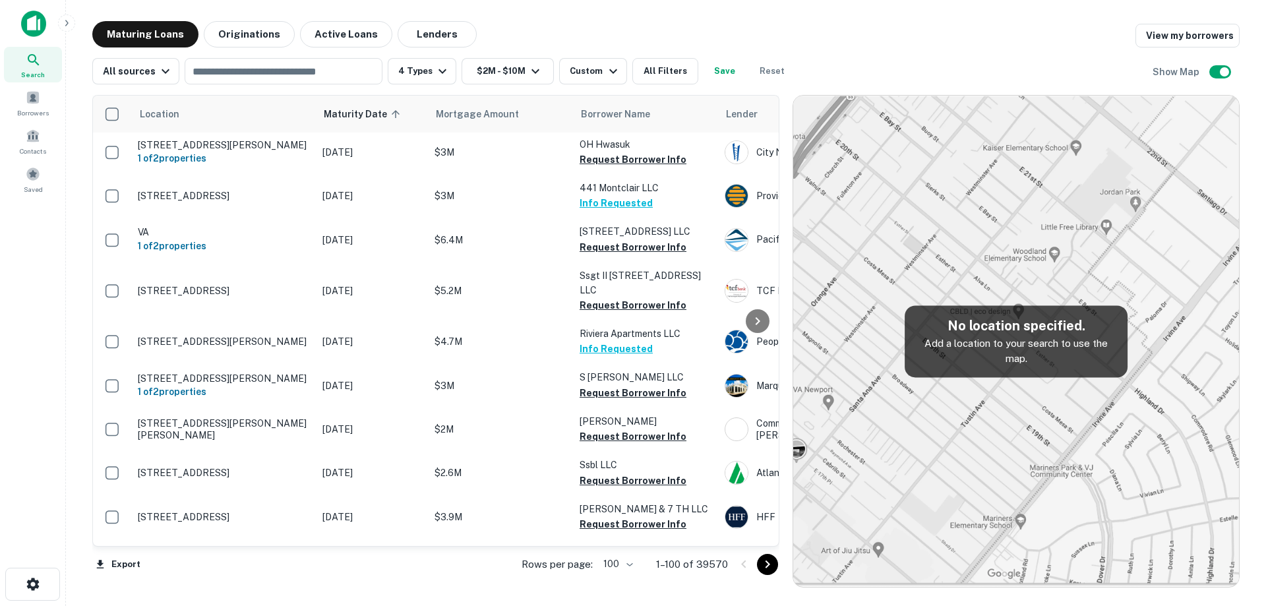
scroll to position [857, 0]
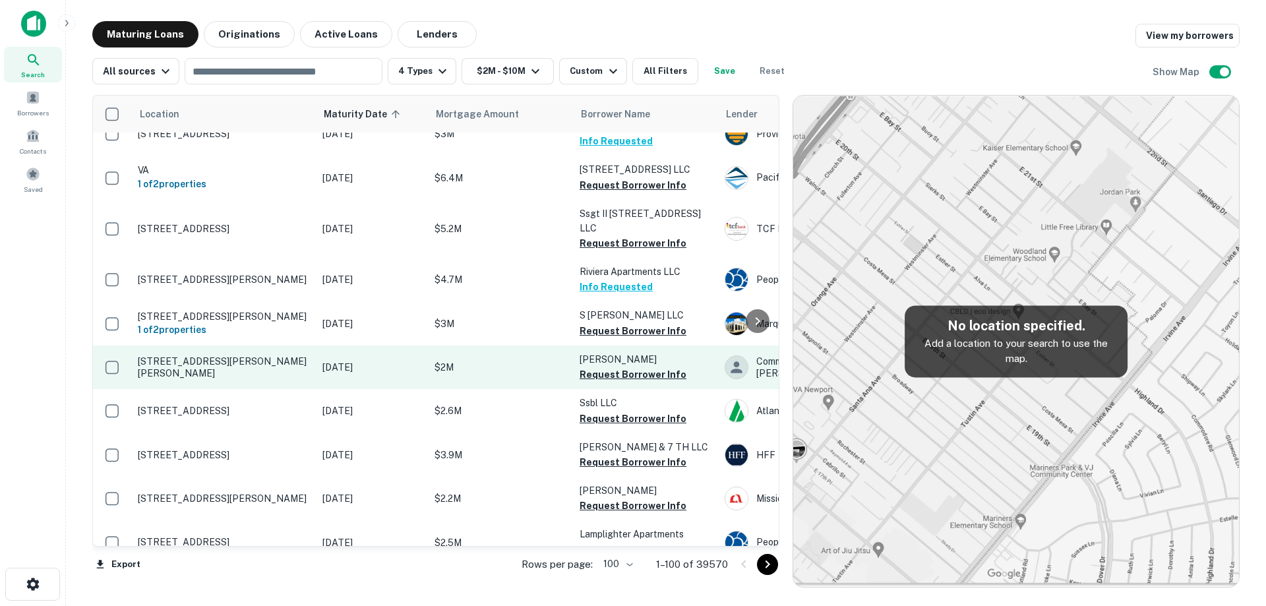
click at [361, 360] on p "[DATE]" at bounding box center [371, 367] width 99 height 15
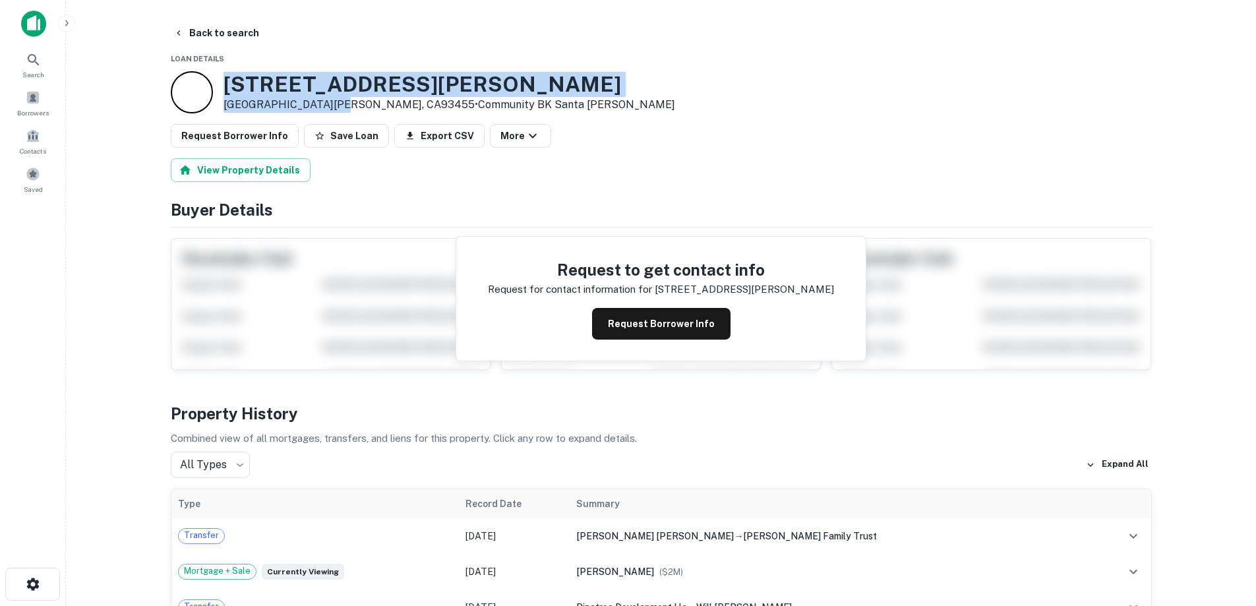
click at [335, 103] on div "1606 E Clark Ave Santa Maria, CA93455 • Community BK Santa Maria" at bounding box center [423, 92] width 504 height 42
click at [249, 36] on button "Back to search" at bounding box center [216, 33] width 96 height 24
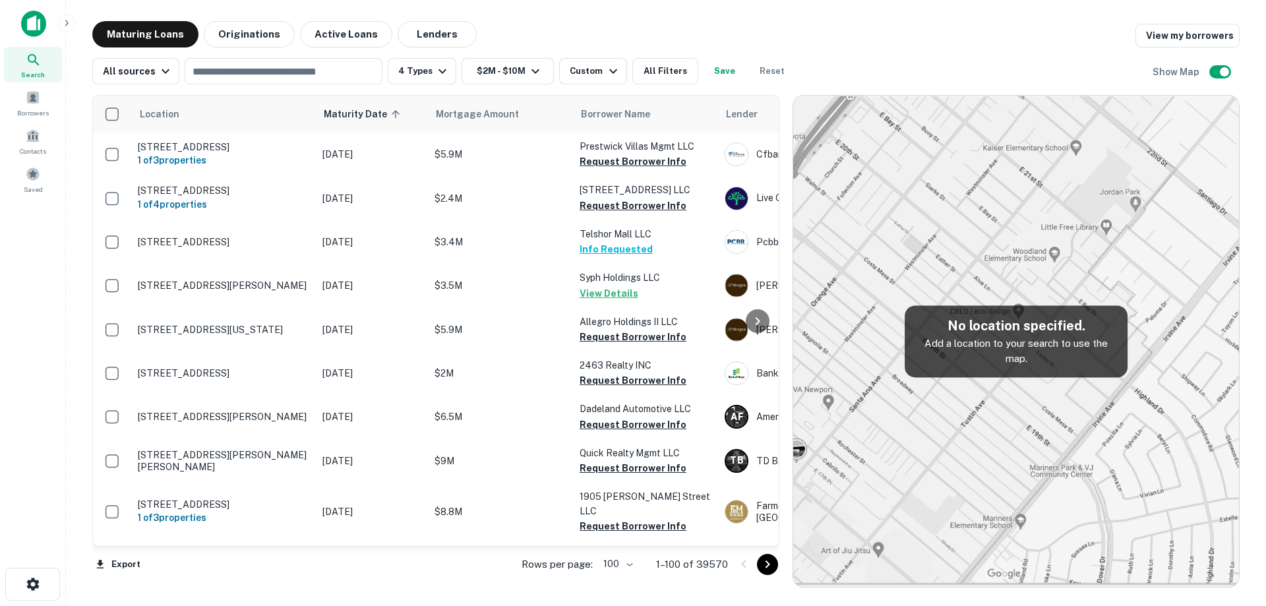
scroll to position [857, 0]
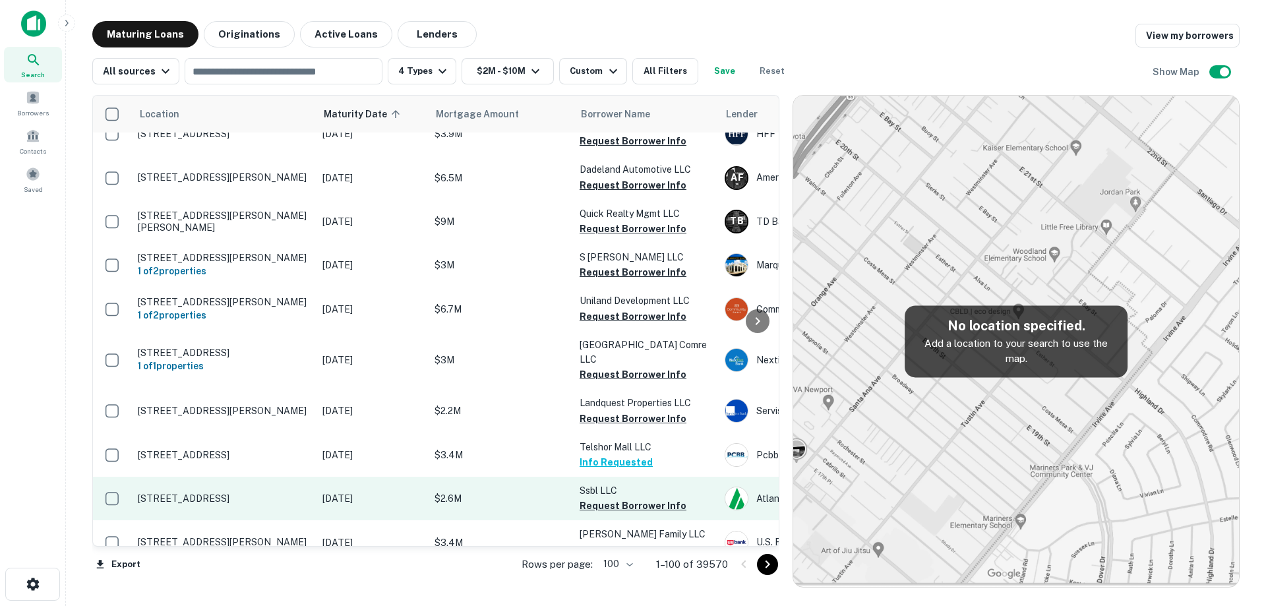
click at [326, 491] on p "[DATE]" at bounding box center [371, 498] width 99 height 15
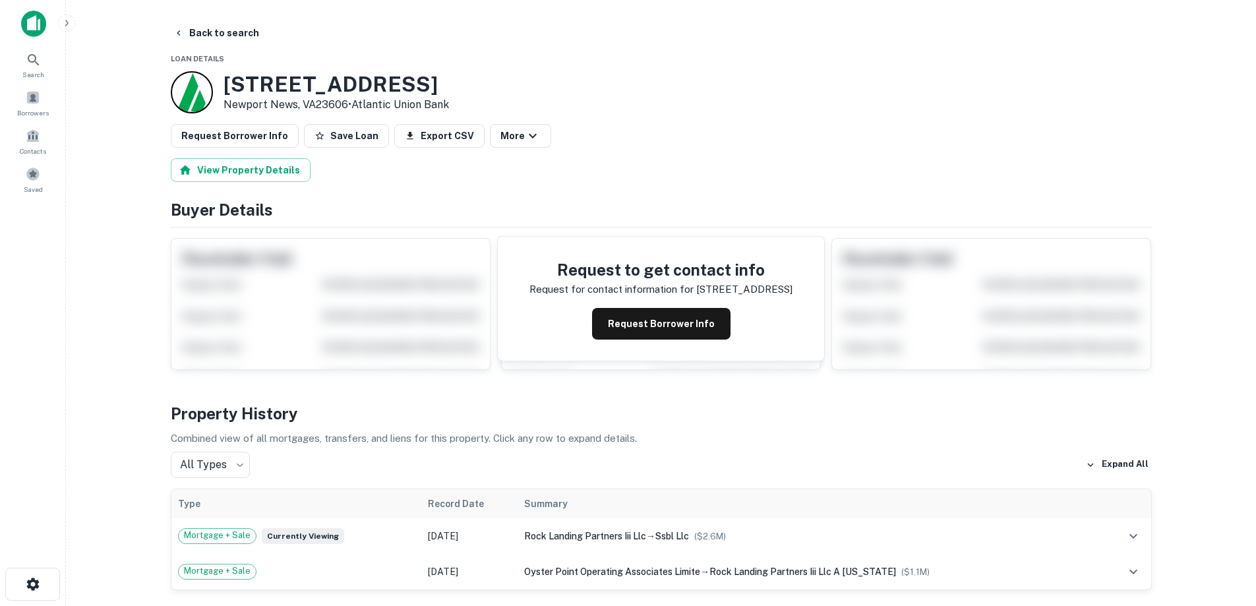
drag, startPoint x: 226, startPoint y: 79, endPoint x: 348, endPoint y: 105, distance: 125.3
click at [348, 105] on div "11844 Rock Landing Dr Newport News, VA23606 • Atlantic Union Bank" at bounding box center [337, 92] width 226 height 41
copy div "[STREET_ADDRESS]"
click at [252, 25] on button "Back to search" at bounding box center [216, 33] width 96 height 24
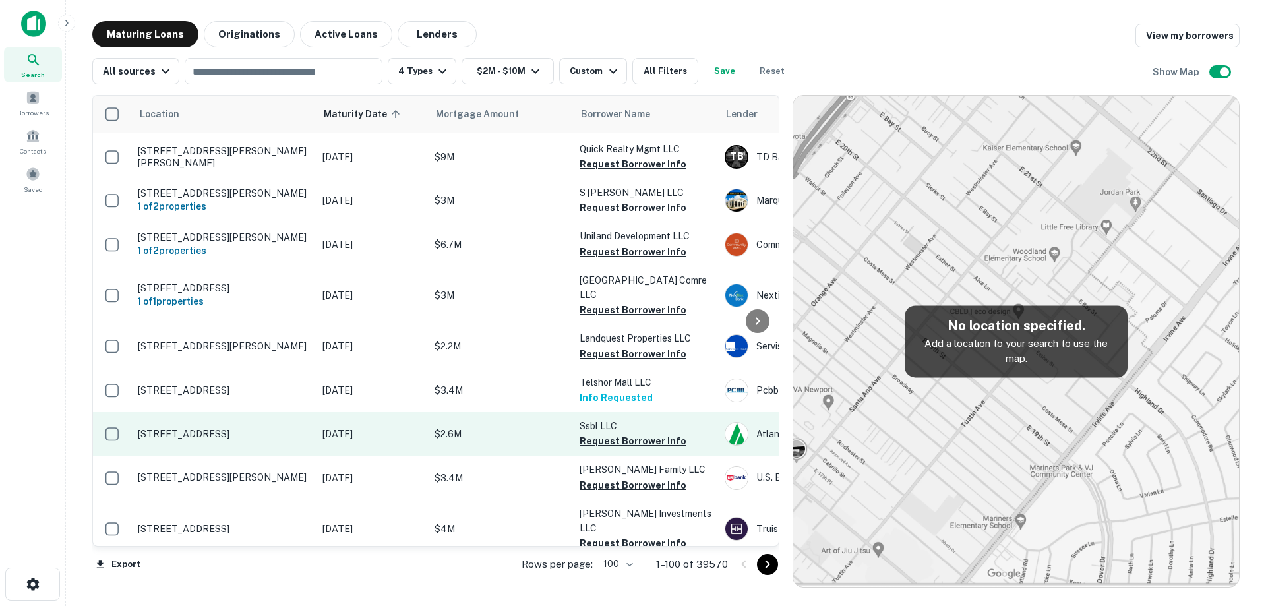
scroll to position [923, 0]
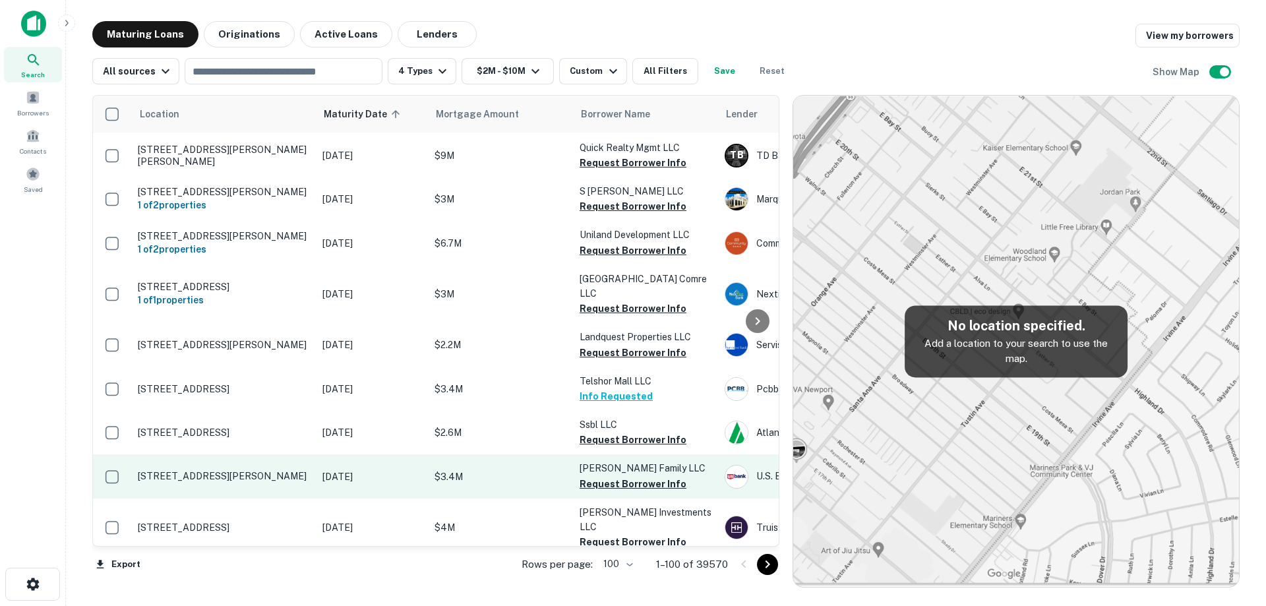
click at [290, 470] on p "[STREET_ADDRESS][PERSON_NAME]" at bounding box center [223, 476] width 171 height 12
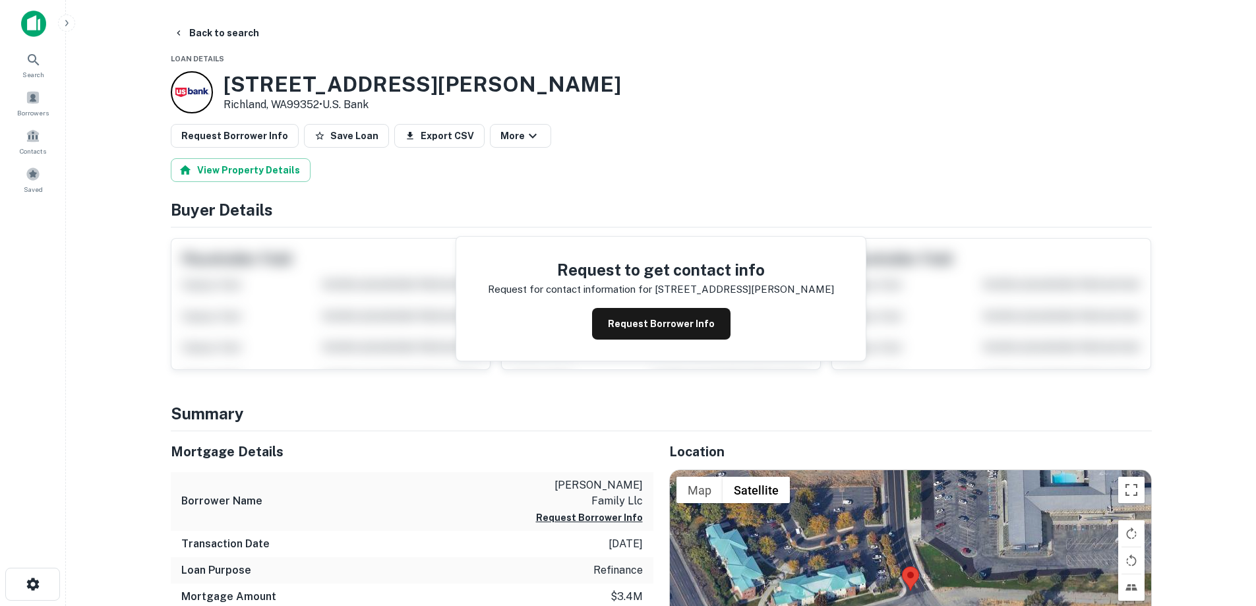
drag, startPoint x: 291, startPoint y: 96, endPoint x: 323, endPoint y: 100, distance: 31.8
click at [323, 100] on div "303 Bradley Blvd Richland, WA99352 • U.s. Bank" at bounding box center [396, 92] width 450 height 42
copy div "[STREET_ADDRESS][PERSON_NAME]"
click at [220, 37] on button "Back to search" at bounding box center [216, 33] width 96 height 24
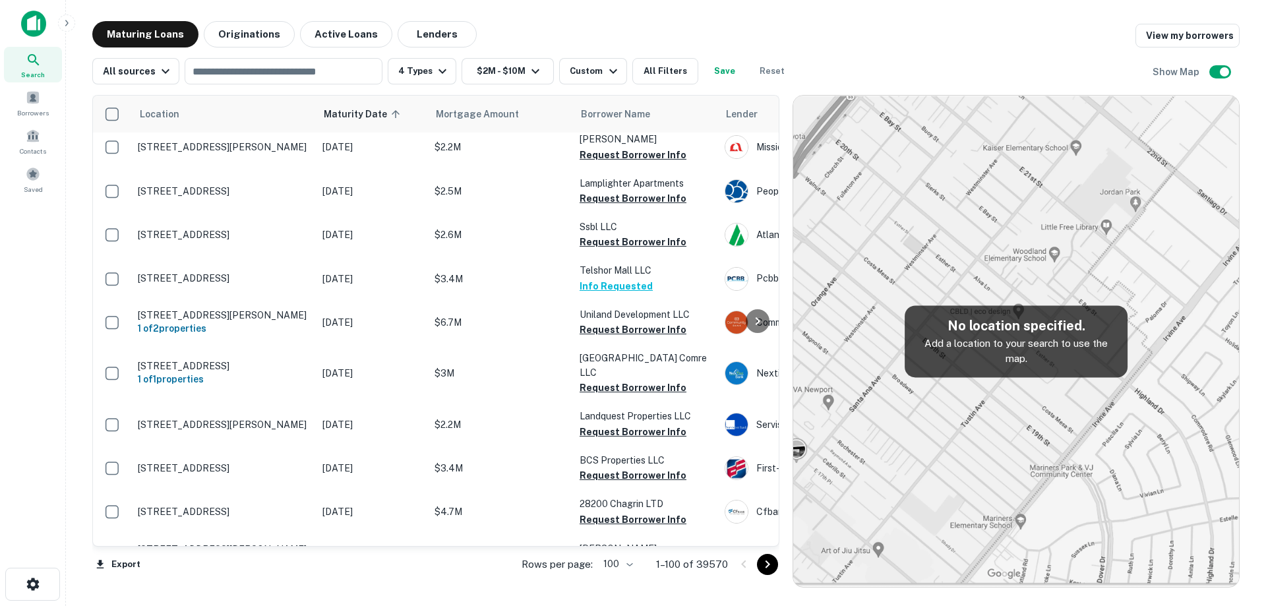
scroll to position [1245, 0]
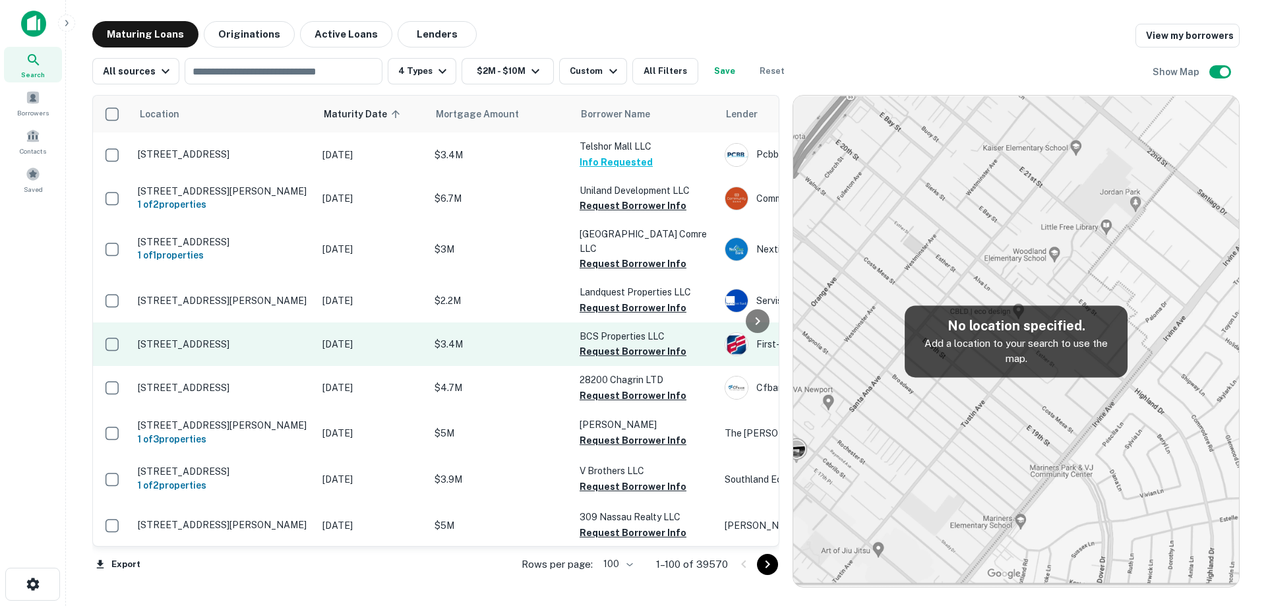
click at [269, 338] on p "[STREET_ADDRESS]" at bounding box center [223, 344] width 171 height 12
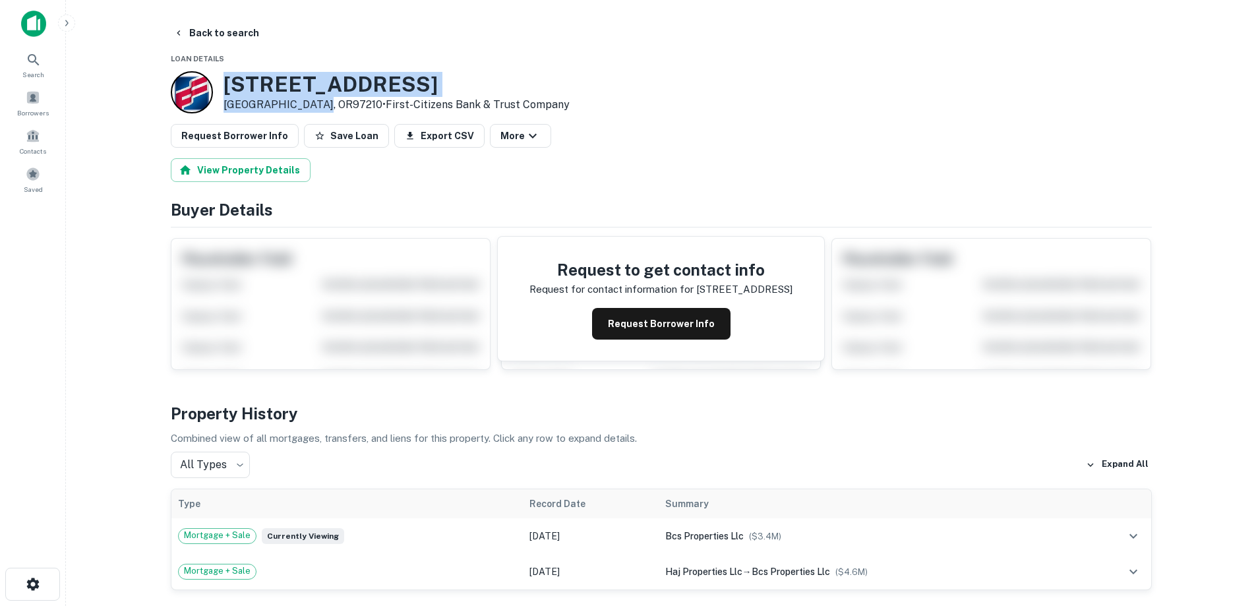
drag, startPoint x: 222, startPoint y: 79, endPoint x: 315, endPoint y: 102, distance: 95.8
click at [315, 102] on div "3865 NW Saint Helens Rd Portland, OR97210 • First-citizens Bank & Trust Company" at bounding box center [370, 92] width 399 height 42
copy div "3865 NW Saint Helens Rd Portland, OR97210"
click at [230, 30] on button "Back to search" at bounding box center [216, 33] width 96 height 24
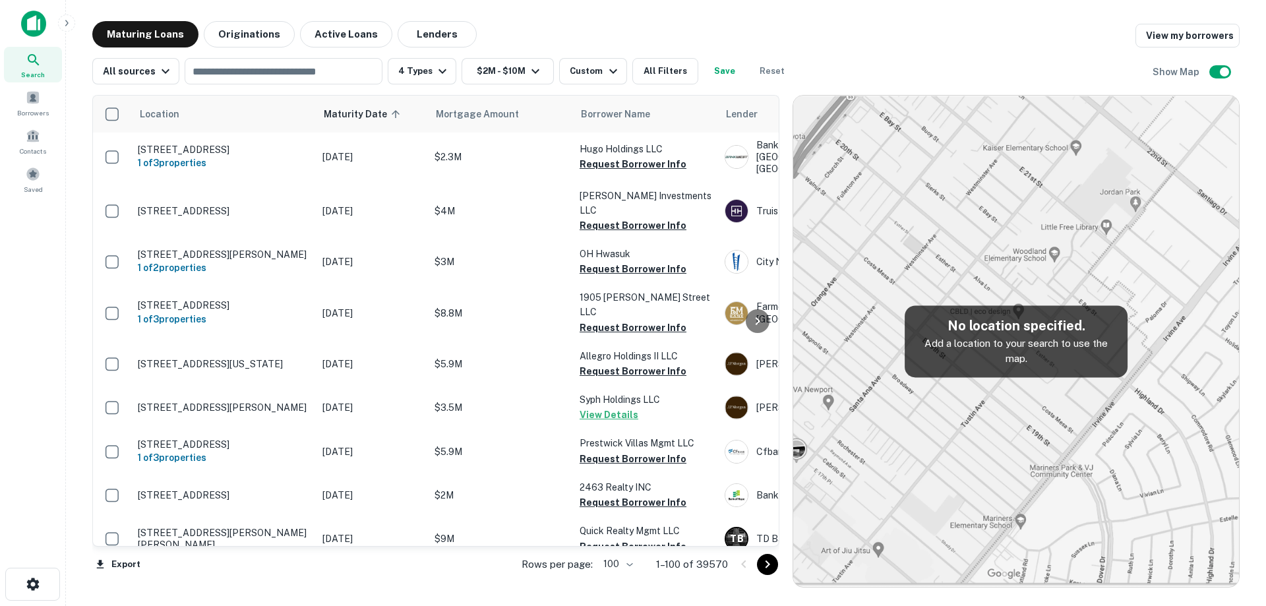
scroll to position [1245, 0]
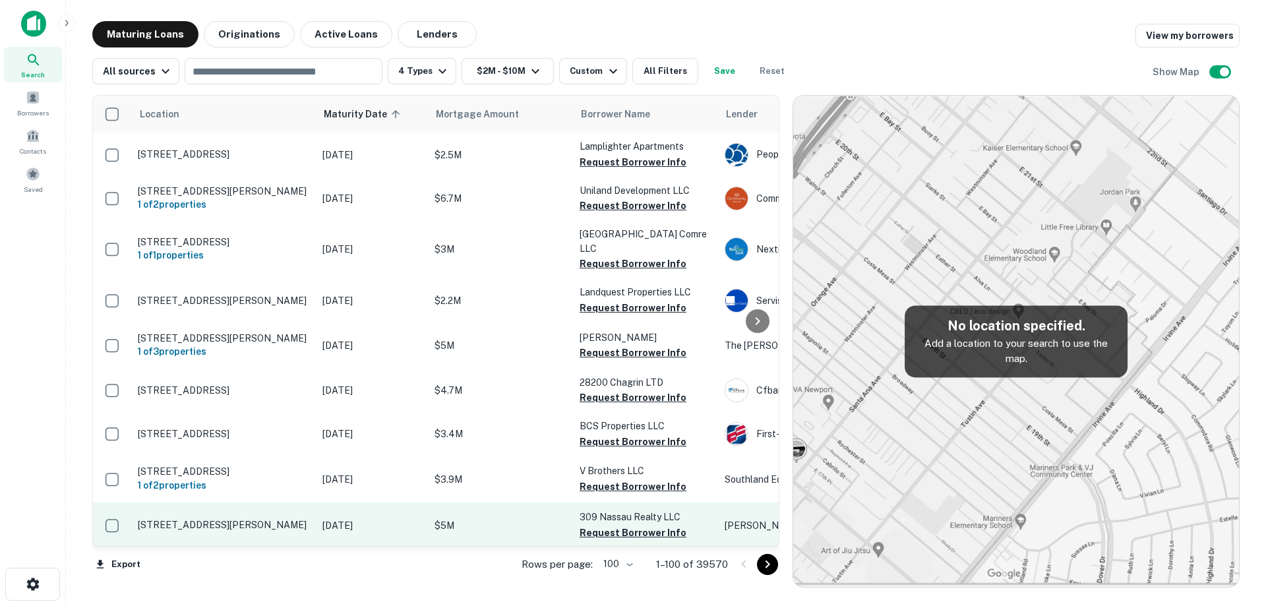
click at [303, 502] on td "[STREET_ADDRESS][PERSON_NAME]" at bounding box center [223, 525] width 185 height 46
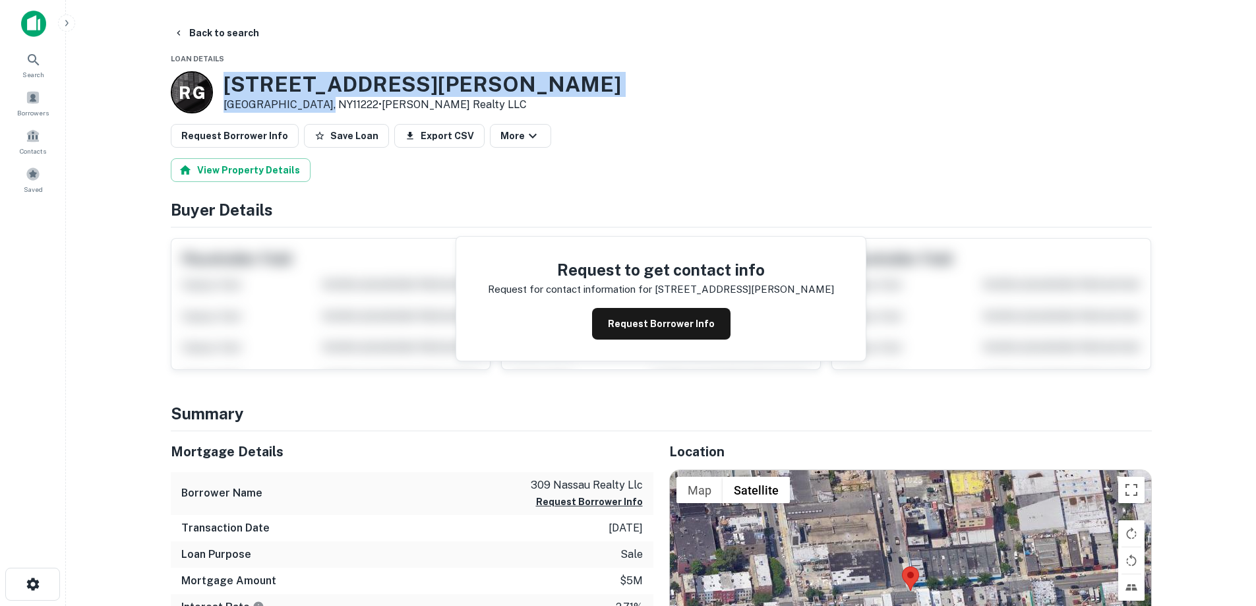
drag, startPoint x: 260, startPoint y: 92, endPoint x: 315, endPoint y: 107, distance: 57.0
click at [315, 107] on div "78 Hausman St Brooklyn, NY11222 • Russell Gerlach Realty LLC" at bounding box center [423, 92] width 398 height 41
click at [222, 82] on div "R G 78 Hausman St Brooklyn, NY11222 • Russell Gerlach Realty LLC" at bounding box center [396, 92] width 450 height 42
drag, startPoint x: 223, startPoint y: 80, endPoint x: 296, endPoint y: 101, distance: 76.0
click at [303, 101] on div "78 Hausman St Brooklyn, NY11222 • Russell Gerlach Realty LLC" at bounding box center [423, 92] width 398 height 41
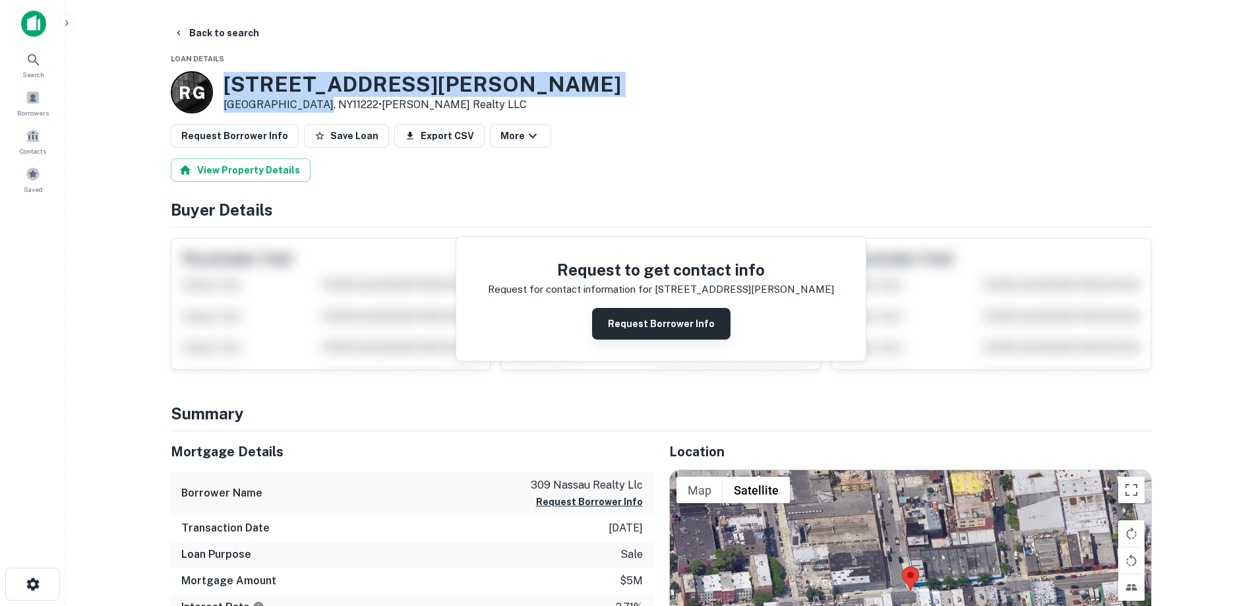
click at [635, 312] on button "Request Borrower Info" at bounding box center [661, 324] width 138 height 32
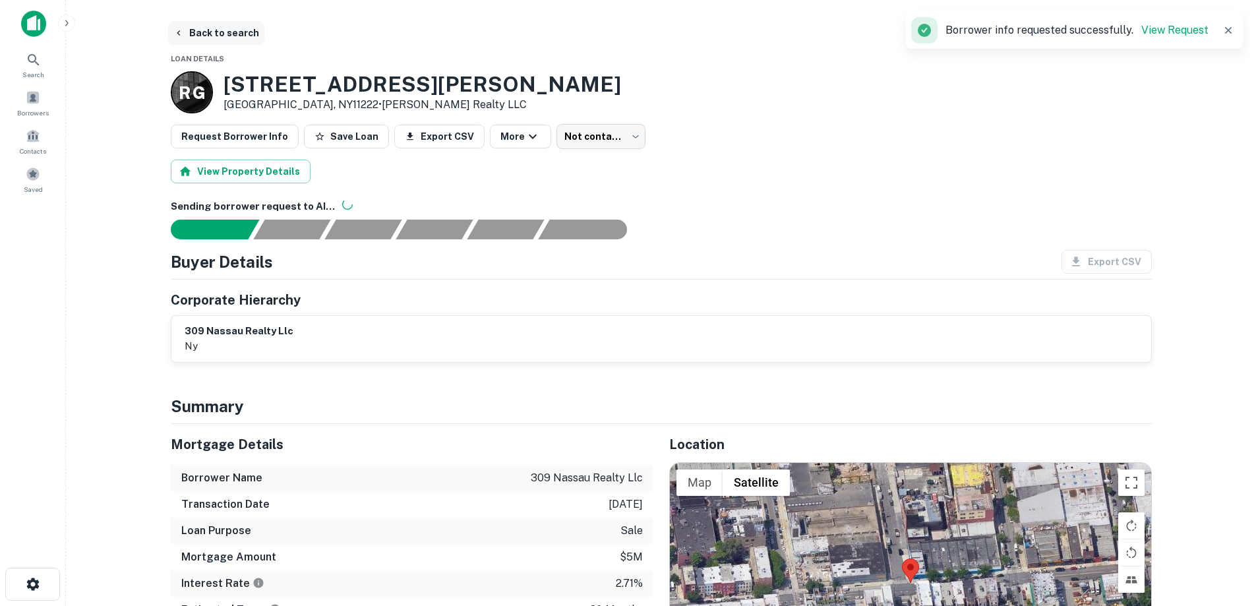
click at [208, 34] on button "Back to search" at bounding box center [216, 33] width 96 height 24
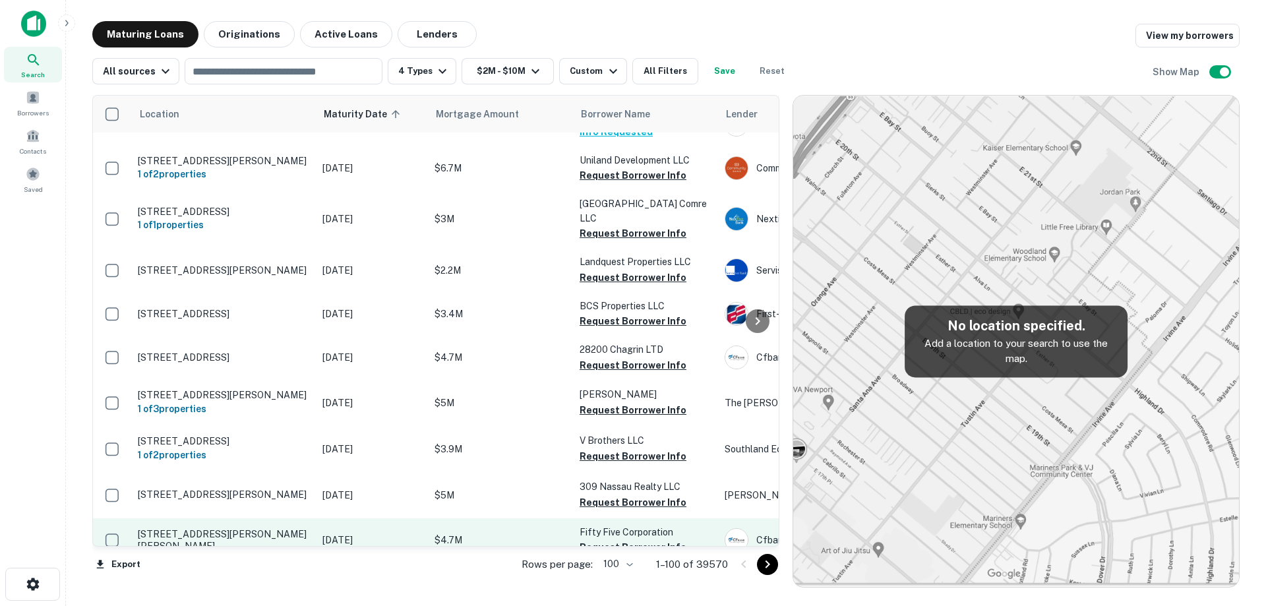
scroll to position [1311, 0]
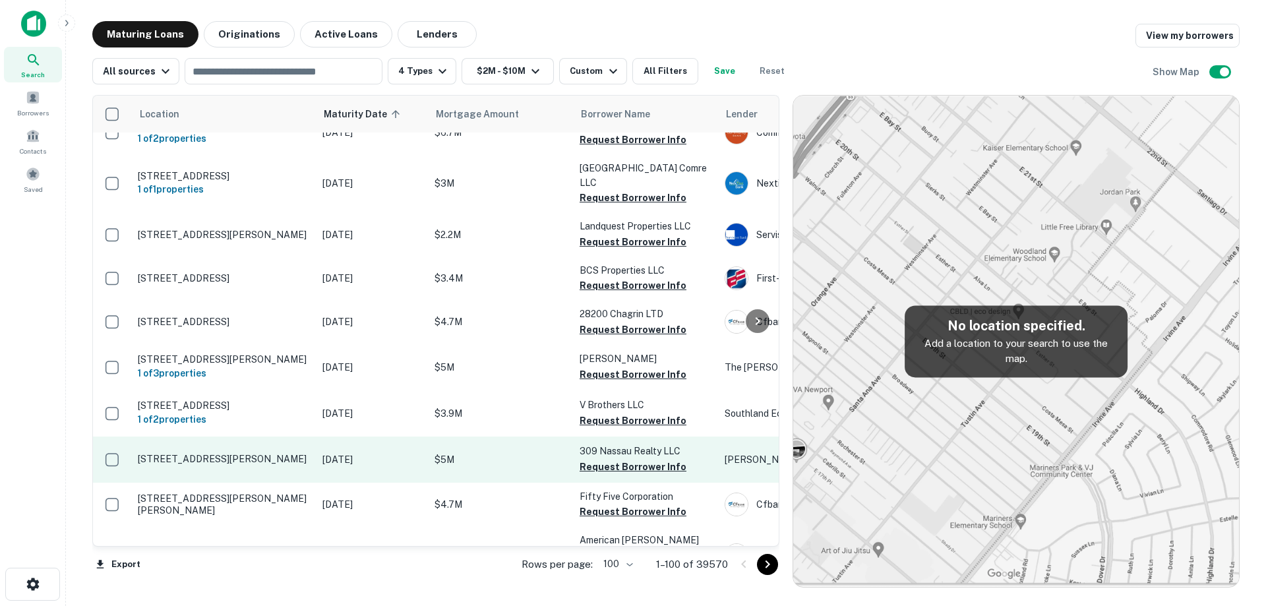
click at [247, 453] on p "[STREET_ADDRESS][PERSON_NAME]" at bounding box center [223, 459] width 171 height 12
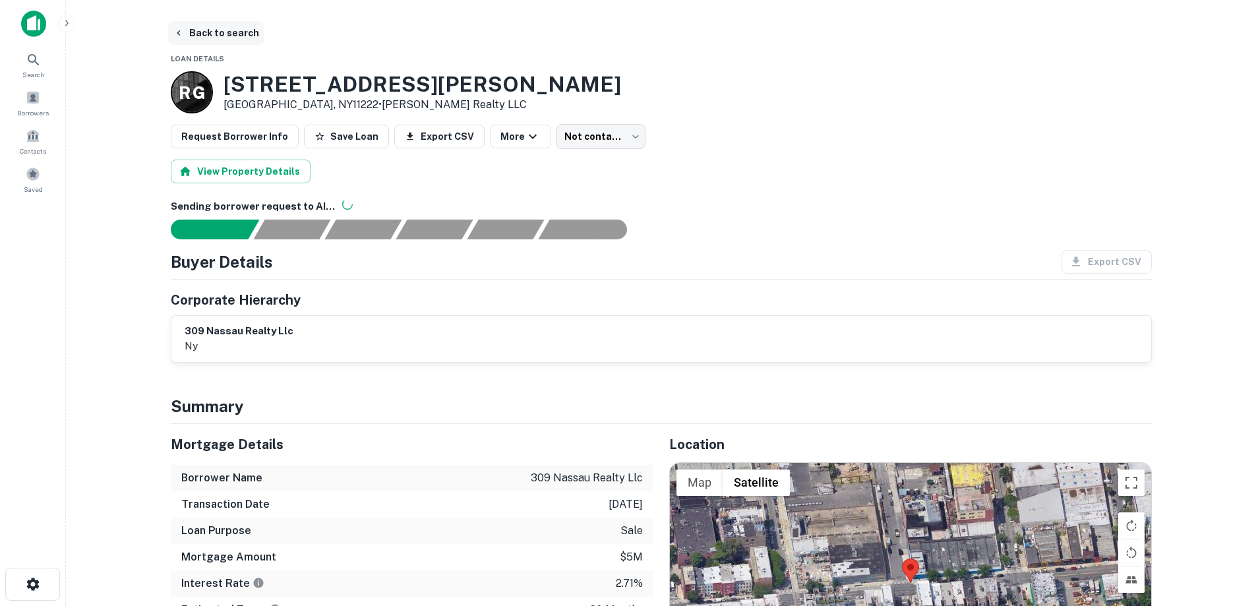
click at [255, 36] on button "Back to search" at bounding box center [216, 33] width 96 height 24
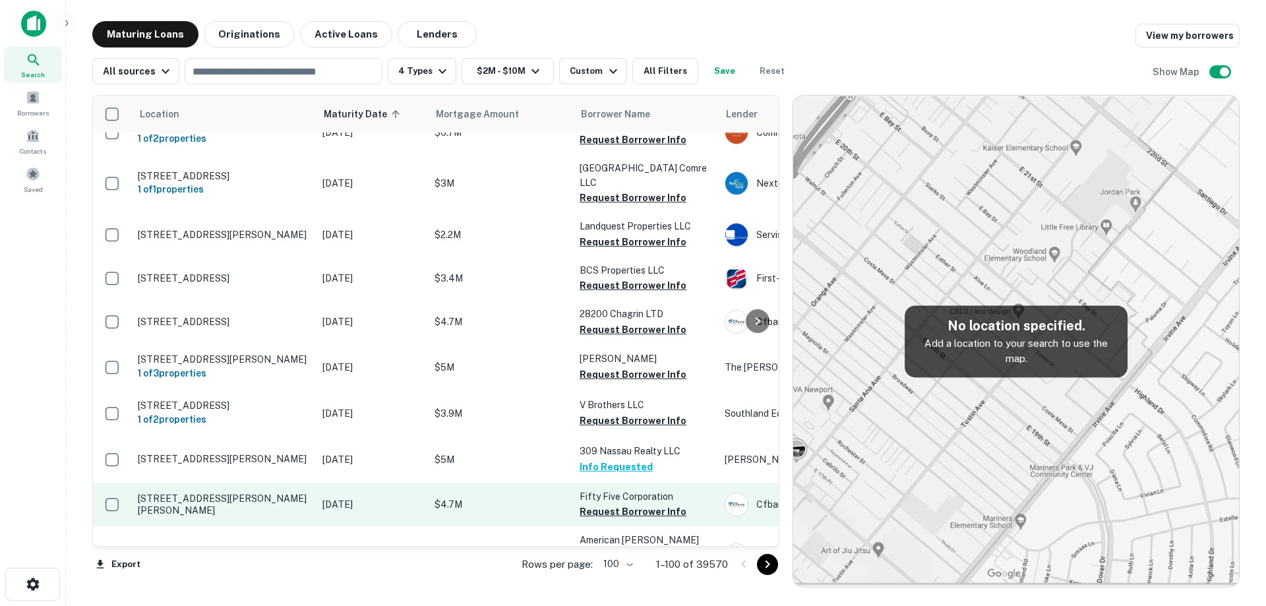
scroll to position [1377, 0]
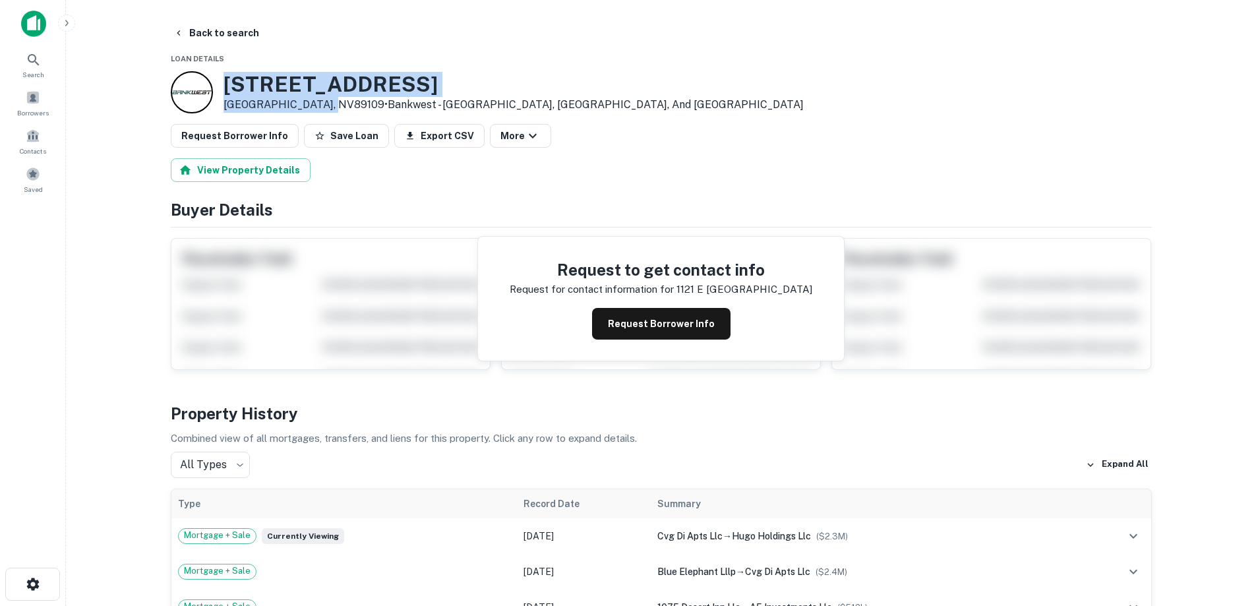
click at [326, 105] on div "1121 E DESERT INN RD Las Vegas, NV89109 • Bankwest - Rockford, Hanover, And Buf…" at bounding box center [514, 92] width 580 height 41
click at [237, 34] on button "Back to search" at bounding box center [216, 33] width 96 height 24
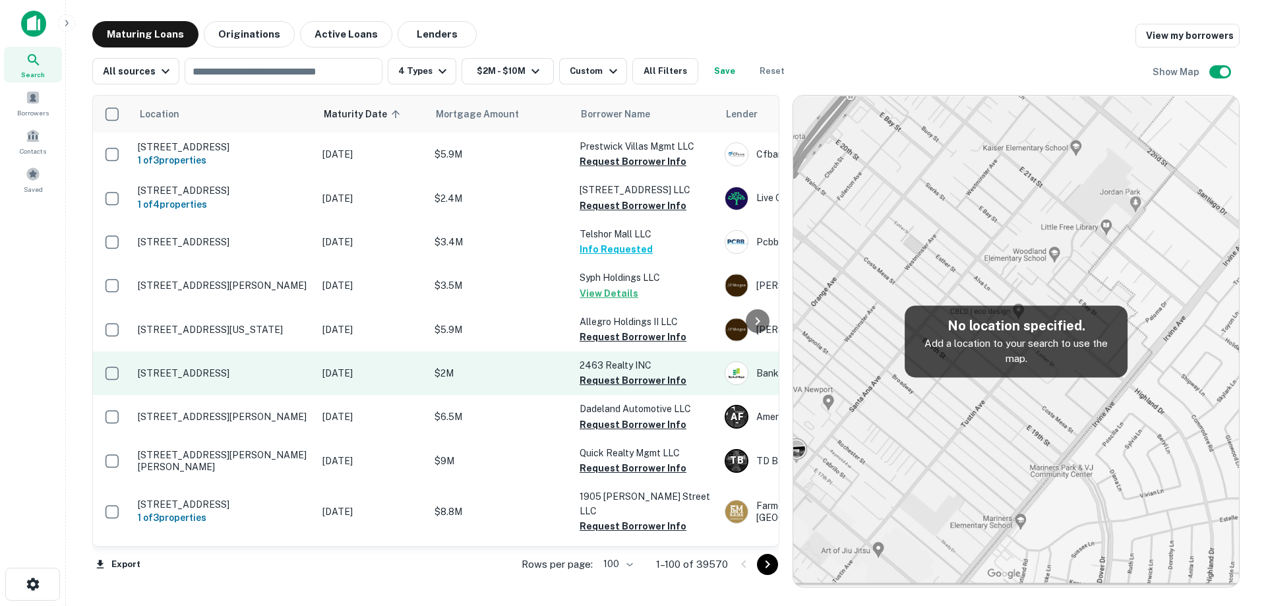
scroll to position [1377, 0]
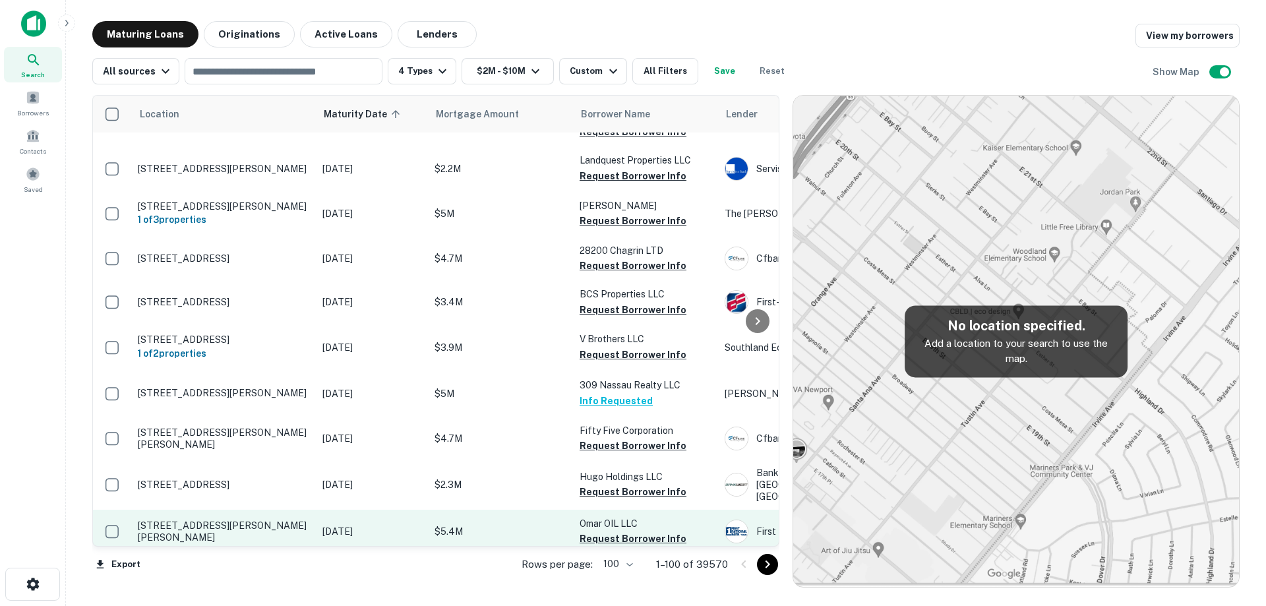
click at [300, 520] on p "[STREET_ADDRESS][PERSON_NAME][PERSON_NAME]" at bounding box center [223, 532] width 171 height 24
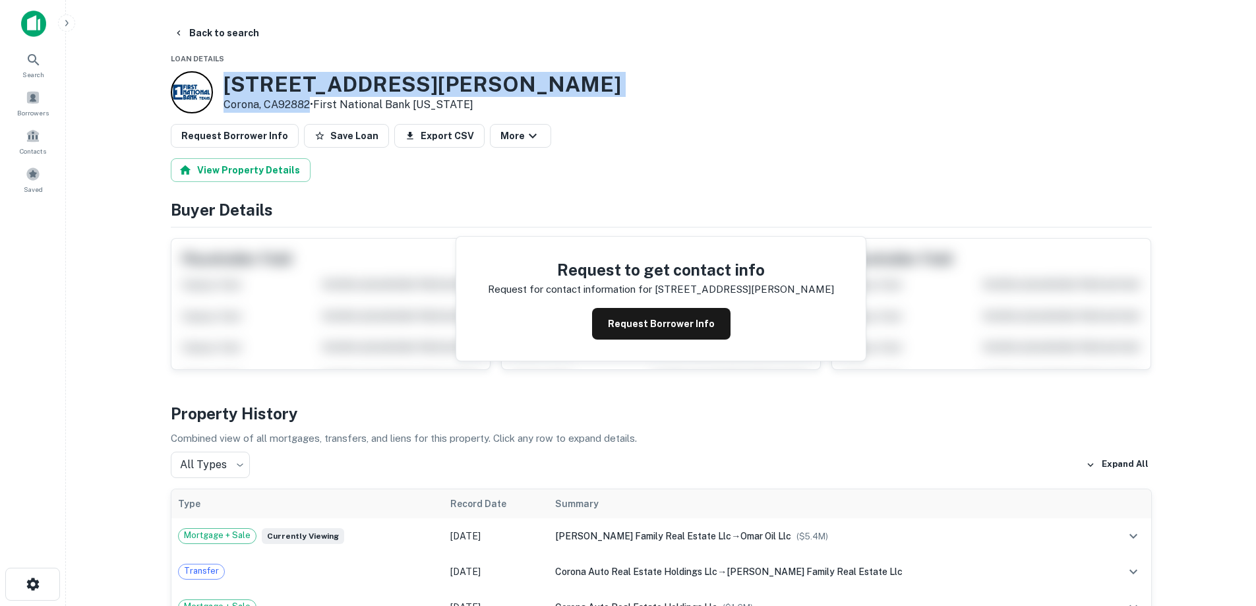
click at [312, 106] on div "2575 Wardlow Rd Corona, CA92882 • First National Bank Texas" at bounding box center [423, 92] width 398 height 41
click at [680, 319] on button "Request Borrower Info" at bounding box center [661, 324] width 138 height 32
click at [306, 76] on h3 "2575 Wardlow Rd" at bounding box center [423, 84] width 398 height 25
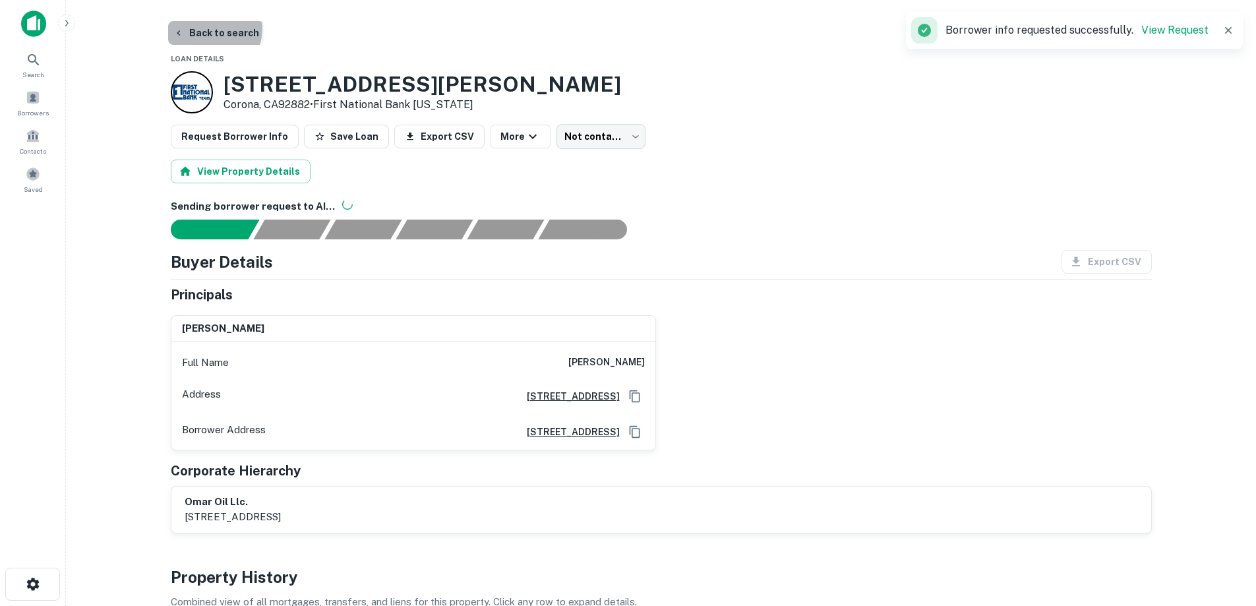
click at [205, 28] on button "Back to search" at bounding box center [216, 33] width 96 height 24
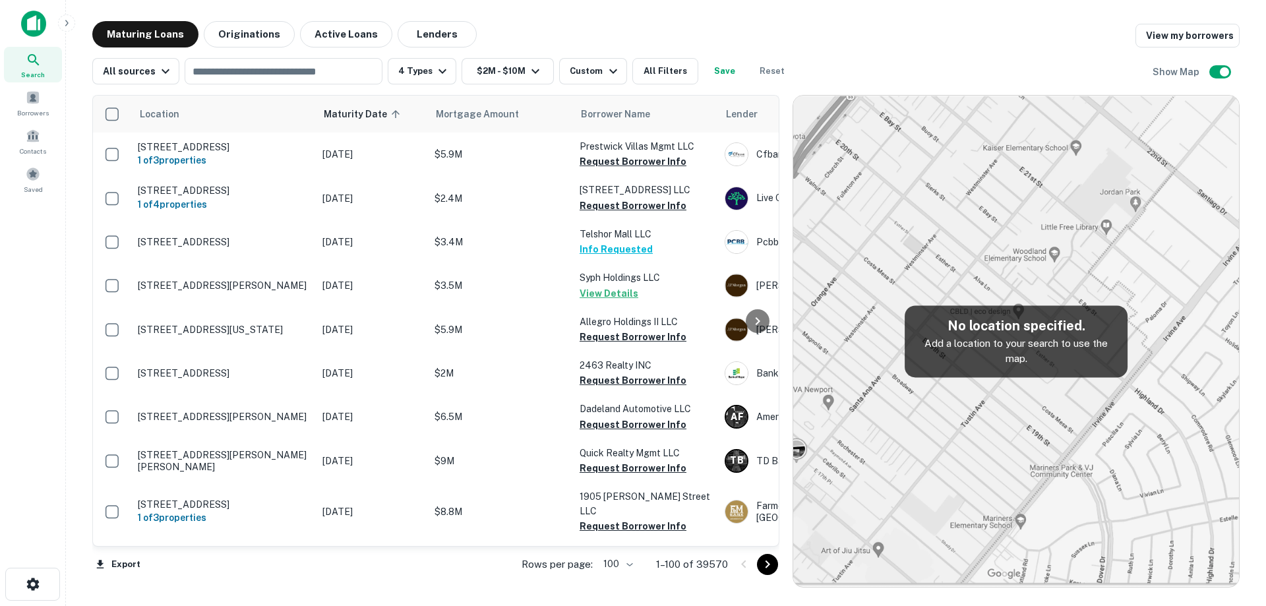
scroll to position [1377, 0]
